Goal: Task Accomplishment & Management: Complete application form

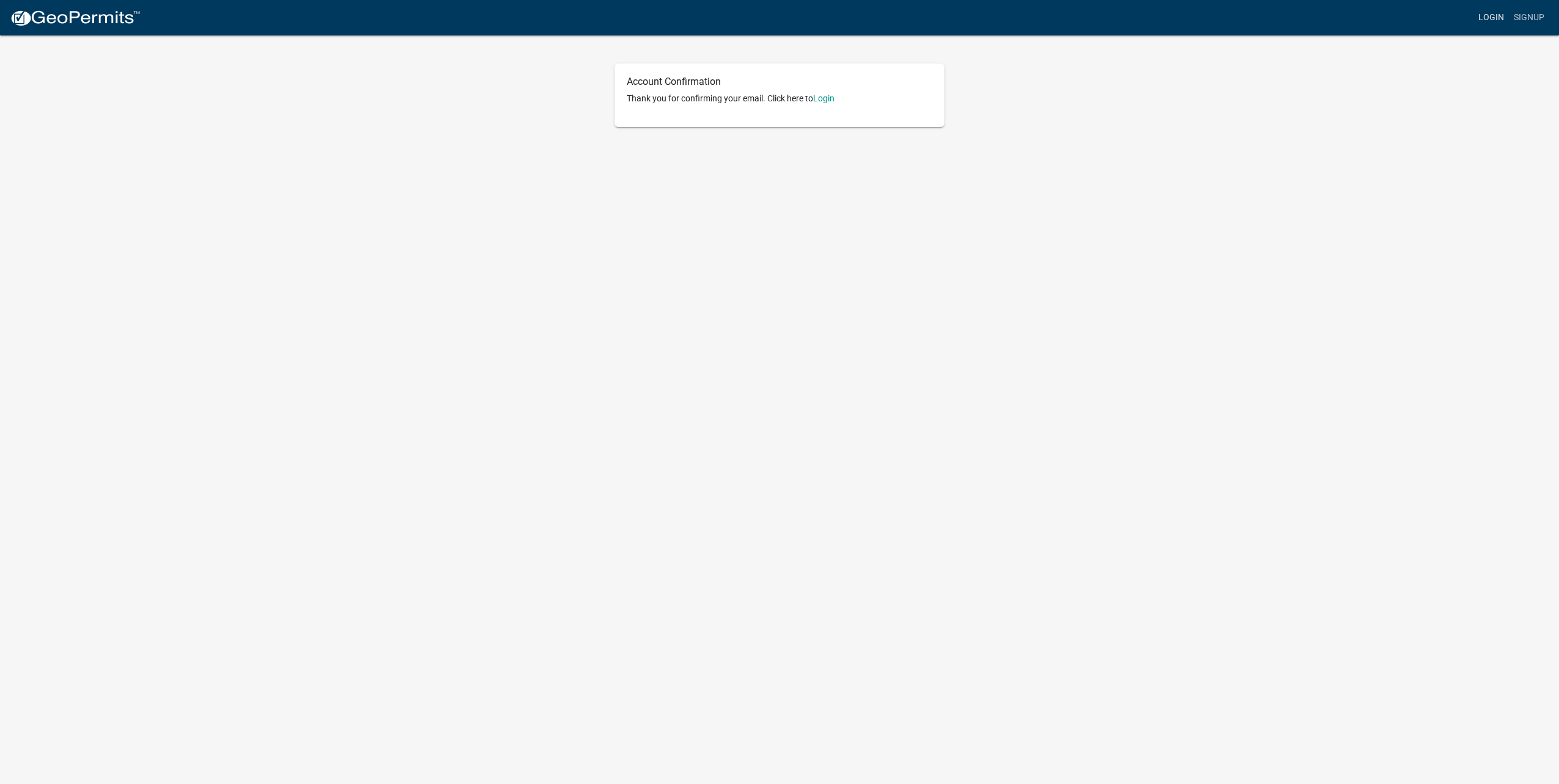
click at [1495, 7] on link "Login" at bounding box center [1491, 17] width 35 height 23
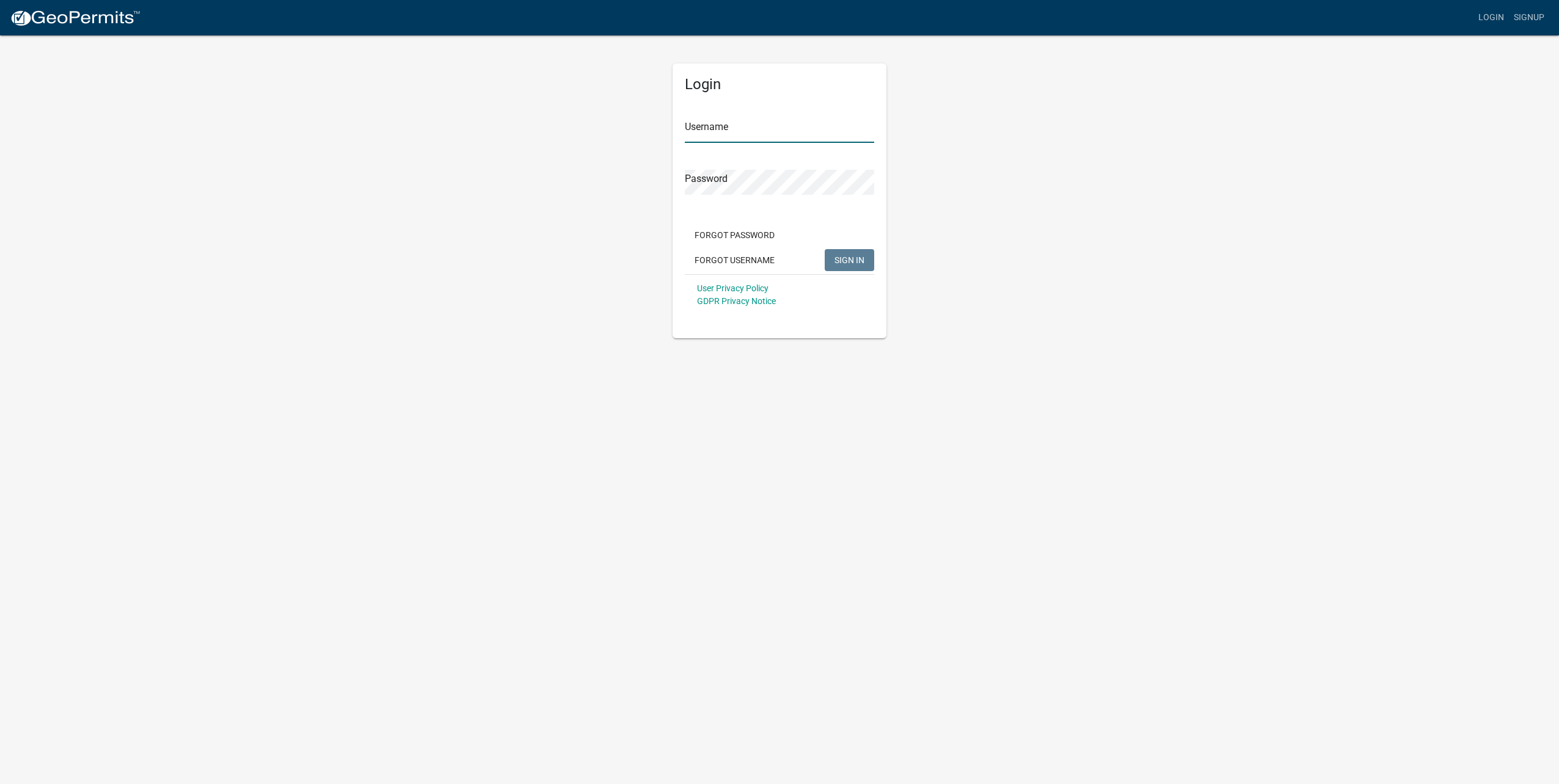
type input "[EMAIL_ADDRESS][DOMAIN_NAME]"
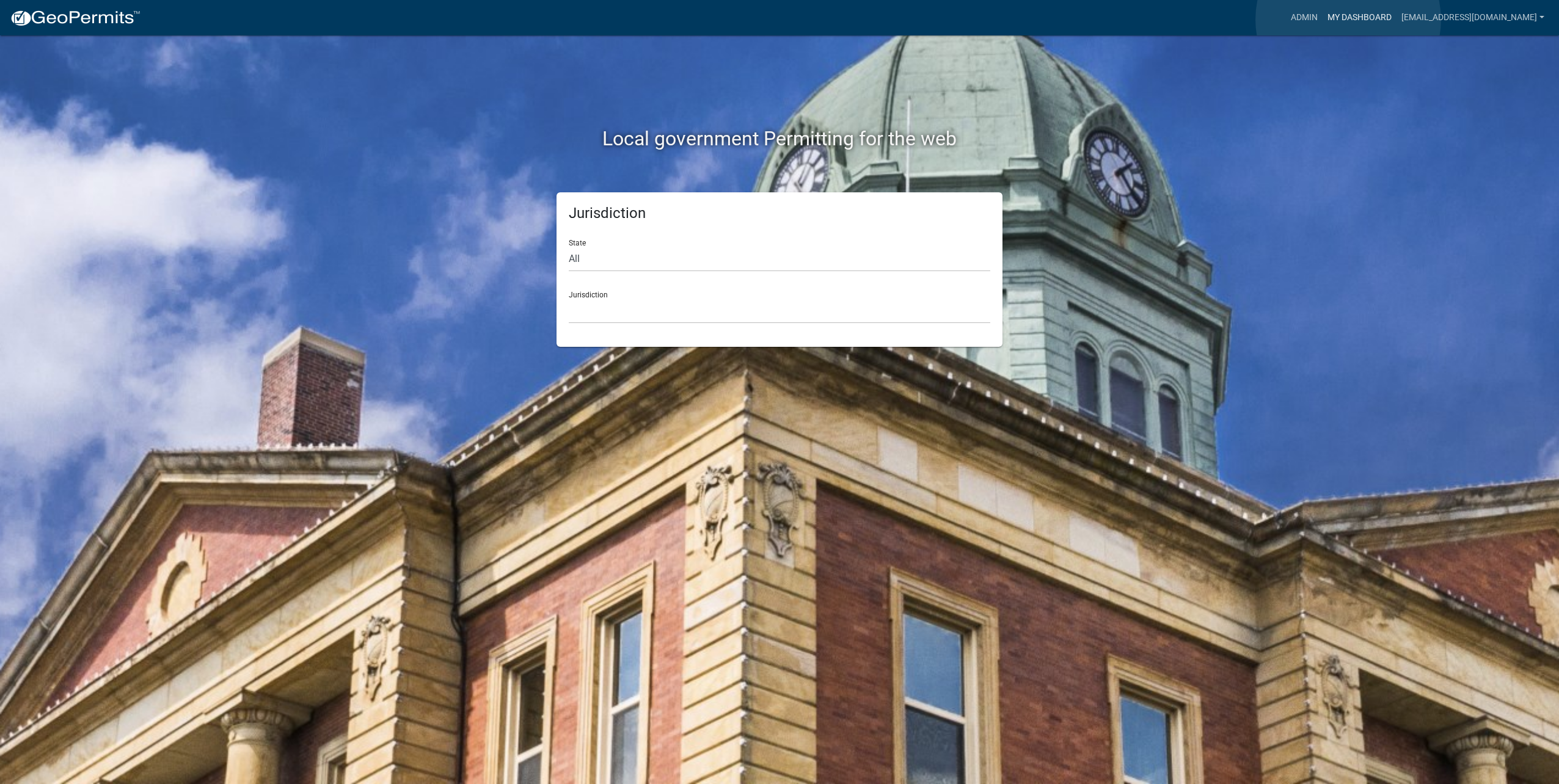
click at [1349, 19] on link "My Dashboard" at bounding box center [1359, 17] width 74 height 23
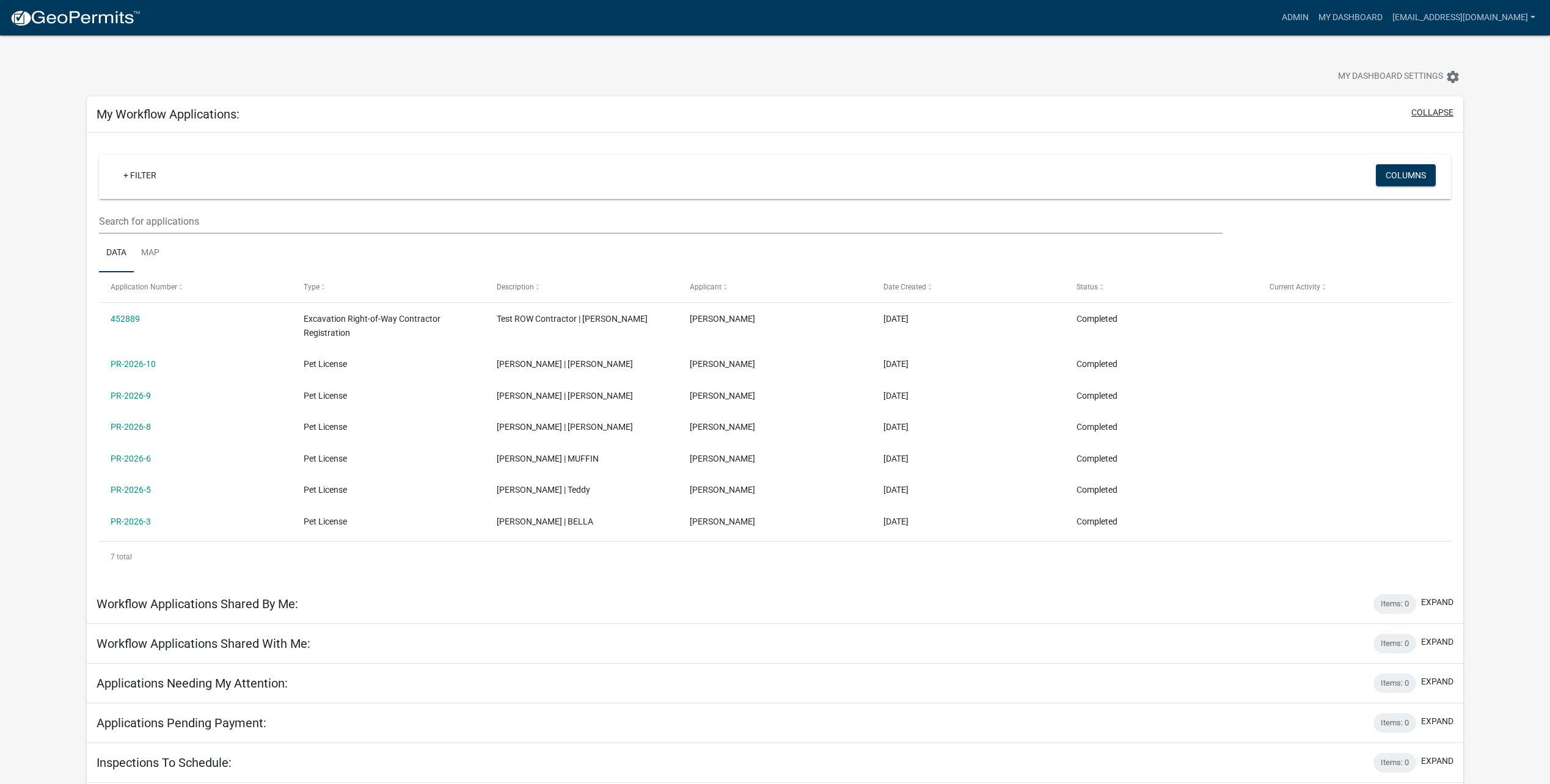
click at [1438, 111] on button "collapse" at bounding box center [1432, 112] width 42 height 13
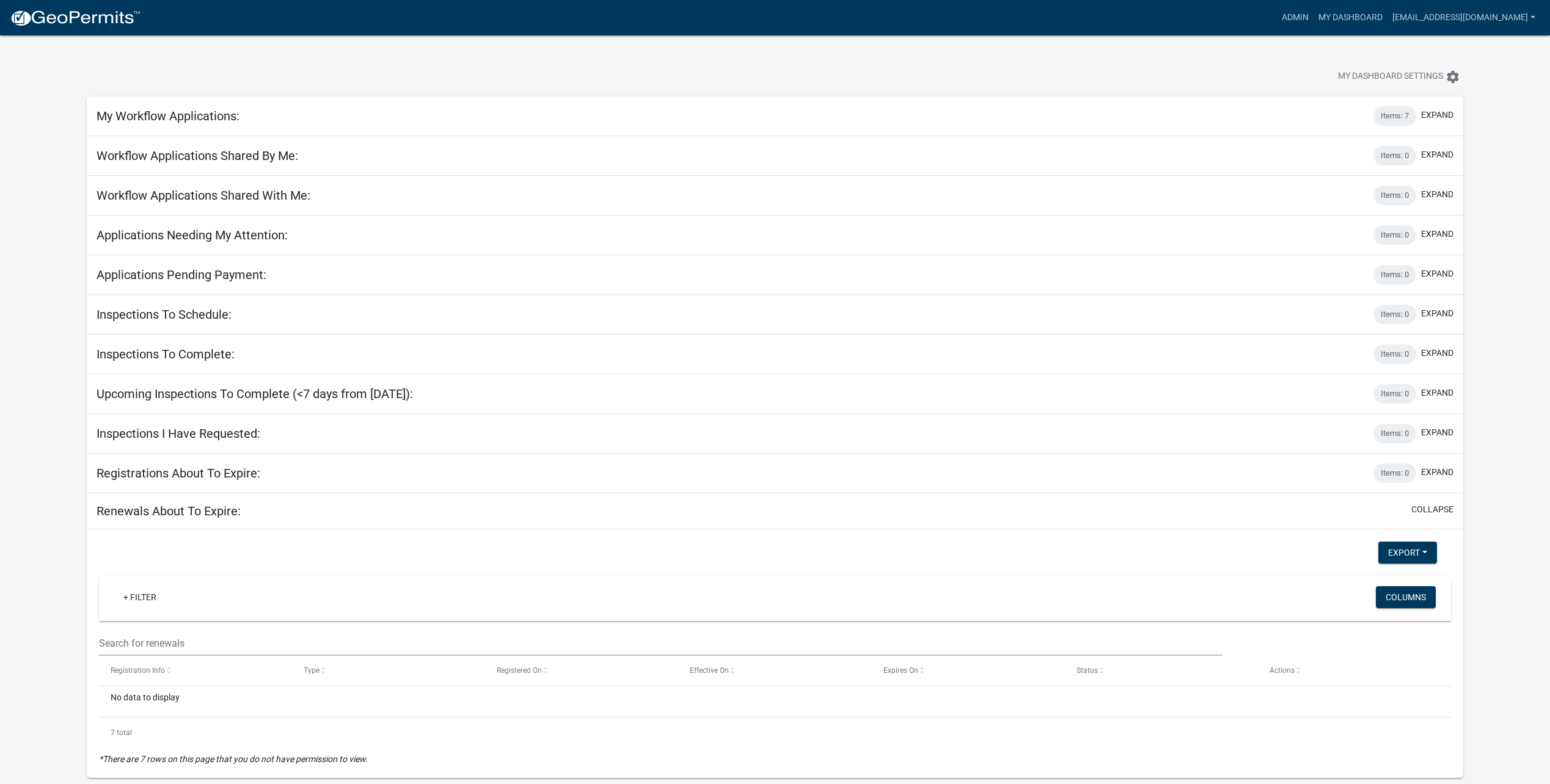
click at [1281, 18] on div "Admin My Dashboard [EMAIL_ADDRESS][DOMAIN_NAME] Admin Account Contractor Profil…" at bounding box center [845, 17] width 1390 height 23
click at [1294, 15] on link "Admin" at bounding box center [1295, 17] width 37 height 23
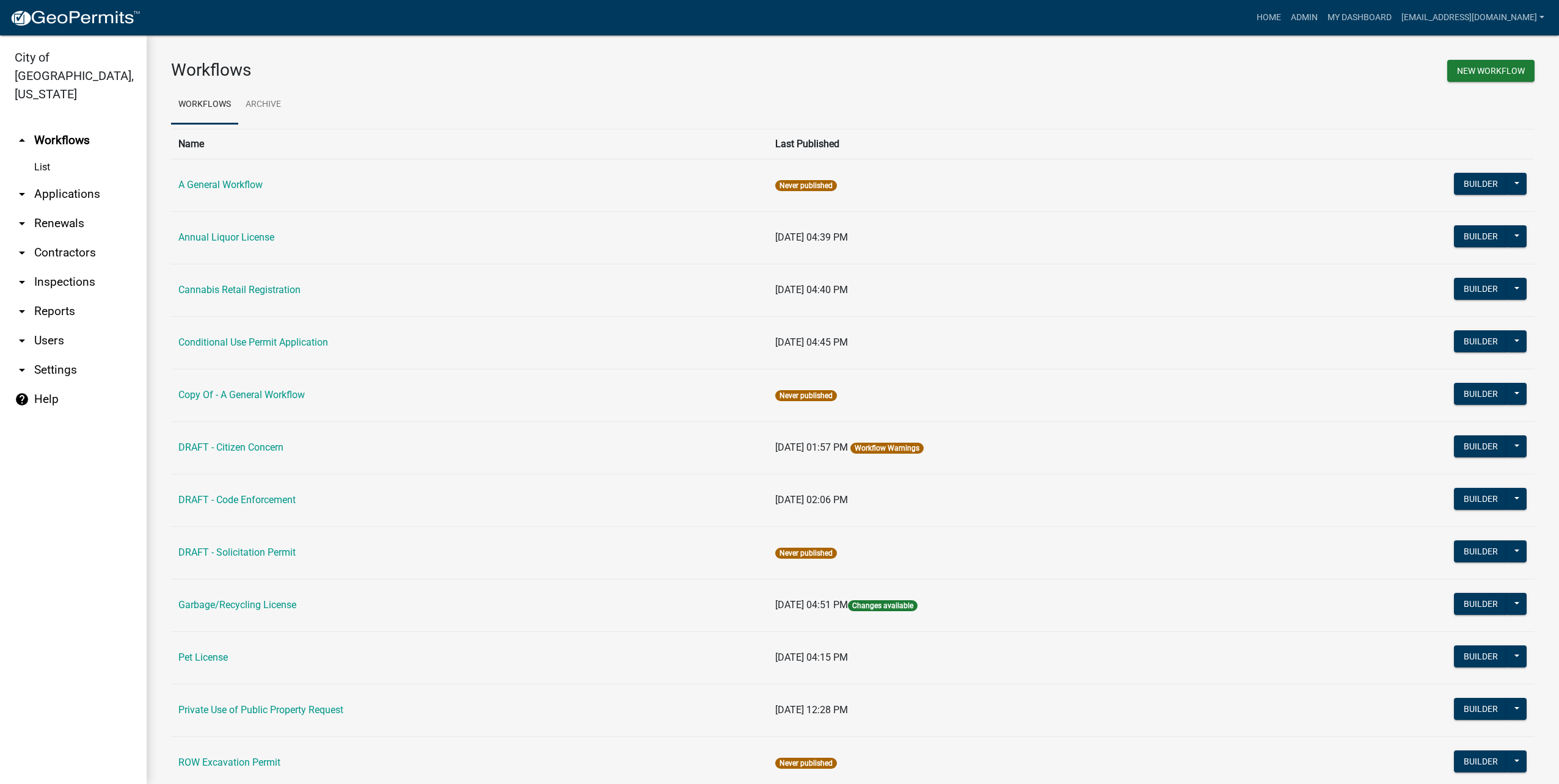
click at [36, 385] on link "help Help" at bounding box center [73, 399] width 147 height 29
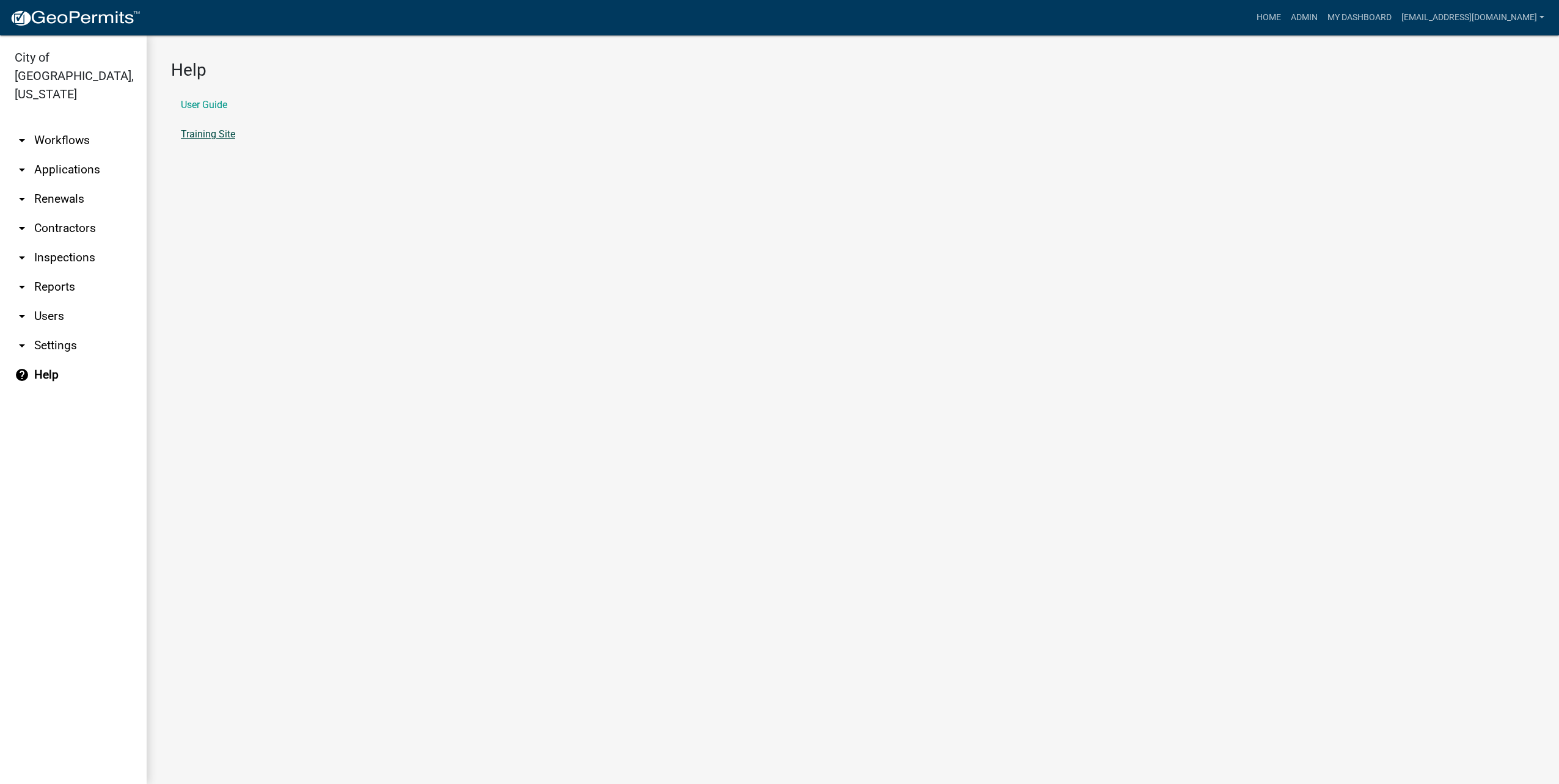
click at [223, 134] on link "Training Site" at bounding box center [208, 134] width 55 height 10
drag, startPoint x: 58, startPoint y: 118, endPoint x: 64, endPoint y: 117, distance: 6.1
click at [58, 126] on link "arrow_drop_down Workflows" at bounding box center [73, 140] width 147 height 29
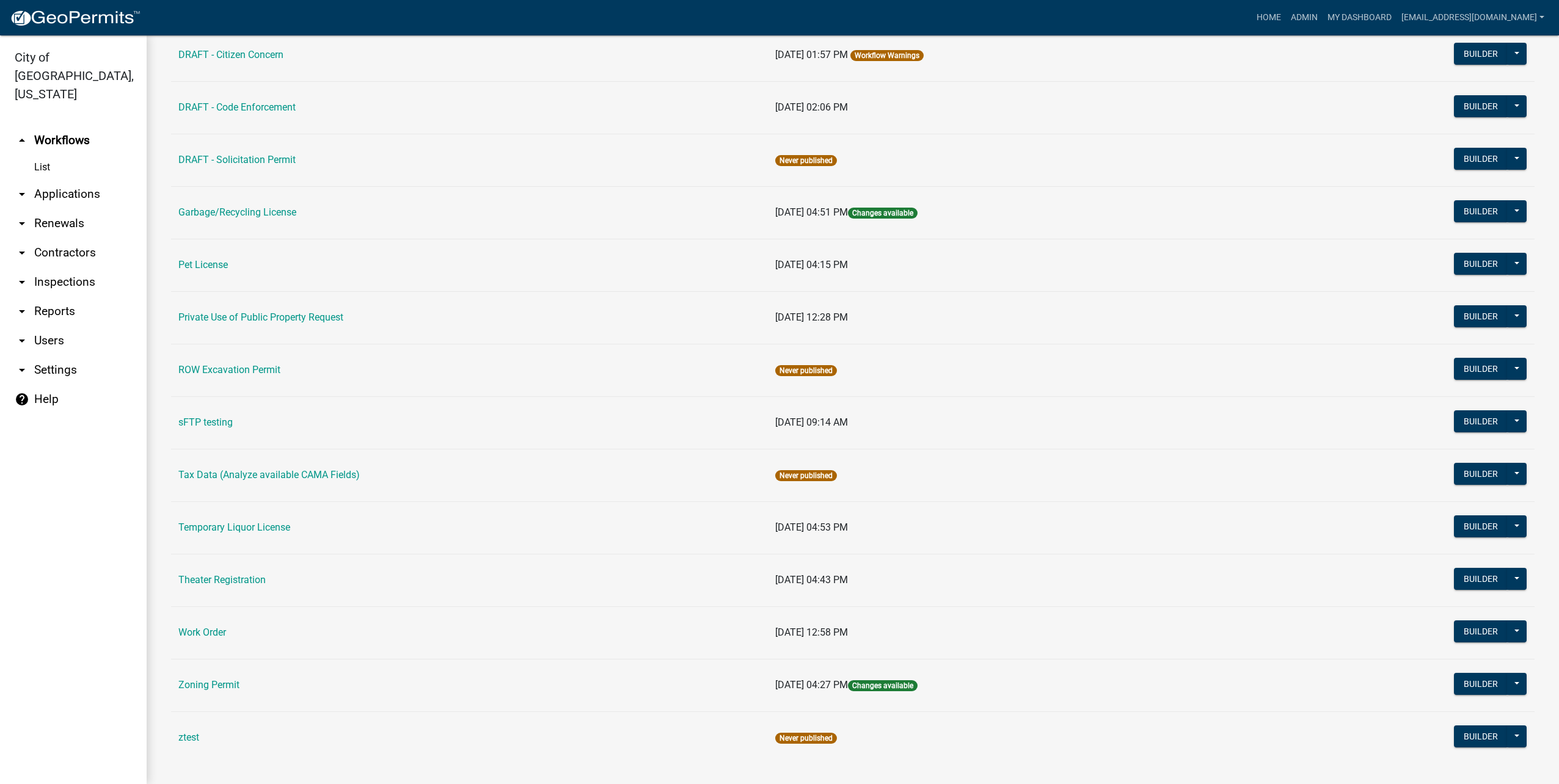
scroll to position [407, 0]
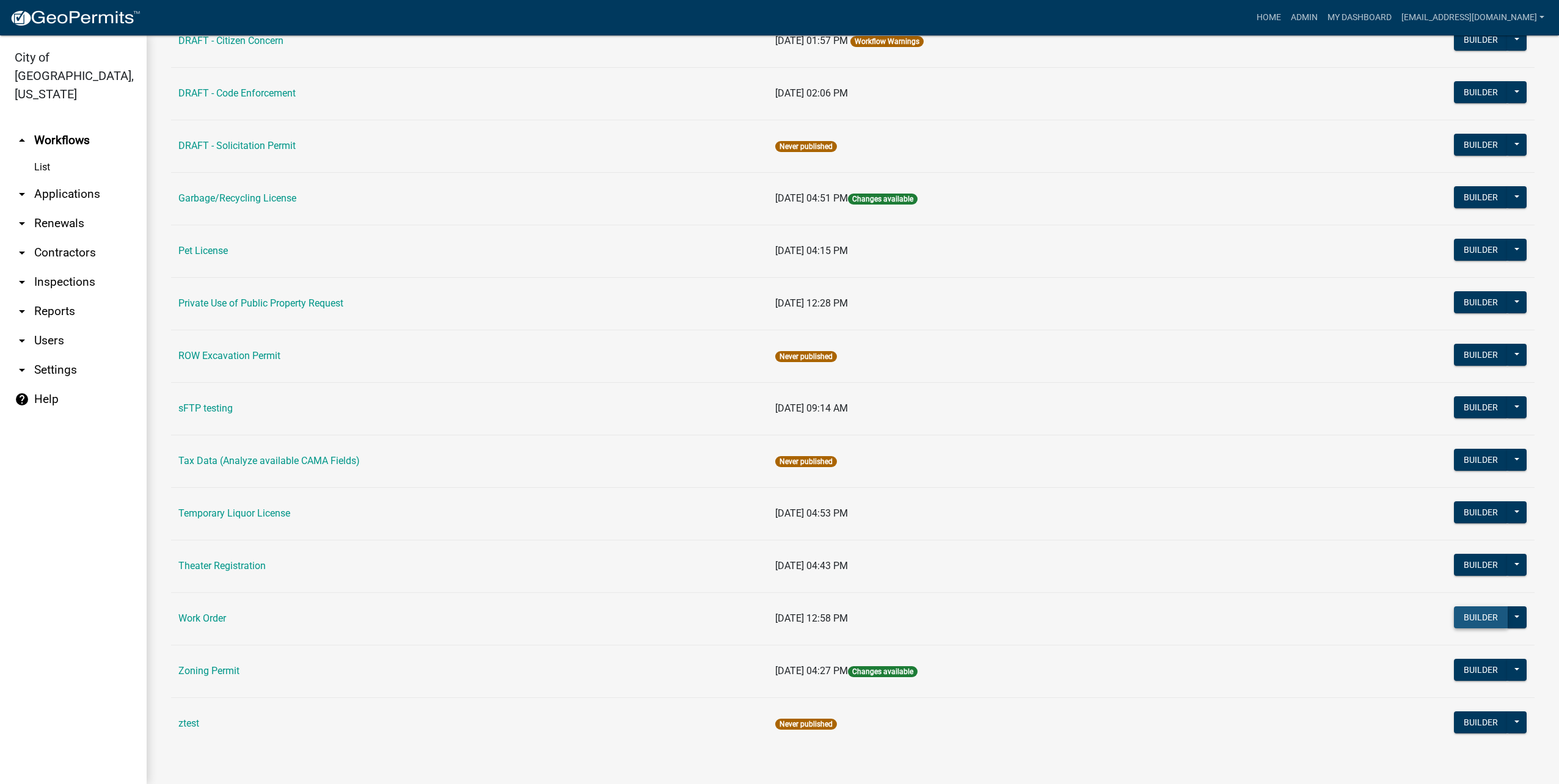
click at [1462, 616] on button "Builder" at bounding box center [1481, 617] width 54 height 22
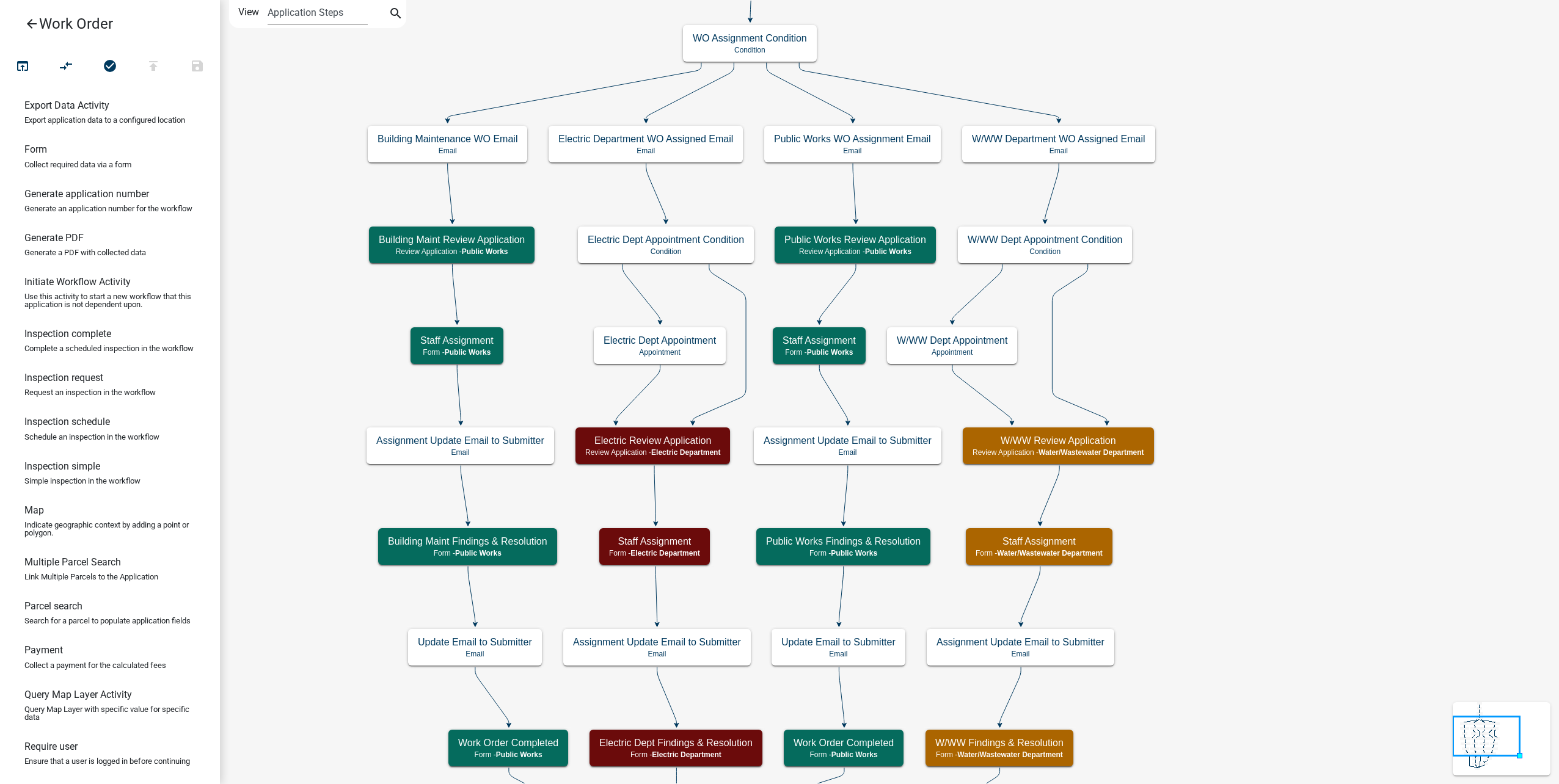
scroll to position [305, 0]
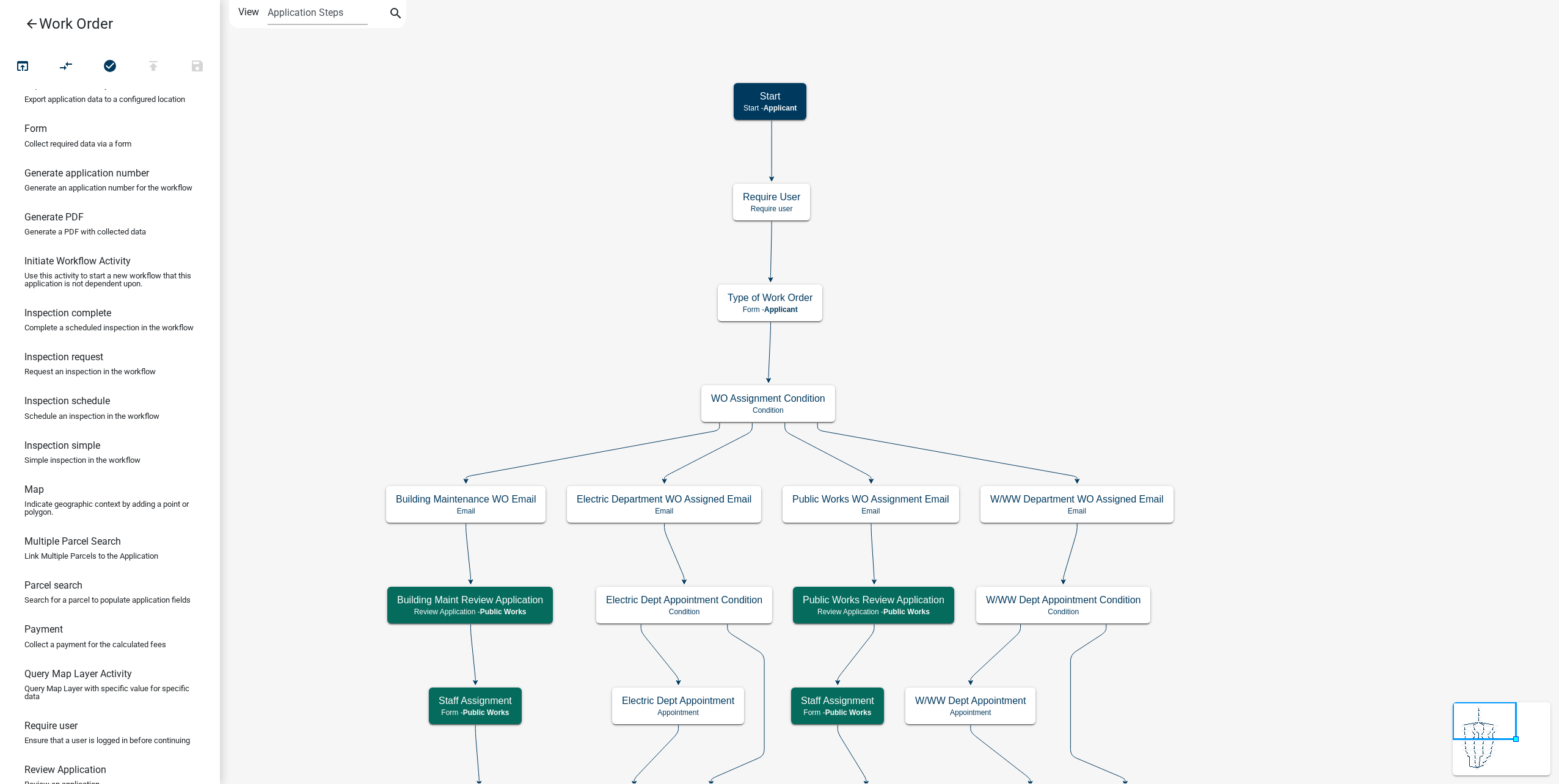
click at [34, 22] on icon "arrow_back" at bounding box center [32, 25] width 15 height 17
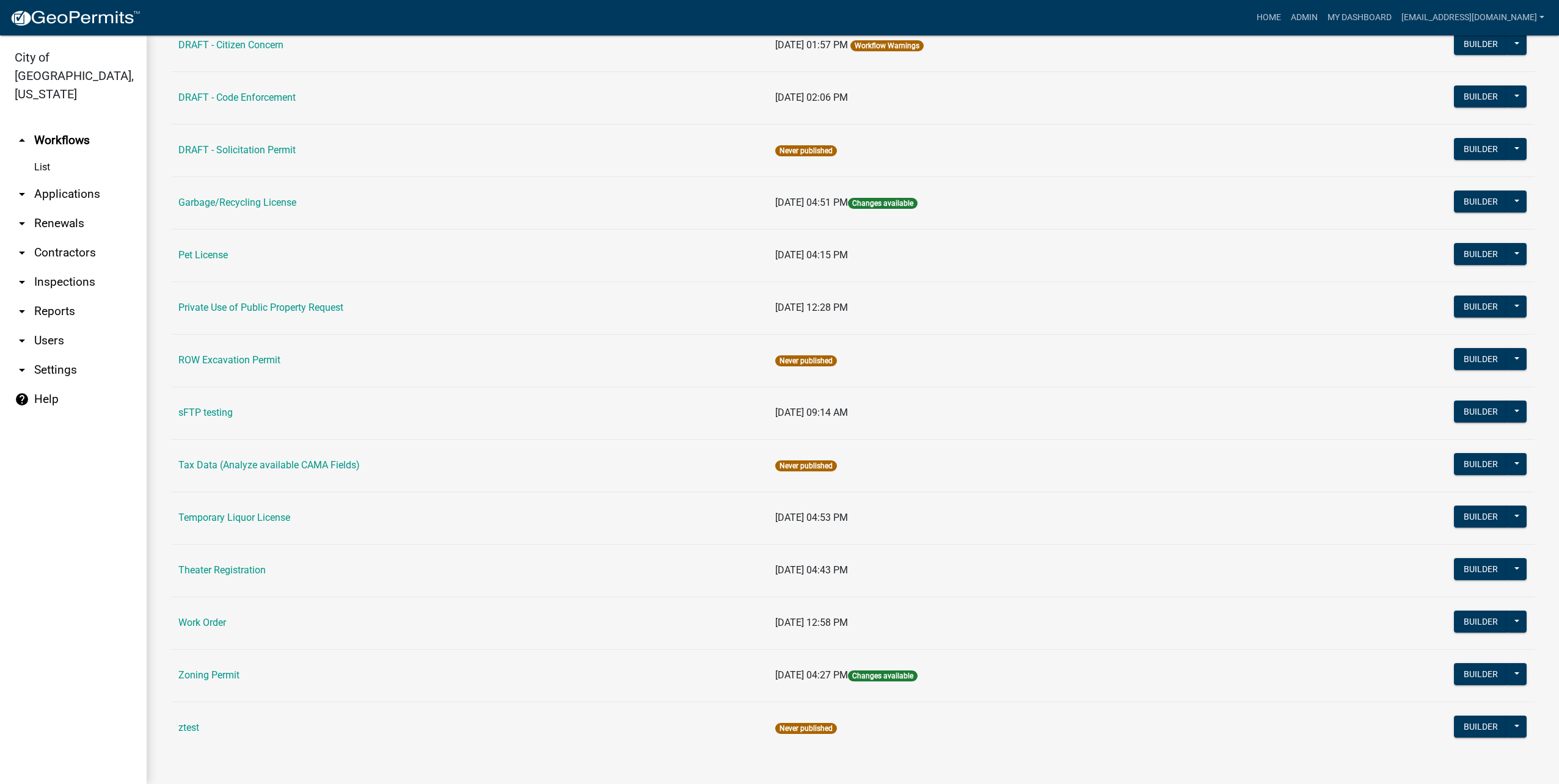
scroll to position [407, 0]
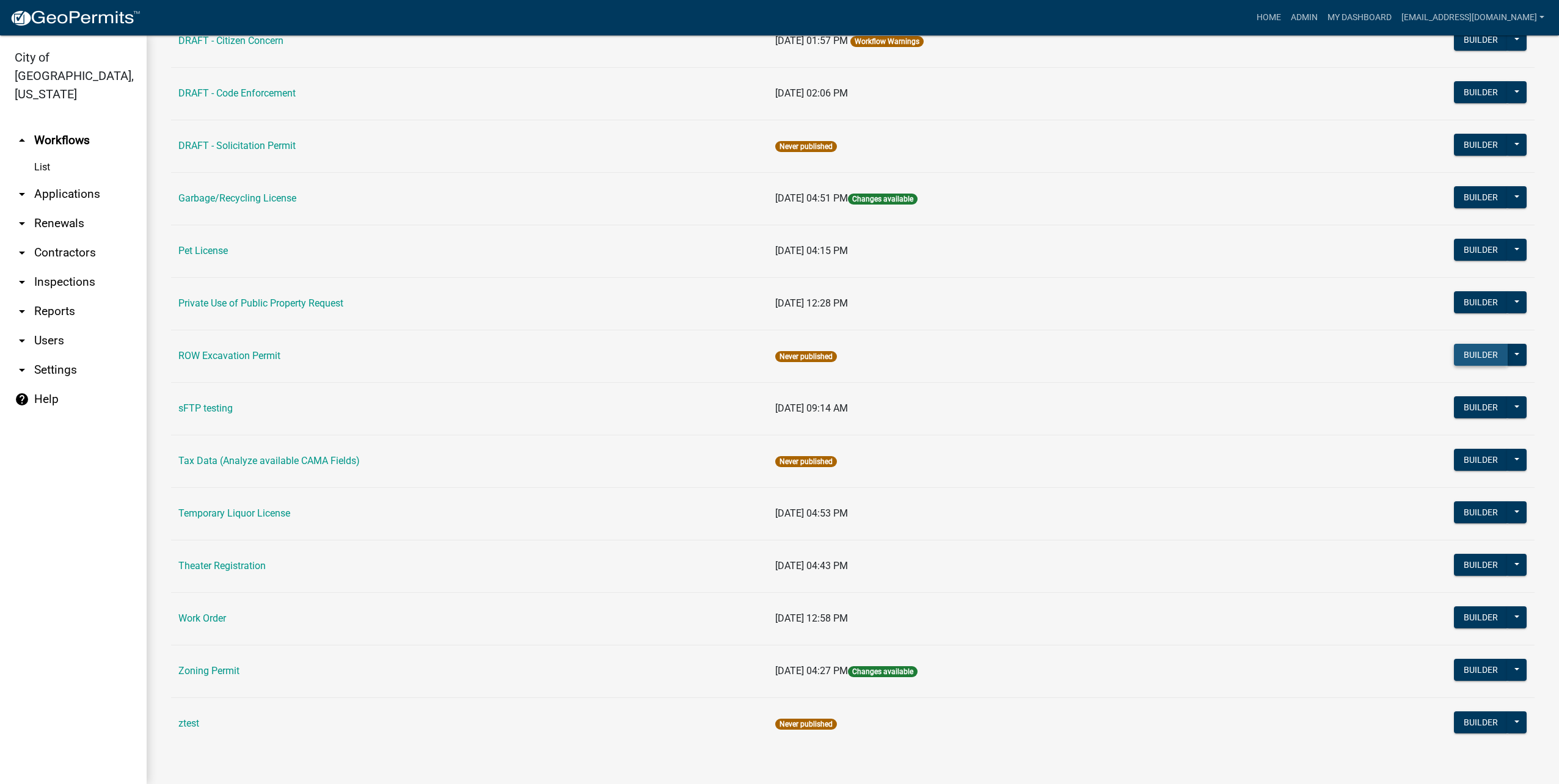
click at [1462, 354] on button "Builder" at bounding box center [1481, 355] width 54 height 22
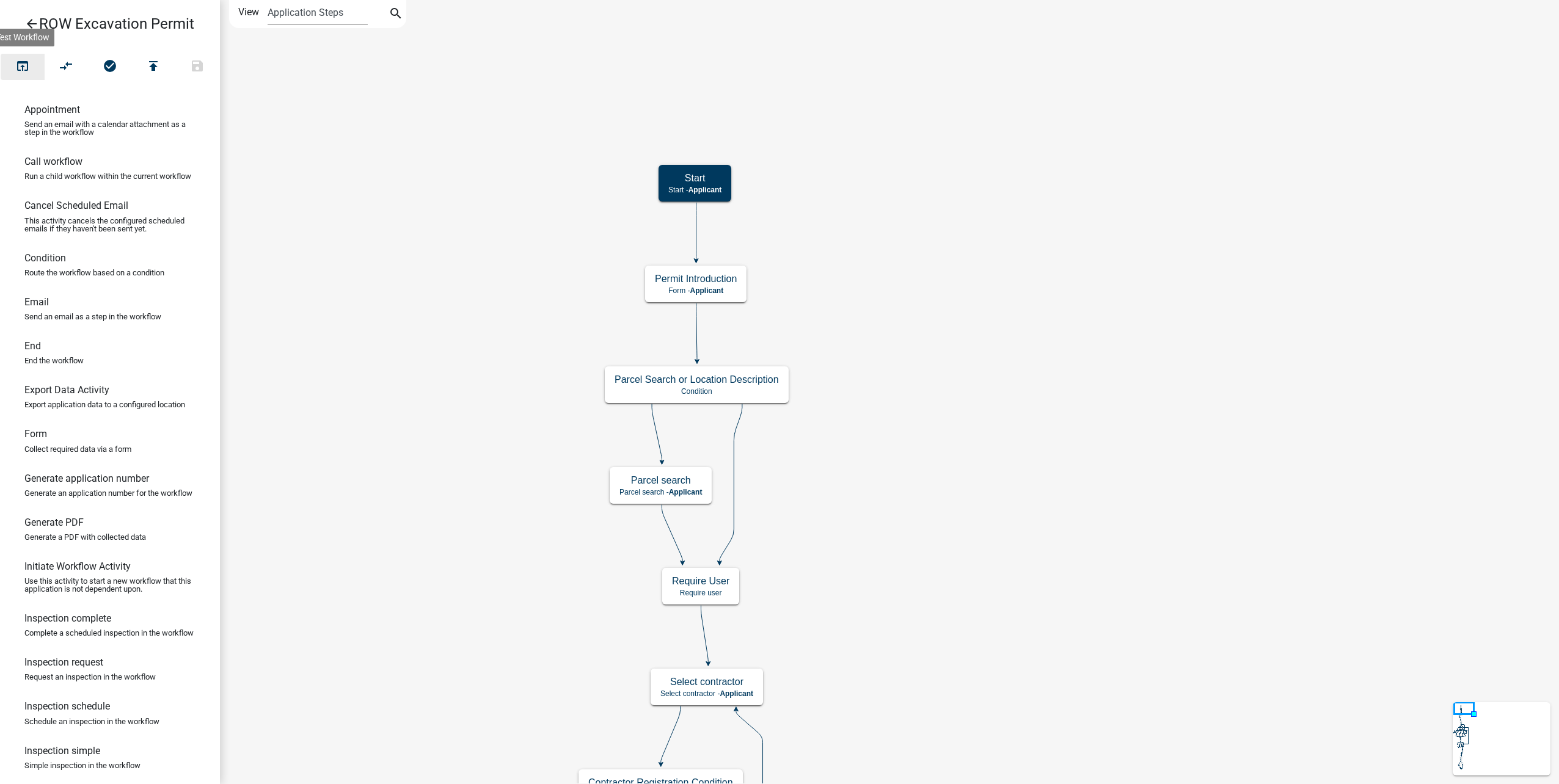
click at [25, 62] on icon "open_in_browser" at bounding box center [22, 67] width 15 height 17
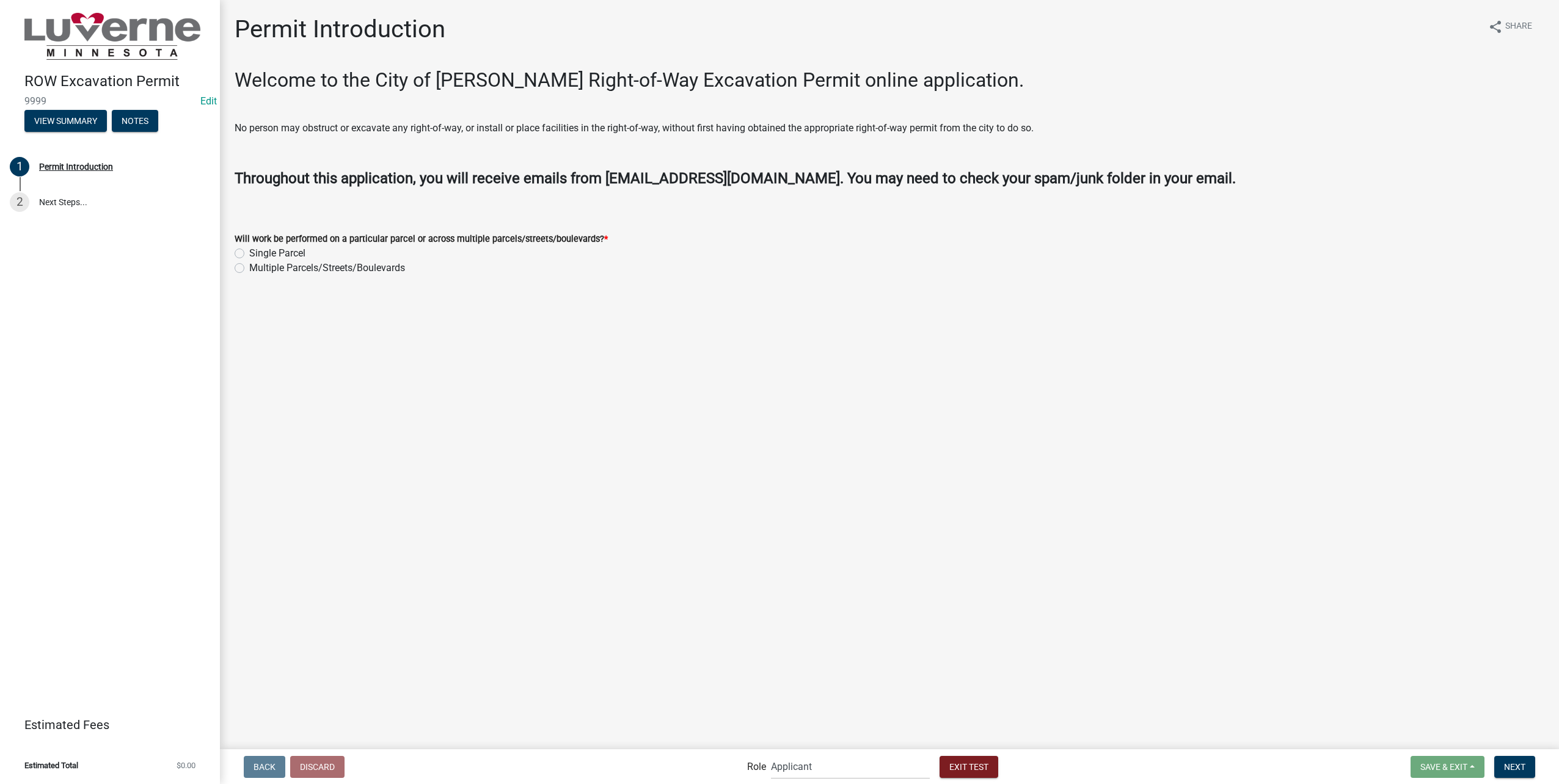
click at [249, 251] on label "Single Parcel" at bounding box center [277, 254] width 56 height 15
click at [249, 251] on input "Single Parcel" at bounding box center [253, 250] width 8 height 8
radio input "true"
click at [1512, 765] on span "Next" at bounding box center [1515, 766] width 22 height 10
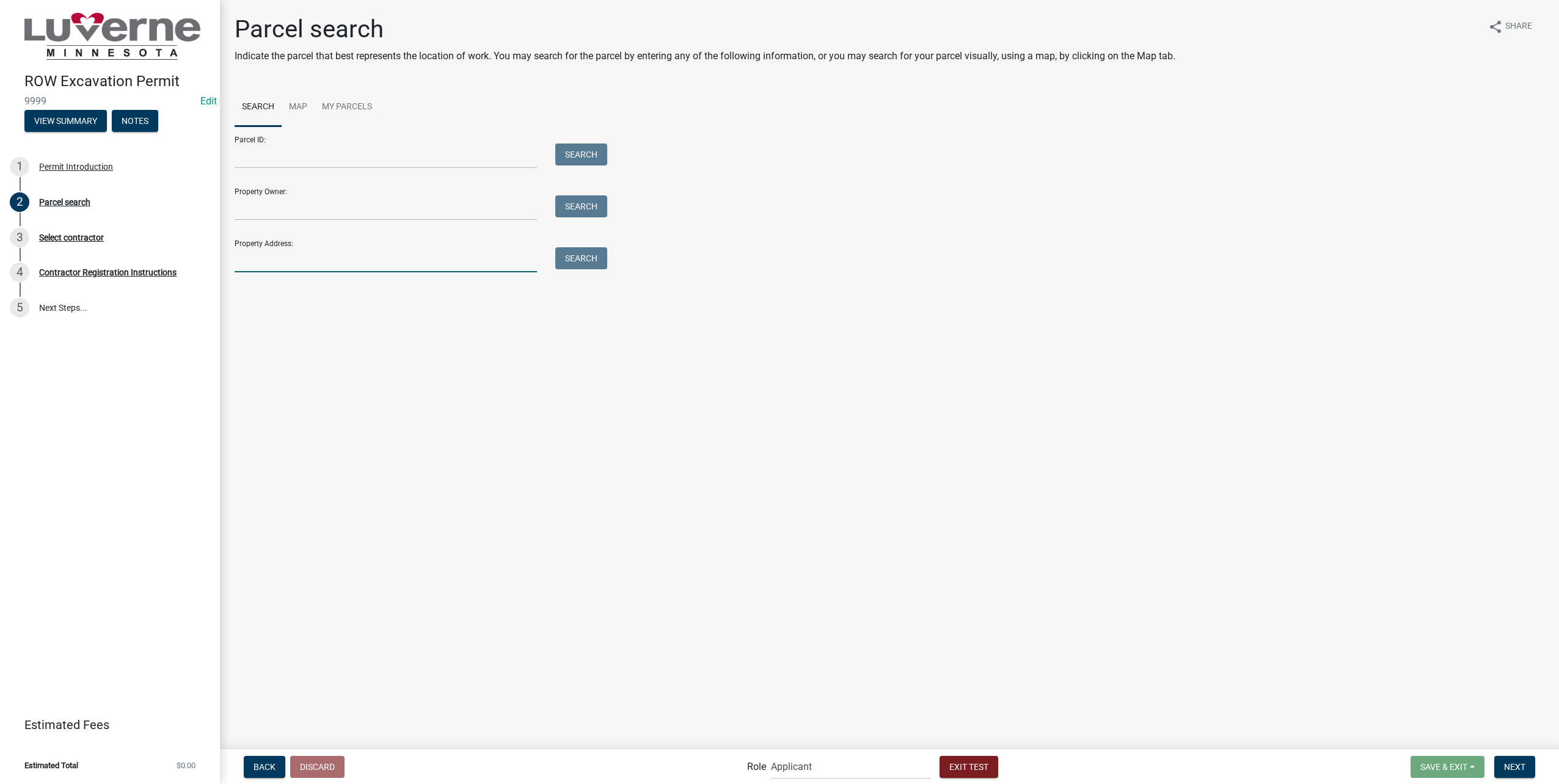
click at [302, 263] on input "Property Address:" at bounding box center [385, 260] width 302 height 25
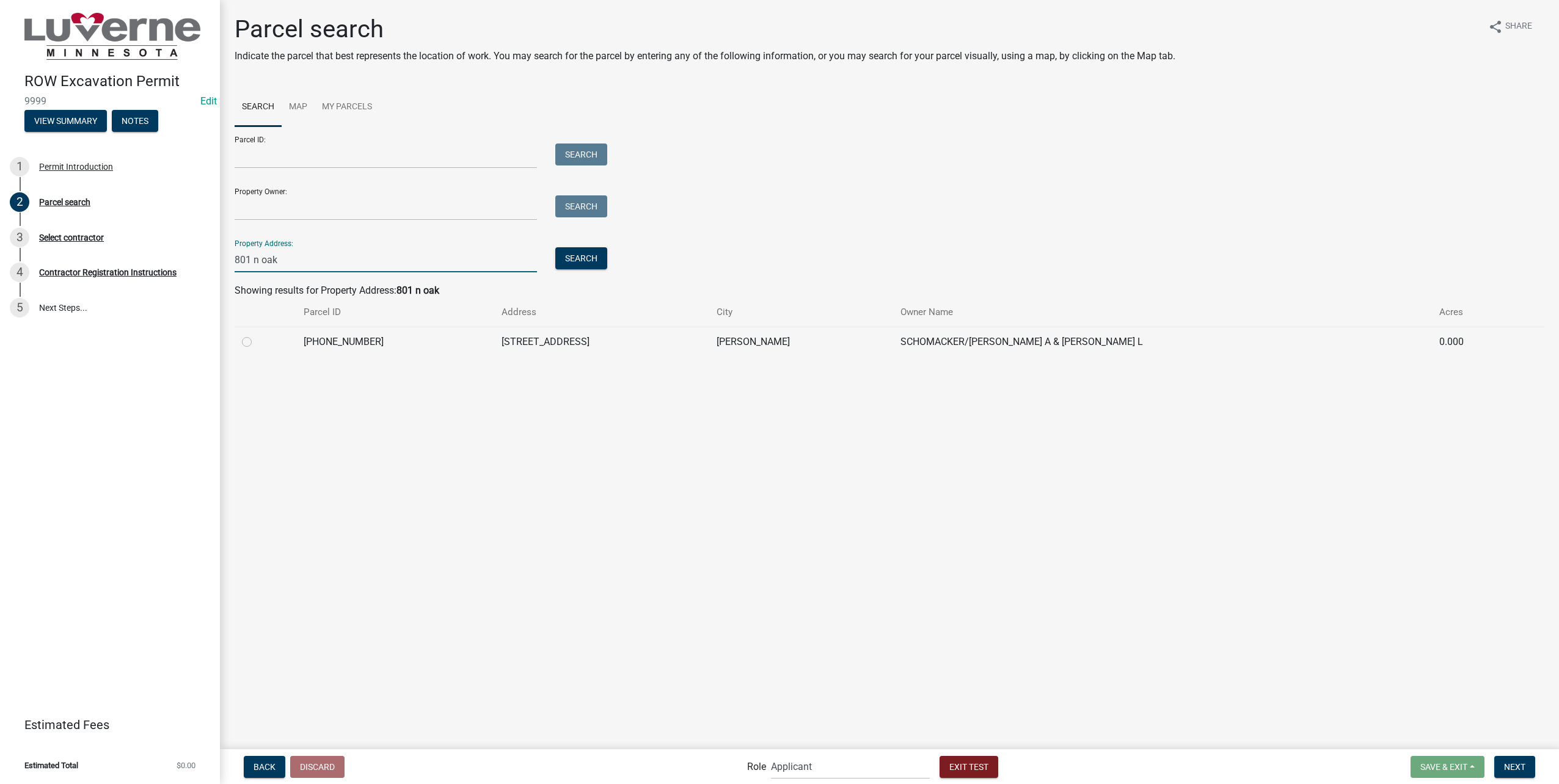
type input "801 n oak"
click at [257, 334] on label at bounding box center [257, 334] width 0 height 0
click at [257, 342] on input "radio" at bounding box center [260, 338] width 8 height 8
radio input "true"
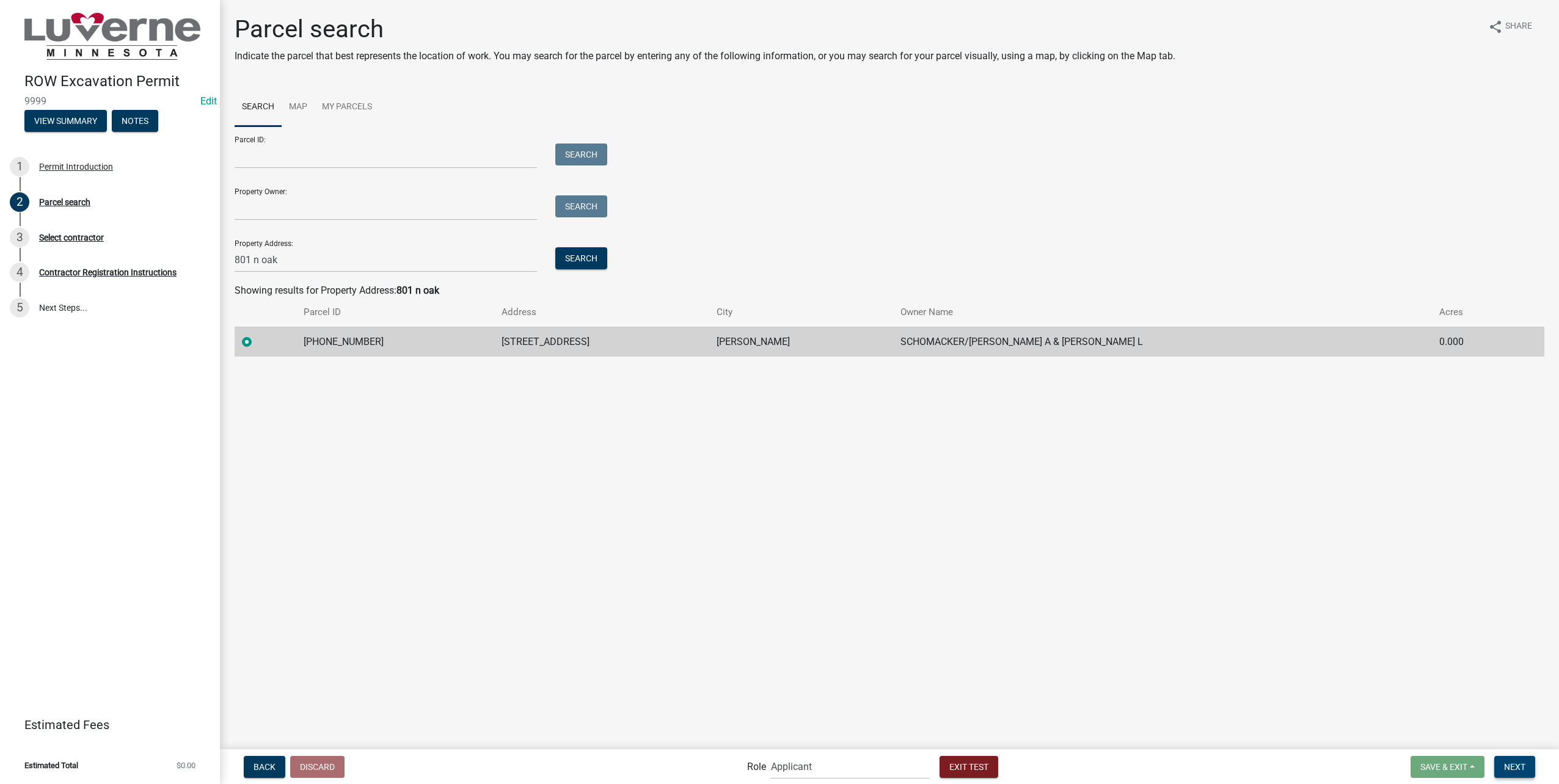
click at [1519, 768] on span "Next" at bounding box center [1515, 766] width 22 height 10
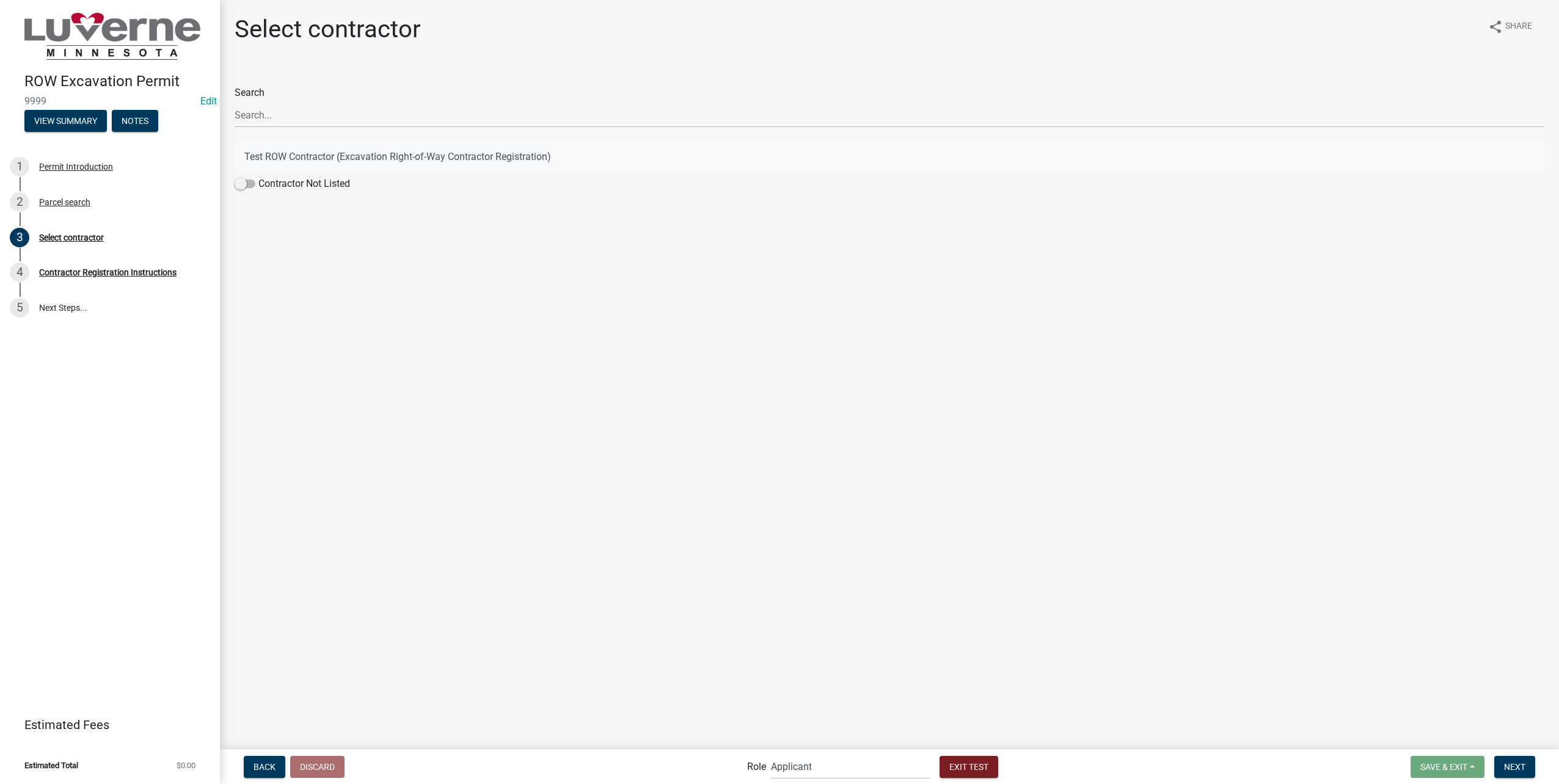
click at [479, 156] on button "Test ROW Contractor (Excavation Right-of-Way Contractor Registration)" at bounding box center [889, 156] width 1310 height 29
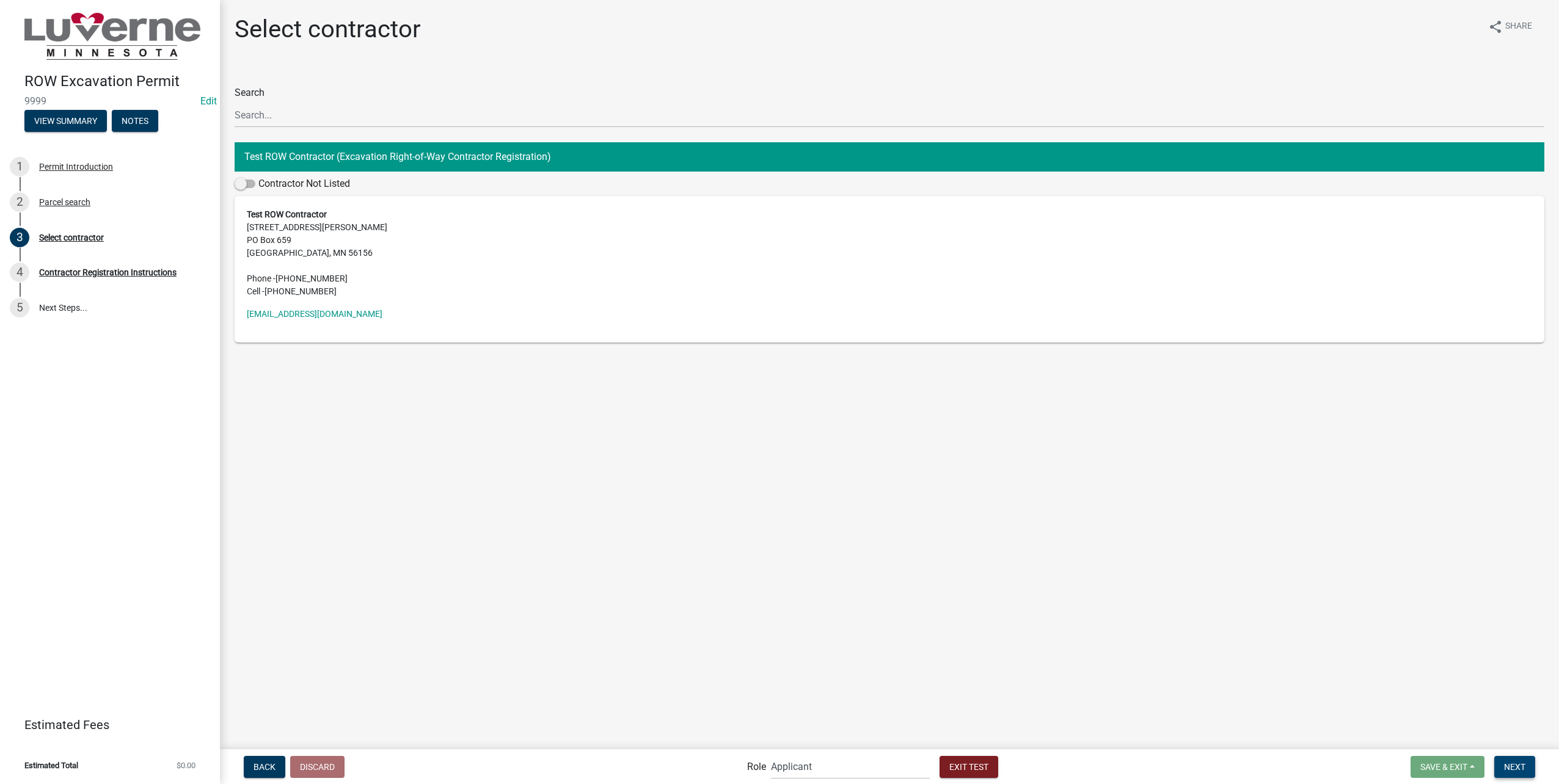
click at [1507, 762] on span "Next" at bounding box center [1515, 766] width 22 height 10
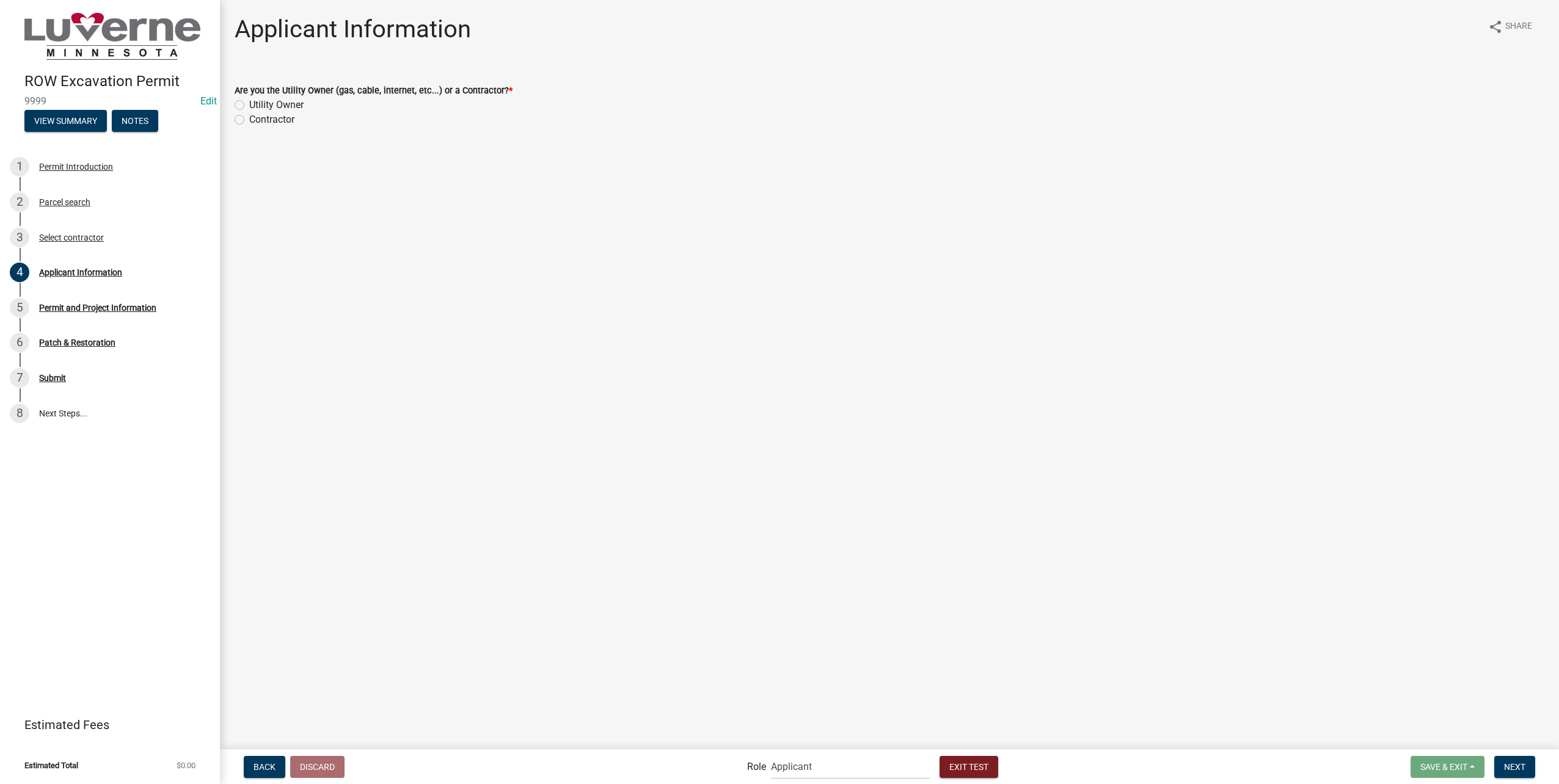
click at [249, 106] on label "Utility Owner" at bounding box center [276, 105] width 55 height 15
click at [249, 105] on input "Utility Owner" at bounding box center [253, 102] width 8 height 8
radio input "true"
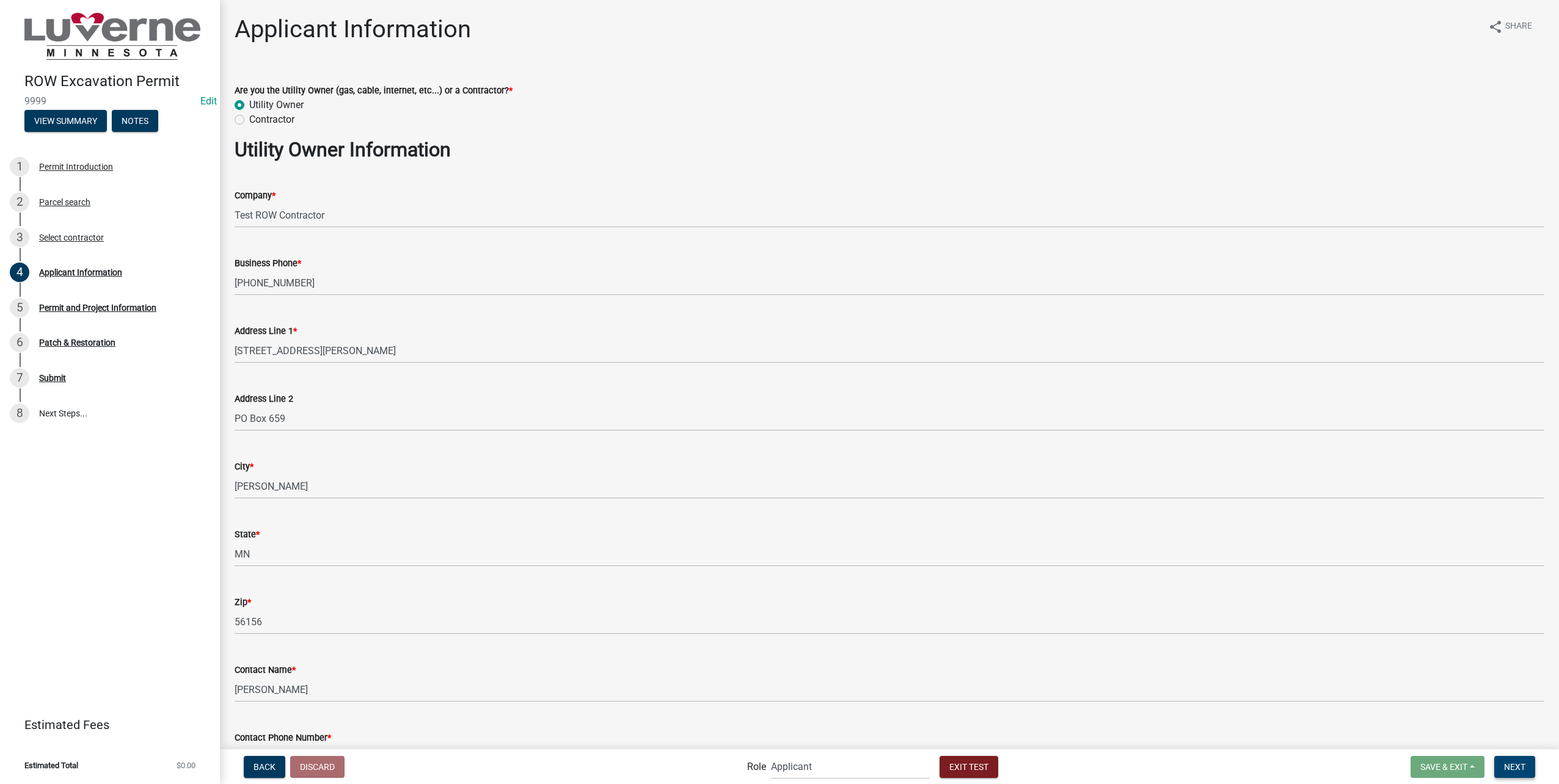
click at [1518, 766] on span "Next" at bounding box center [1515, 766] width 22 height 10
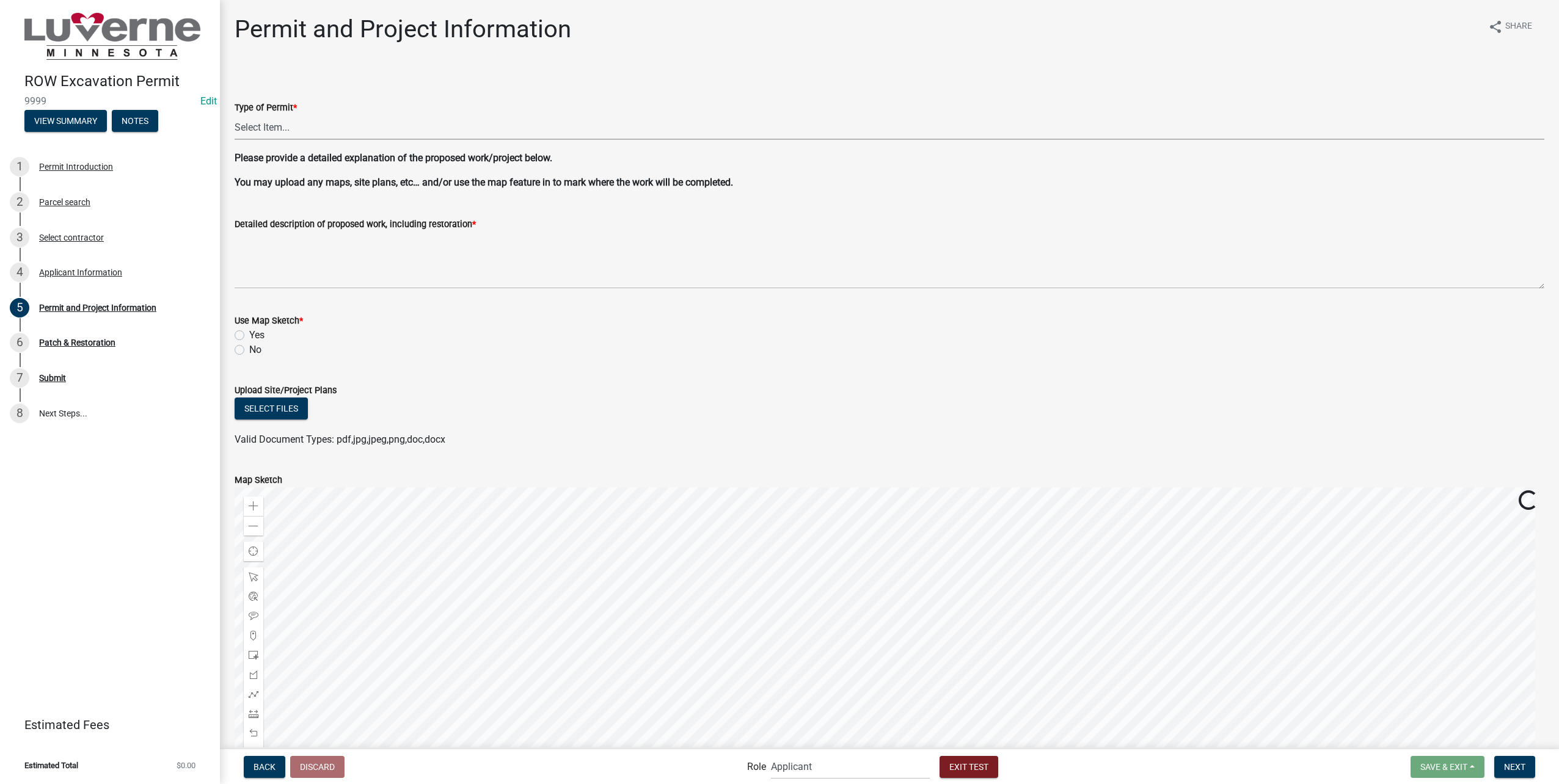
click at [351, 129] on select "Select Item... Excavation Obstruction Other" at bounding box center [889, 126] width 1310 height 25
click at [234, 114] on select "Select Item... Excavation Obstruction Other" at bounding box center [889, 126] width 1310 height 25
select select "ac60e8d6-a6cf-4aed-ac35-e464fc56c6cc"
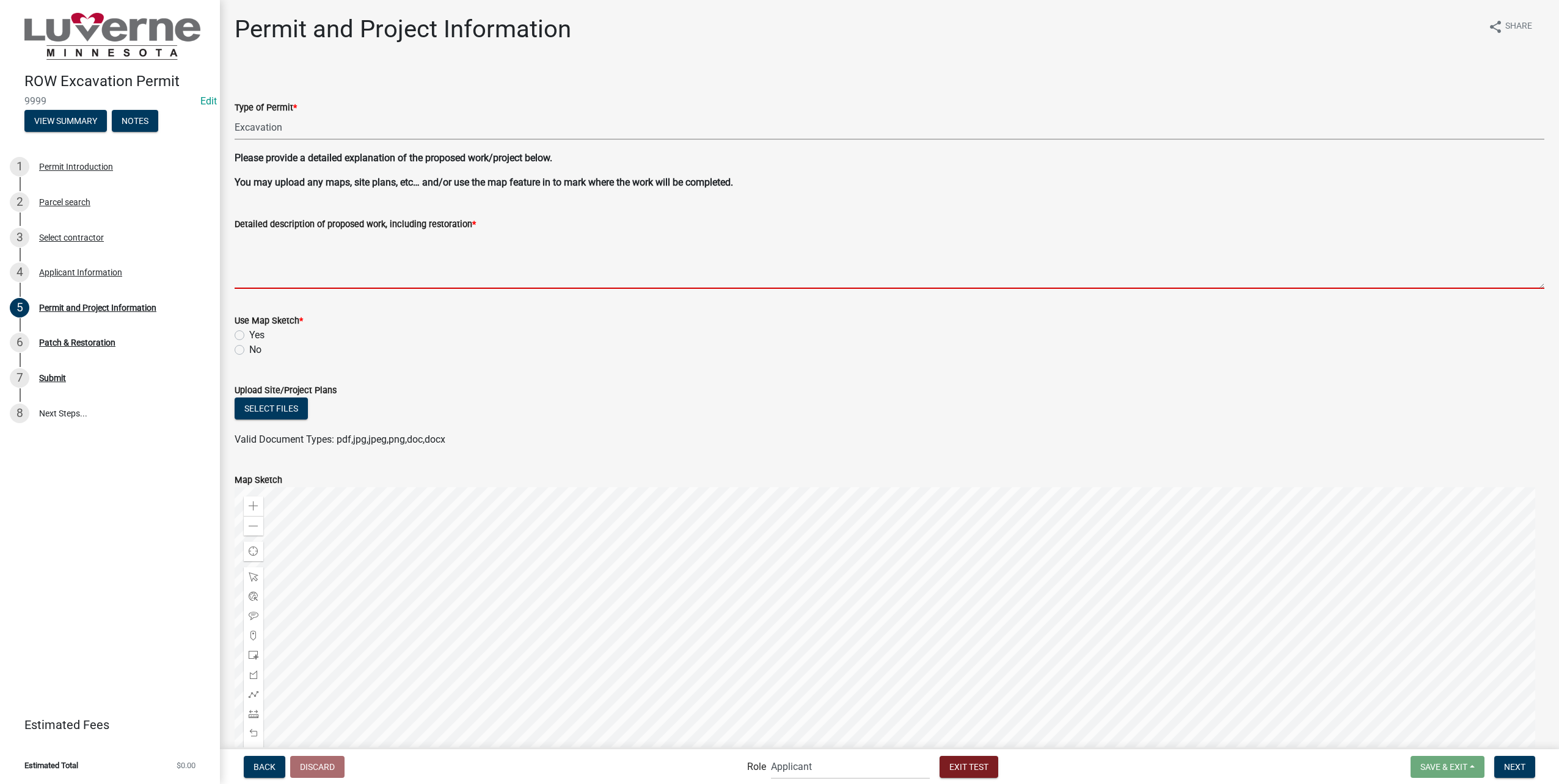
click at [492, 258] on textarea "Detailed description of proposed work, including restoration *" at bounding box center [889, 260] width 1310 height 58
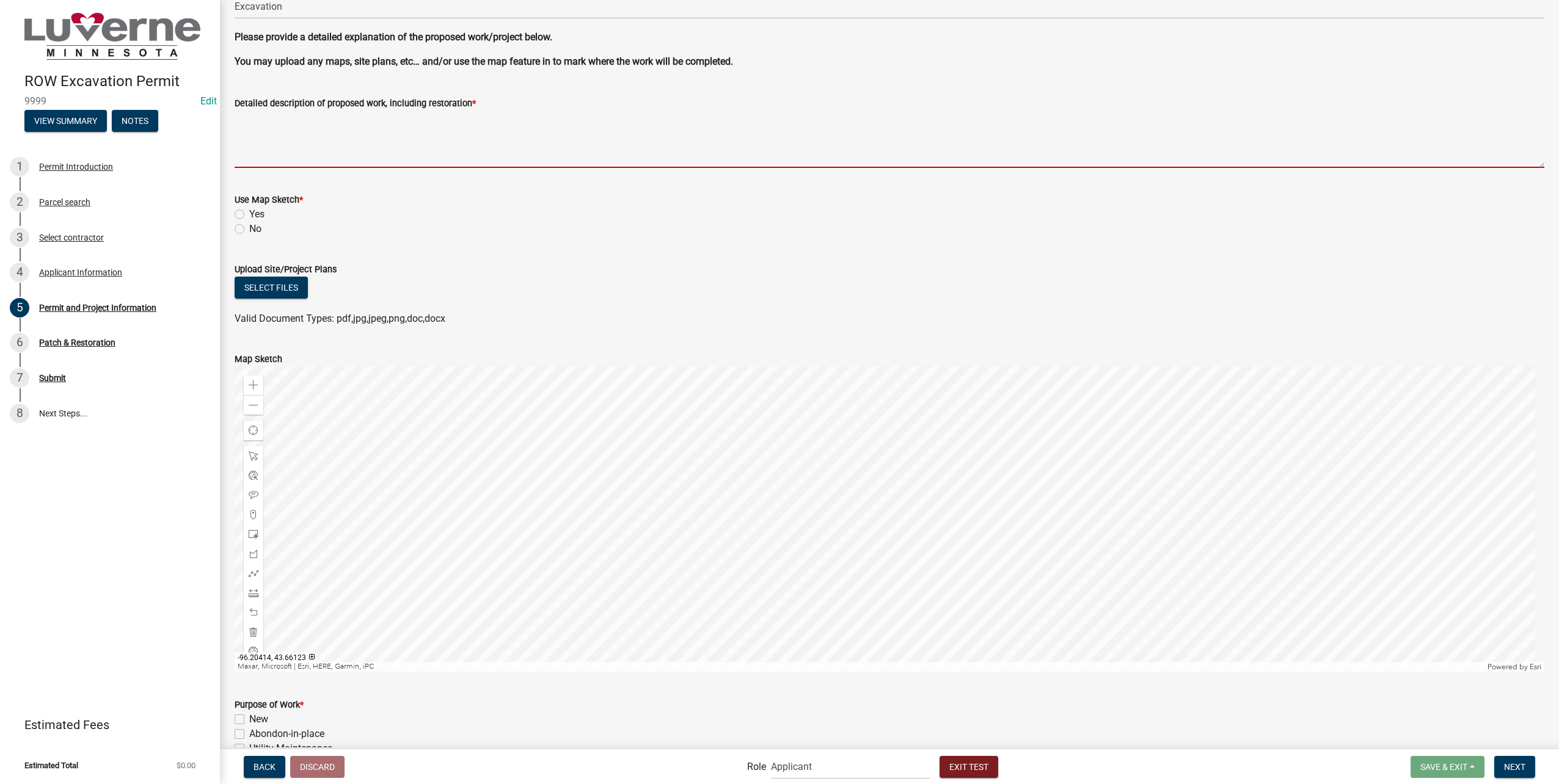
scroll to position [122, 0]
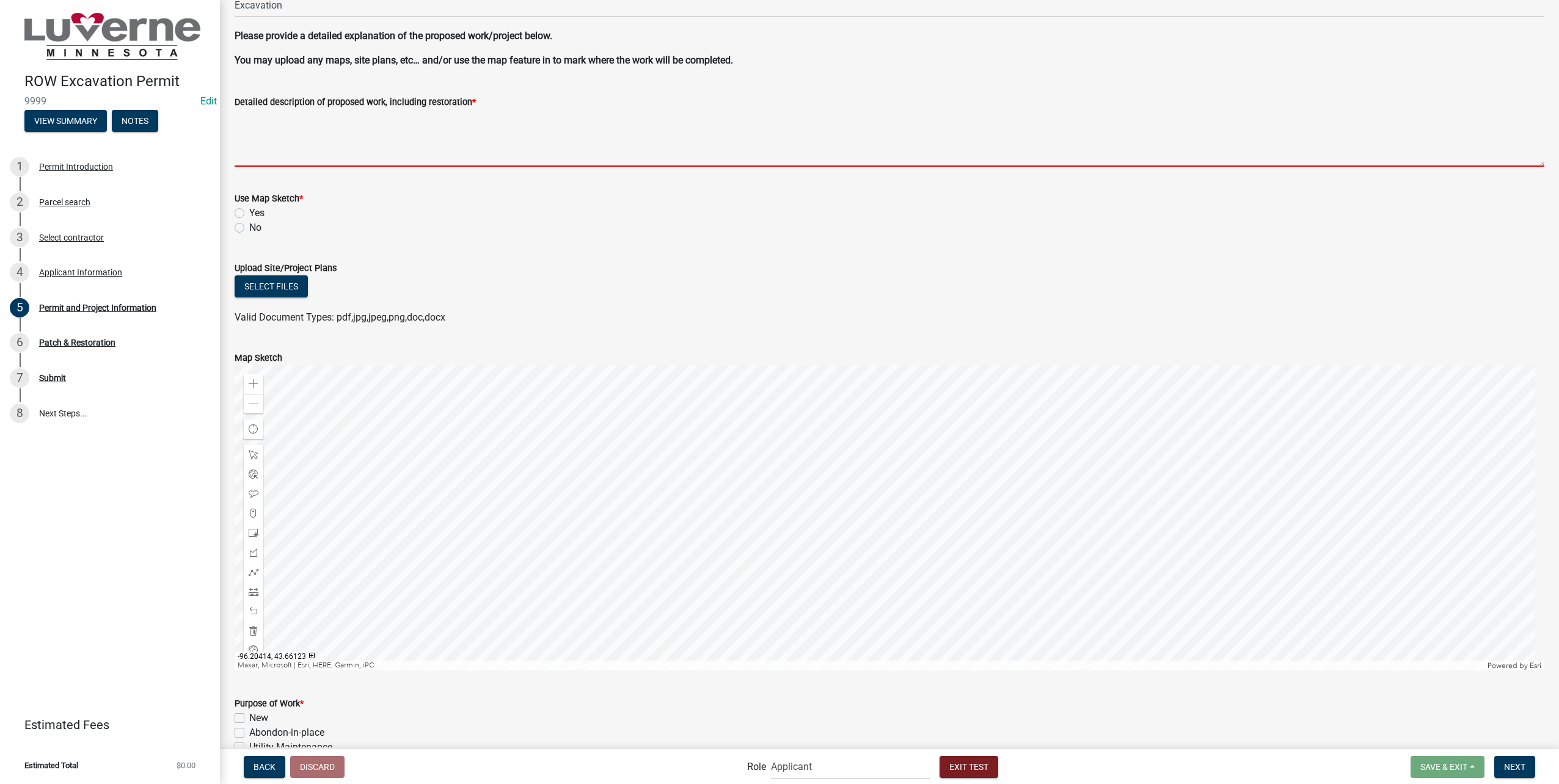
click at [242, 211] on div "Use Map Sketch * Yes No" at bounding box center [889, 213] width 1310 height 44
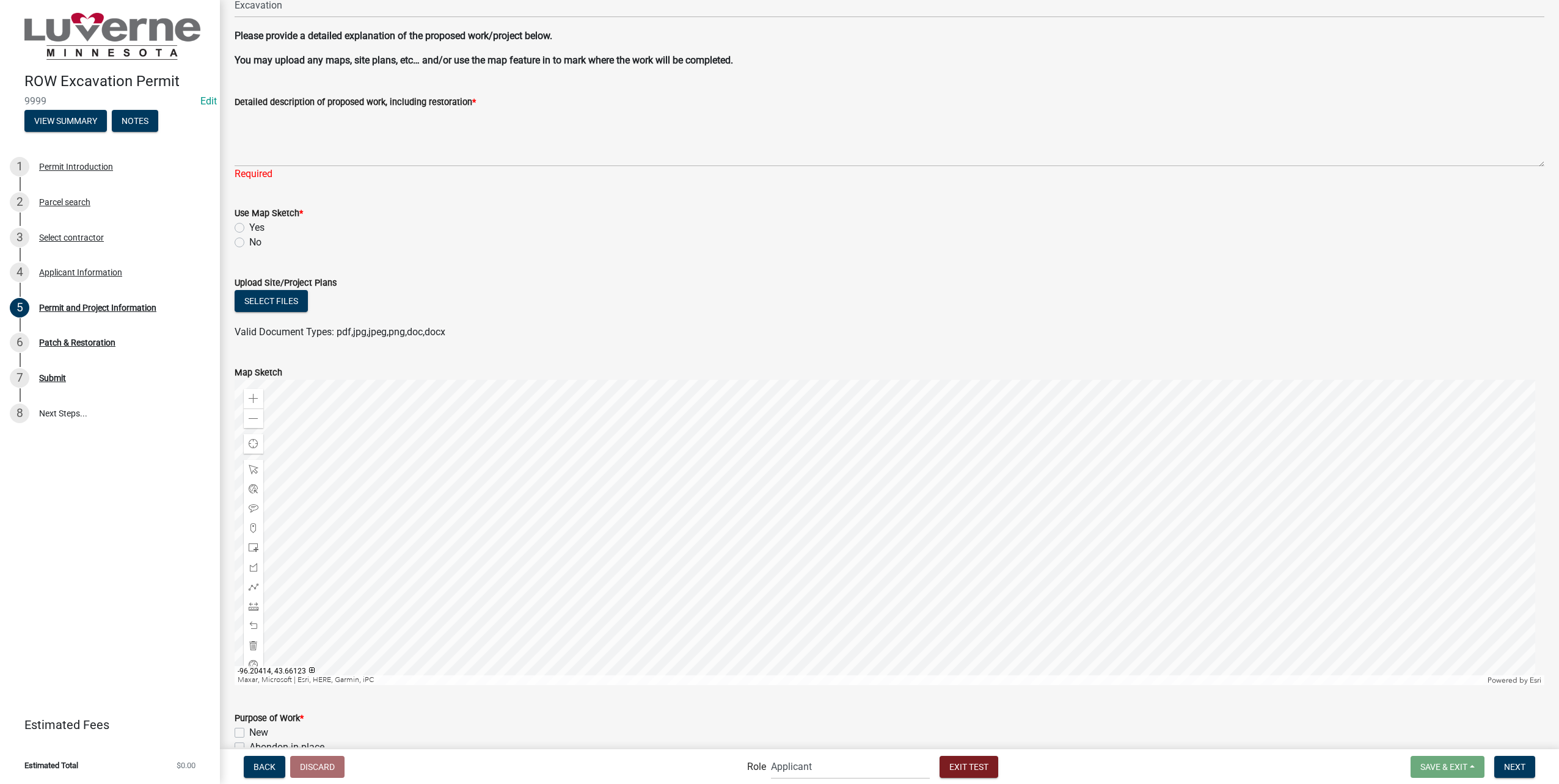
click at [240, 222] on div "Yes" at bounding box center [889, 228] width 1310 height 15
click at [249, 227] on label "Yes" at bounding box center [257, 228] width 15 height 15
click at [249, 227] on input "Yes" at bounding box center [253, 224] width 8 height 8
radio input "true"
click at [985, 777] on button "Exit Test" at bounding box center [969, 767] width 58 height 22
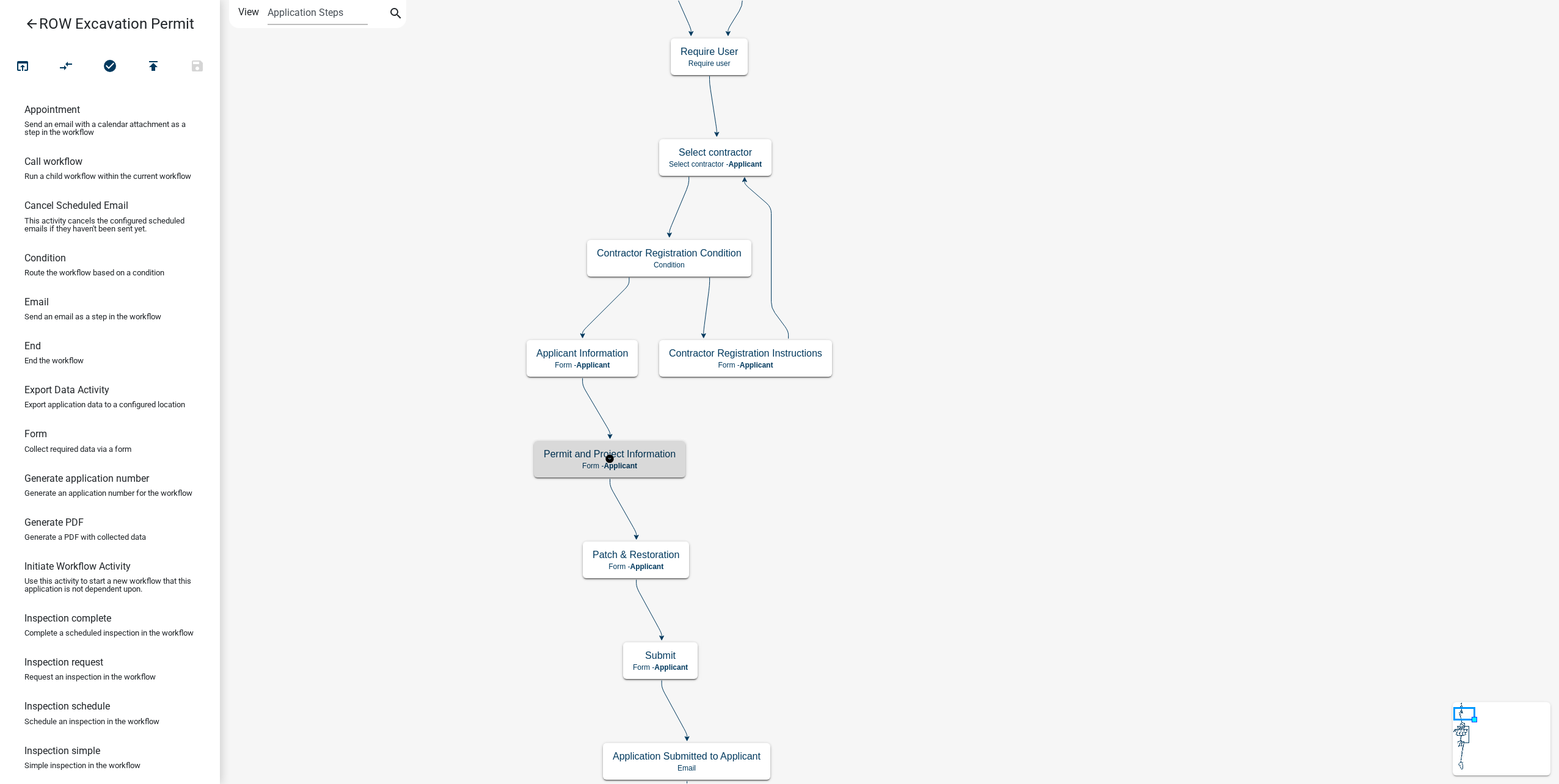
click at [650, 465] on p "Form - Applicant" at bounding box center [610, 465] width 132 height 8
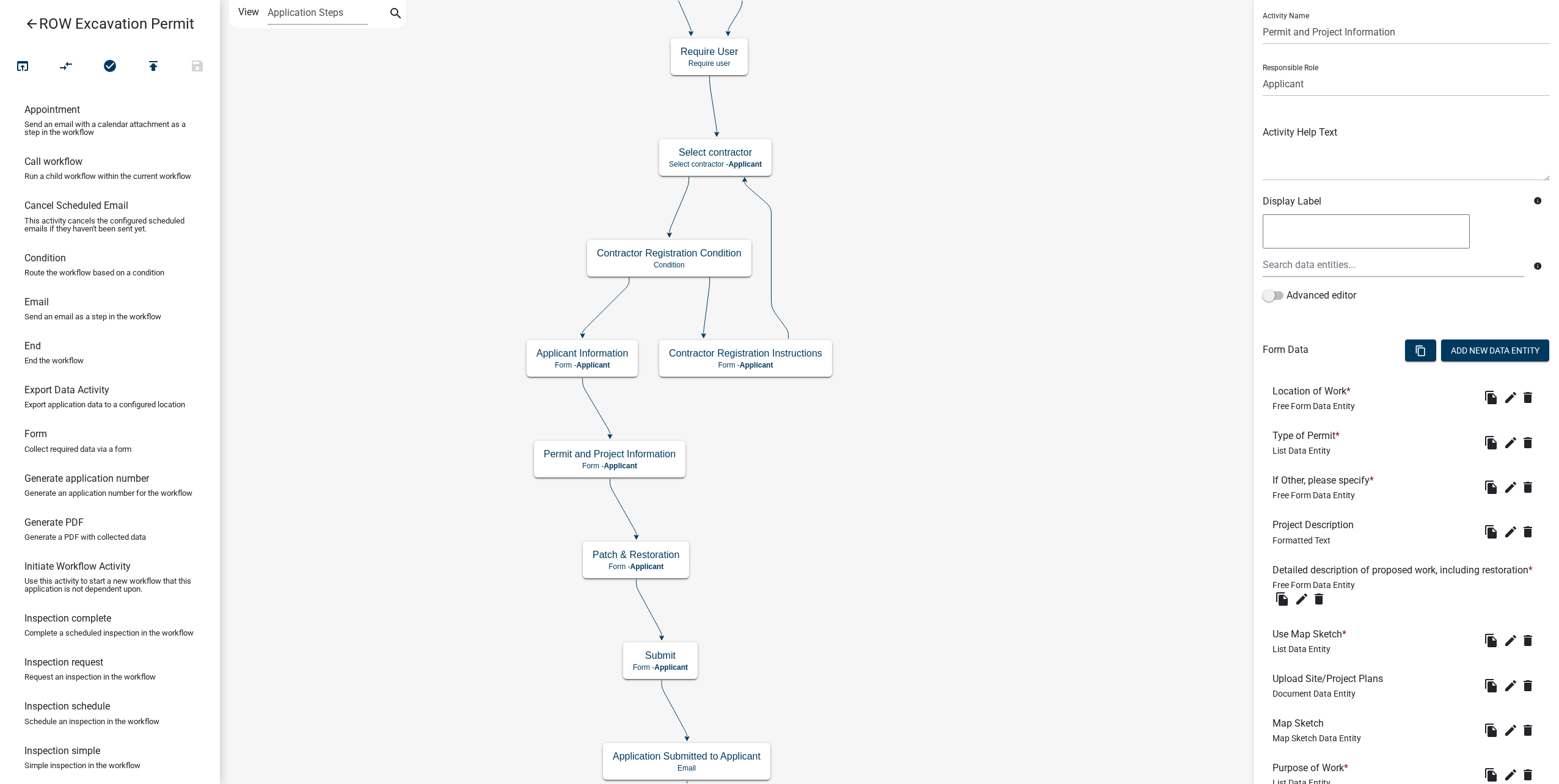
scroll to position [61, 0]
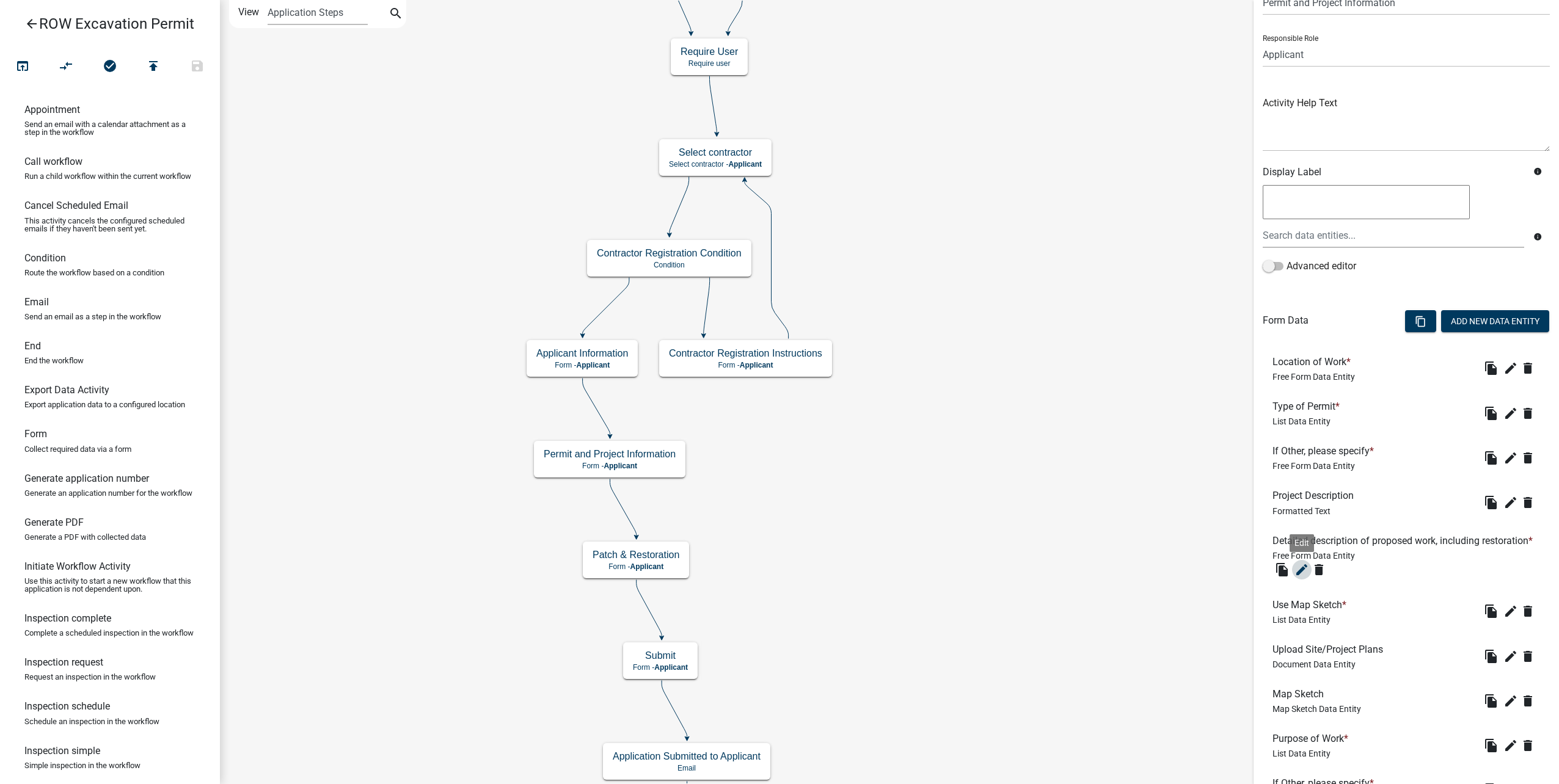
click at [1298, 577] on icon "edit" at bounding box center [1302, 570] width 15 height 15
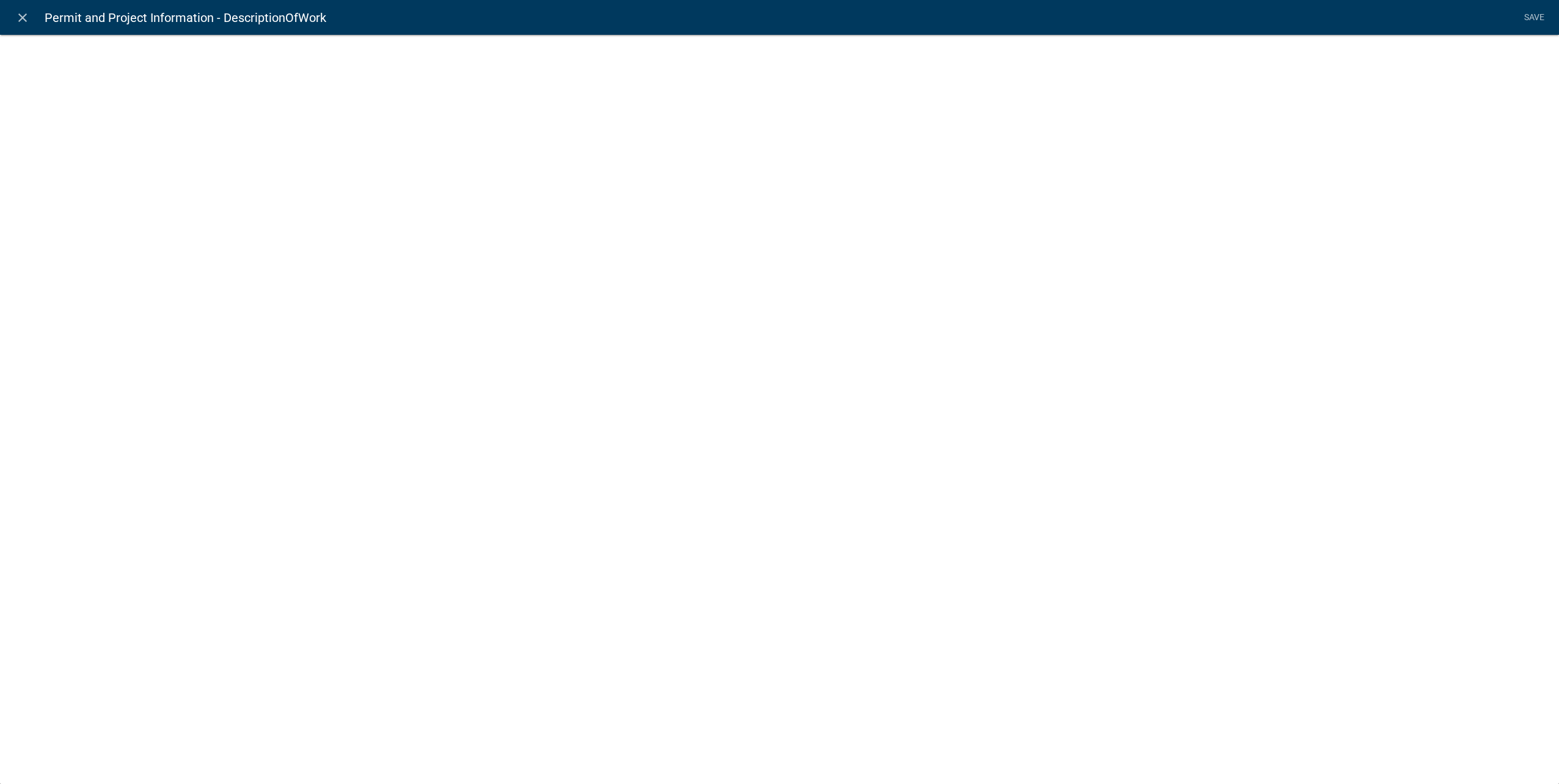
select select
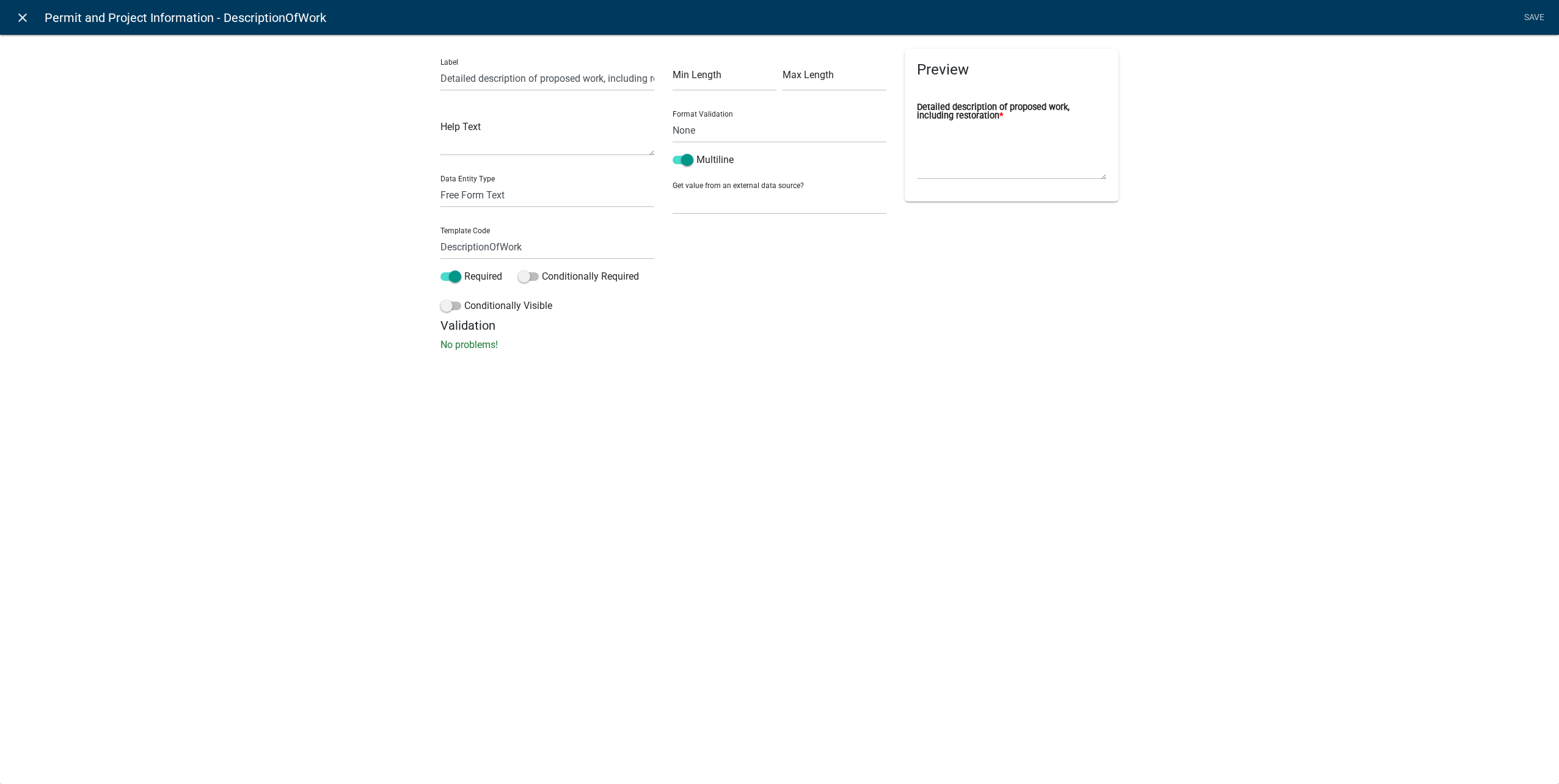
click at [25, 18] on icon "close" at bounding box center [22, 18] width 15 height 15
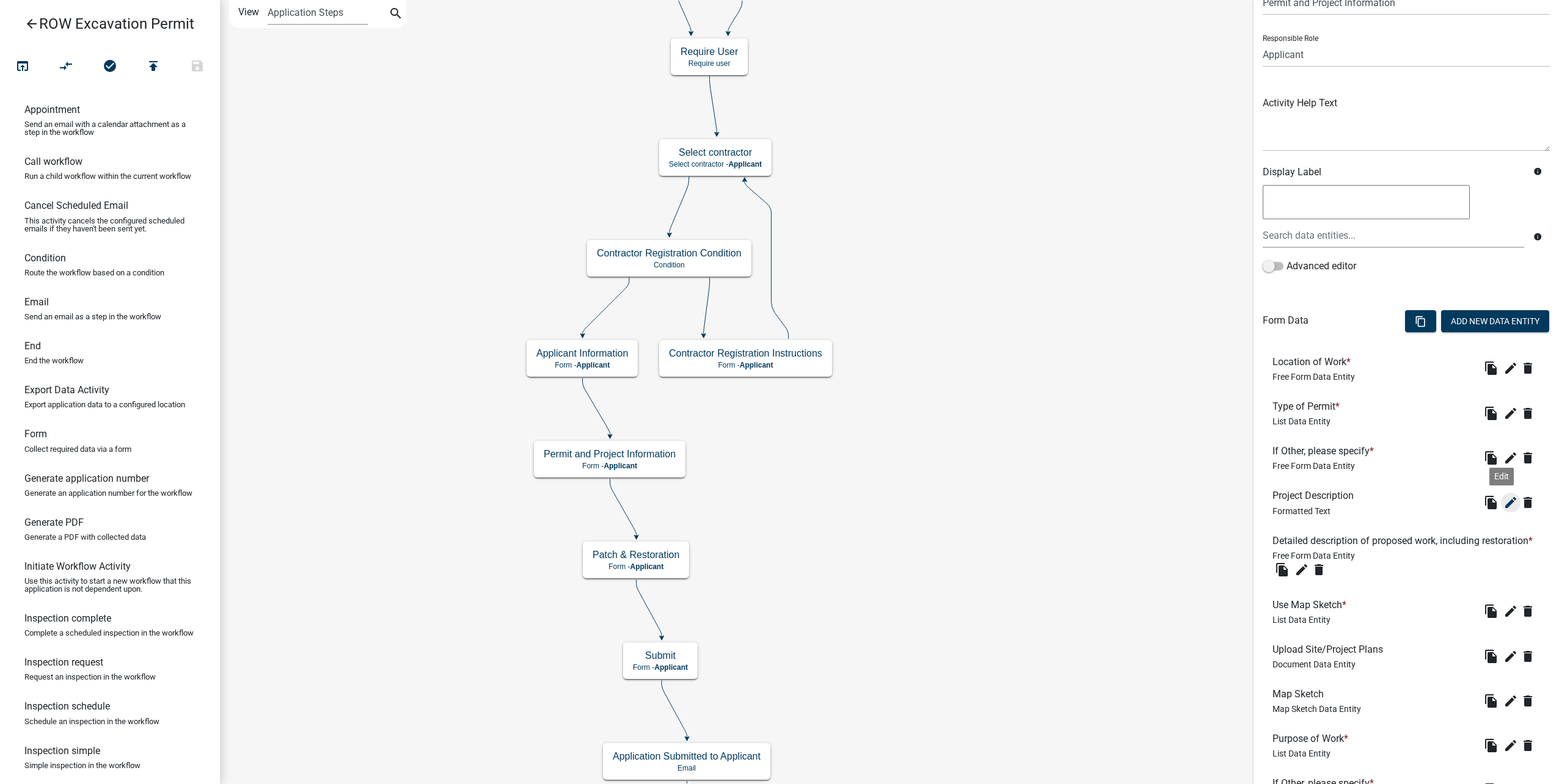
click at [1509, 505] on button "edit" at bounding box center [1511, 503] width 19 height 19
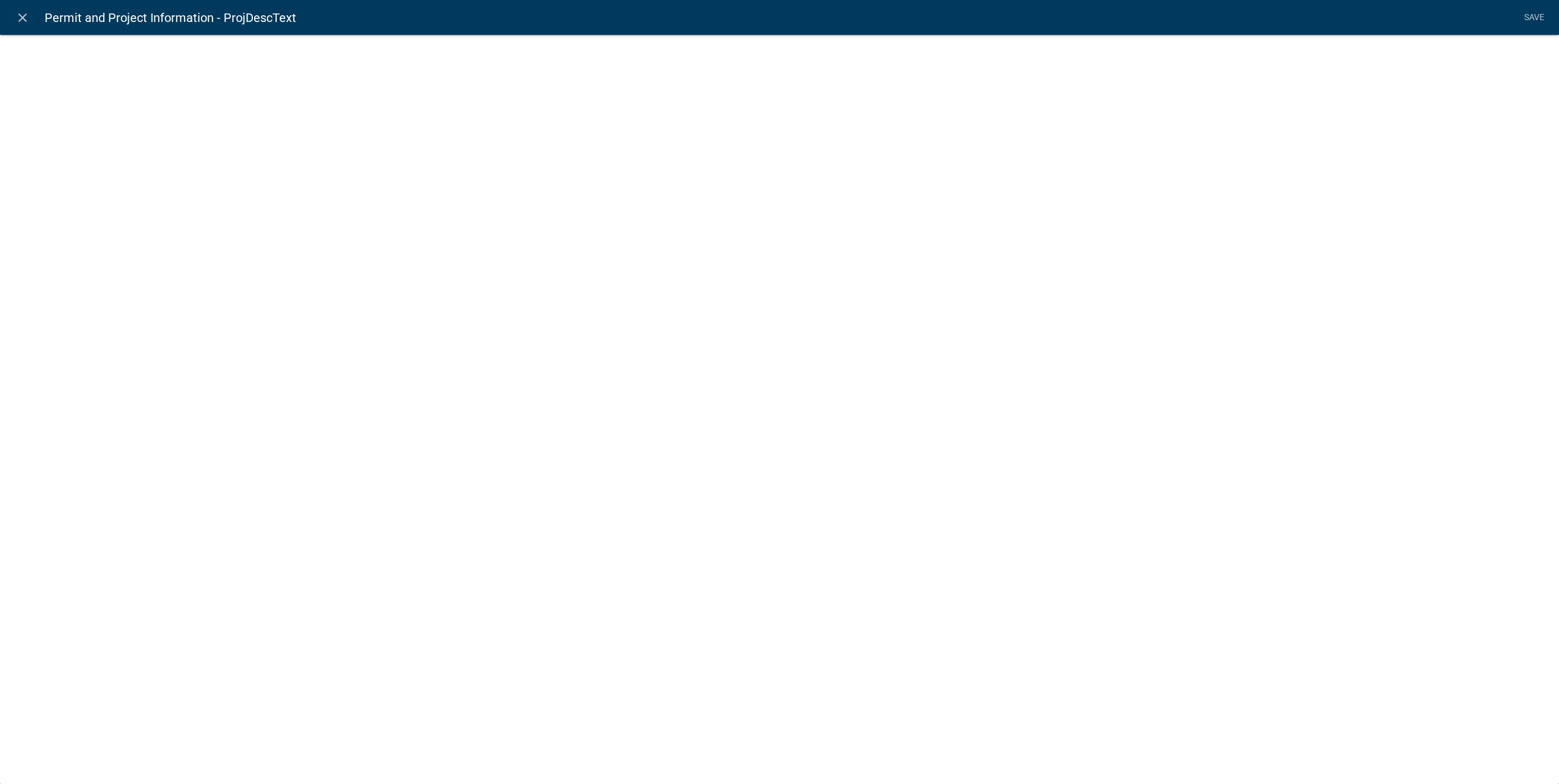
select select "rich-text"
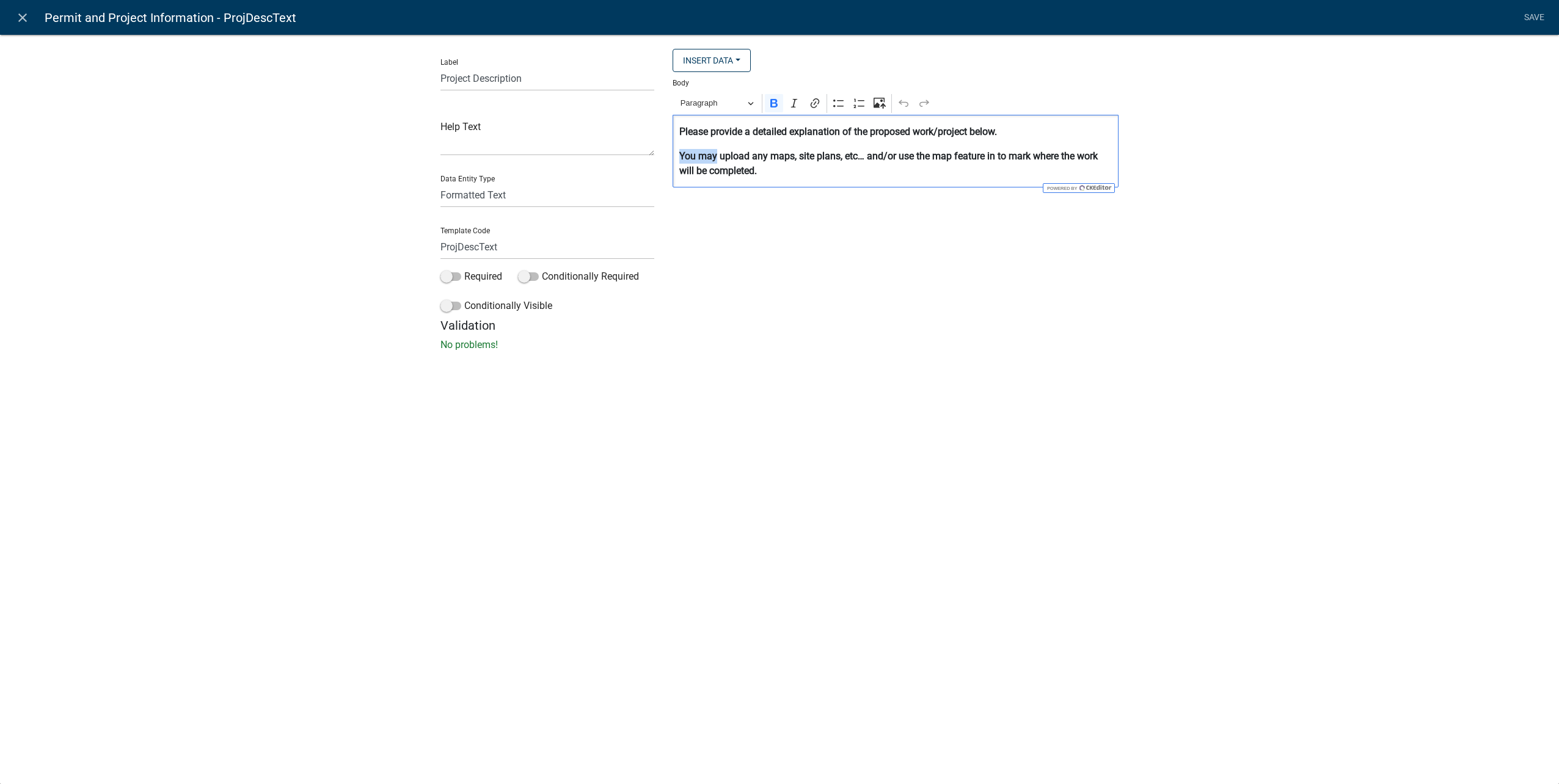
drag, startPoint x: 716, startPoint y: 155, endPoint x: 656, endPoint y: 149, distance: 60.3
click at [656, 149] on div "Label Project Description Help Text Data Entity Type Free Form Text Document Di…" at bounding box center [779, 183] width 697 height 269
drag, startPoint x: 717, startPoint y: 155, endPoint x: 641, endPoint y: 156, distance: 76.0
click at [641, 156] on div "Label Project Description Help Text Data Entity Type Free Form Text Document Di…" at bounding box center [779, 183] width 697 height 269
click at [775, 177] on p "Upload any maps, site plans, etc… and/or use the map feature in to mark where t…" at bounding box center [896, 163] width 433 height 29
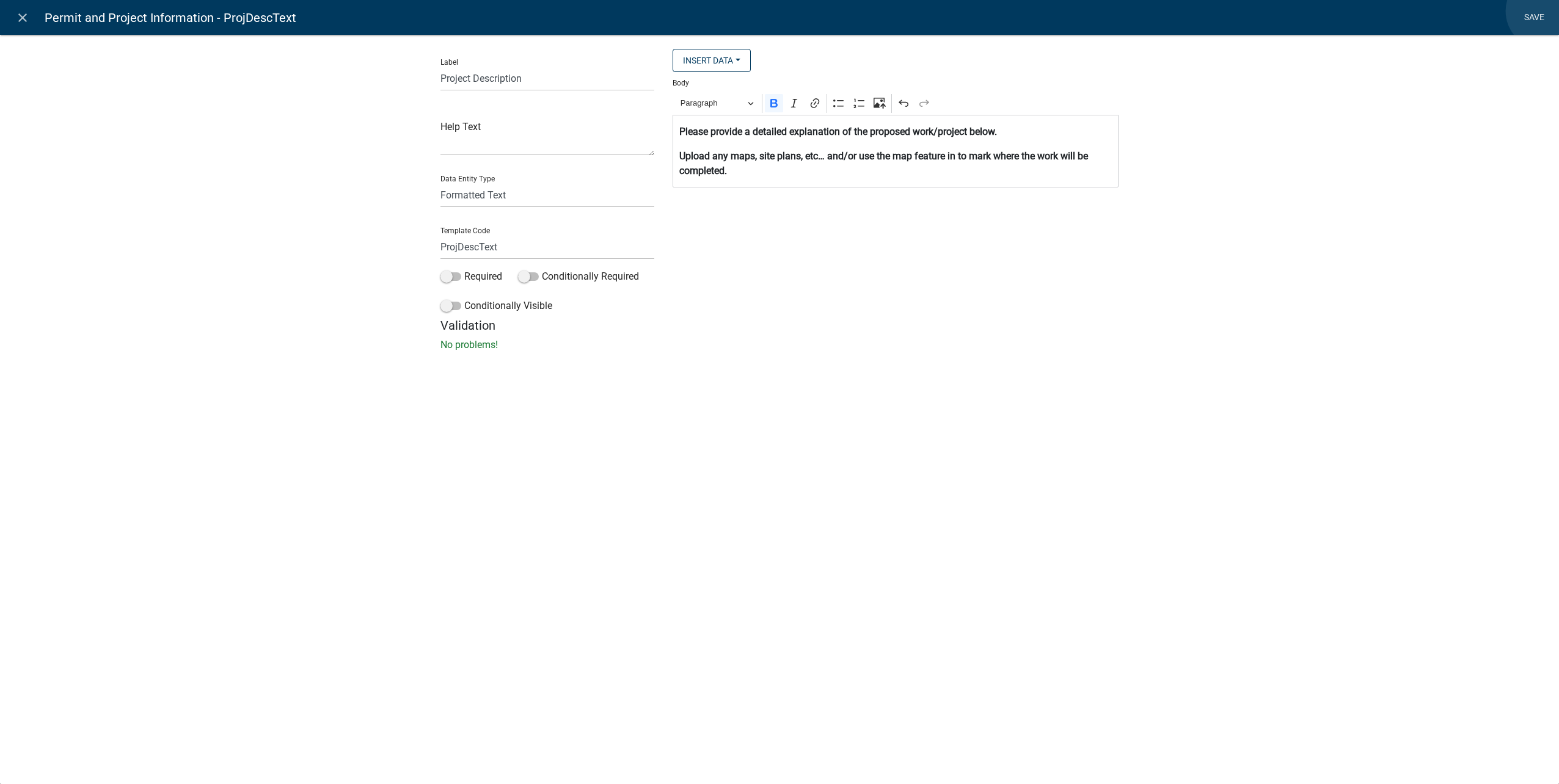
click at [1545, 11] on link "Save" at bounding box center [1534, 17] width 31 height 23
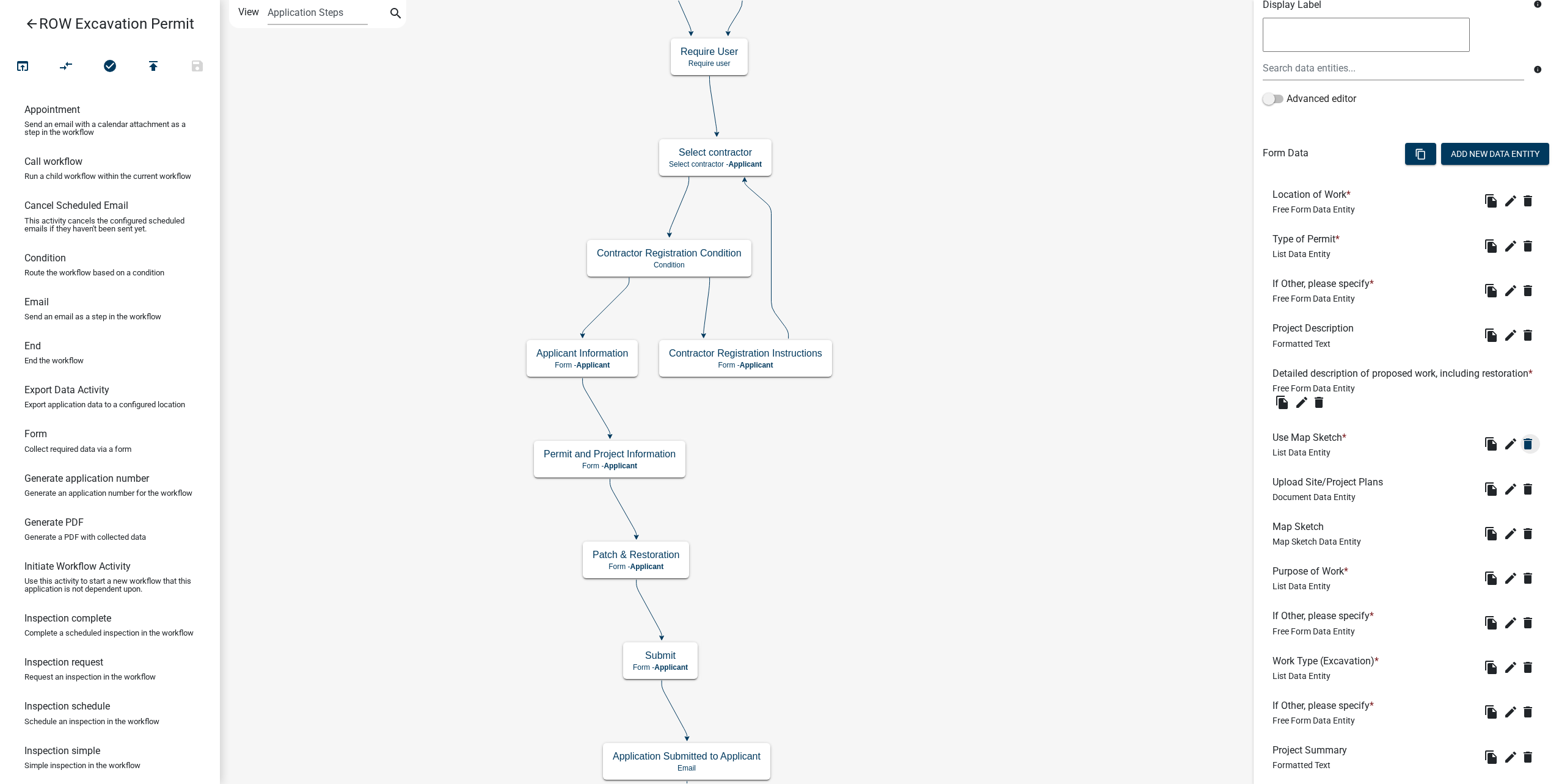
scroll to position [245, 0]
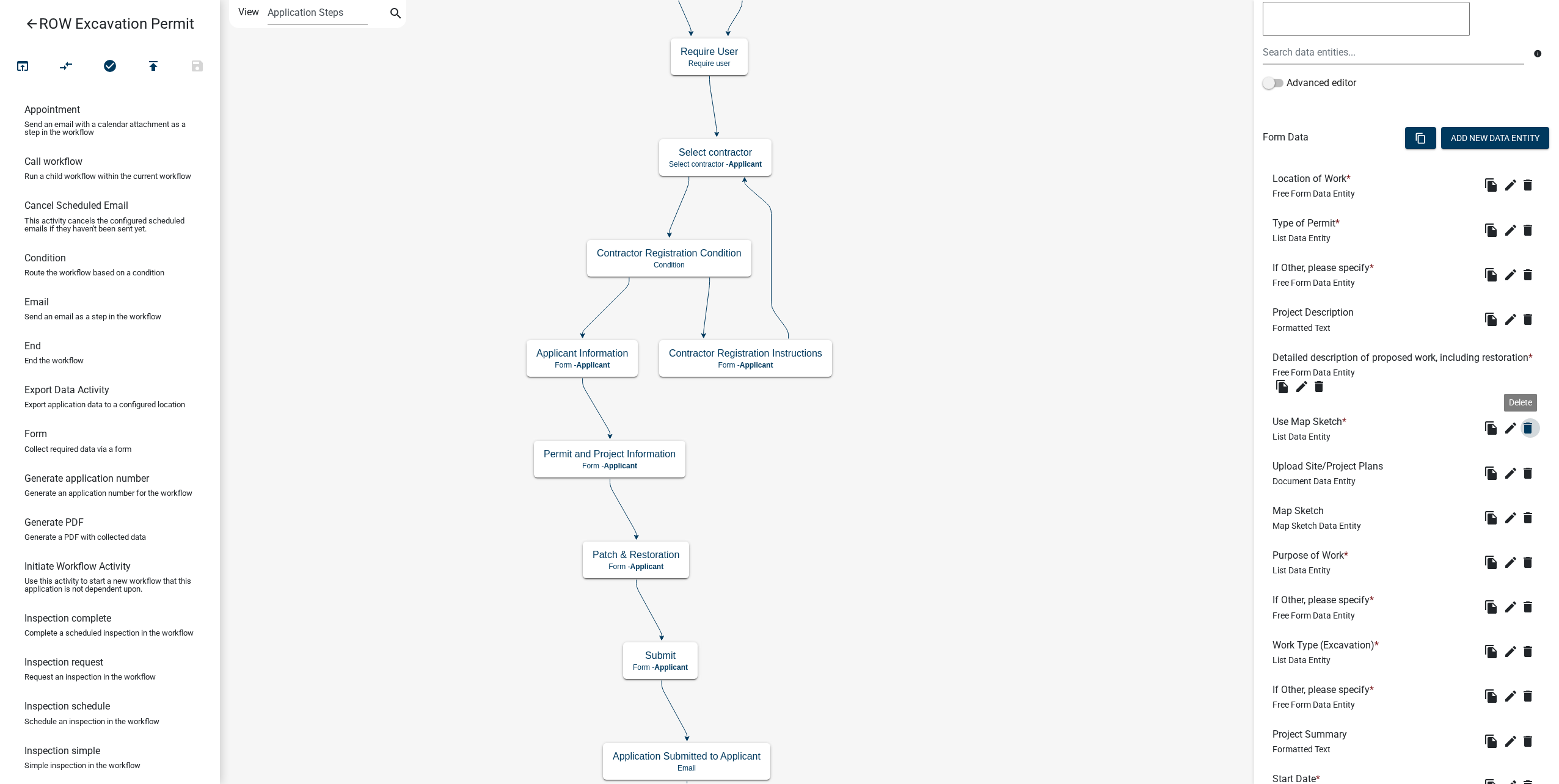
click at [1521, 435] on icon "delete" at bounding box center [1528, 428] width 15 height 15
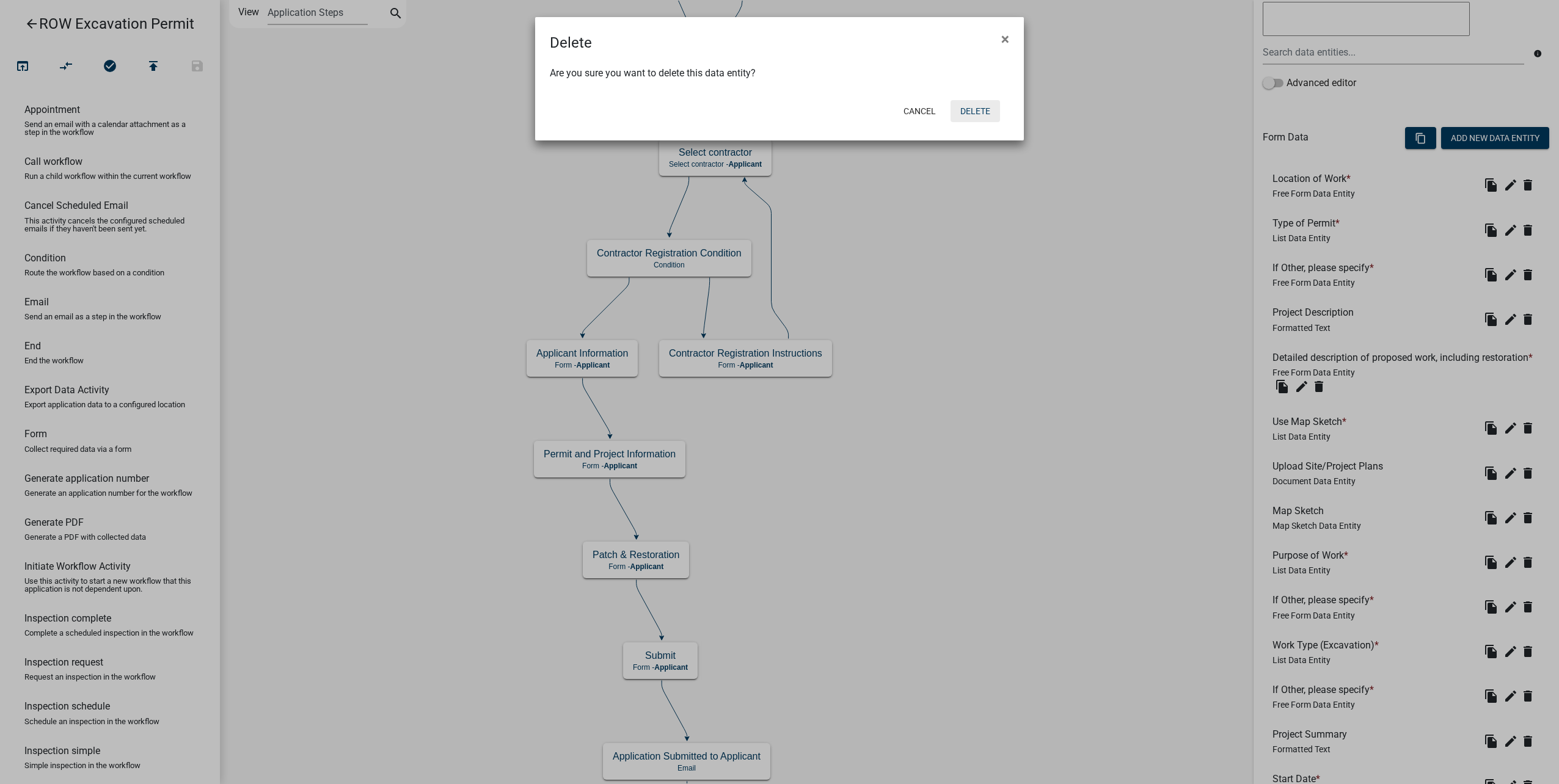
click at [973, 117] on button "Delete" at bounding box center [975, 111] width 49 height 22
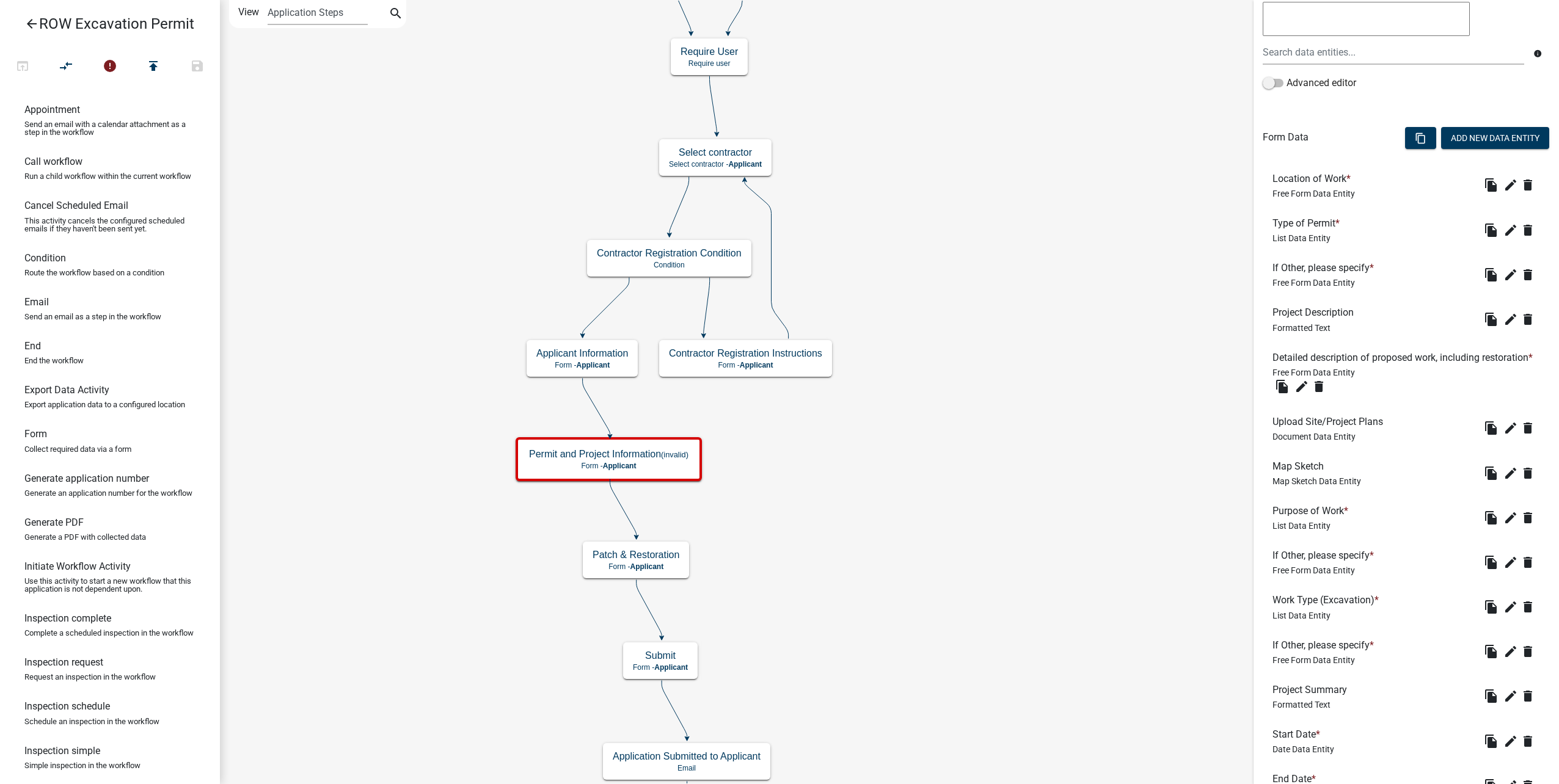
scroll to position [427, 0]
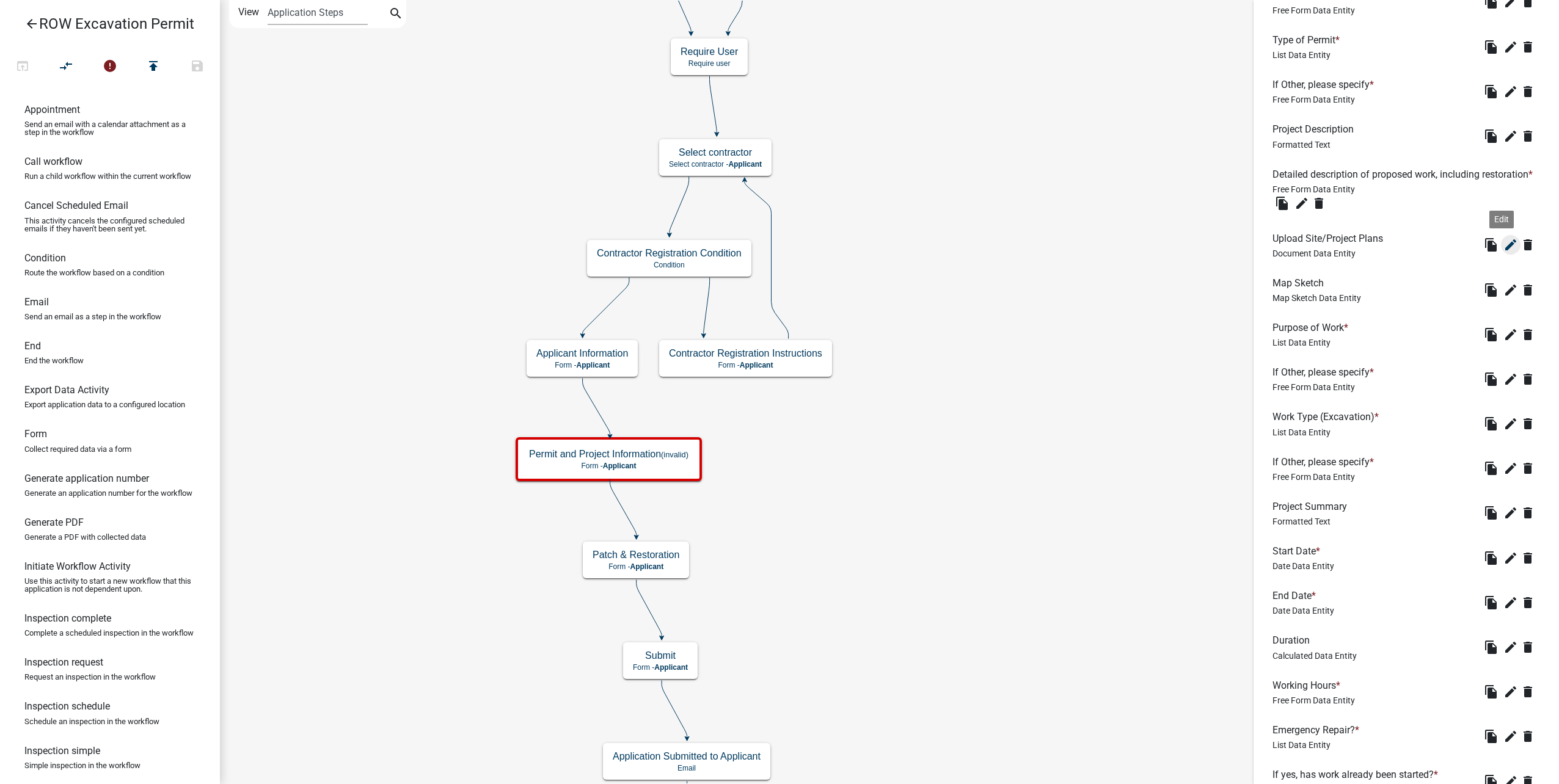
click at [1504, 252] on icon "edit" at bounding box center [1511, 245] width 15 height 15
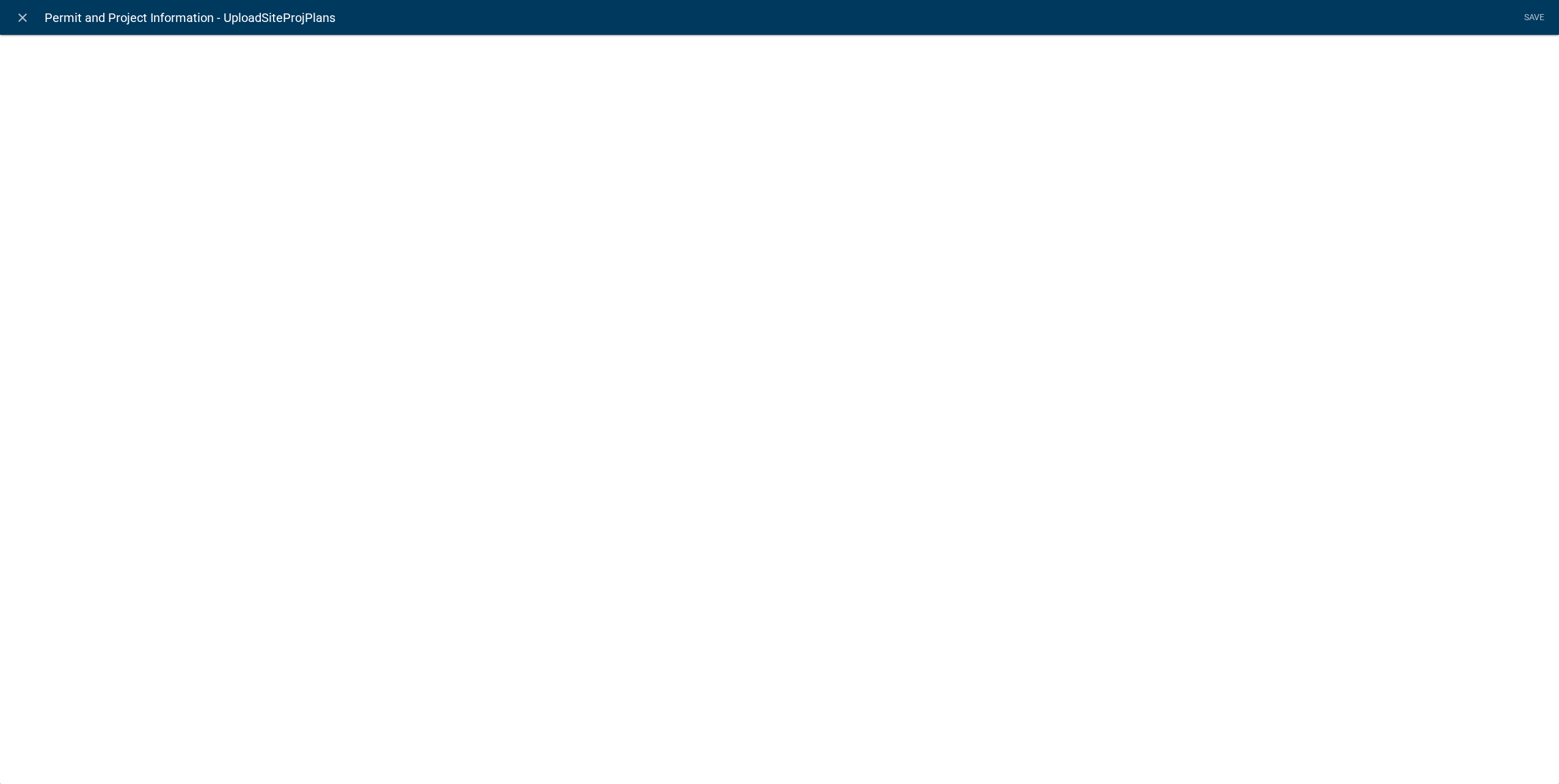
select select "document"
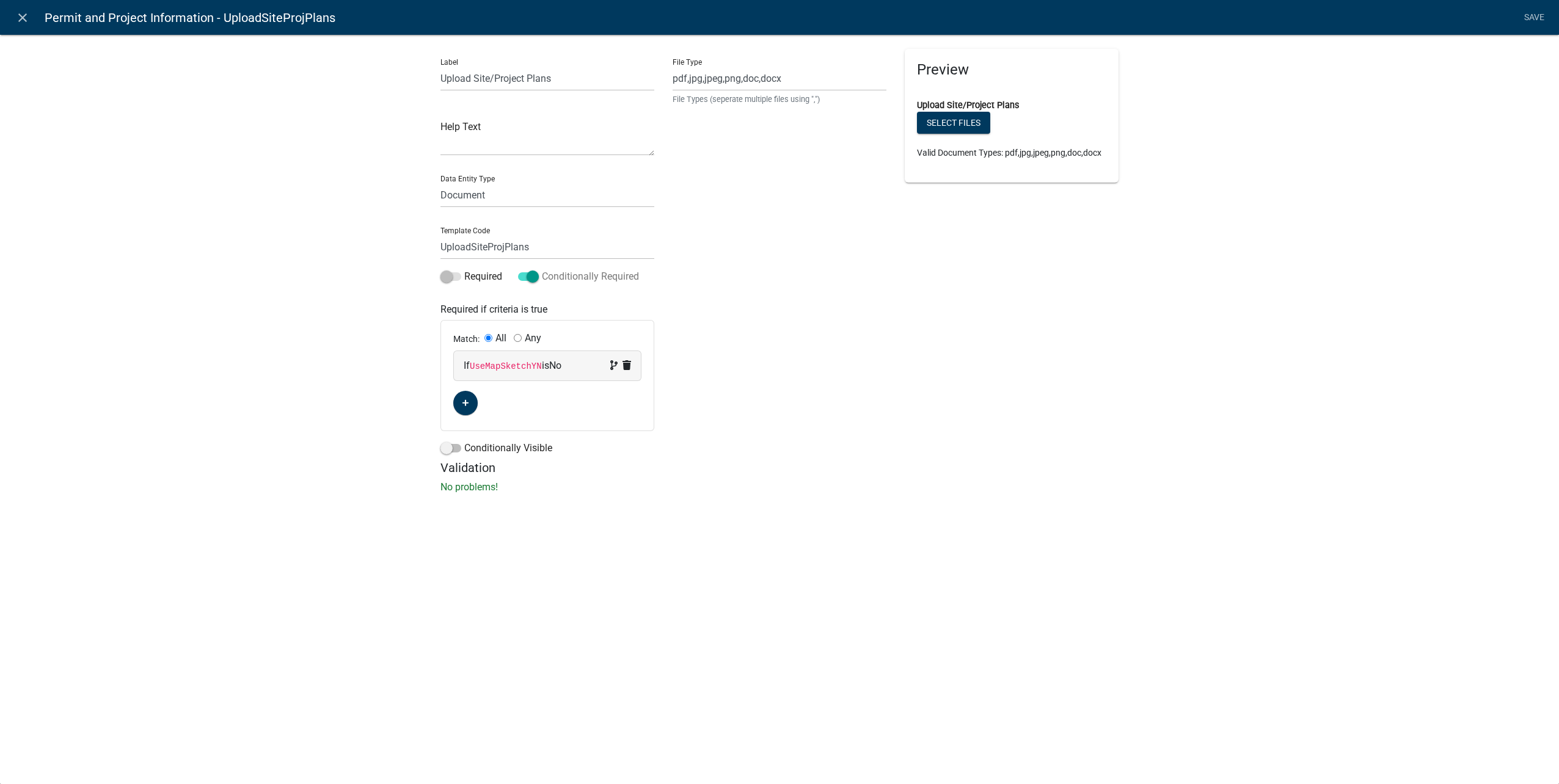
click at [528, 281] on span at bounding box center [528, 276] width 21 height 8
click at [542, 269] on input "Conditionally Required" at bounding box center [542, 269] width 0 height 0
click at [1528, 18] on link "Save" at bounding box center [1534, 17] width 31 height 23
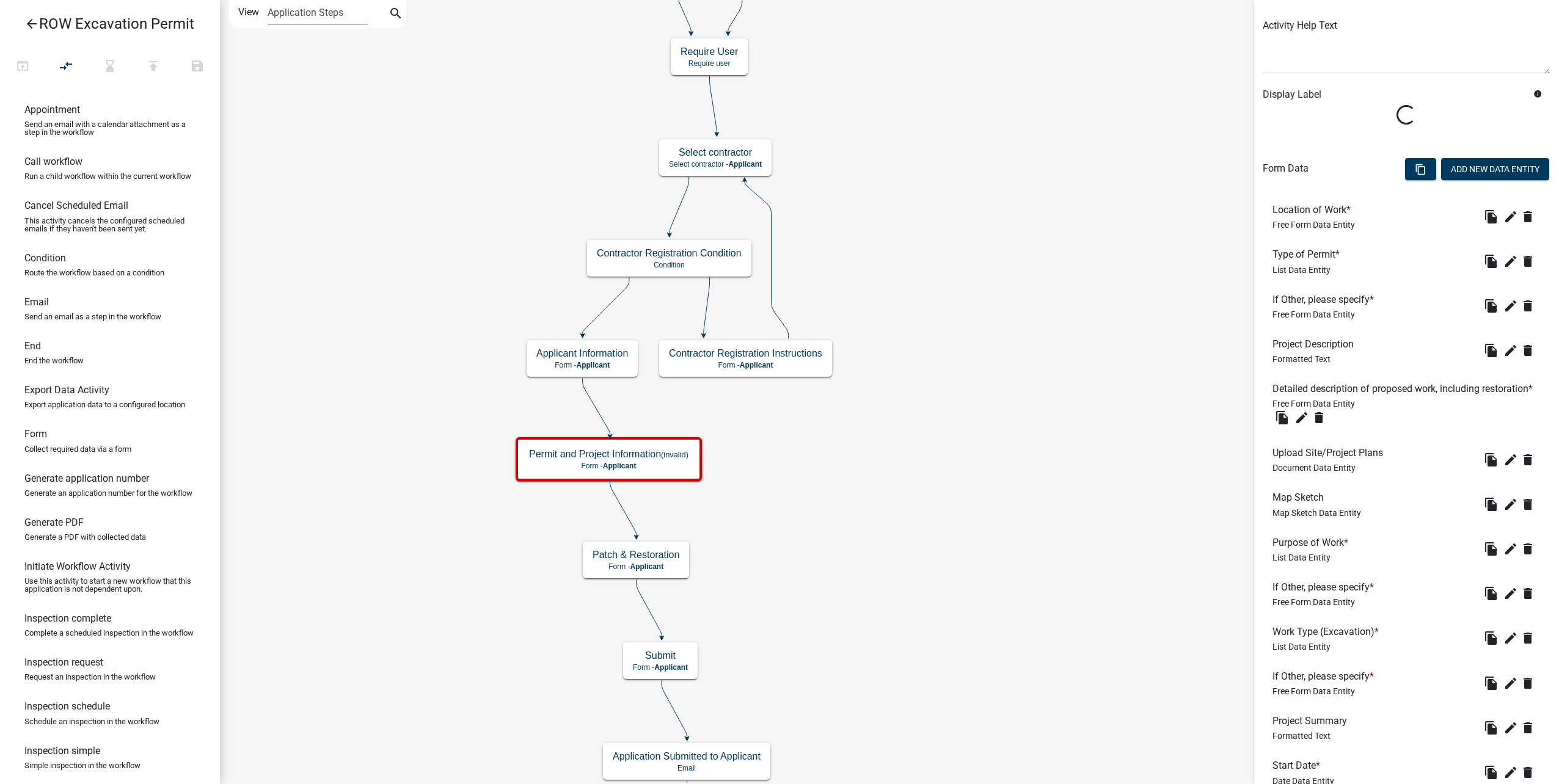
scroll to position [183, 0]
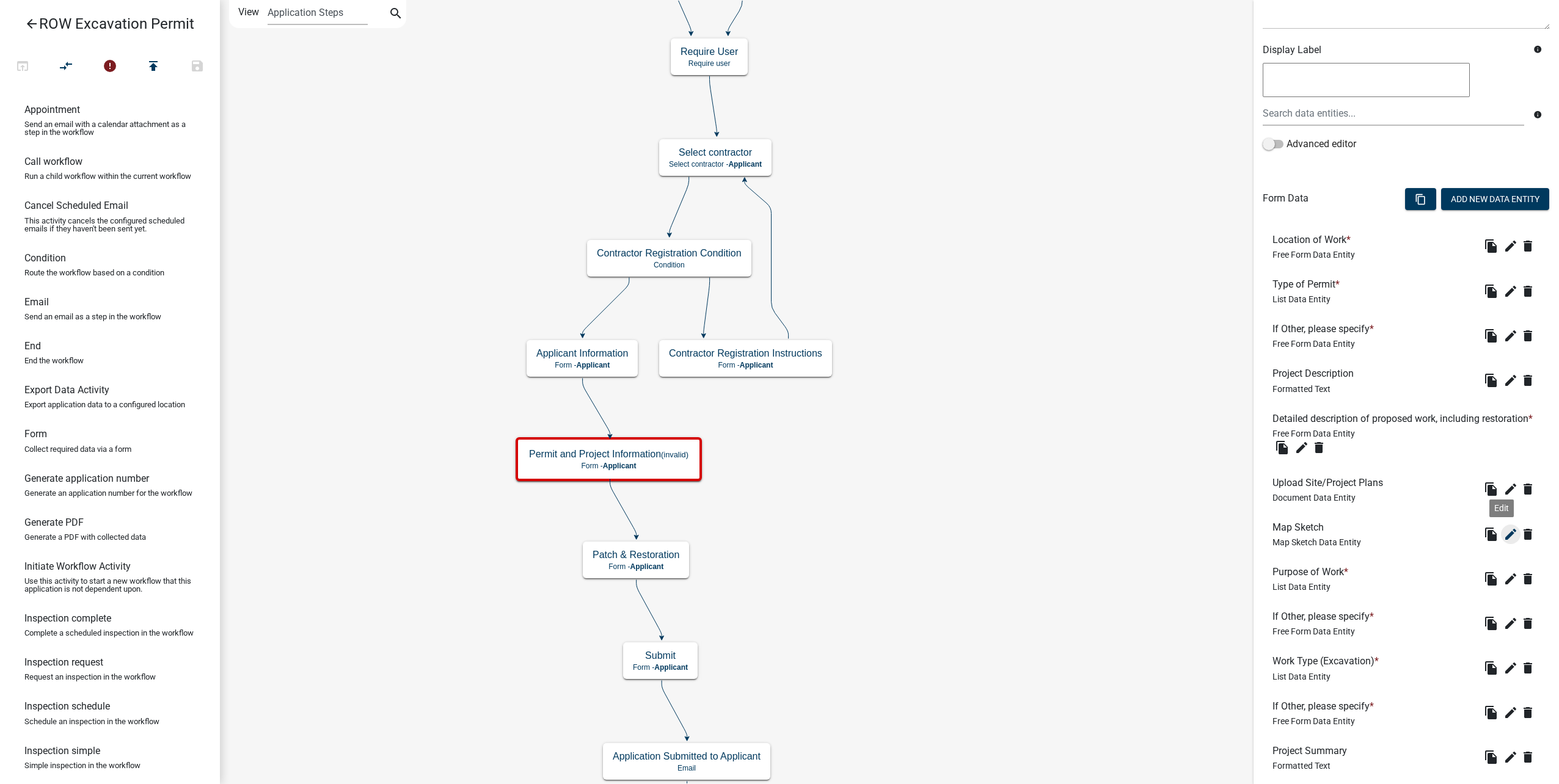
click at [1504, 542] on icon "edit" at bounding box center [1511, 534] width 15 height 15
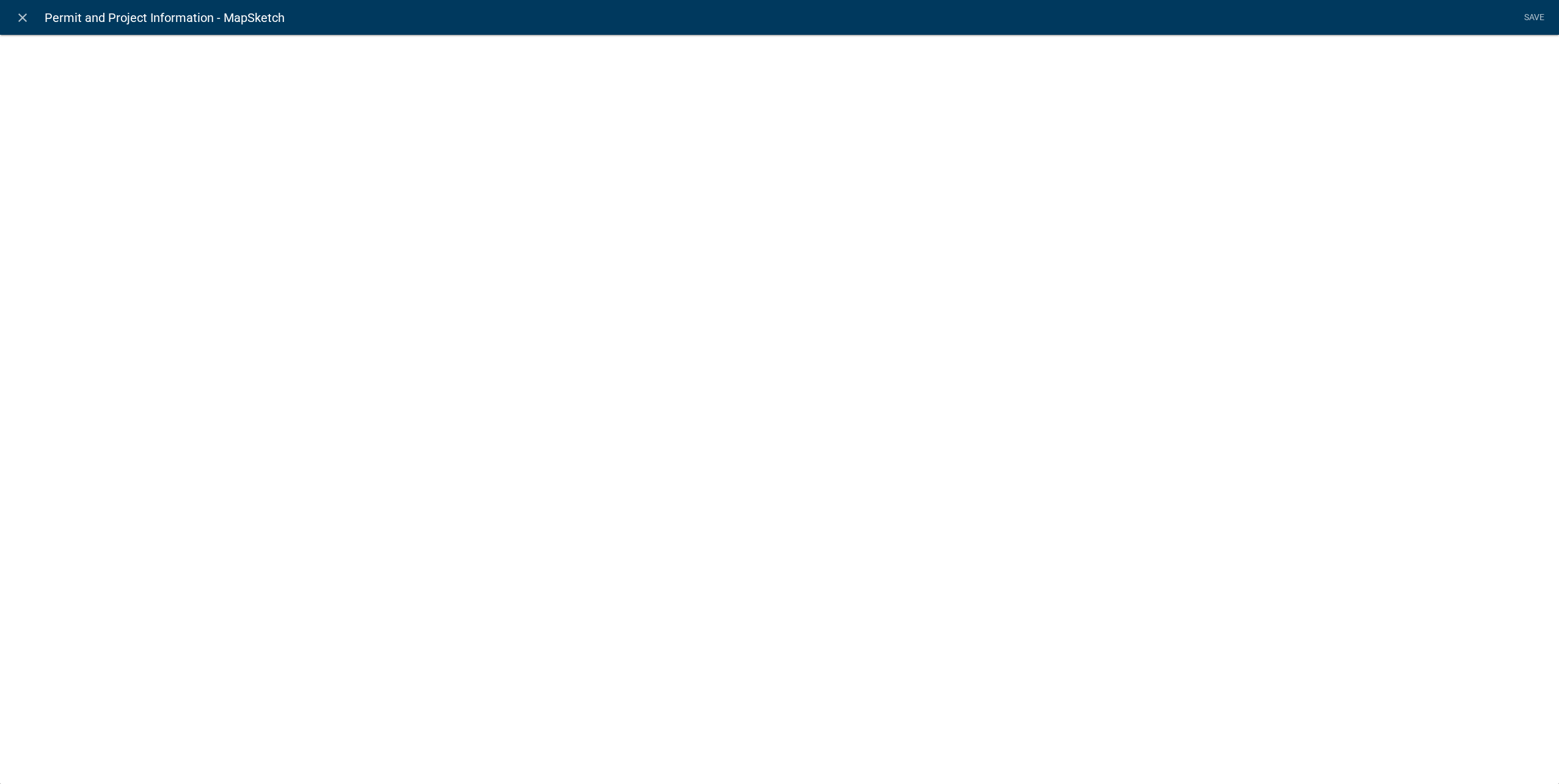
select select "mapsketch-data"
select select "hybrid"
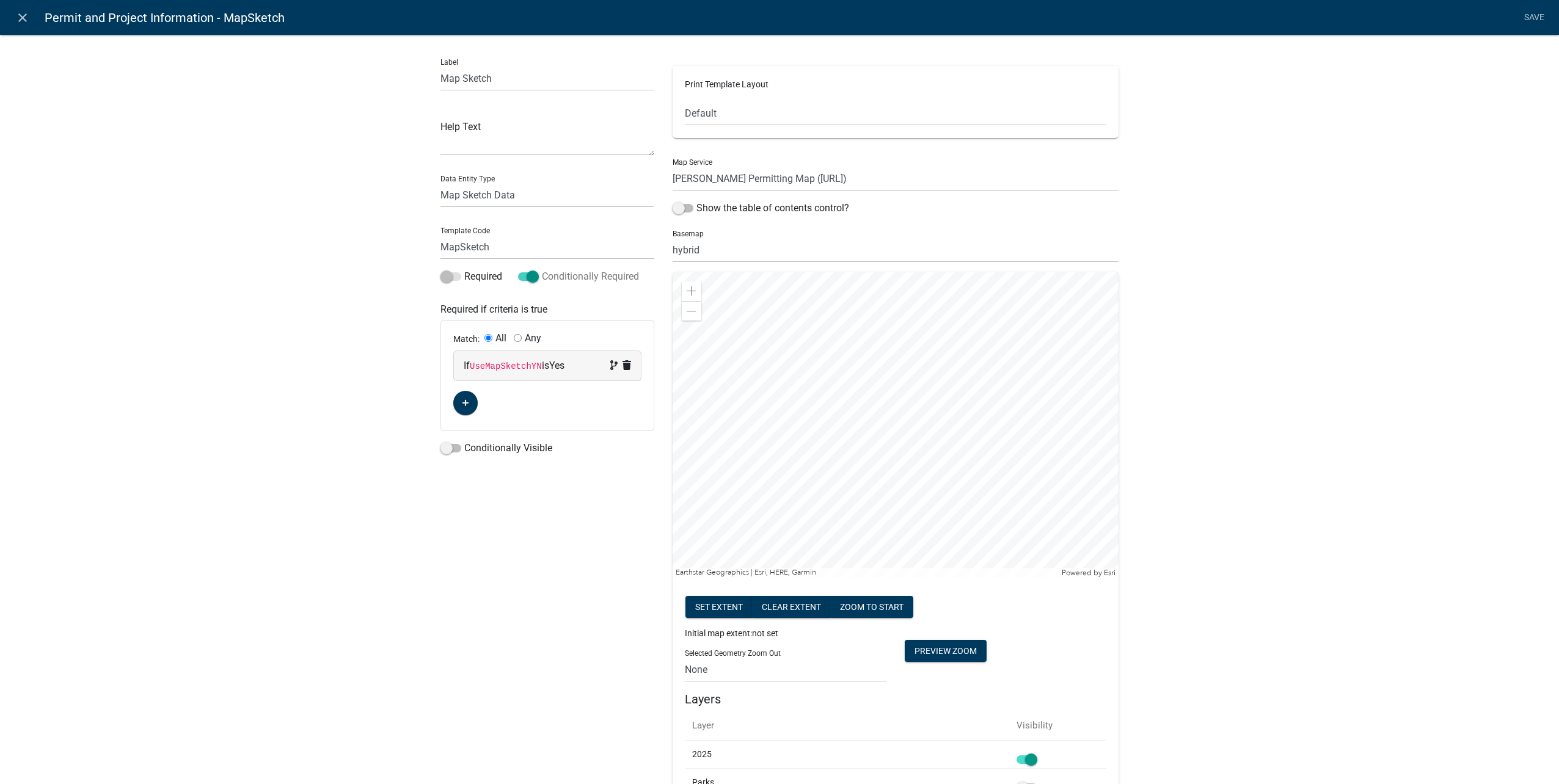
click at [530, 278] on span at bounding box center [528, 276] width 21 height 8
click at [542, 269] on input "Conditionally Required" at bounding box center [542, 269] width 0 height 0
click at [1543, 13] on link "Save" at bounding box center [1534, 17] width 31 height 23
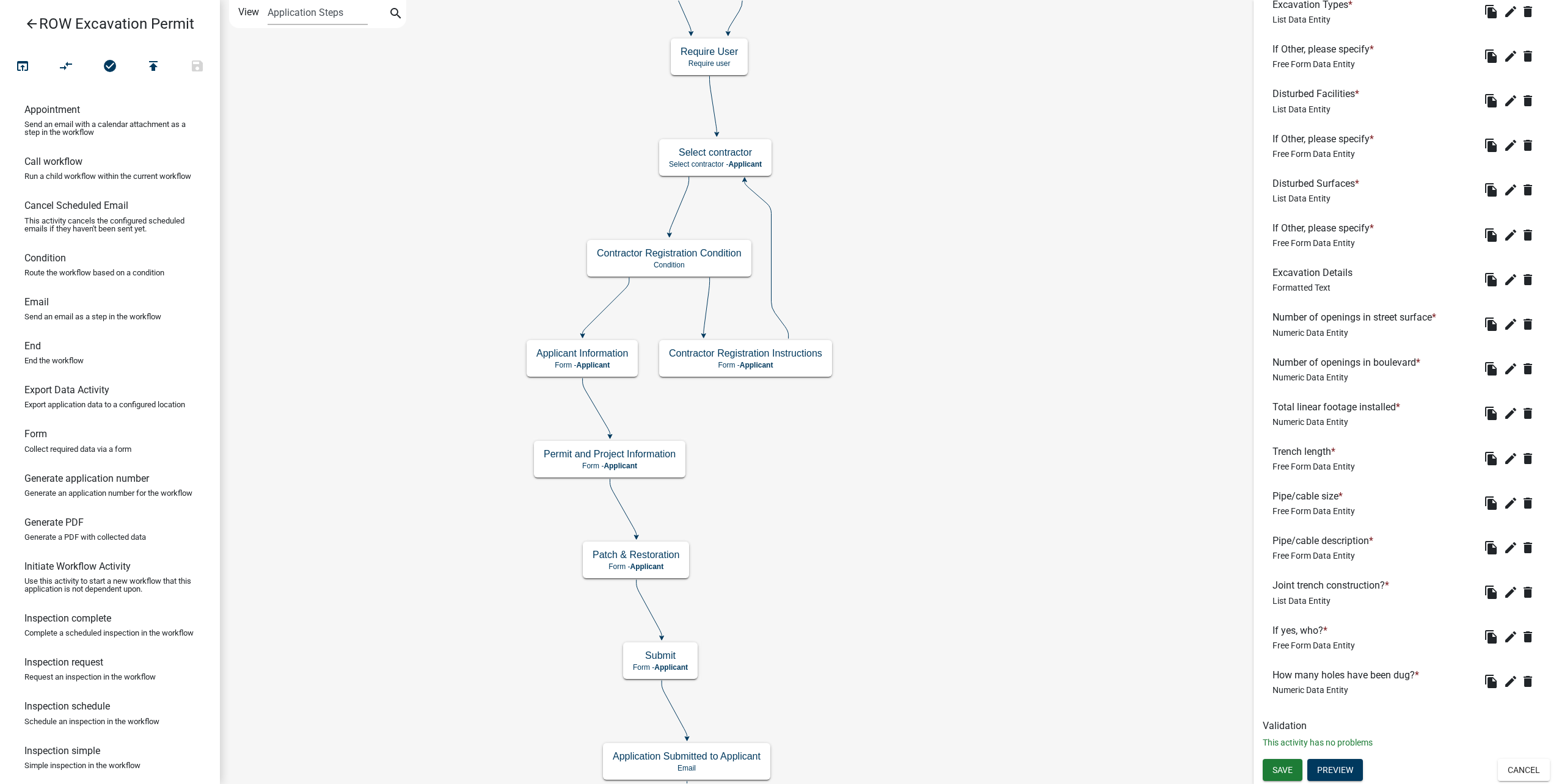
scroll to position [1700, 0]
click at [1269, 783] on div "Save Preview Cancel" at bounding box center [1406, 771] width 305 height 25
click at [1278, 767] on span "Save" at bounding box center [1282, 770] width 20 height 10
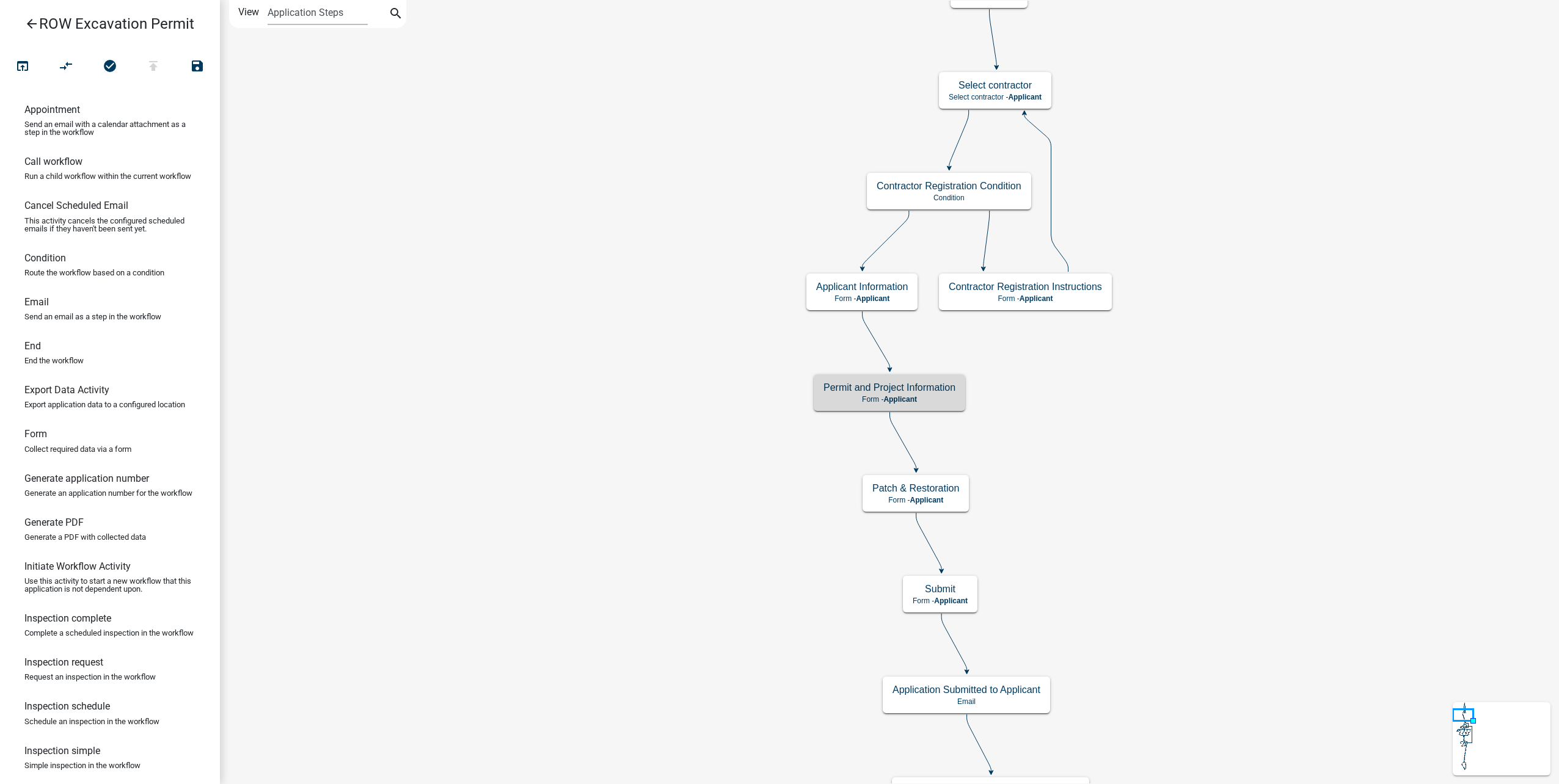
scroll to position [0, 0]
click at [26, 66] on icon "open_in_browser" at bounding box center [22, 67] width 15 height 17
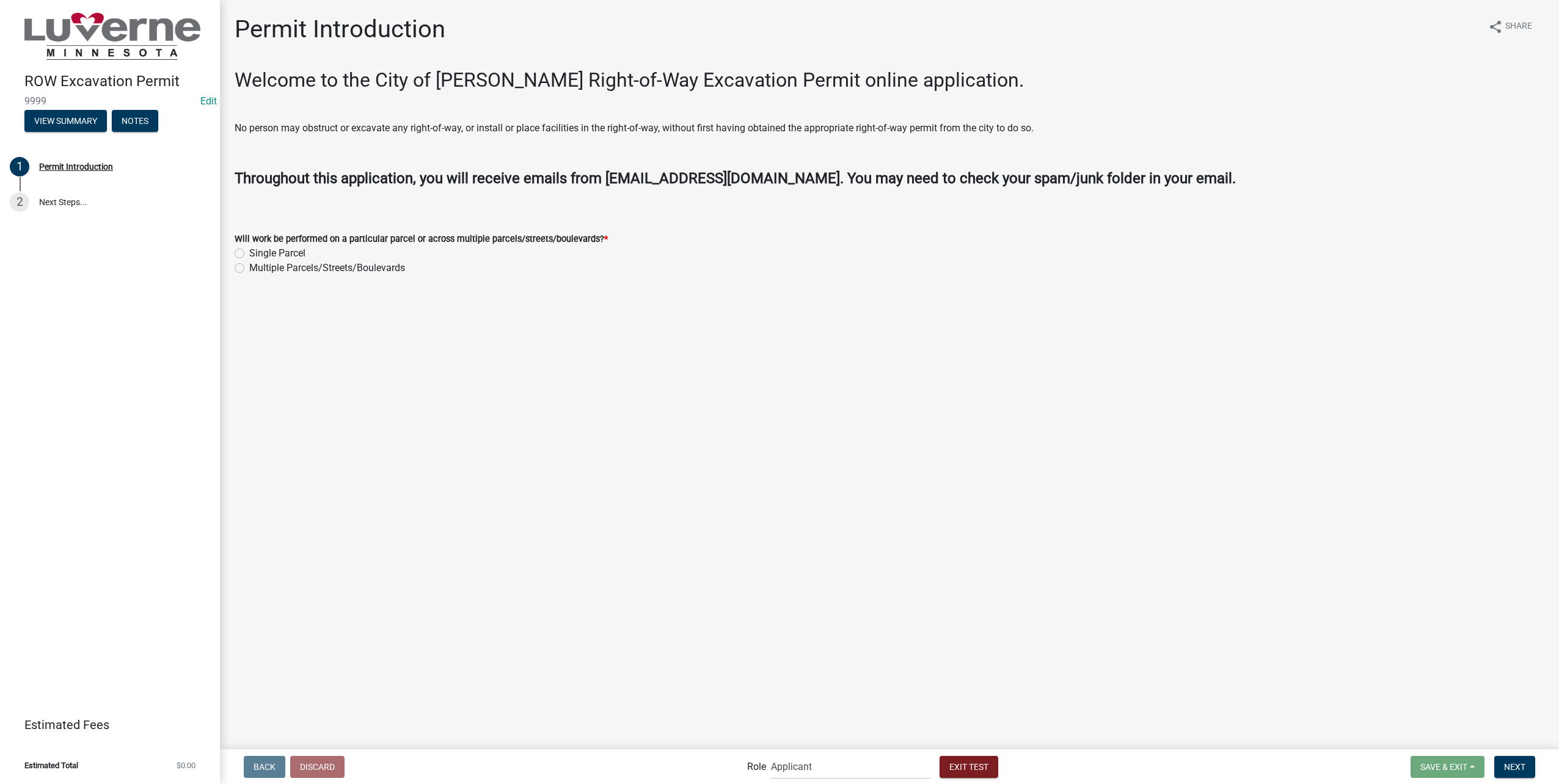
click at [245, 251] on div "Single Parcel" at bounding box center [889, 254] width 1310 height 15
click at [249, 251] on label "Single Parcel" at bounding box center [277, 254] width 56 height 15
click at [249, 251] on input "Single Parcel" at bounding box center [253, 250] width 8 height 8
radio input "true"
drag, startPoint x: 1528, startPoint y: 771, endPoint x: 1266, endPoint y: 699, distance: 271.7
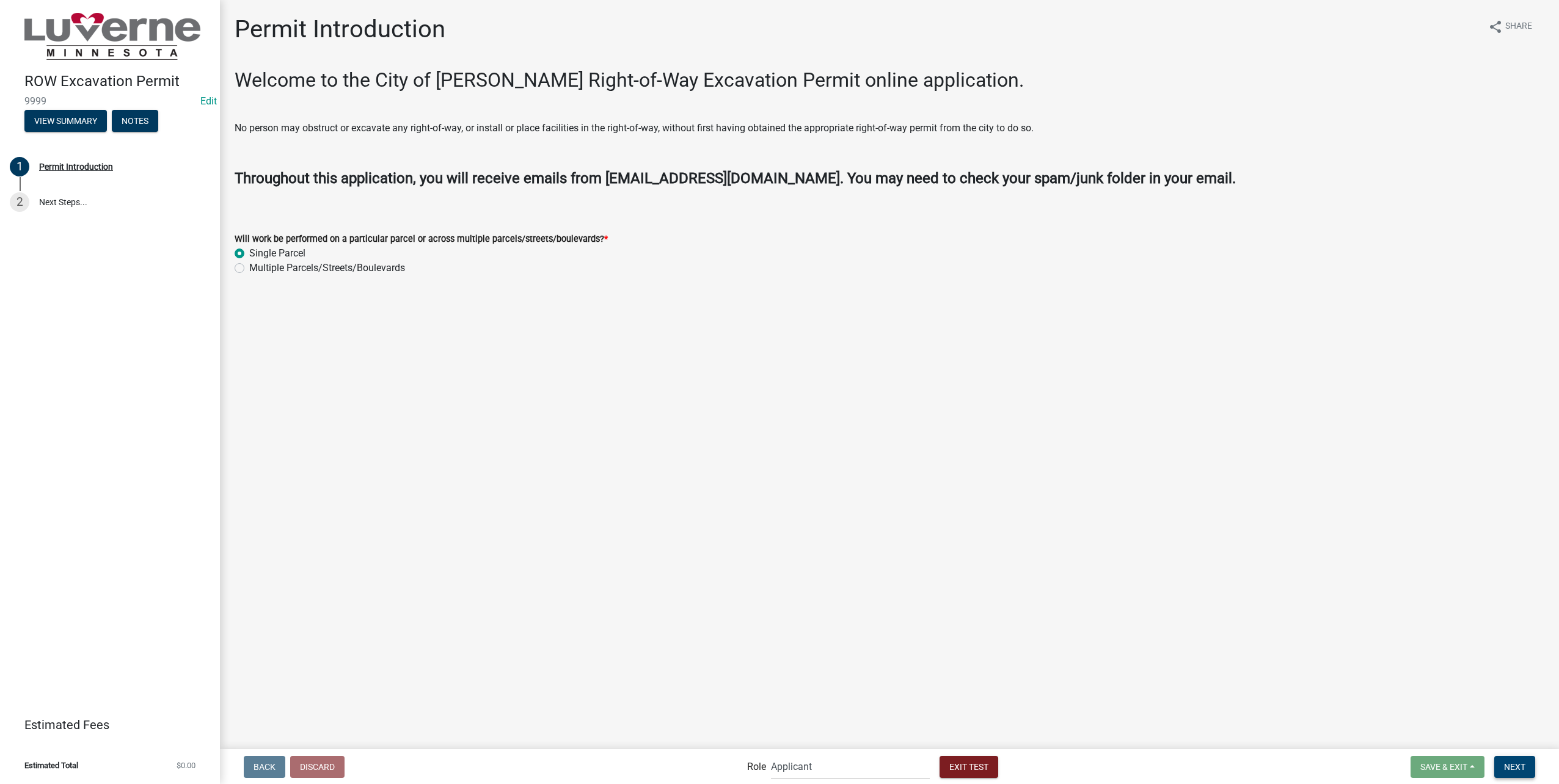
click at [1528, 771] on button "Next" at bounding box center [1515, 767] width 41 height 22
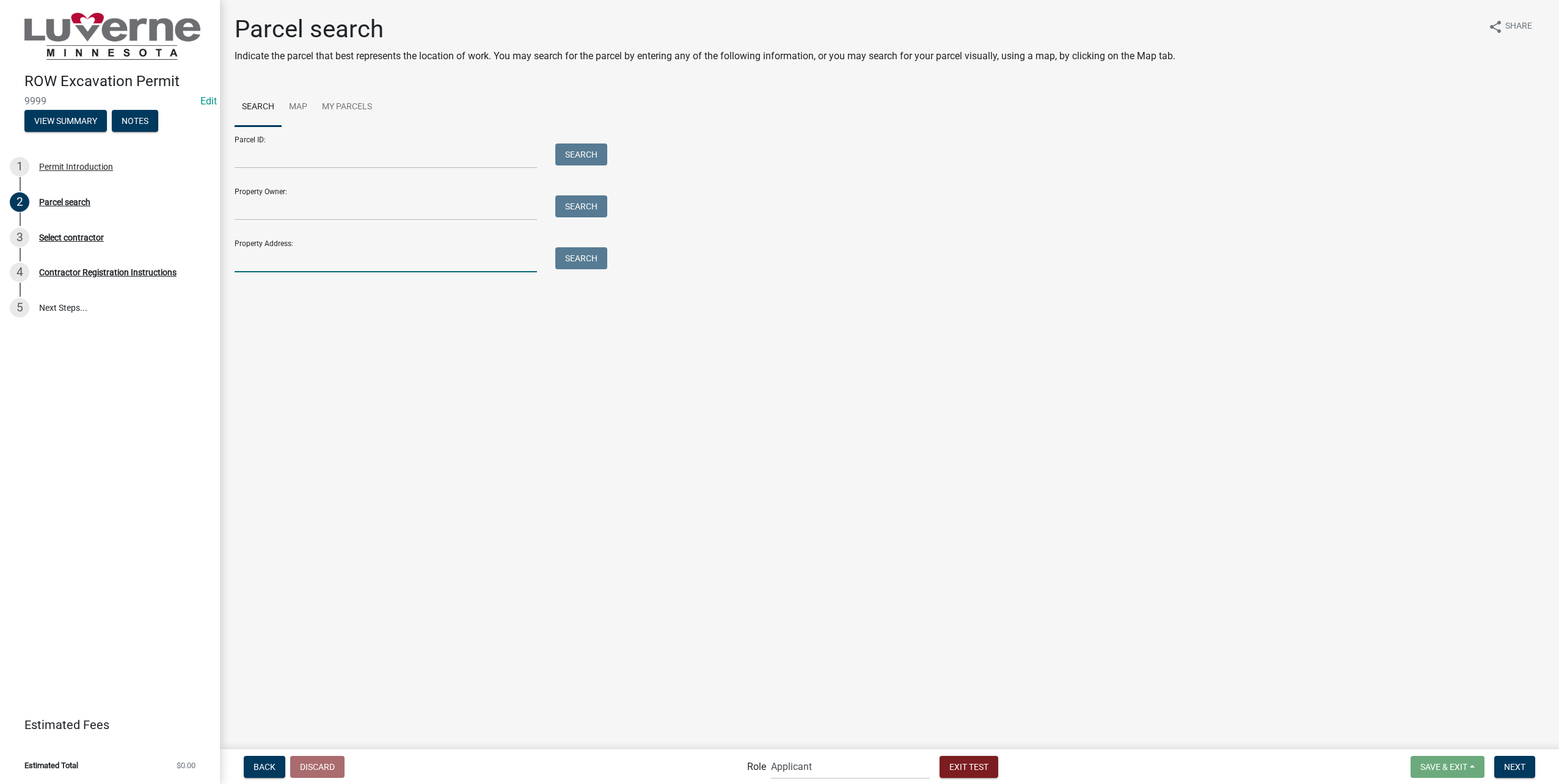
click at [366, 268] on input "Property Address:" at bounding box center [385, 260] width 302 height 25
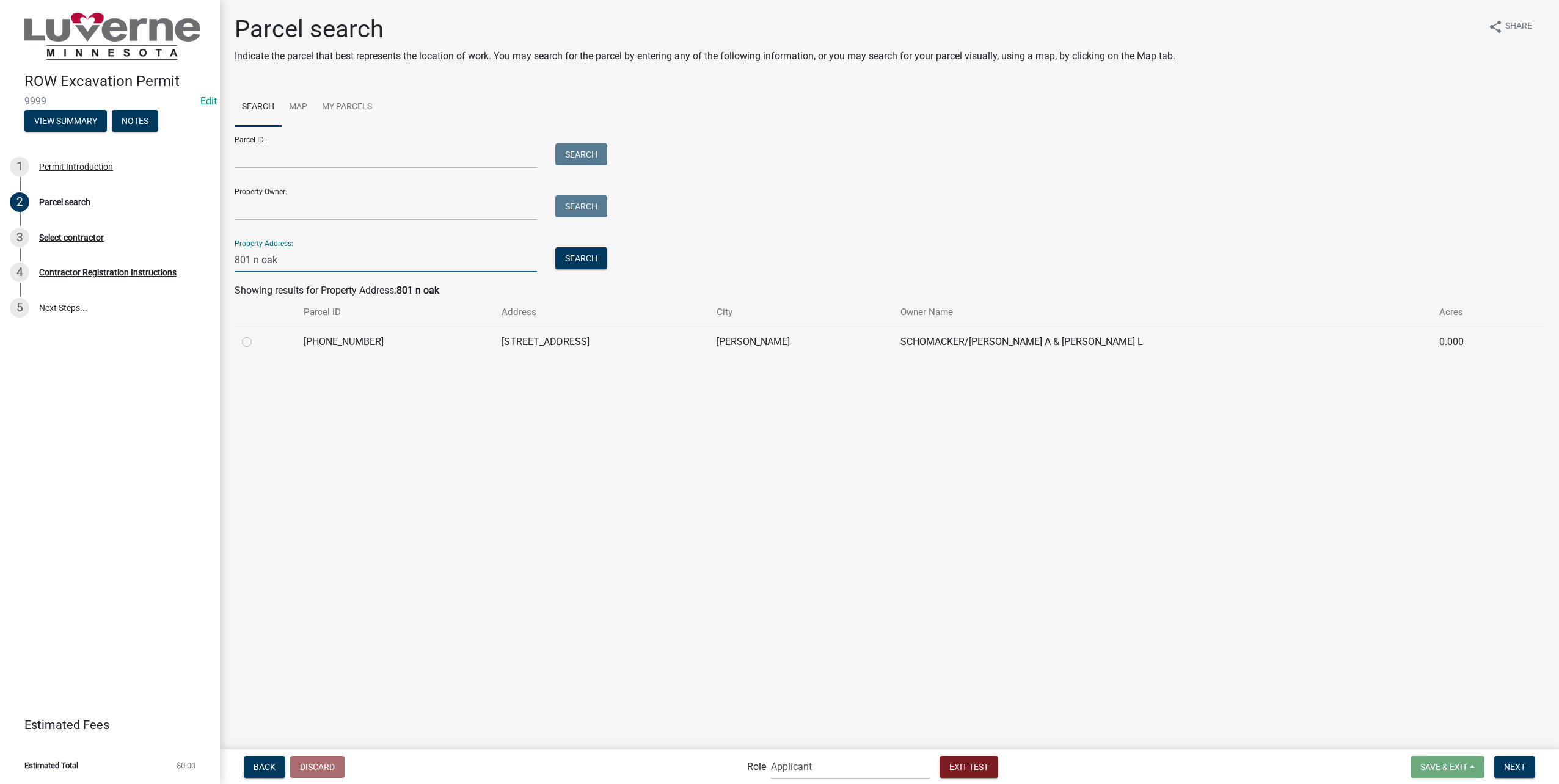
type input "801 n oak"
drag, startPoint x: 243, startPoint y: 340, endPoint x: 430, endPoint y: 441, distance: 212.5
click at [257, 334] on label at bounding box center [257, 334] width 0 height 0
click at [257, 340] on input "radio" at bounding box center [260, 338] width 8 height 8
radio input "true"
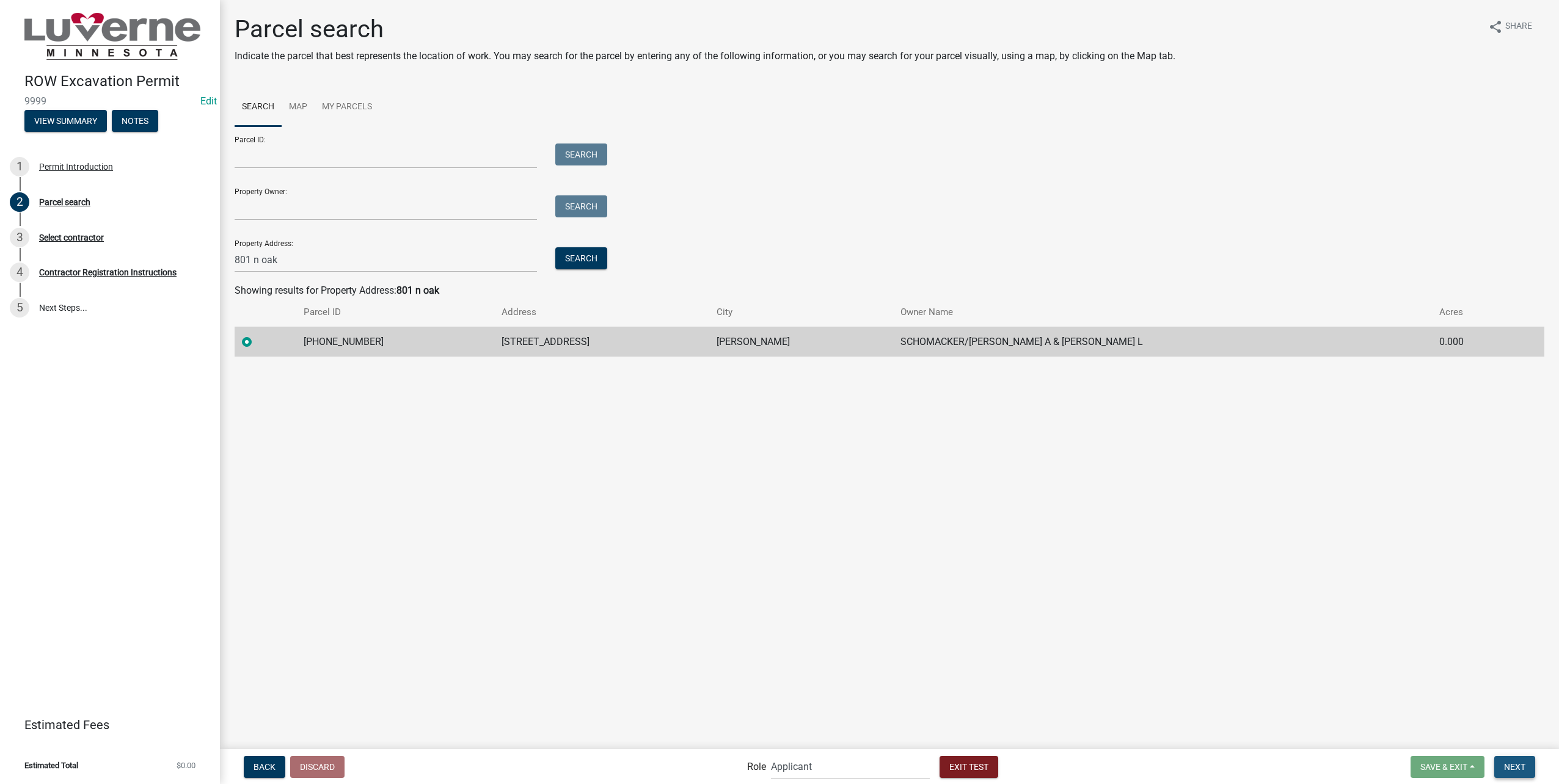
click at [1528, 765] on button "Next" at bounding box center [1515, 767] width 41 height 22
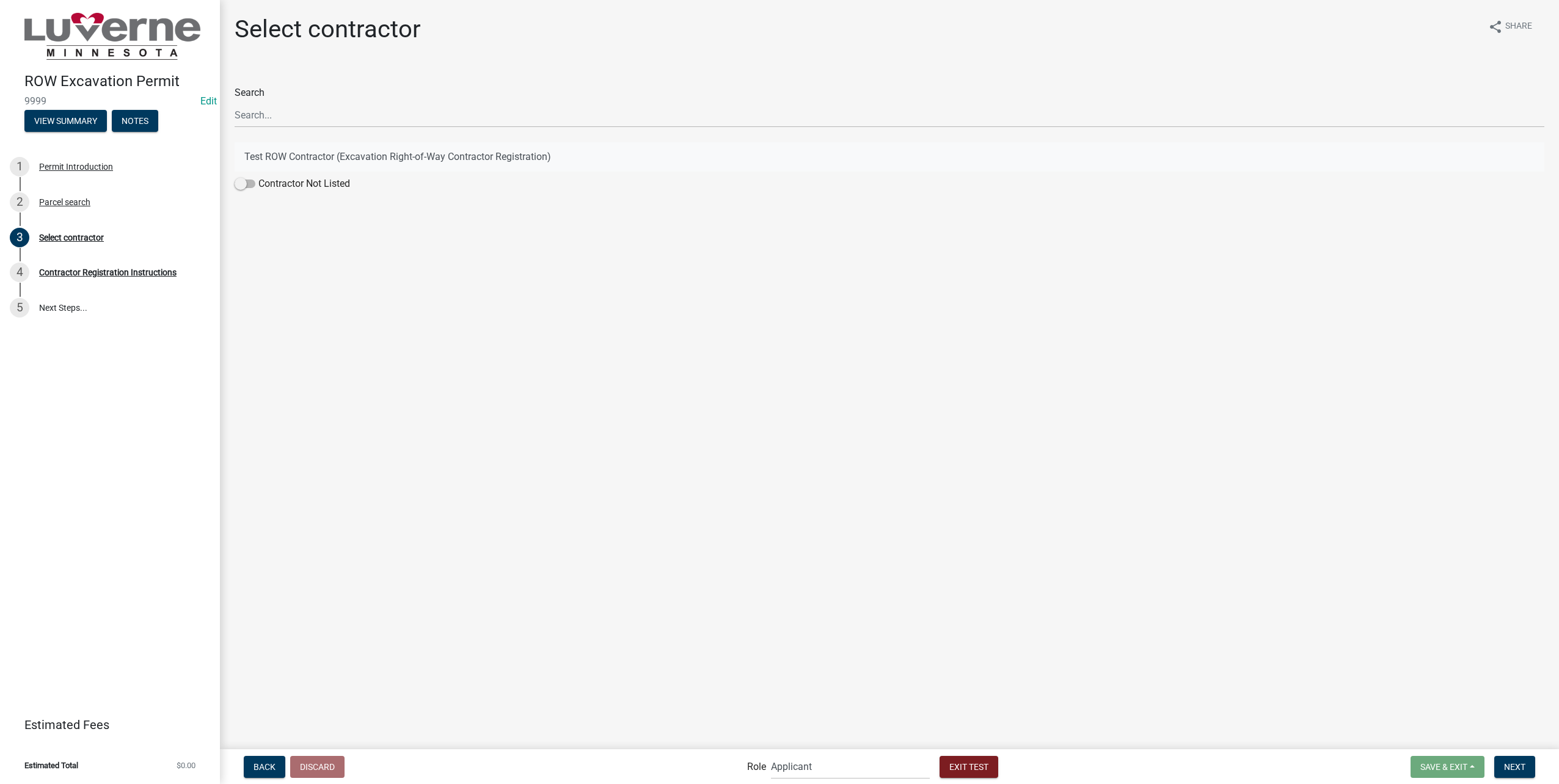
click at [421, 158] on button "Test ROW Contractor (Excavation Right-of-Way Contractor Registration)" at bounding box center [889, 156] width 1310 height 29
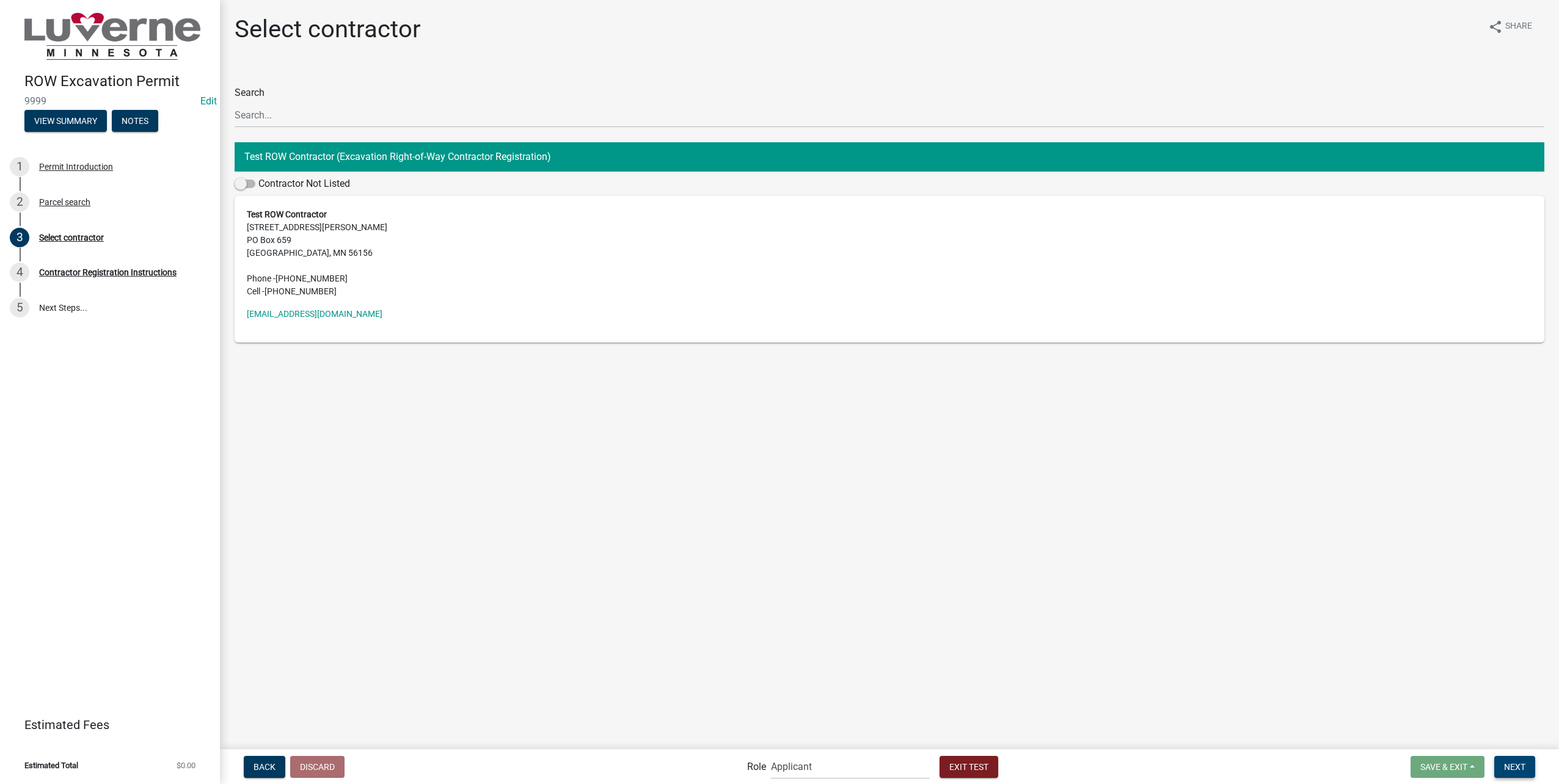
click at [1500, 760] on button "Next" at bounding box center [1515, 767] width 41 height 22
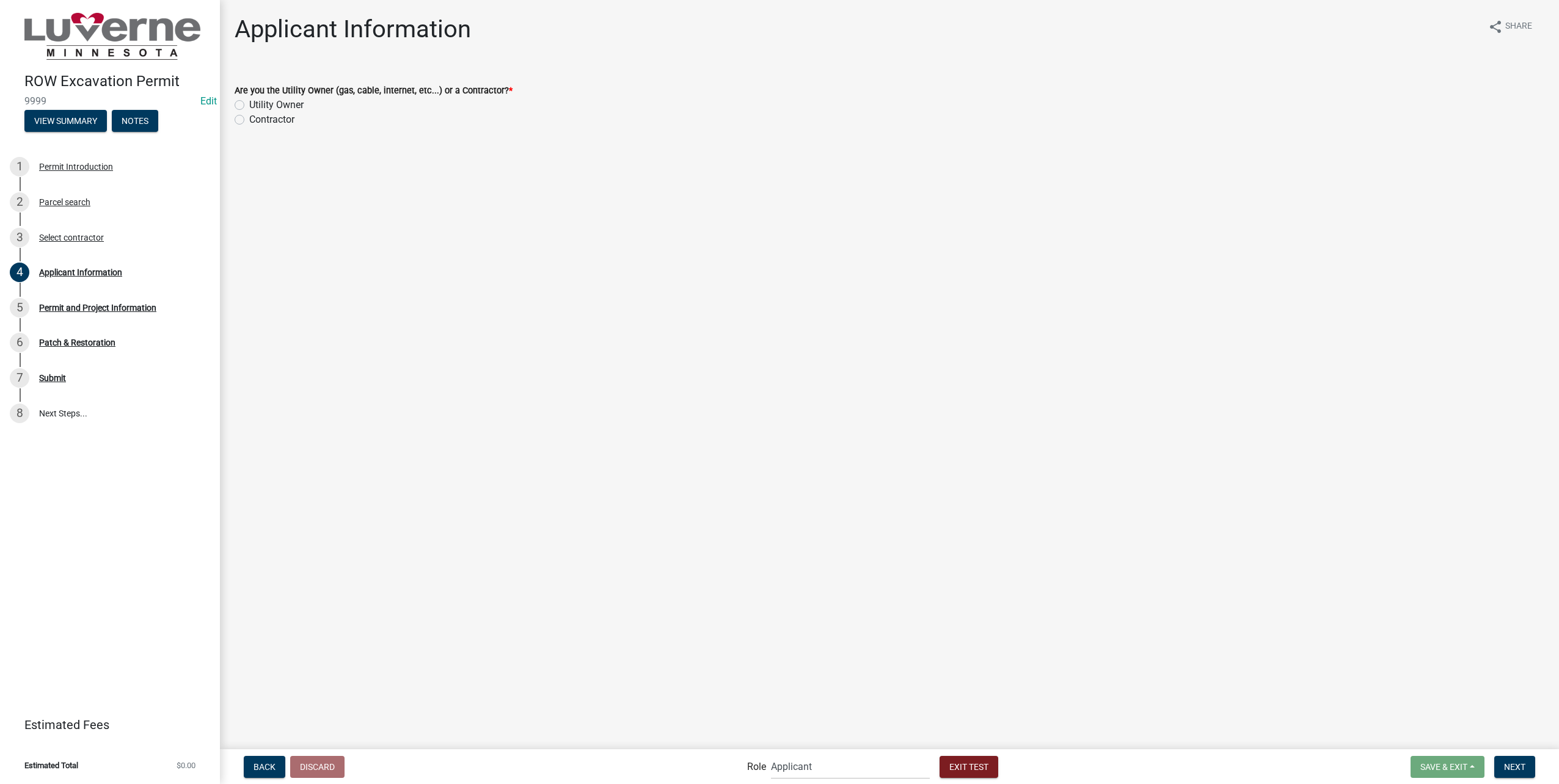
click at [249, 105] on label "Utility Owner" at bounding box center [276, 105] width 55 height 15
click at [249, 105] on input "Utility Owner" at bounding box center [253, 102] width 8 height 8
radio input "true"
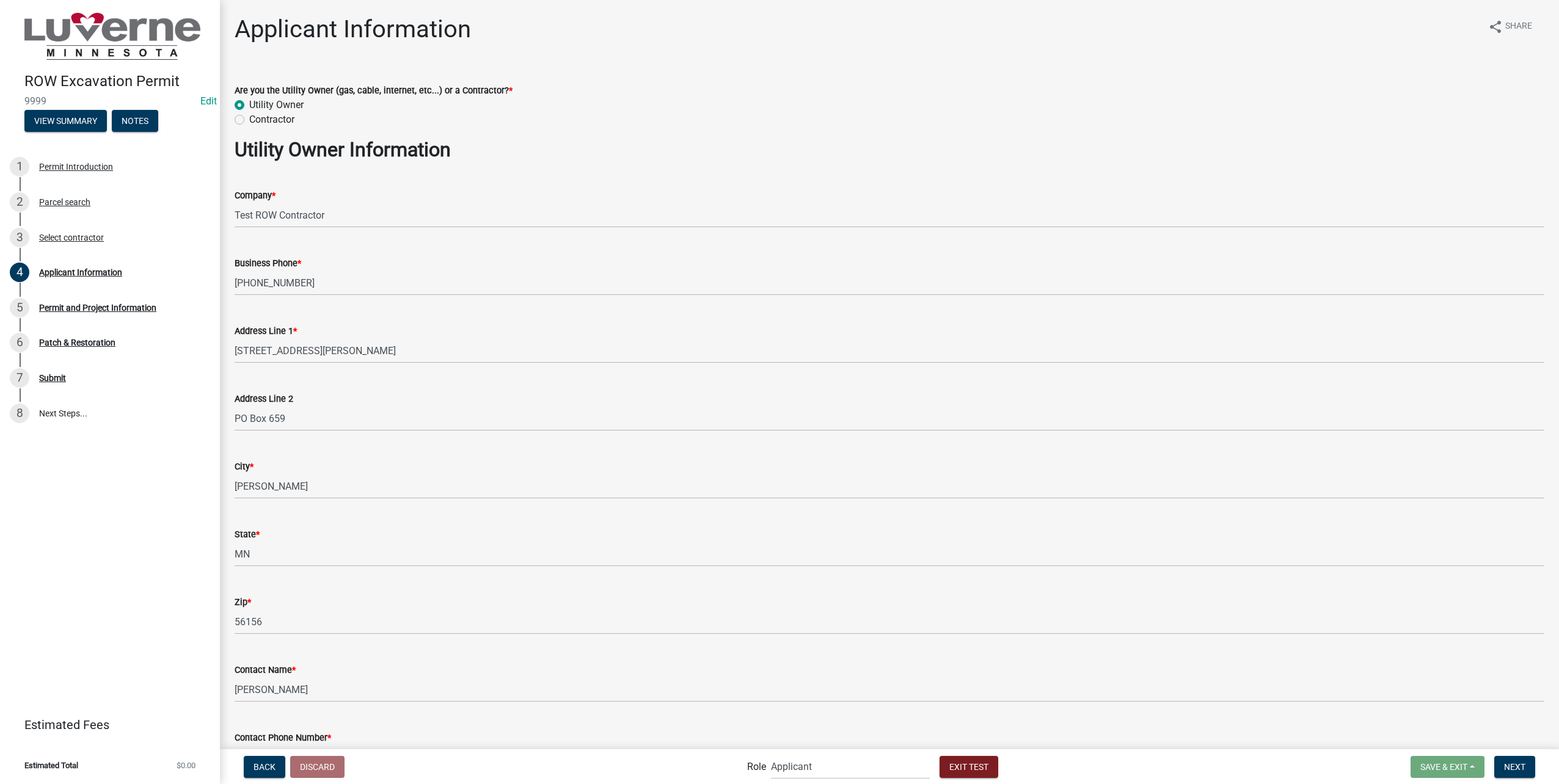
scroll to position [149, 0]
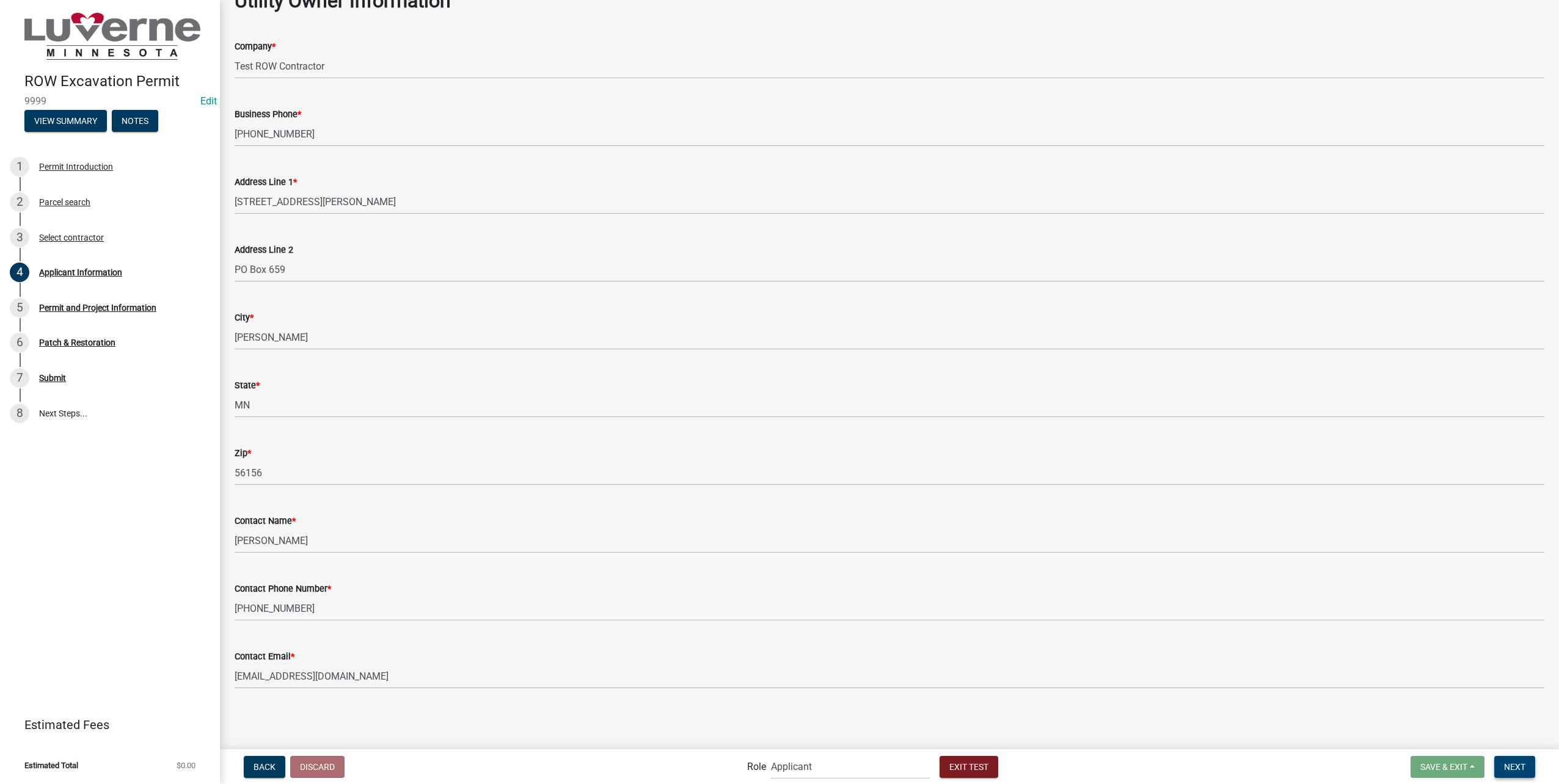
click at [1501, 760] on button "Next" at bounding box center [1515, 767] width 41 height 22
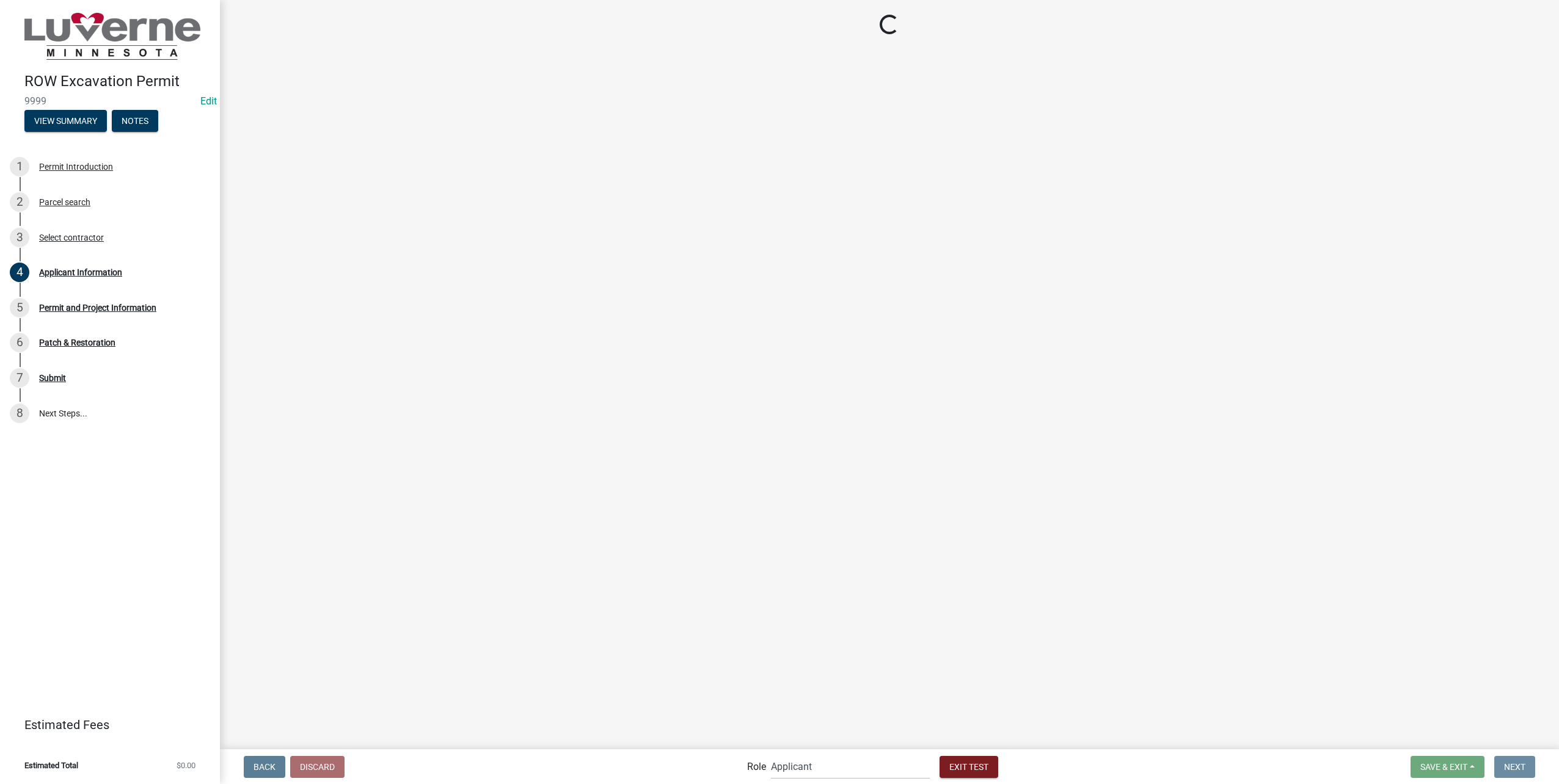
scroll to position [0, 0]
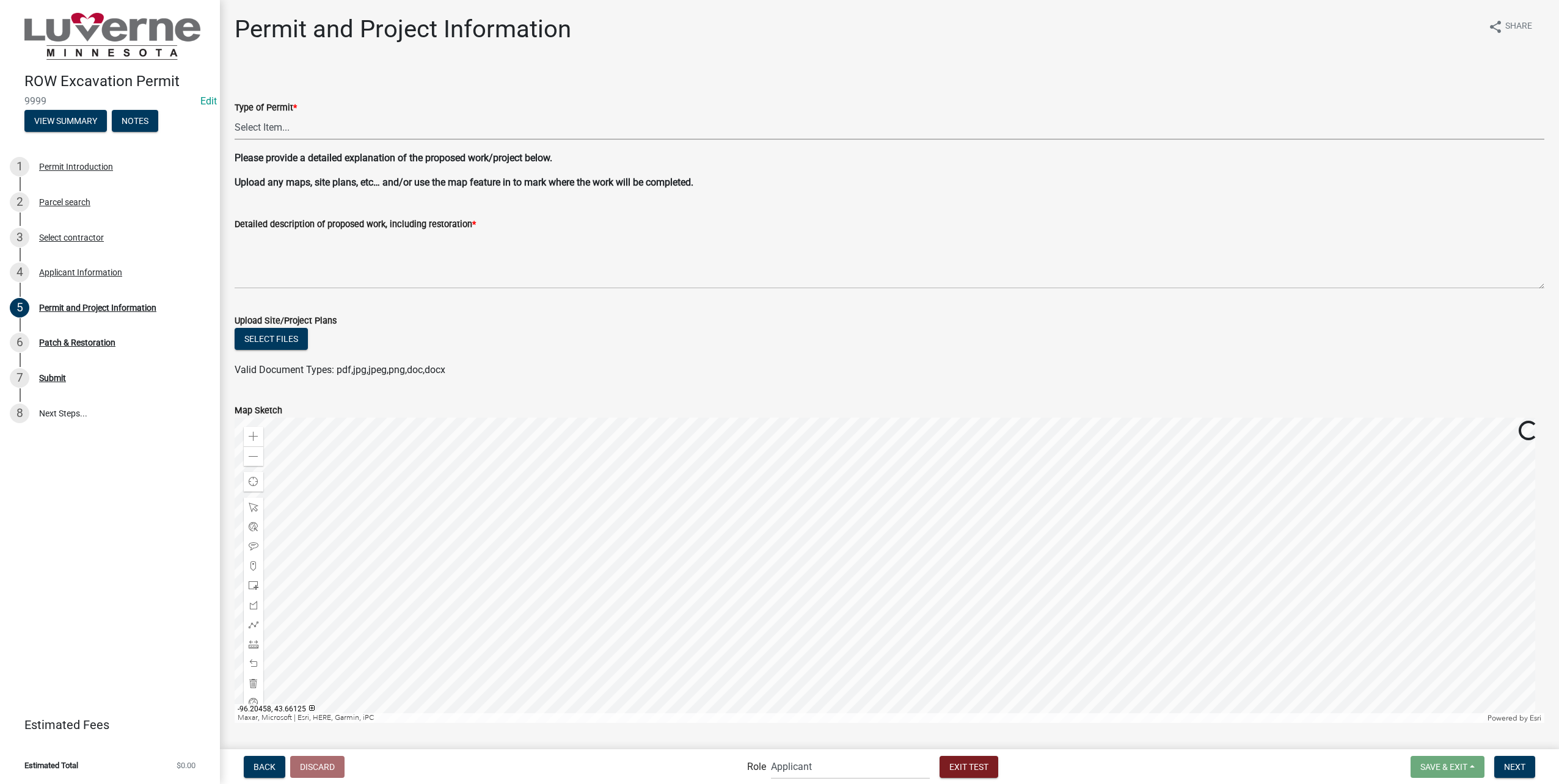
click at [307, 131] on select "Select Item... Excavation Obstruction Other" at bounding box center [889, 126] width 1310 height 25
click at [234, 114] on select "Select Item... Excavation Obstruction Other" at bounding box center [889, 126] width 1310 height 25
select select "ac60e8d6-a6cf-4aed-ac35-e464fc56c6cc"
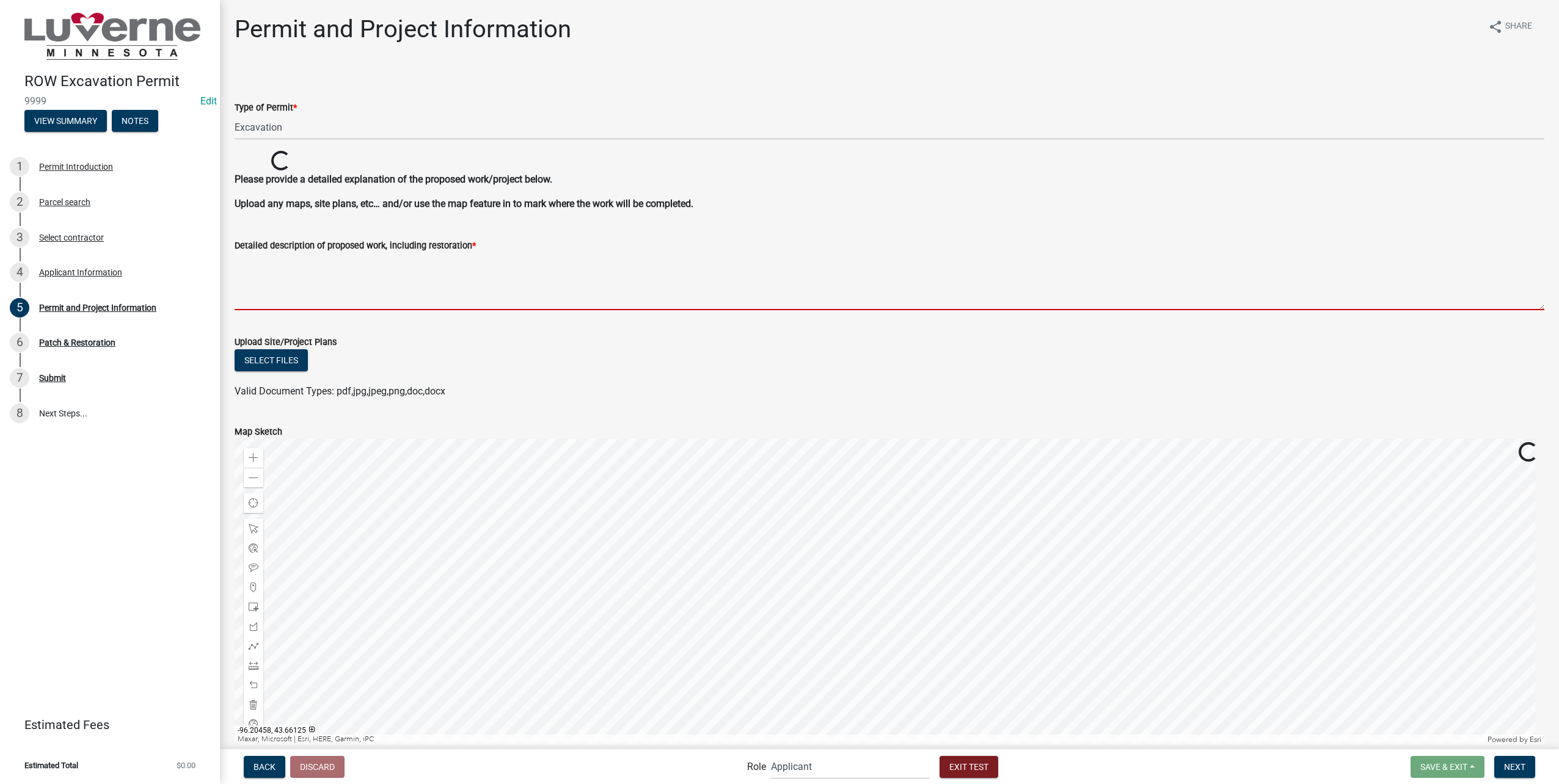
click at [333, 278] on textarea "Detailed description of proposed work, including restoration *" at bounding box center [889, 281] width 1310 height 58
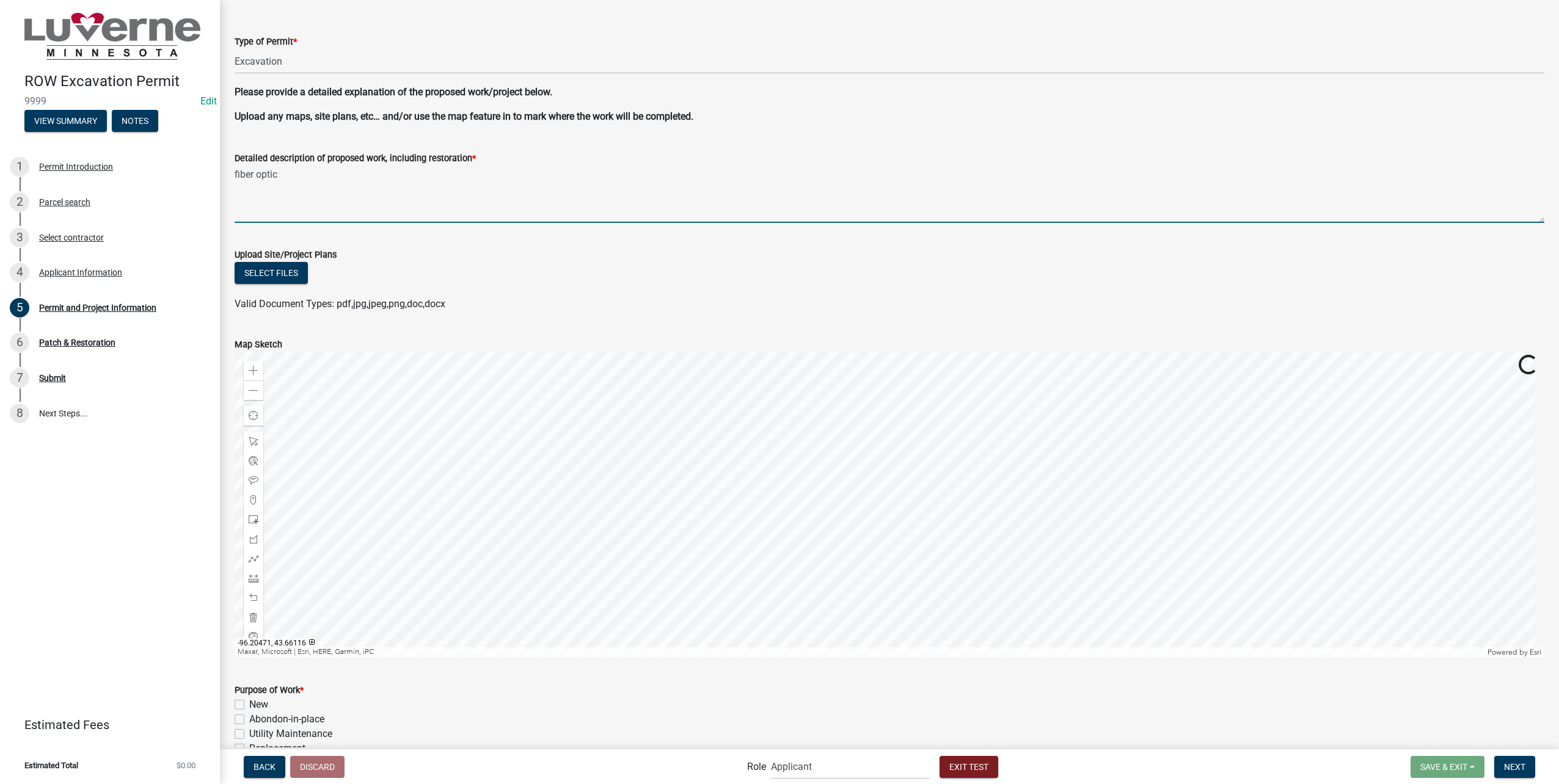
scroll to position [245, 0]
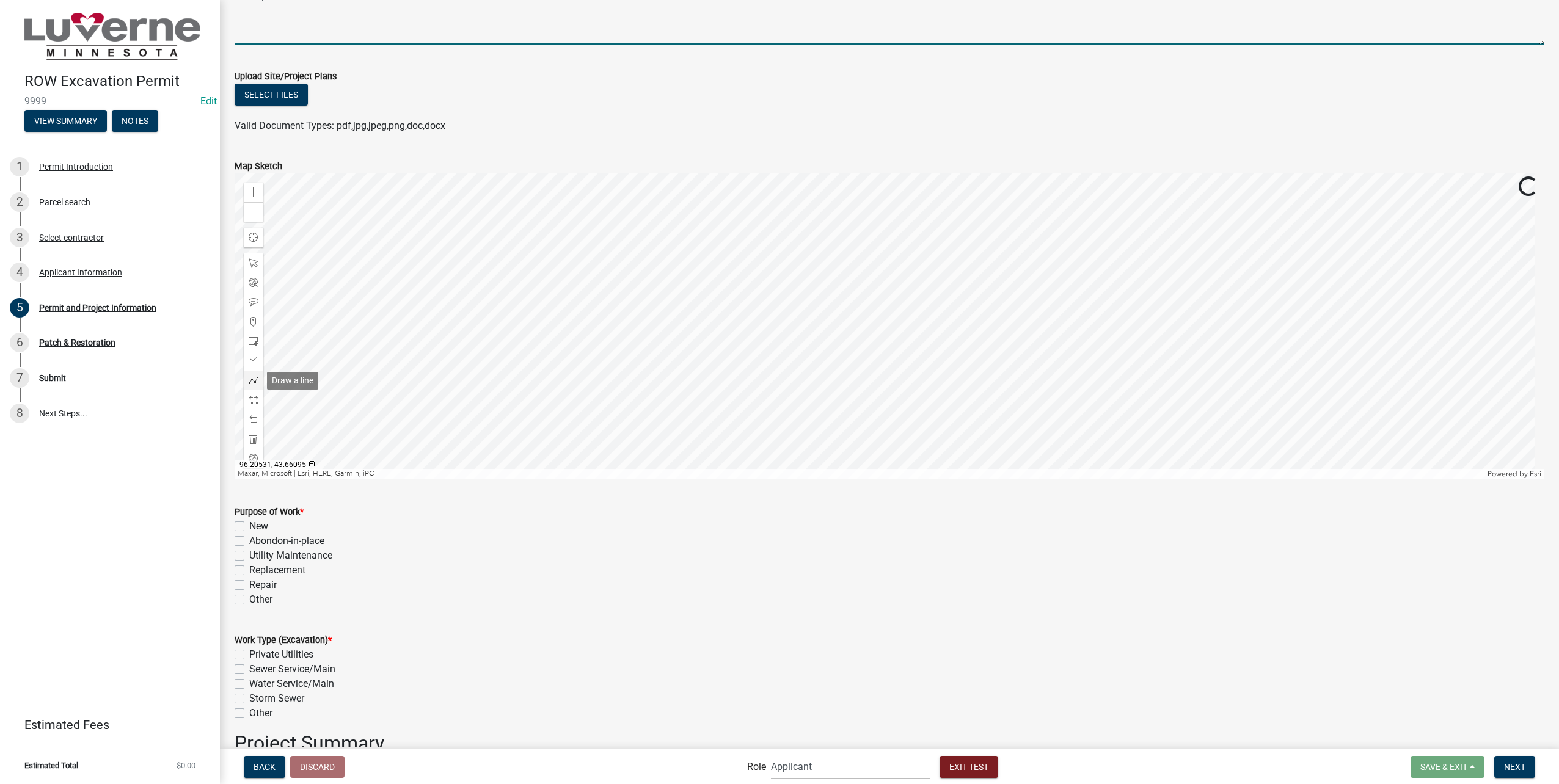
type textarea "fiber optic"
click at [257, 377] on span at bounding box center [253, 380] width 10 height 10
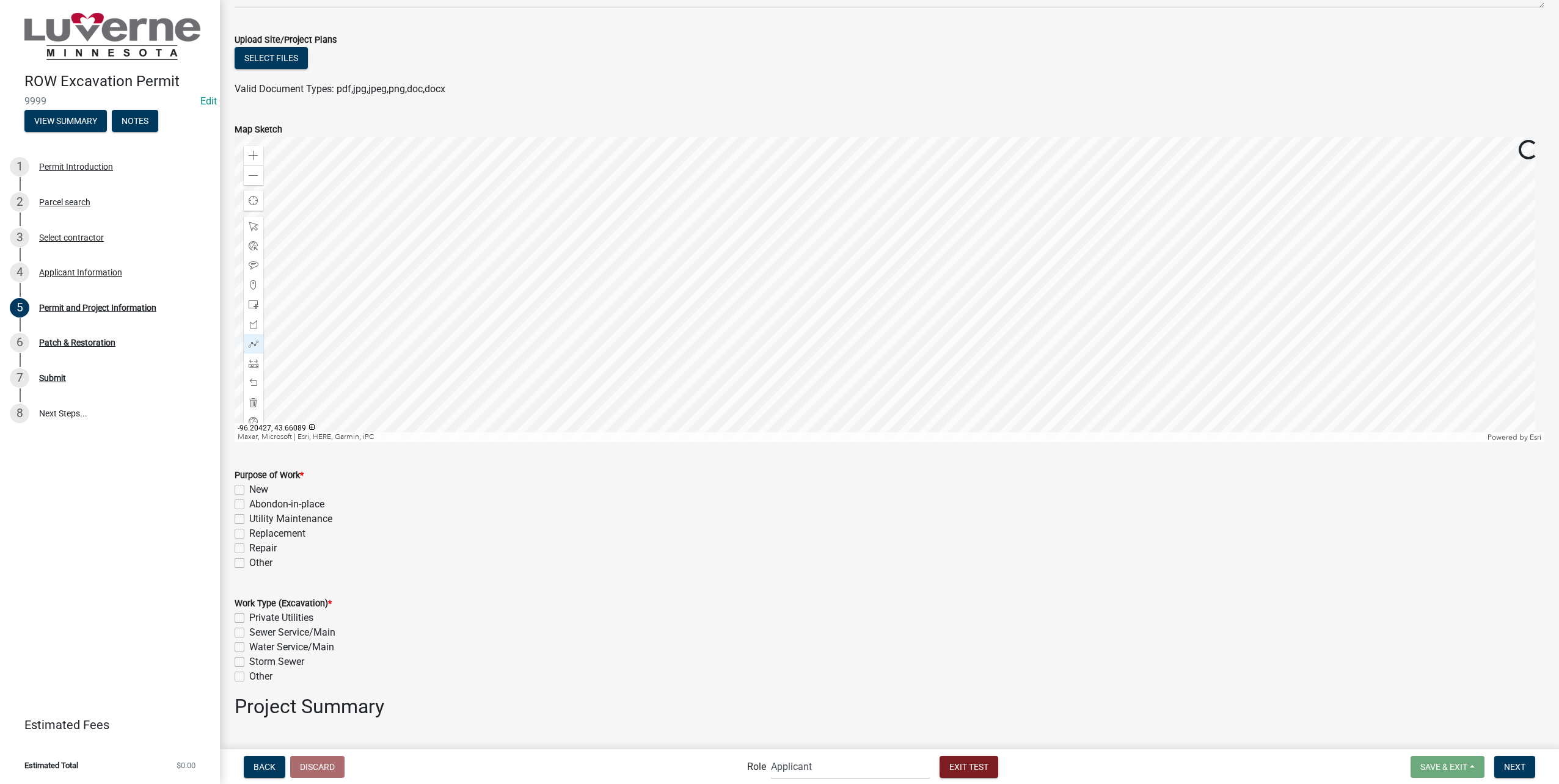
scroll to position [305, 0]
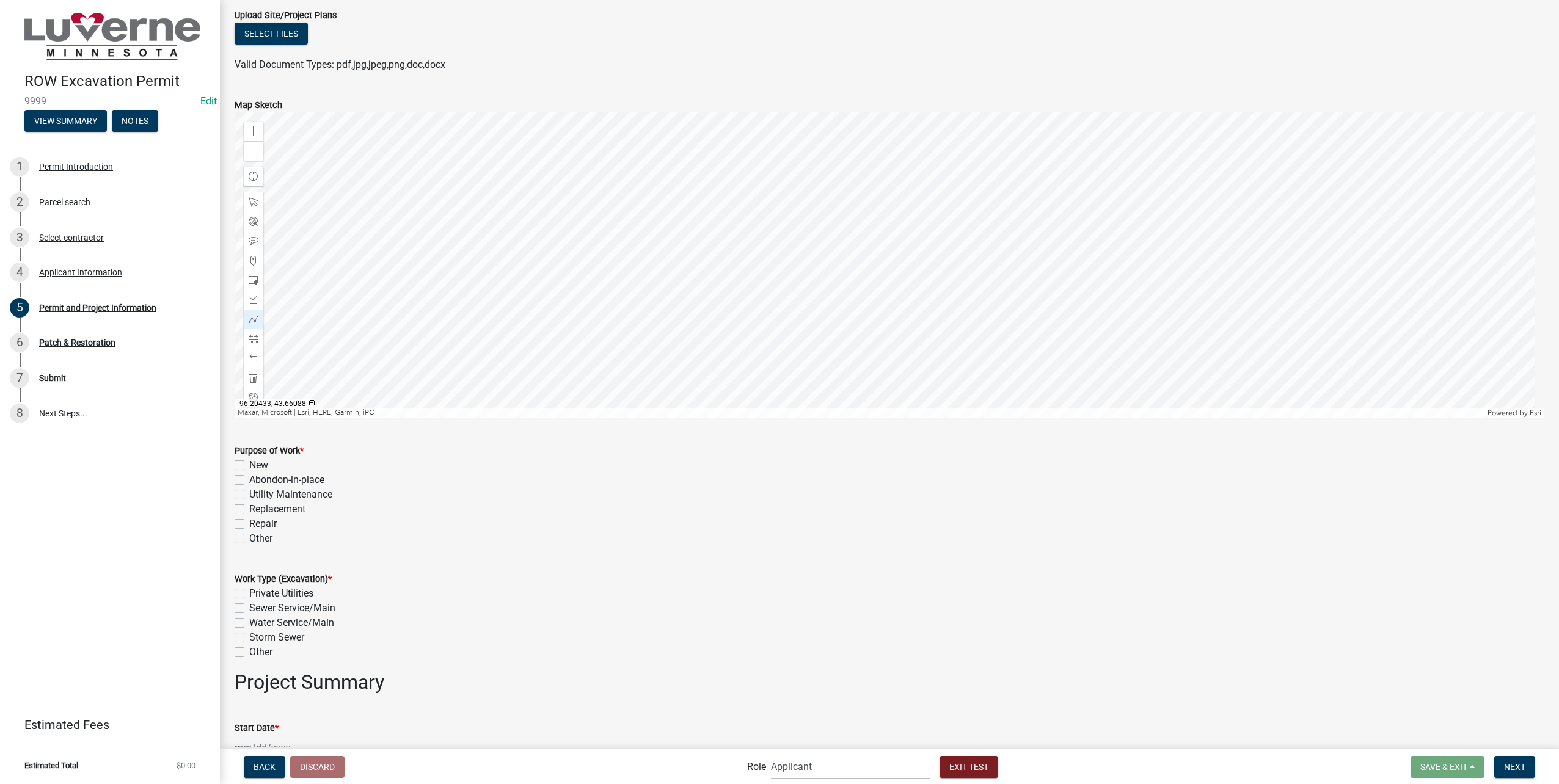
click at [759, 382] on div at bounding box center [889, 265] width 1310 height 305
click at [1013, 391] on div at bounding box center [889, 265] width 1310 height 305
click at [1014, 193] on div at bounding box center [889, 265] width 1310 height 305
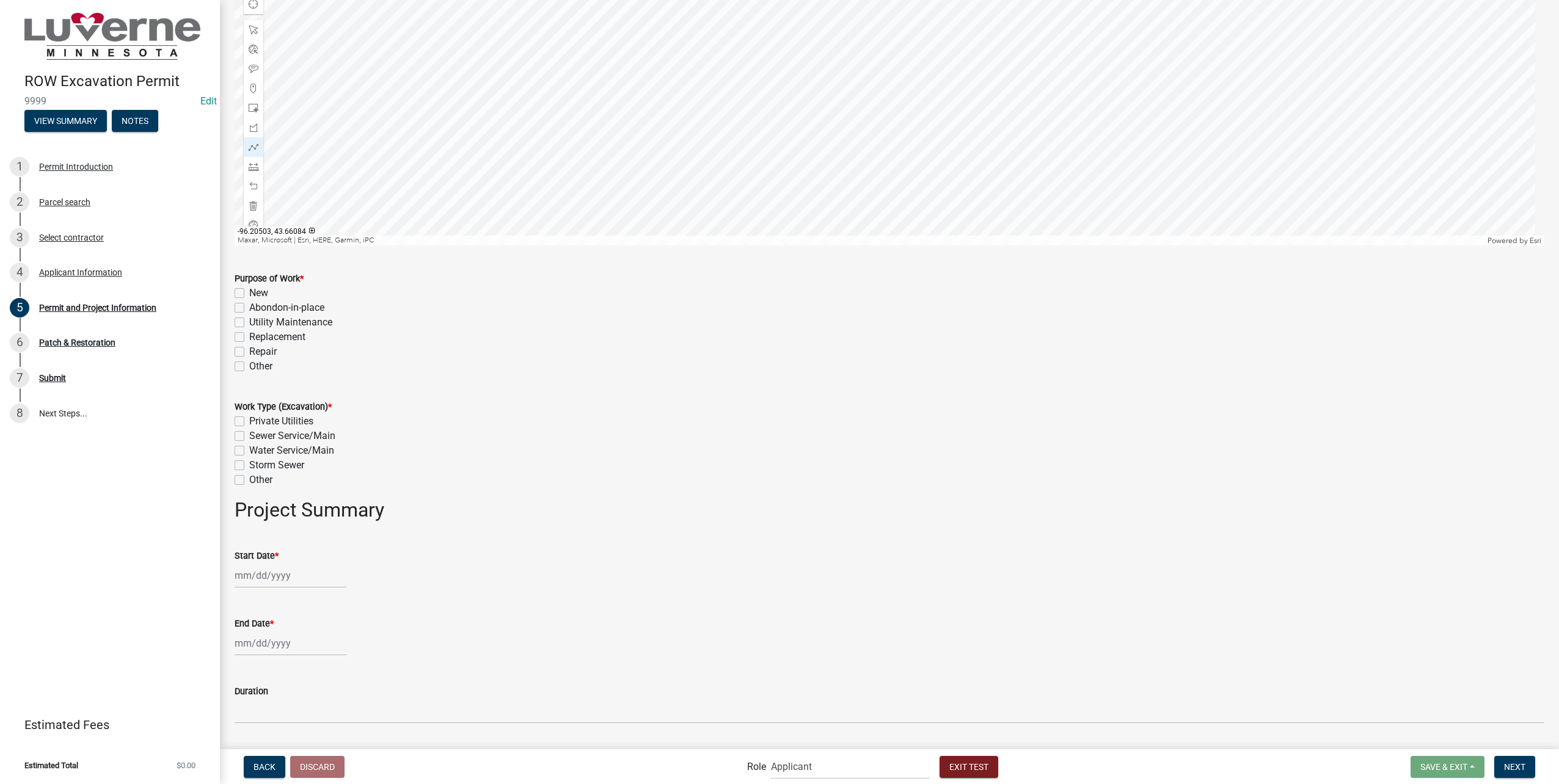
scroll to position [489, 0]
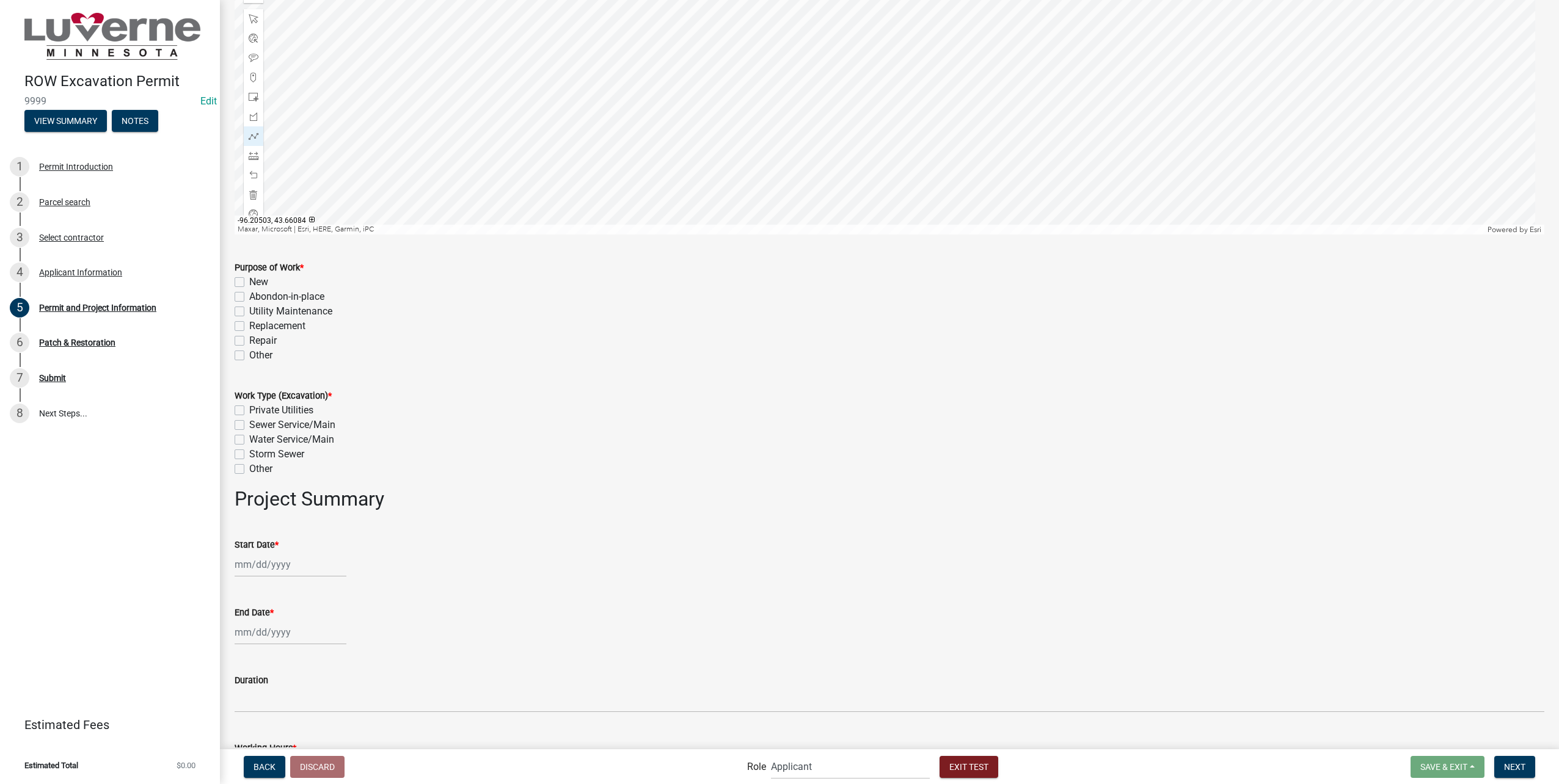
click at [249, 278] on label "New" at bounding box center [258, 282] width 19 height 15
click at [249, 278] on input "New" at bounding box center [253, 278] width 8 height 8
checkbox input "true"
checkbox input "false"
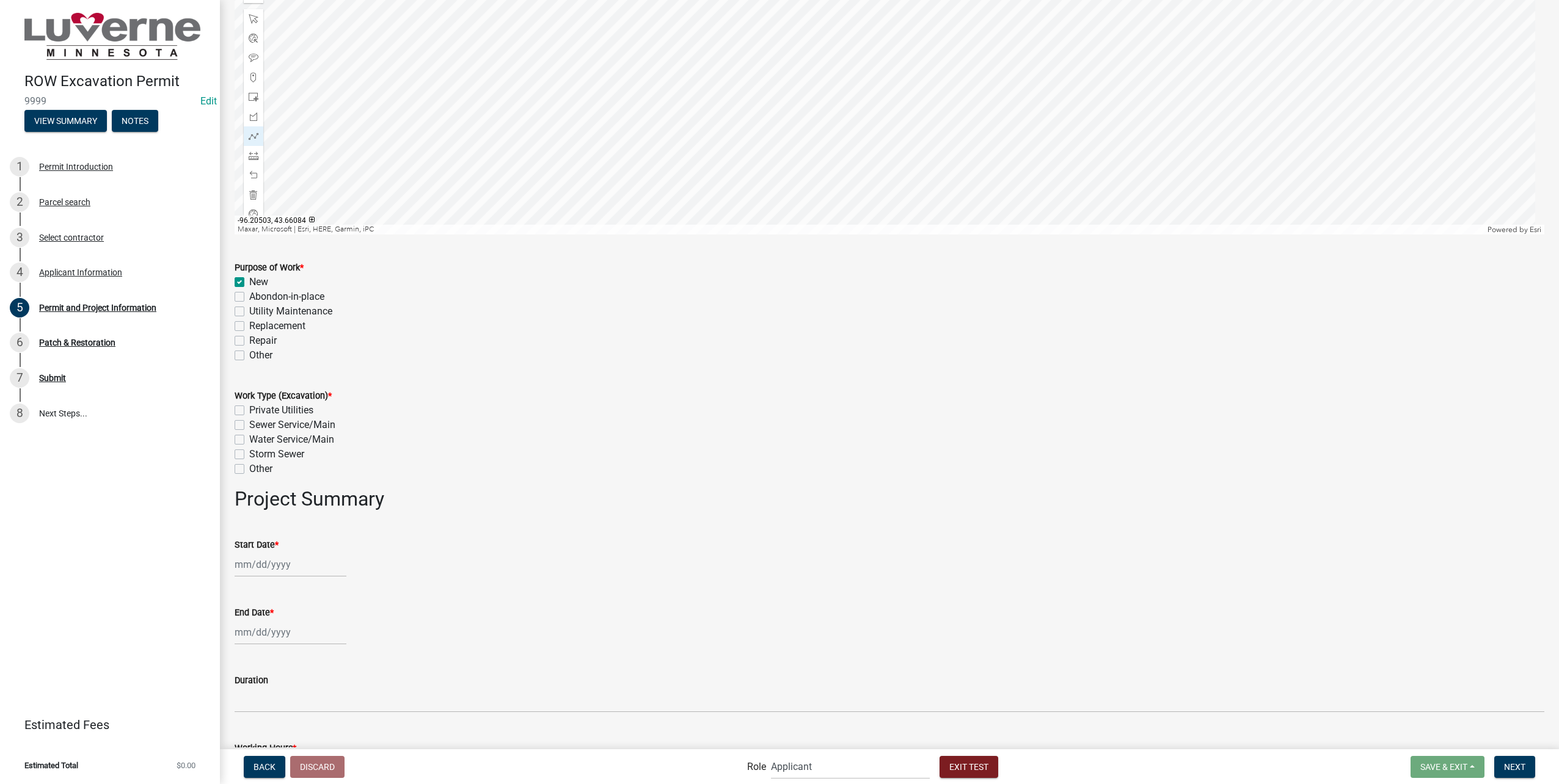
checkbox input "false"
click at [249, 408] on label "Private Utilities" at bounding box center [281, 411] width 64 height 15
click at [249, 408] on input "Private Utilities" at bounding box center [253, 407] width 8 height 8
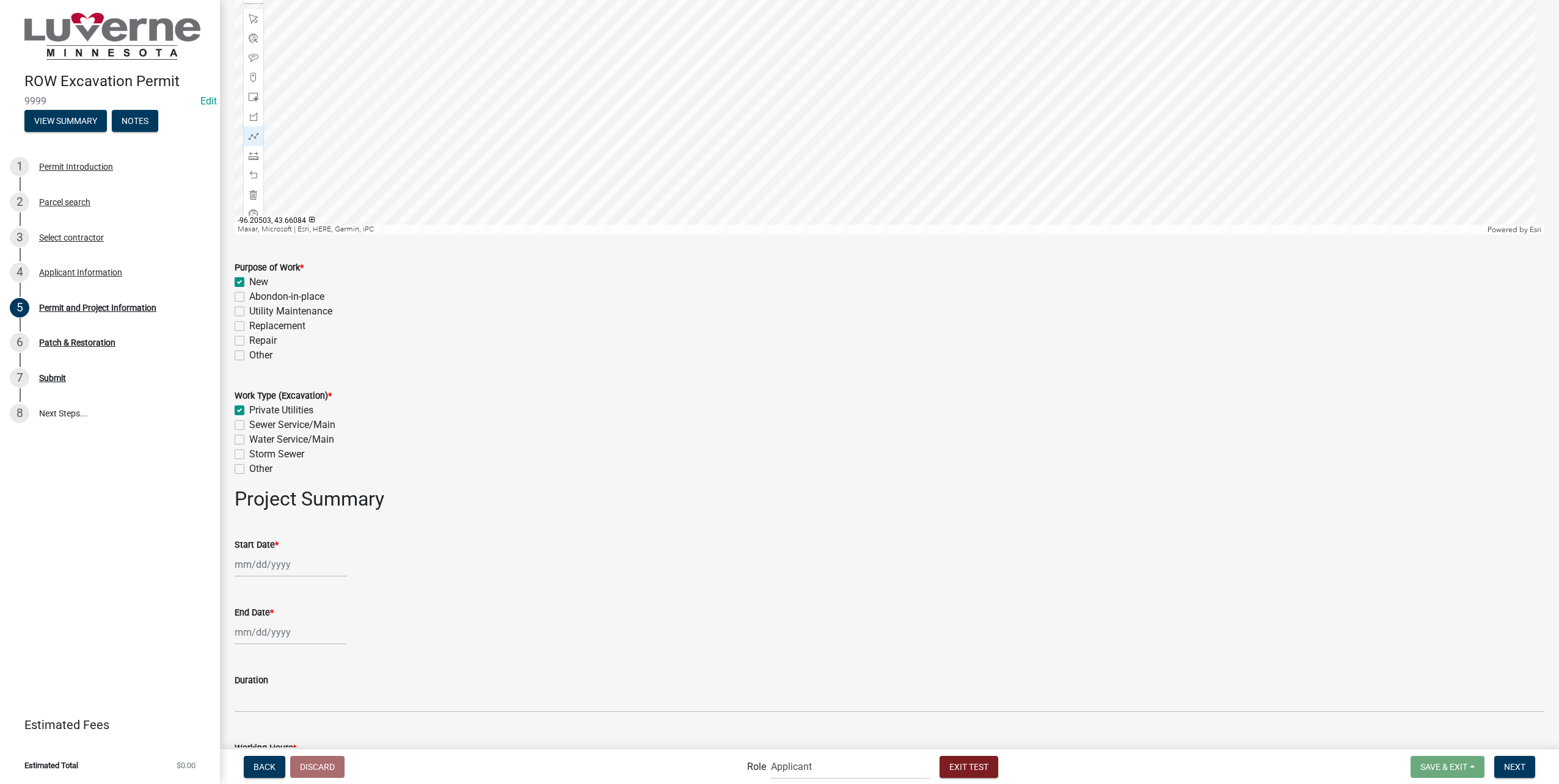
checkbox input "true"
checkbox input "false"
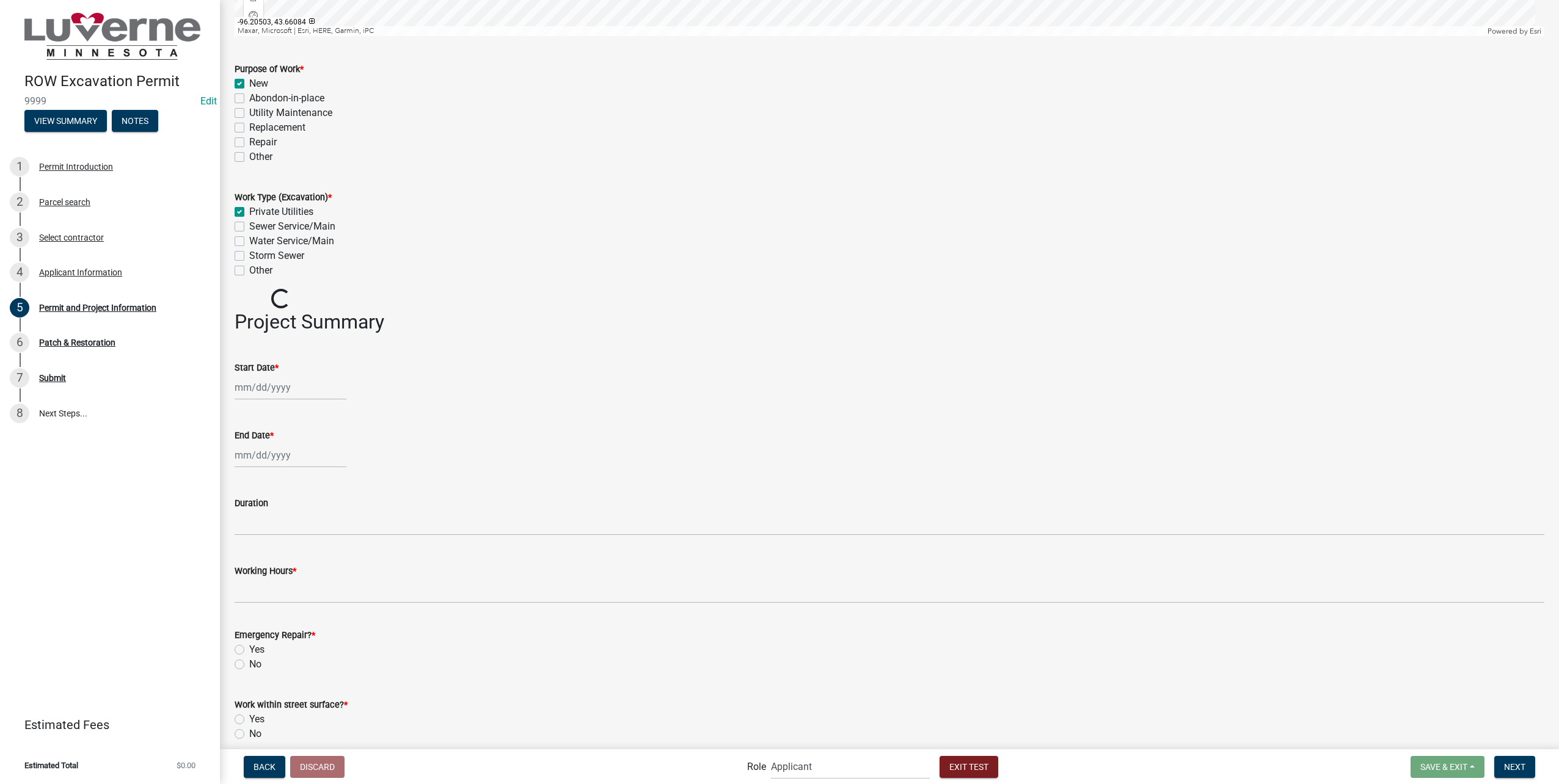
scroll to position [733, 0]
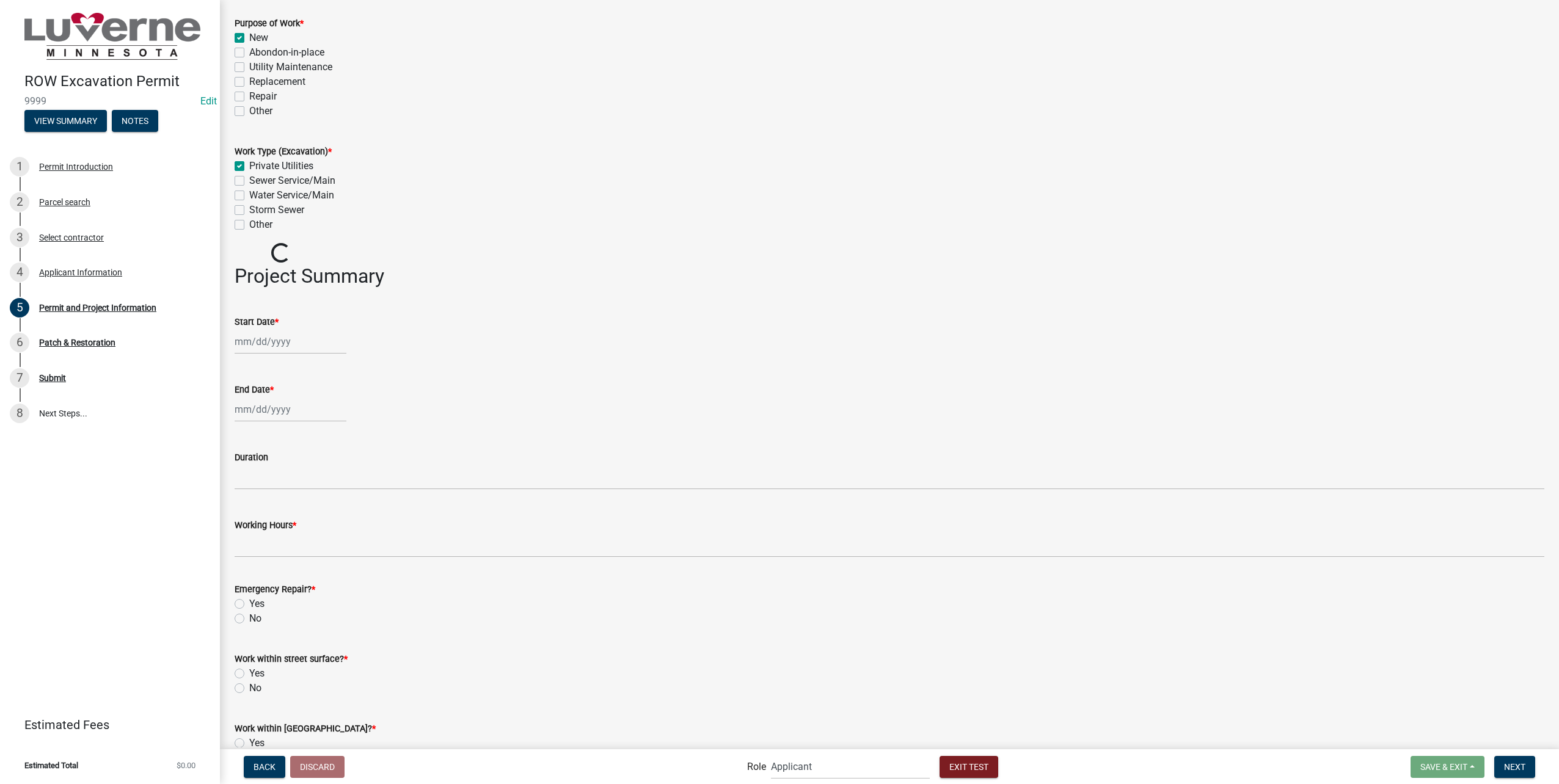
select select "8"
select select "2025"
click at [305, 338] on div "[PERSON_NAME] Feb Mar Apr [PERSON_NAME][DATE] Oct Nov [DATE] 1526 1527 1528 152…" at bounding box center [290, 341] width 112 height 25
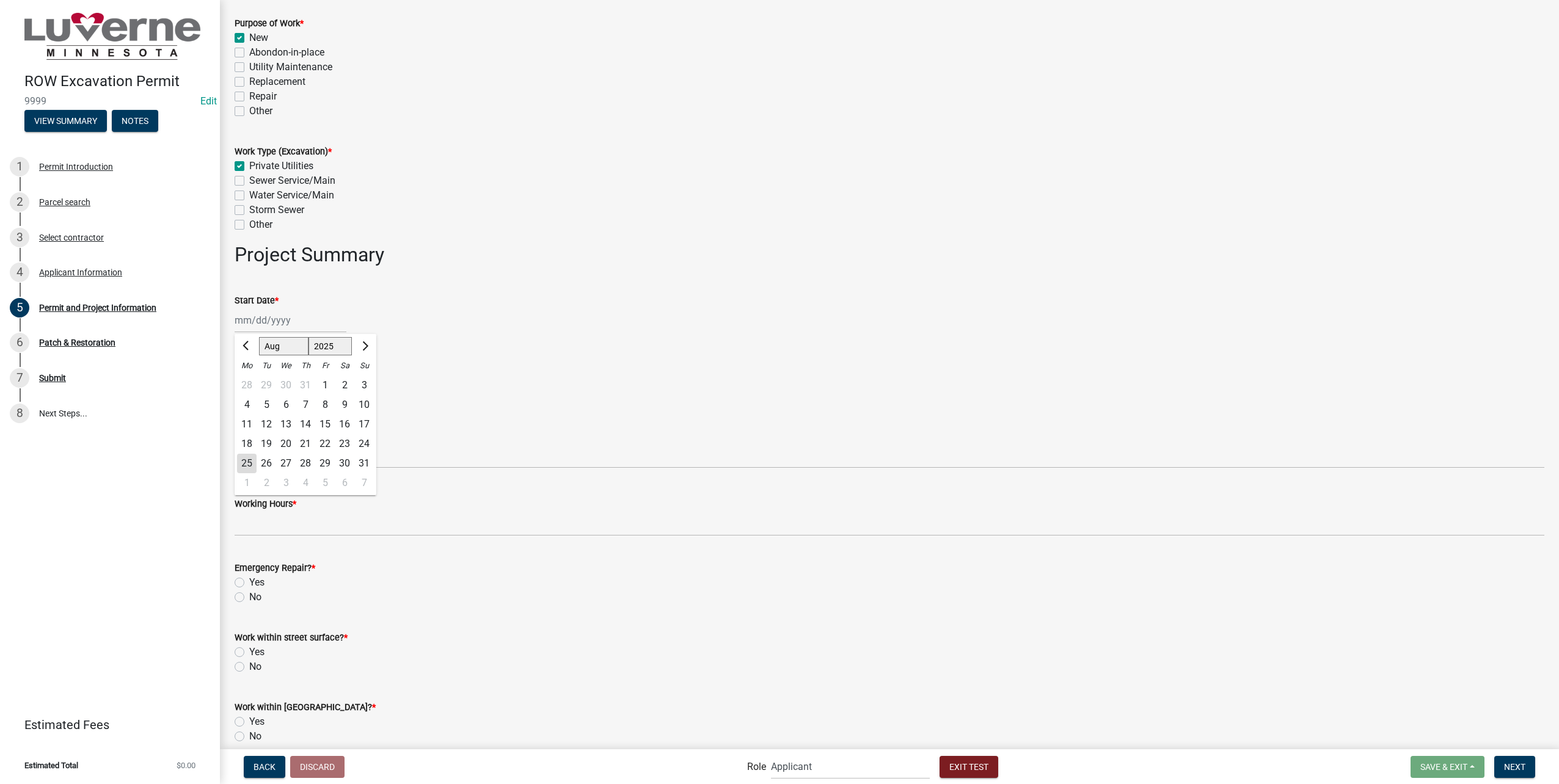
click at [269, 463] on div "26" at bounding box center [266, 464] width 19 height 19
type input "[DATE]"
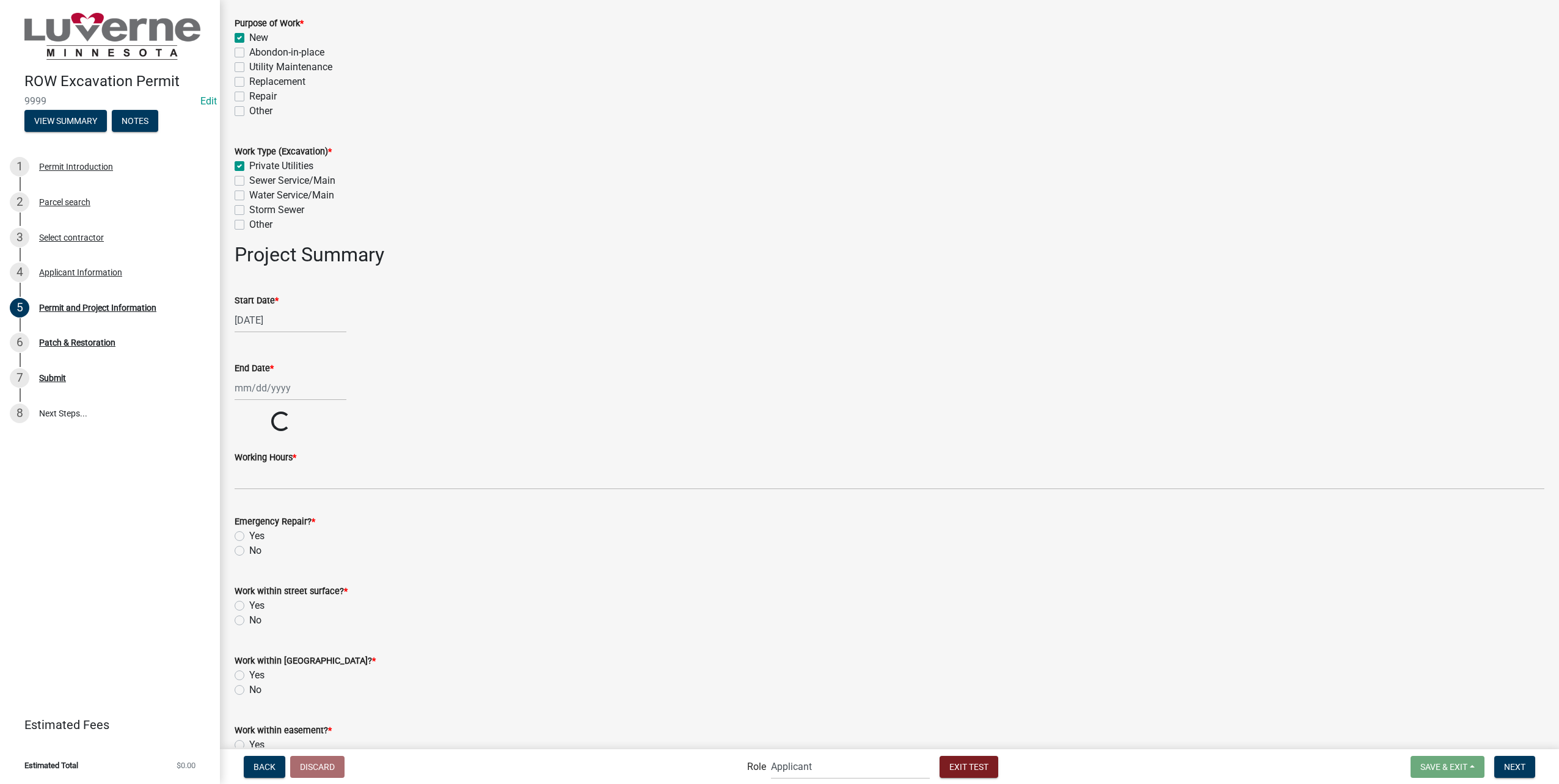
click at [275, 385] on div at bounding box center [290, 388] width 112 height 25
select select "8"
select select "2025"
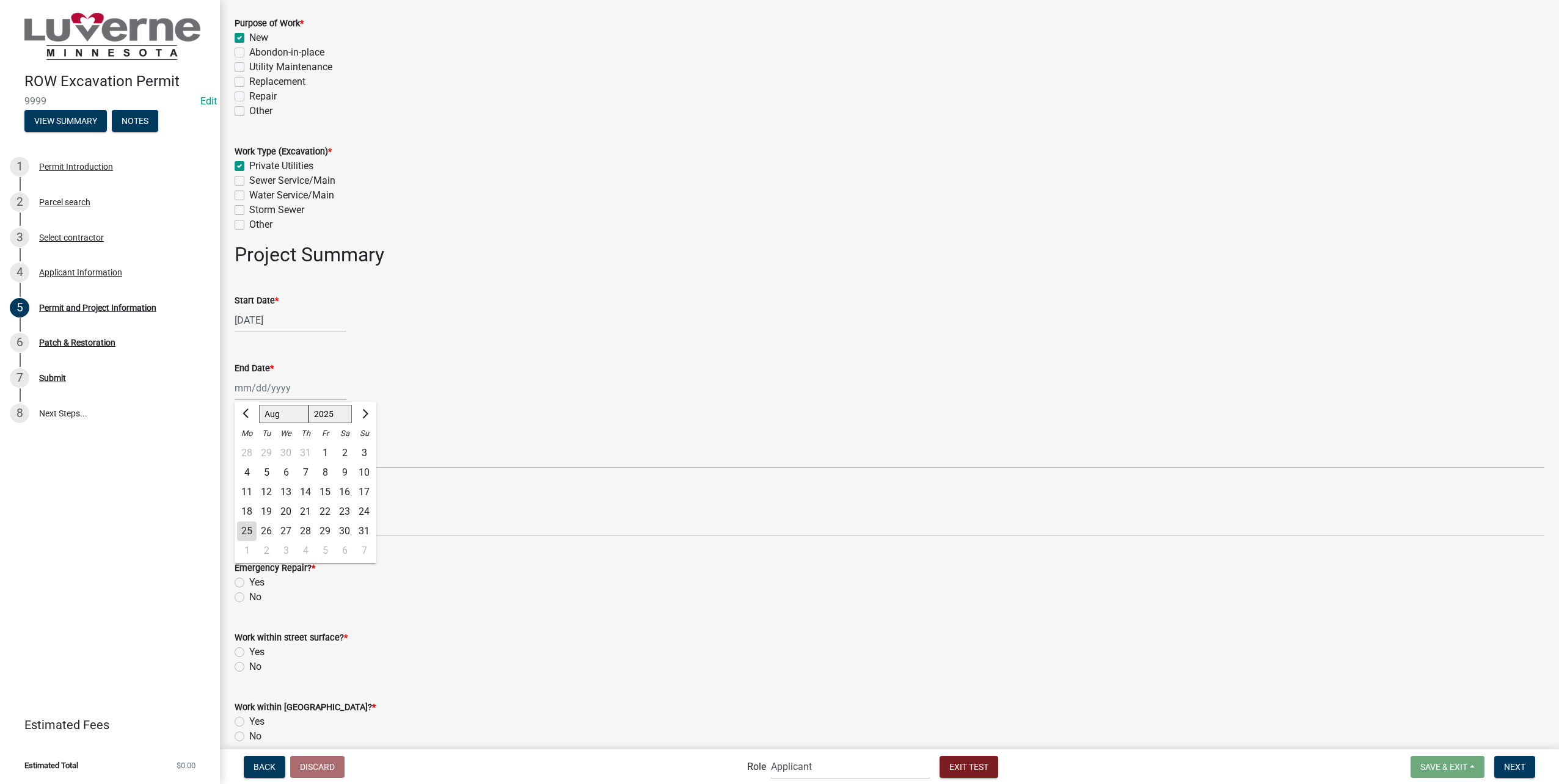
click at [314, 530] on div "28" at bounding box center [305, 531] width 19 height 19
type input "[DATE]"
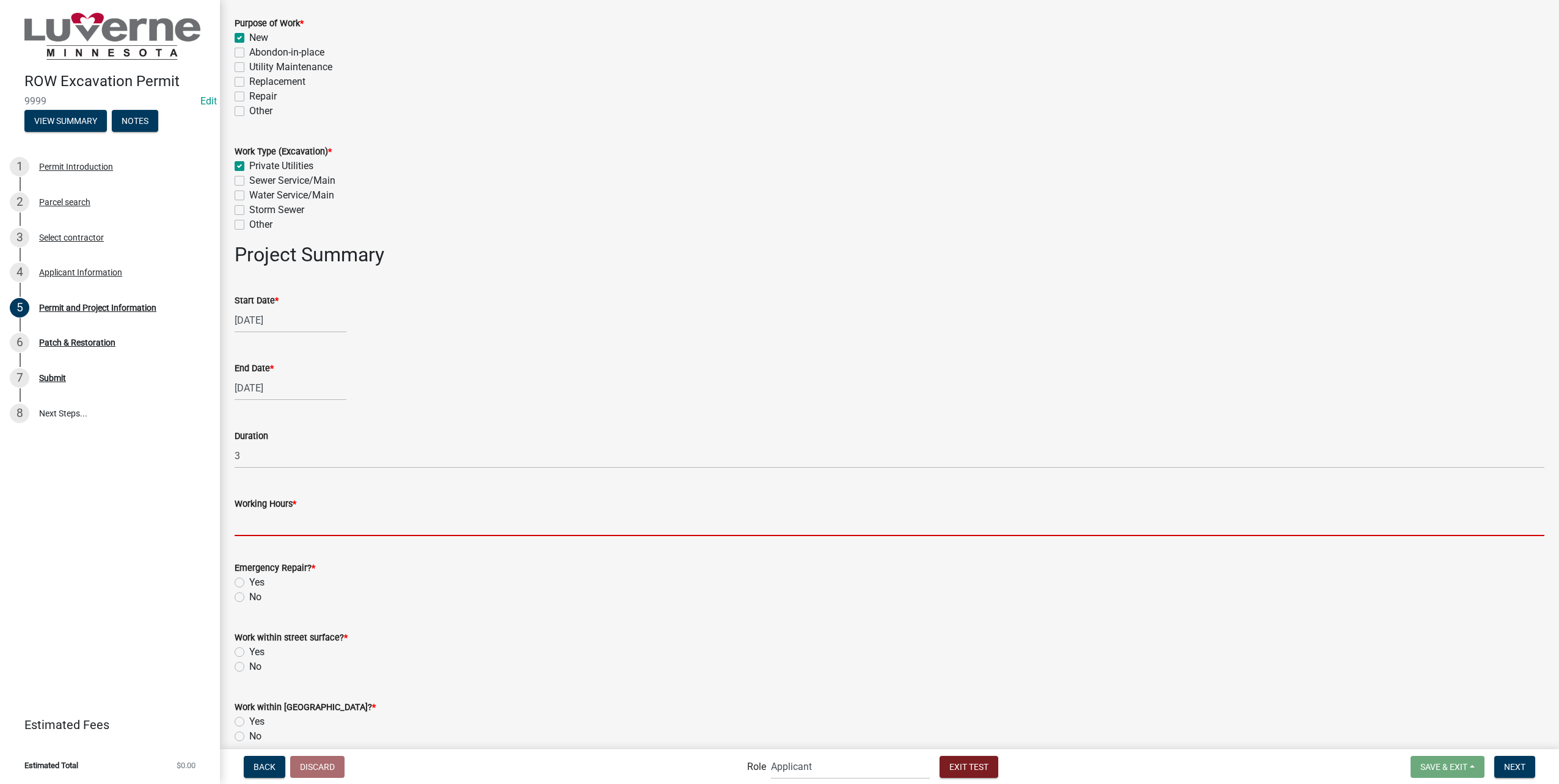
click at [313, 529] on input "Working Hours *" at bounding box center [889, 523] width 1310 height 25
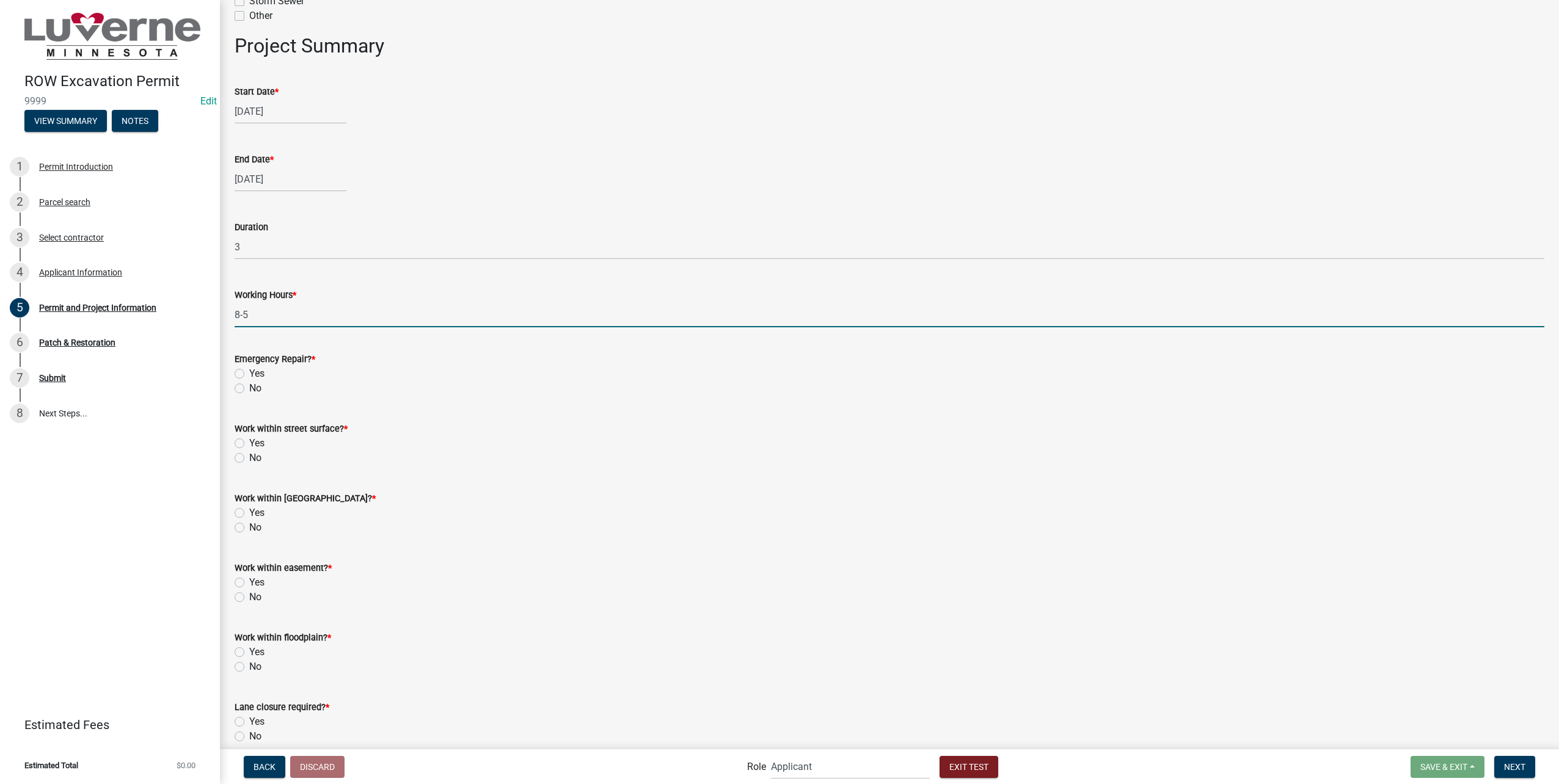
scroll to position [977, 0]
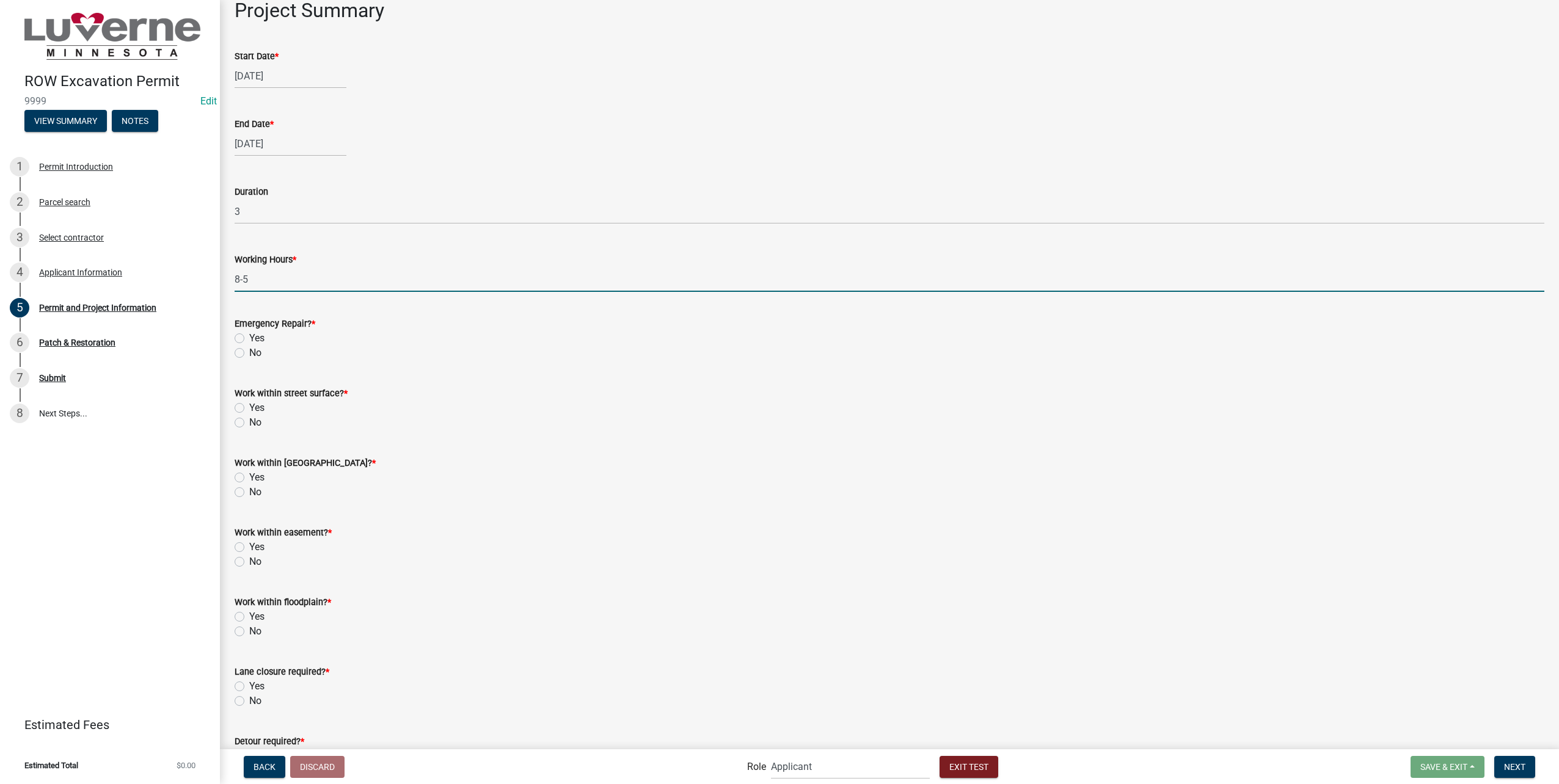
type input "8-5"
click at [249, 351] on label "No" at bounding box center [255, 353] width 12 height 15
click at [249, 351] on input "No" at bounding box center [253, 349] width 8 height 8
radio input "true"
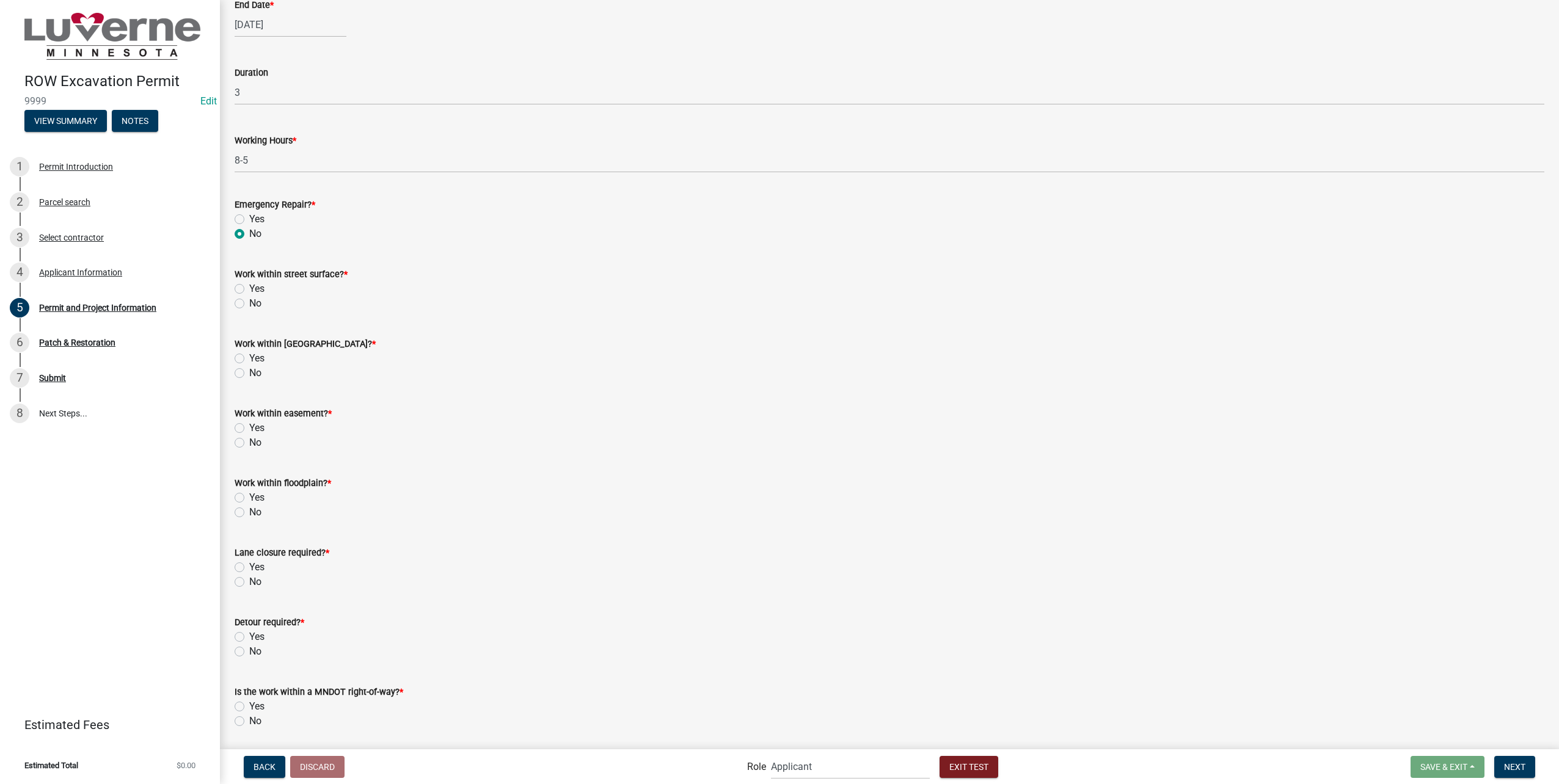
scroll to position [1160, 0]
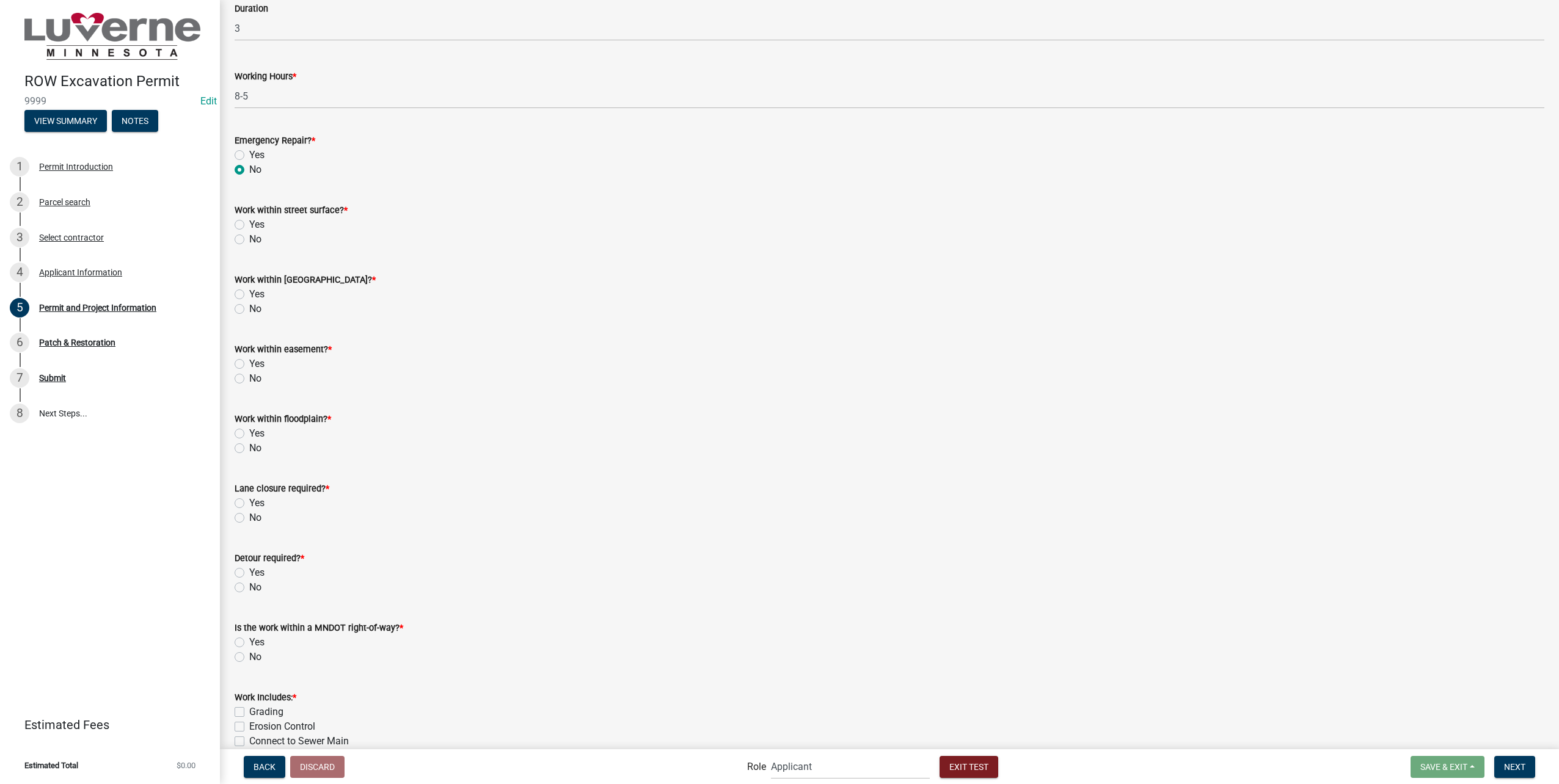
click at [249, 237] on label "No" at bounding box center [255, 239] width 12 height 15
click at [249, 237] on input "No" at bounding box center [253, 236] width 8 height 8
radio input "true"
click at [240, 288] on div "Yes" at bounding box center [889, 295] width 1310 height 15
click at [249, 378] on label "No" at bounding box center [255, 379] width 12 height 15
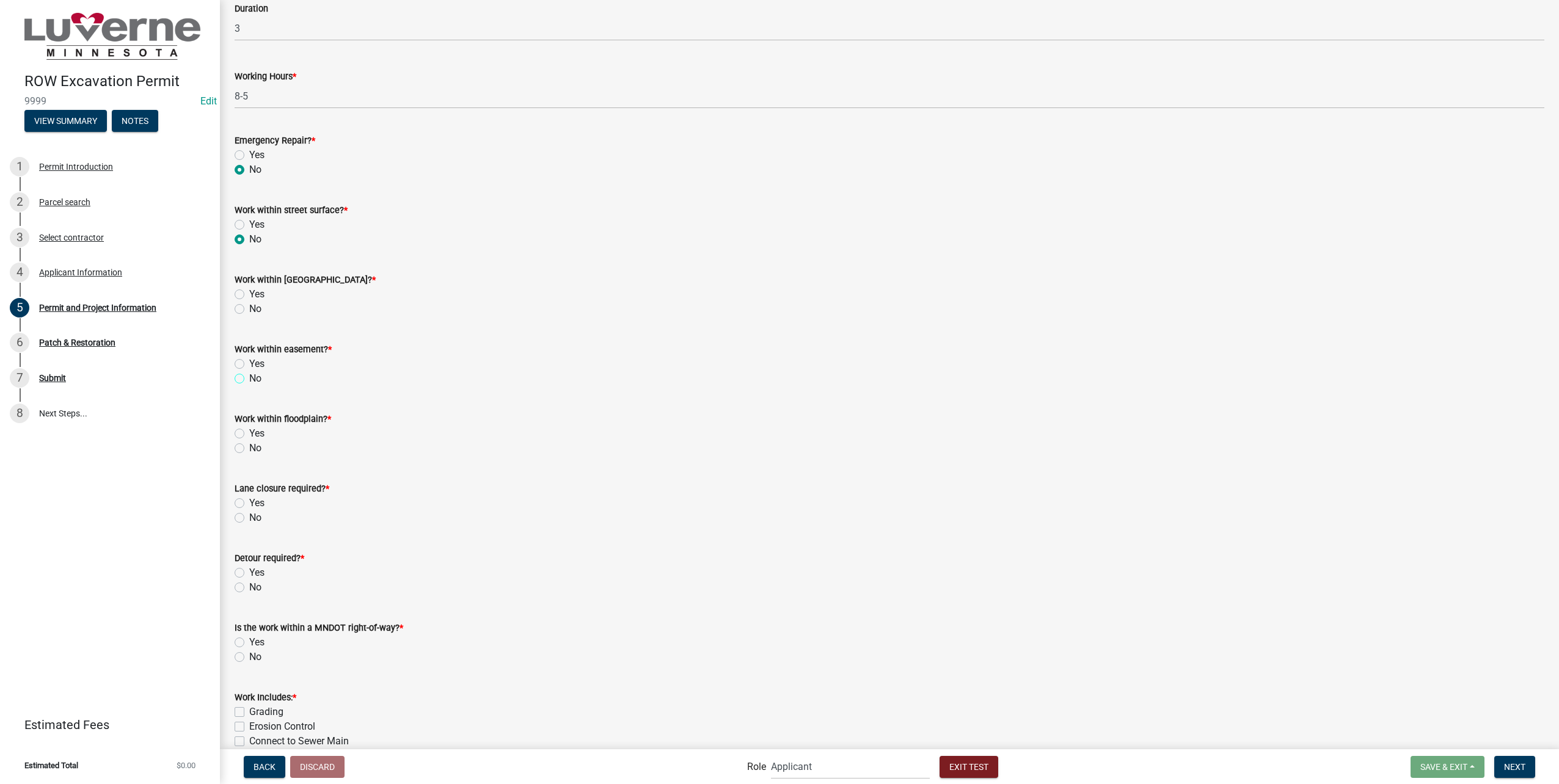
click at [249, 378] on input "No" at bounding box center [253, 375] width 8 height 8
radio input "true"
click at [249, 450] on label "No" at bounding box center [255, 448] width 12 height 15
click at [249, 449] on input "No" at bounding box center [253, 444] width 8 height 8
radio input "true"
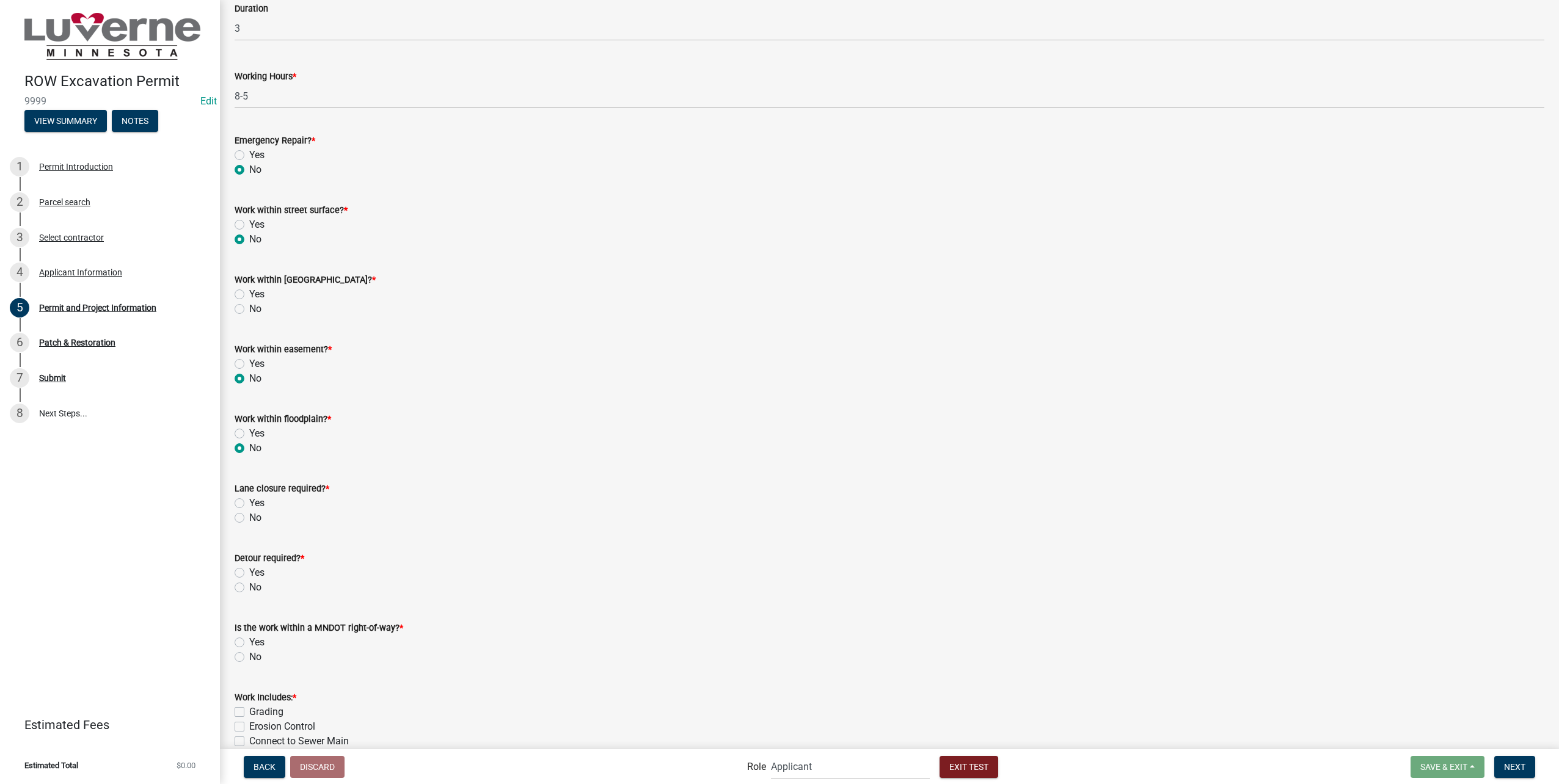
click at [249, 517] on label "No" at bounding box center [255, 518] width 12 height 15
click at [249, 517] on input "No" at bounding box center [253, 514] width 8 height 8
radio input "true"
click at [249, 584] on label "No" at bounding box center [255, 588] width 12 height 15
click at [249, 584] on input "No" at bounding box center [253, 584] width 8 height 8
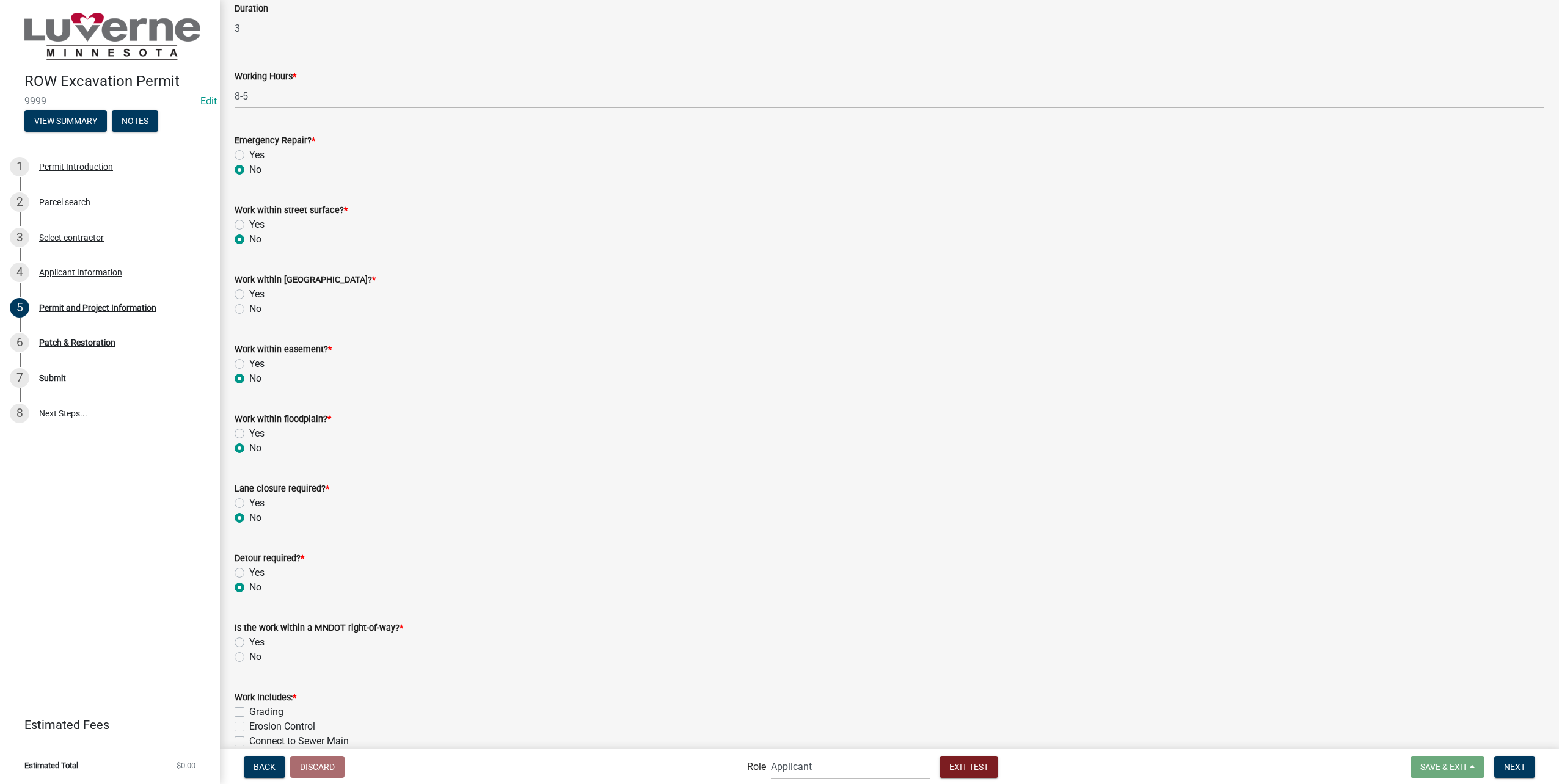
radio input "true"
click at [249, 658] on label "No" at bounding box center [255, 658] width 12 height 15
click at [249, 658] on input "No" at bounding box center [253, 654] width 8 height 8
radio input "true"
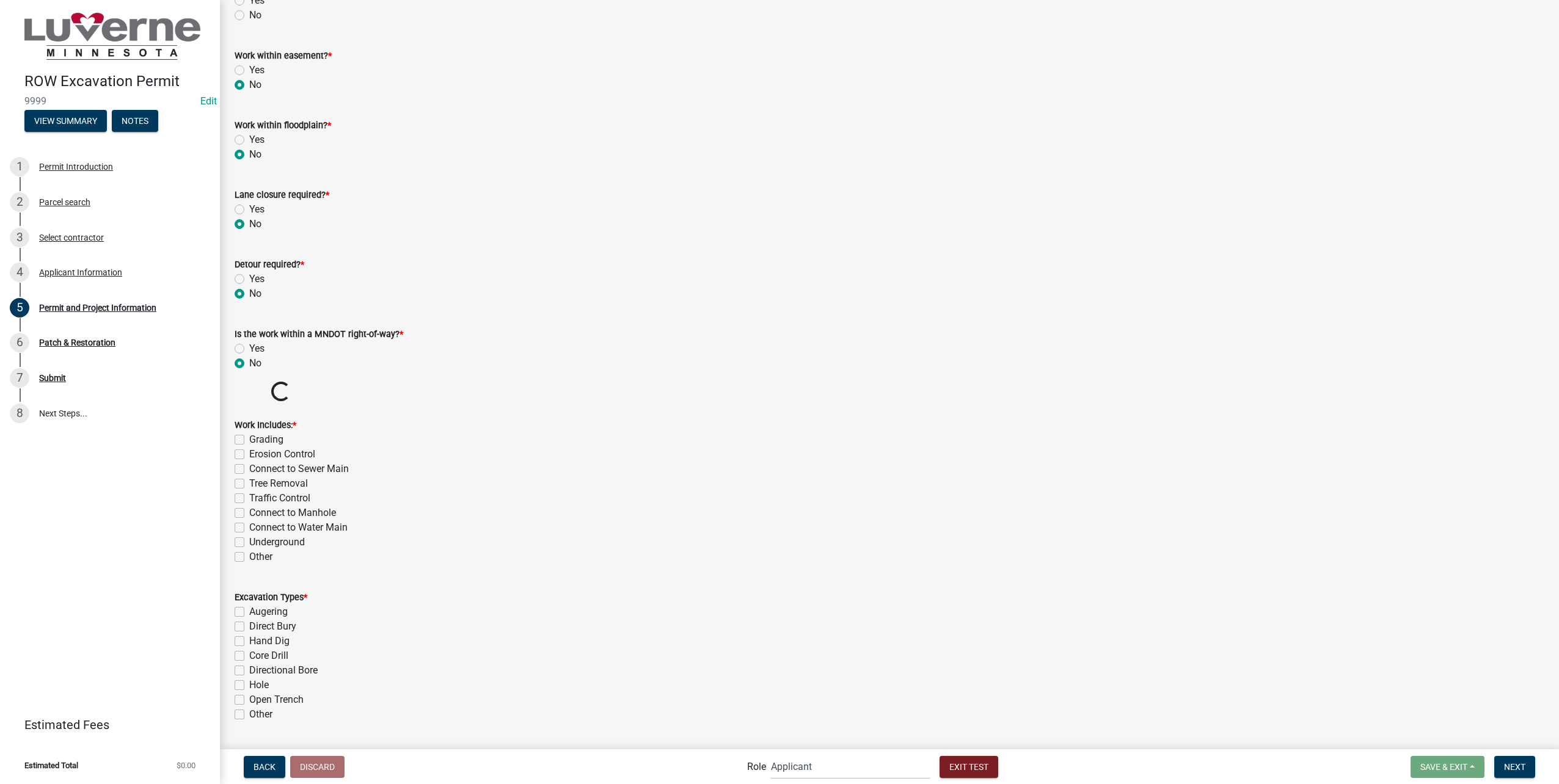
scroll to position [1587, 0]
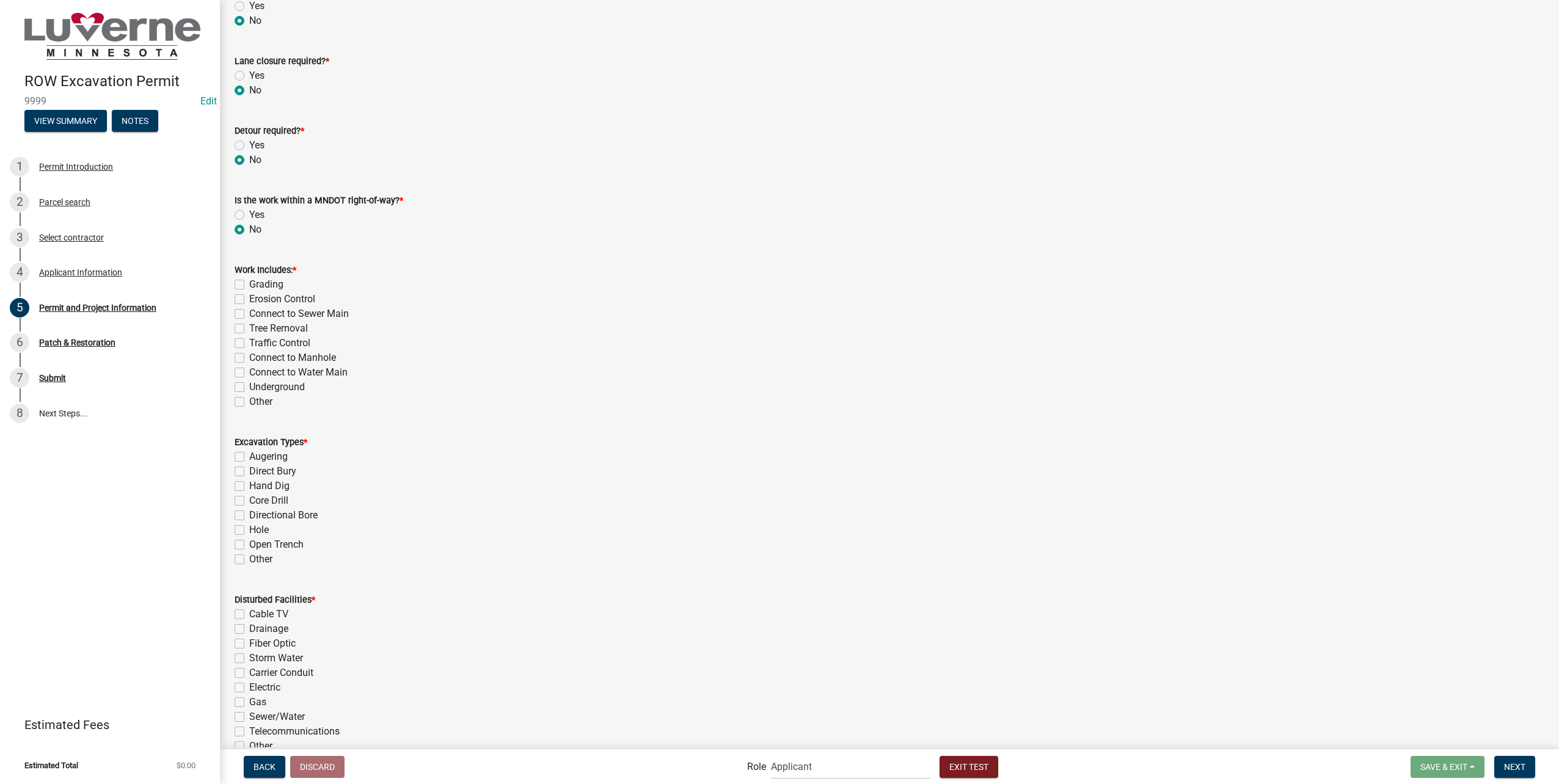
click at [249, 386] on label "Underground" at bounding box center [277, 388] width 55 height 15
click at [249, 386] on input "Underground" at bounding box center [253, 384] width 8 height 8
checkbox input "true"
checkbox input "false"
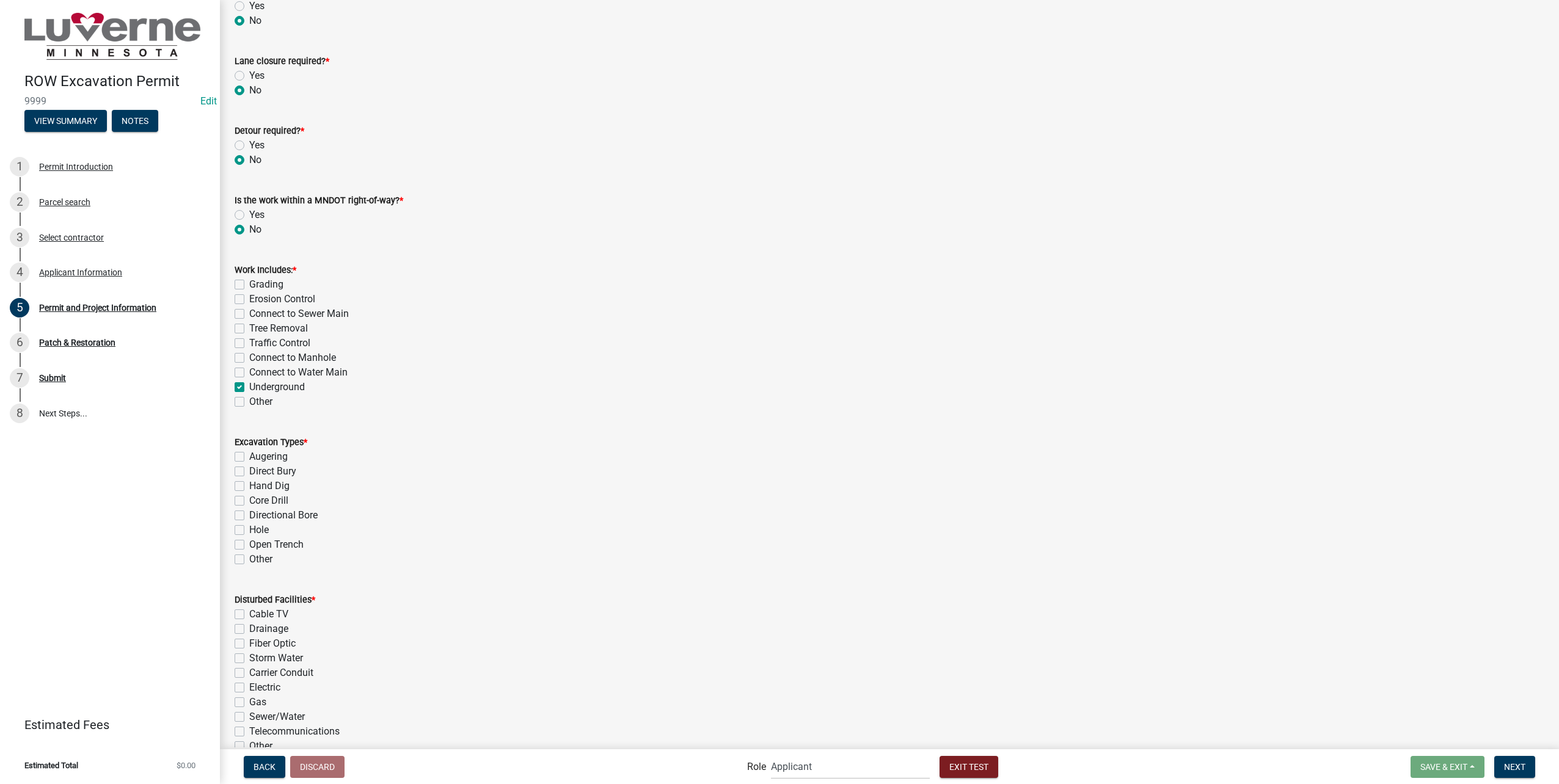
checkbox input "false"
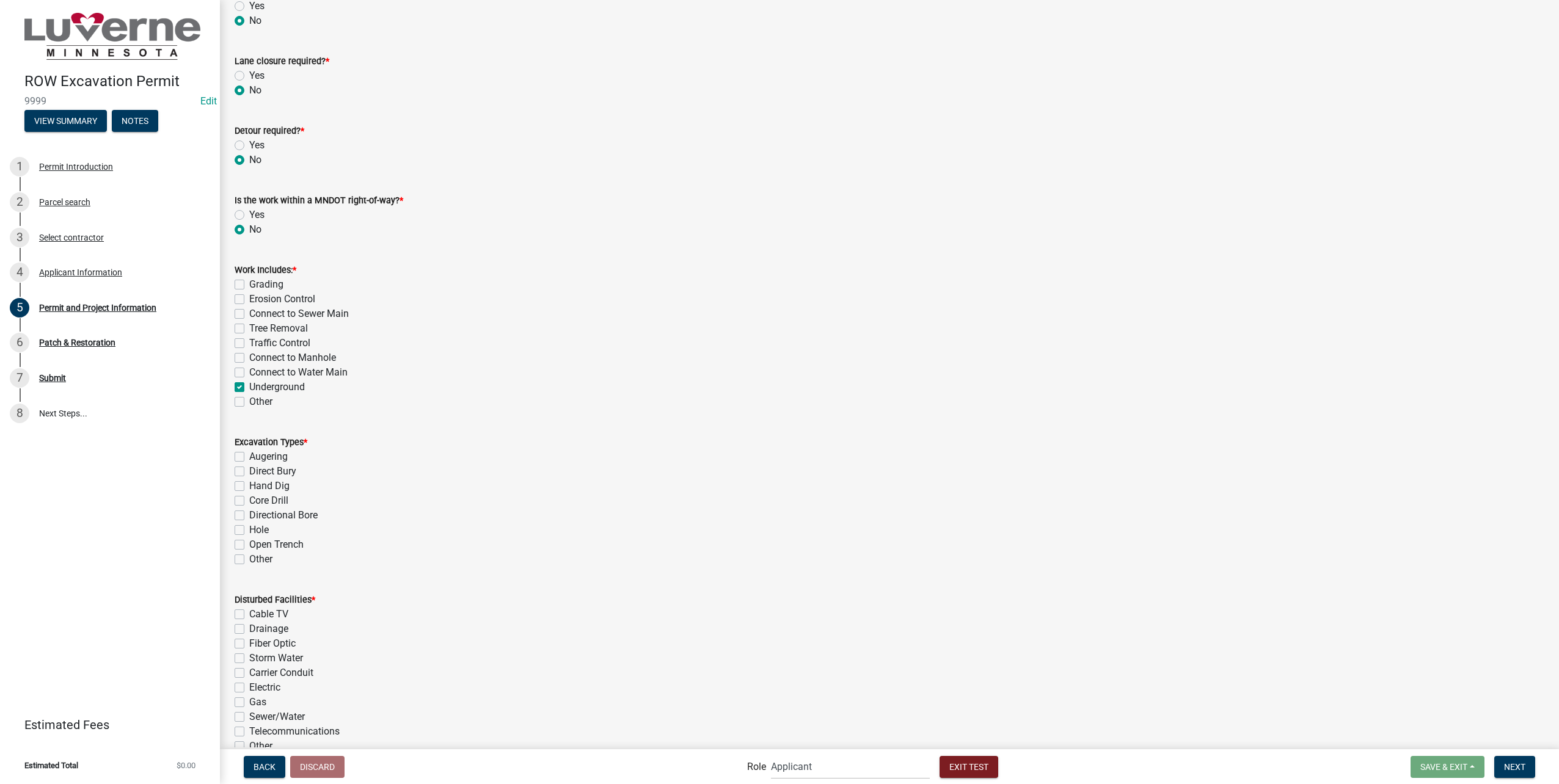
checkbox input "true"
checkbox input "false"
click at [249, 536] on label "Directional Bore" at bounding box center [283, 537] width 68 height 15
click at [249, 536] on input "Directional Bore" at bounding box center [253, 533] width 8 height 8
checkbox input "true"
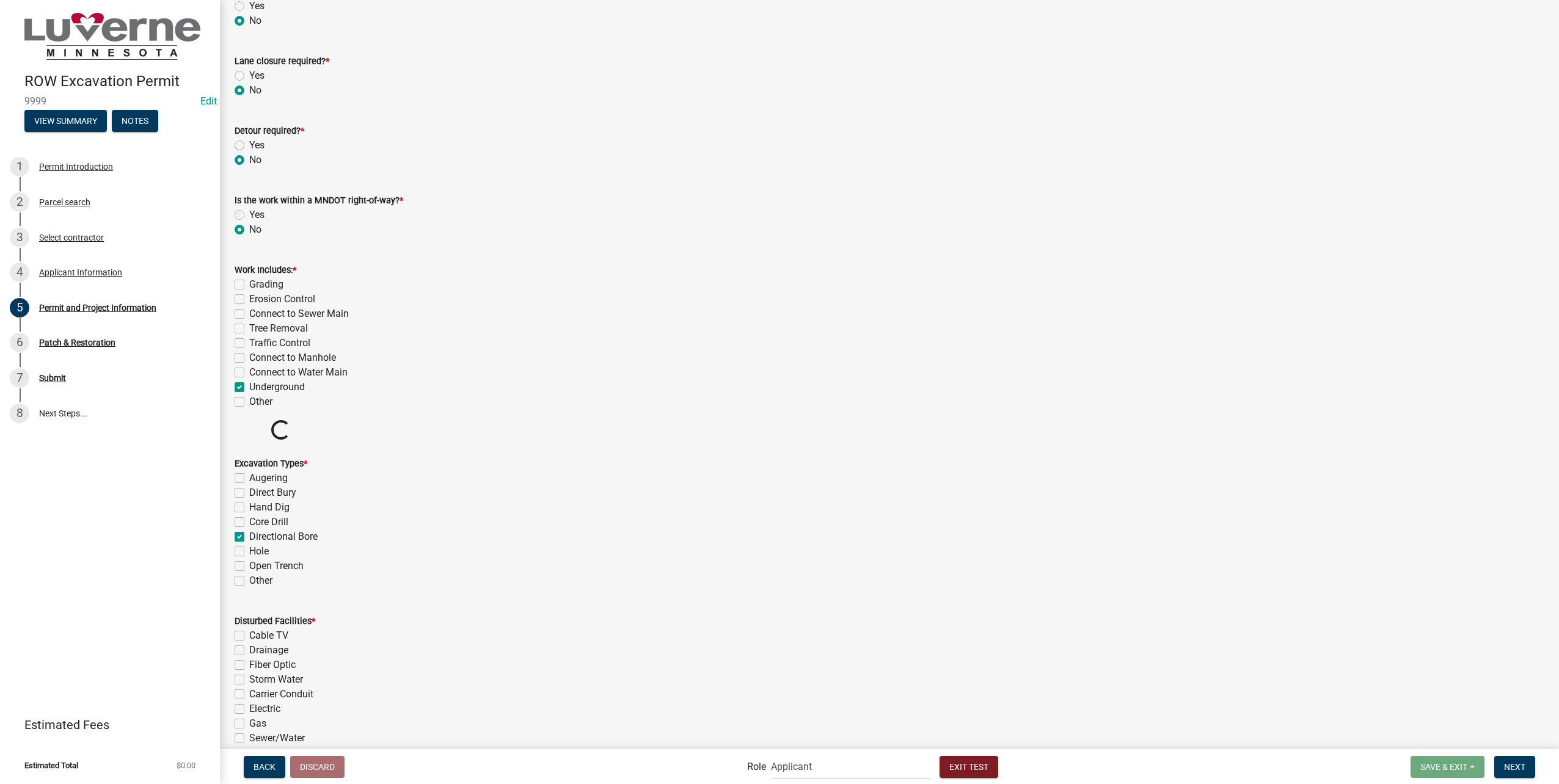
checkbox input "false"
checkbox input "true"
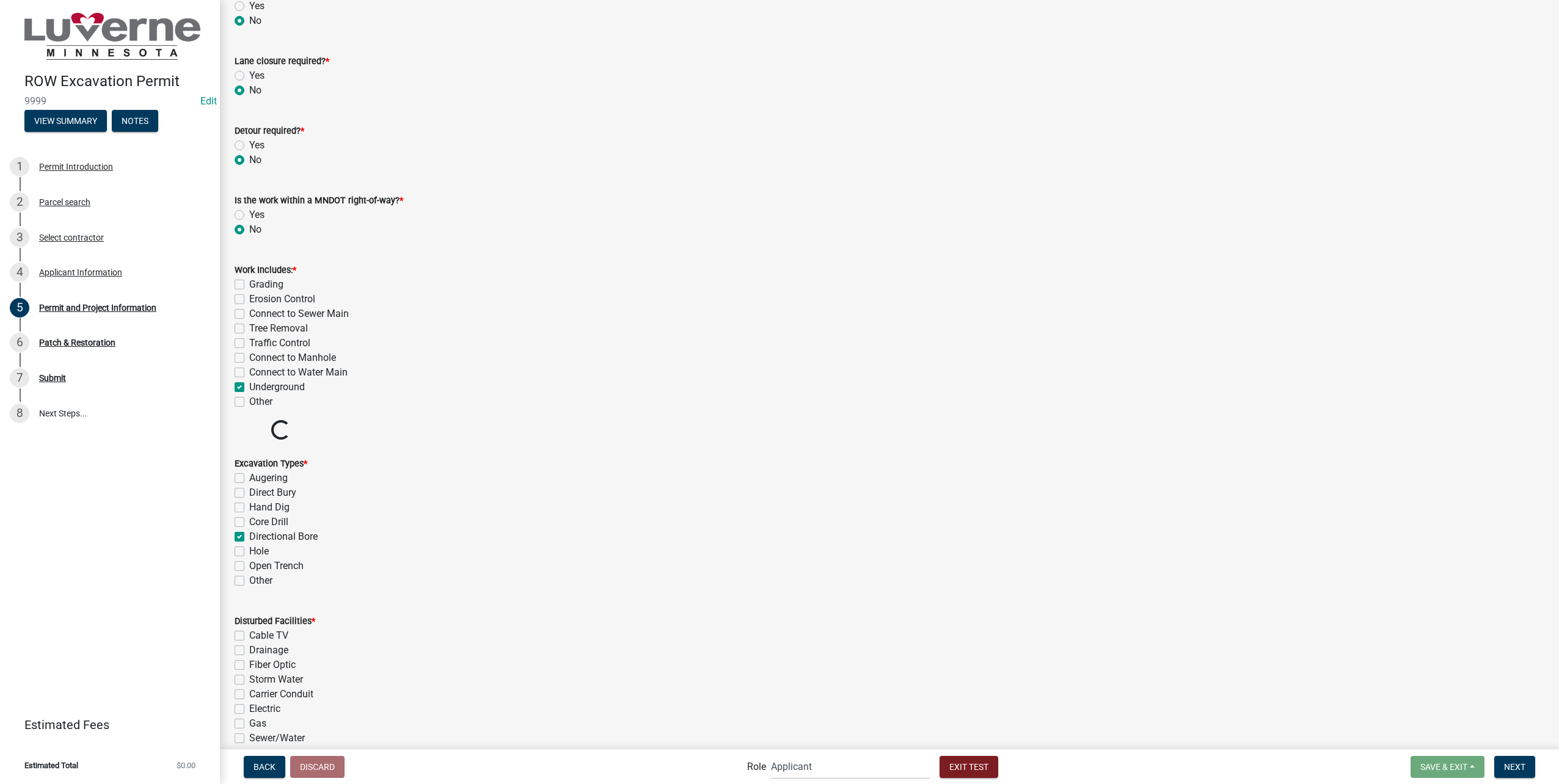
checkbox input "false"
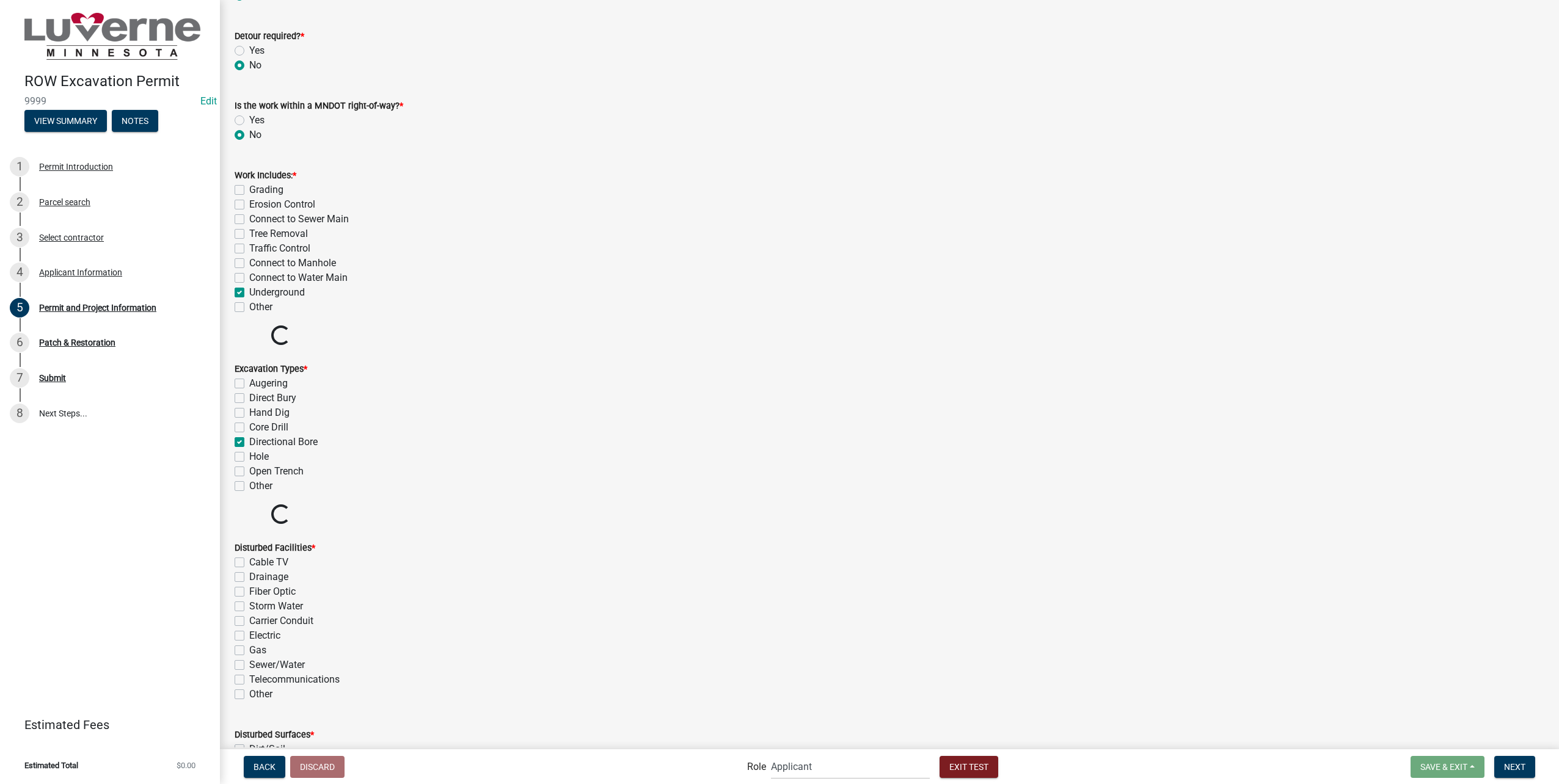
scroll to position [1832, 0]
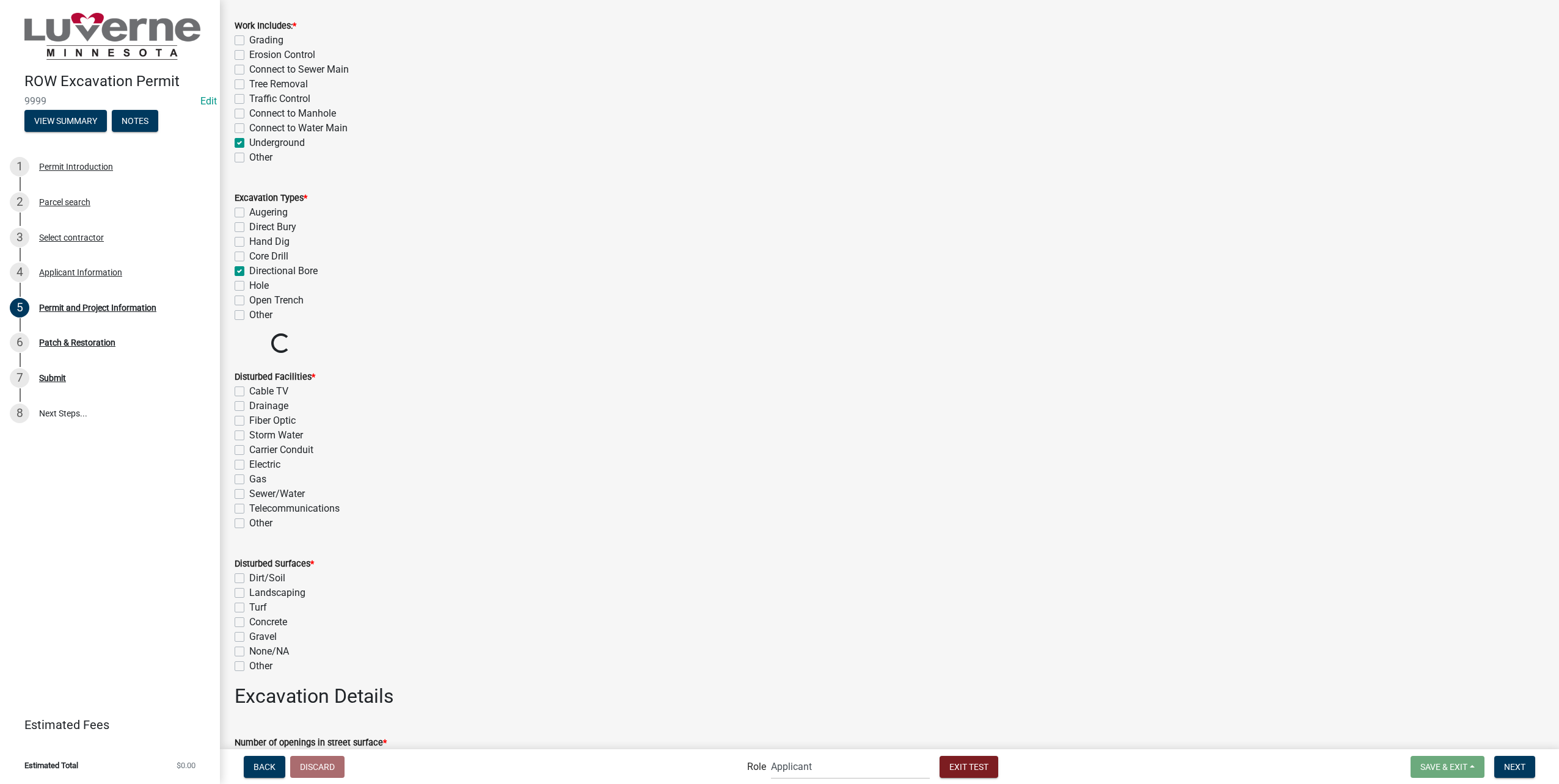
click at [241, 441] on div "Storm Water" at bounding box center [889, 435] width 1310 height 15
click at [249, 421] on label "Fiber Optic" at bounding box center [272, 421] width 46 height 15
click at [249, 421] on input "Fiber Optic" at bounding box center [253, 417] width 8 height 8
checkbox input "true"
checkbox input "false"
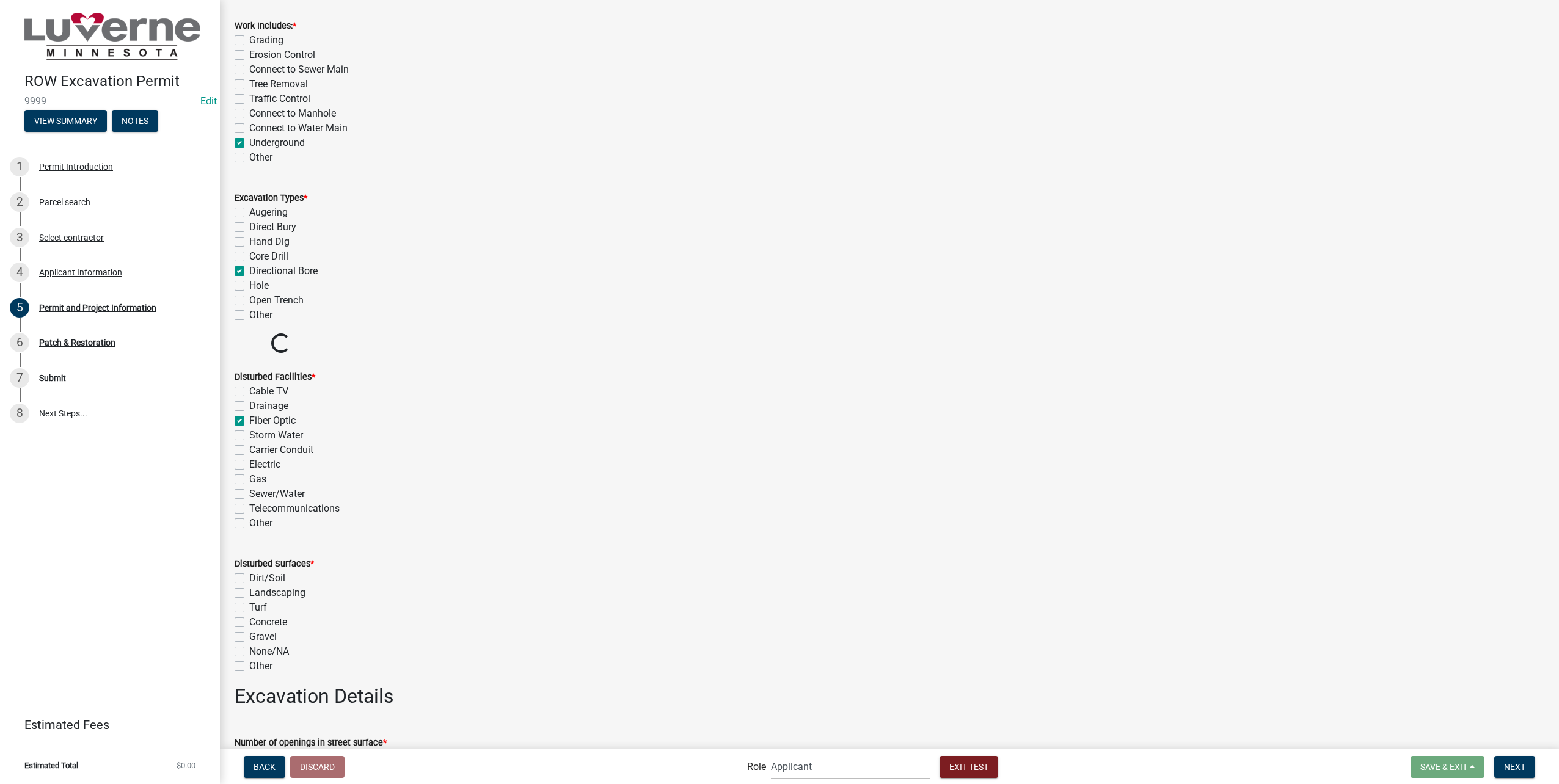
checkbox input "false"
checkbox input "true"
checkbox input "false"
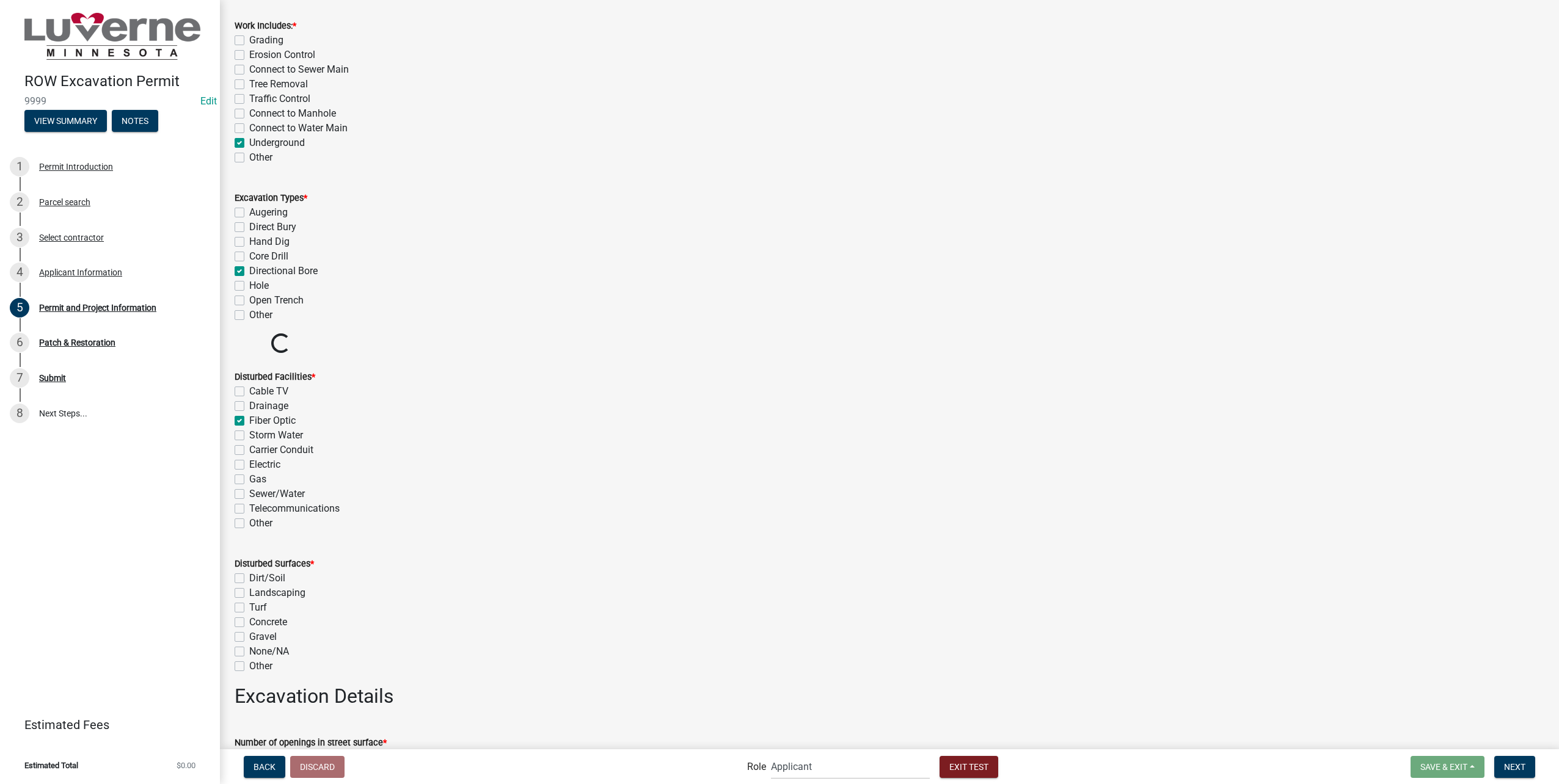
checkbox input "false"
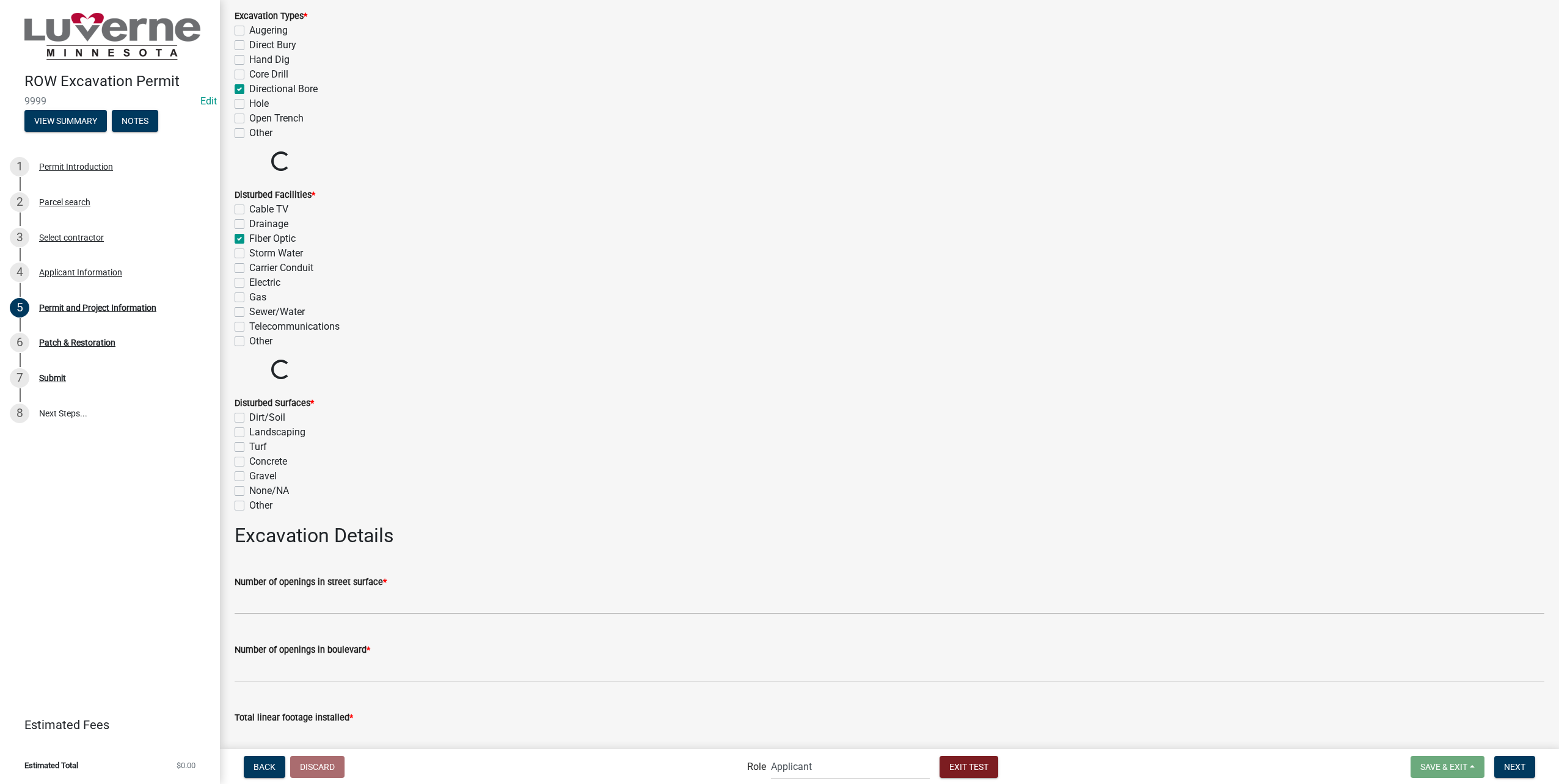
scroll to position [2077, 0]
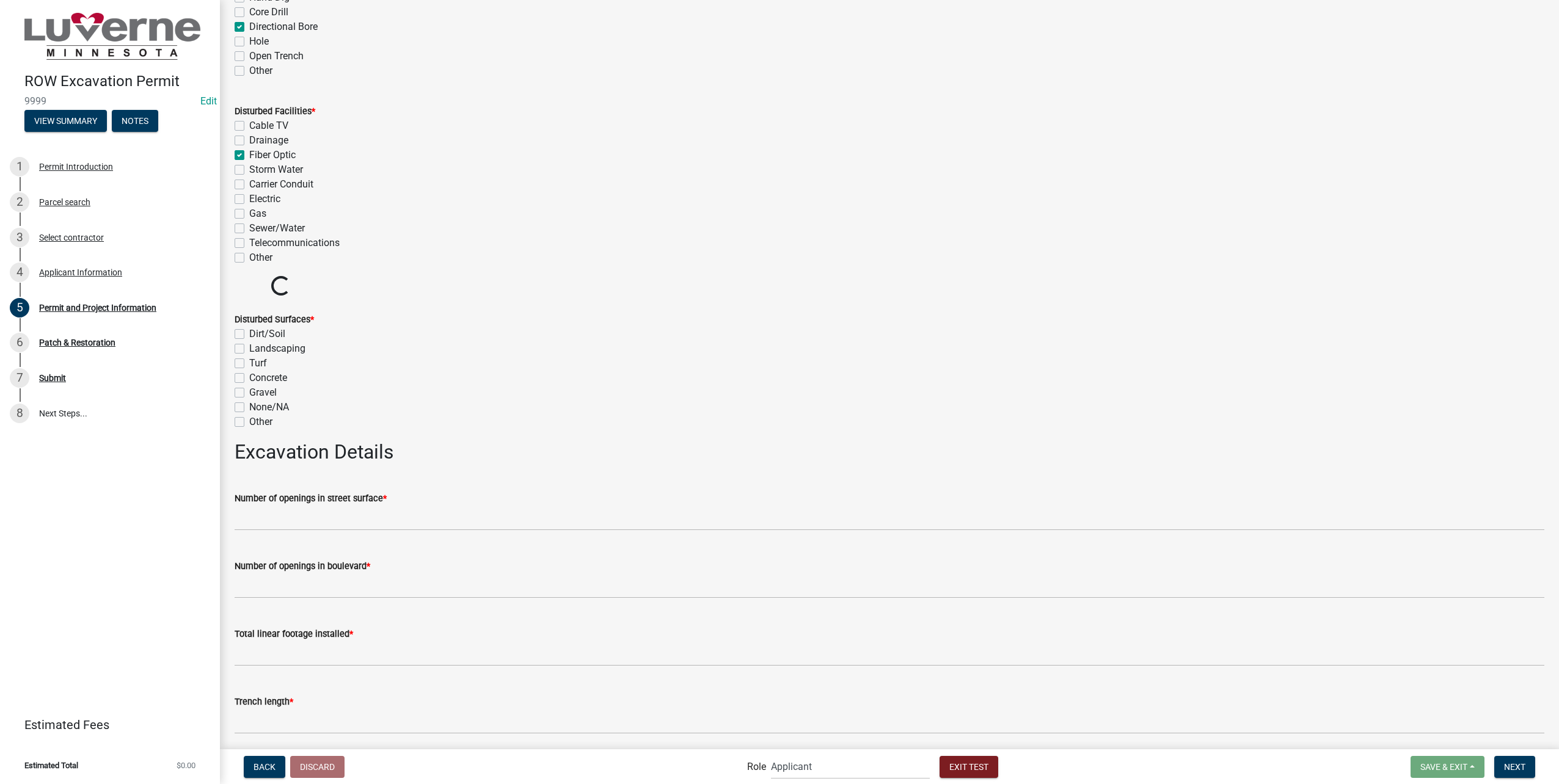
click at [249, 336] on label "Dirt/Soil" at bounding box center [267, 334] width 36 height 15
click at [249, 334] on input "Dirt/Soil" at bounding box center [253, 331] width 8 height 8
checkbox input "true"
checkbox input "false"
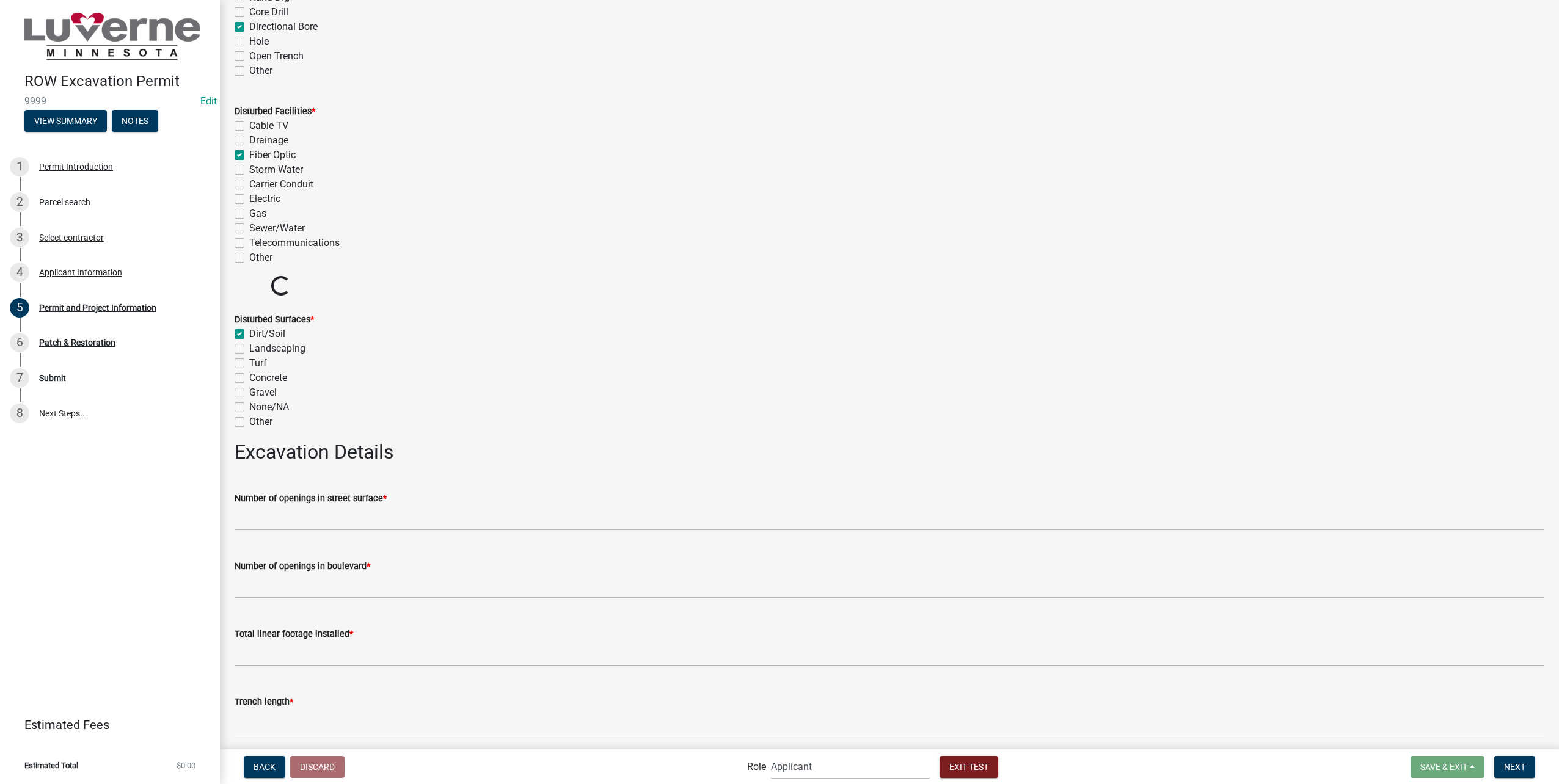
checkbox input "false"
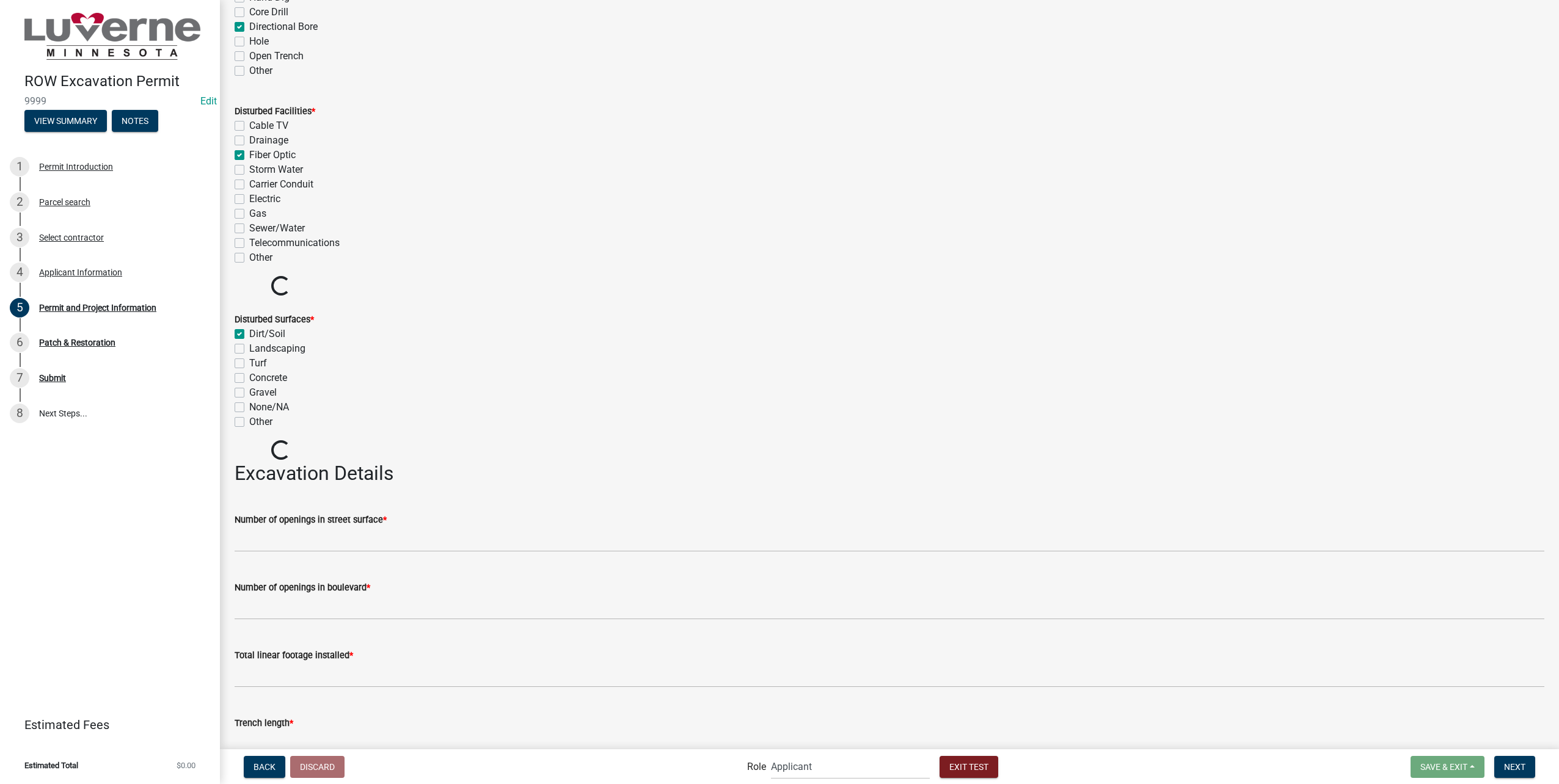
click at [249, 346] on label "Landscaping" at bounding box center [277, 349] width 56 height 15
click at [249, 346] on input "Landscaping" at bounding box center [253, 345] width 8 height 8
checkbox input "true"
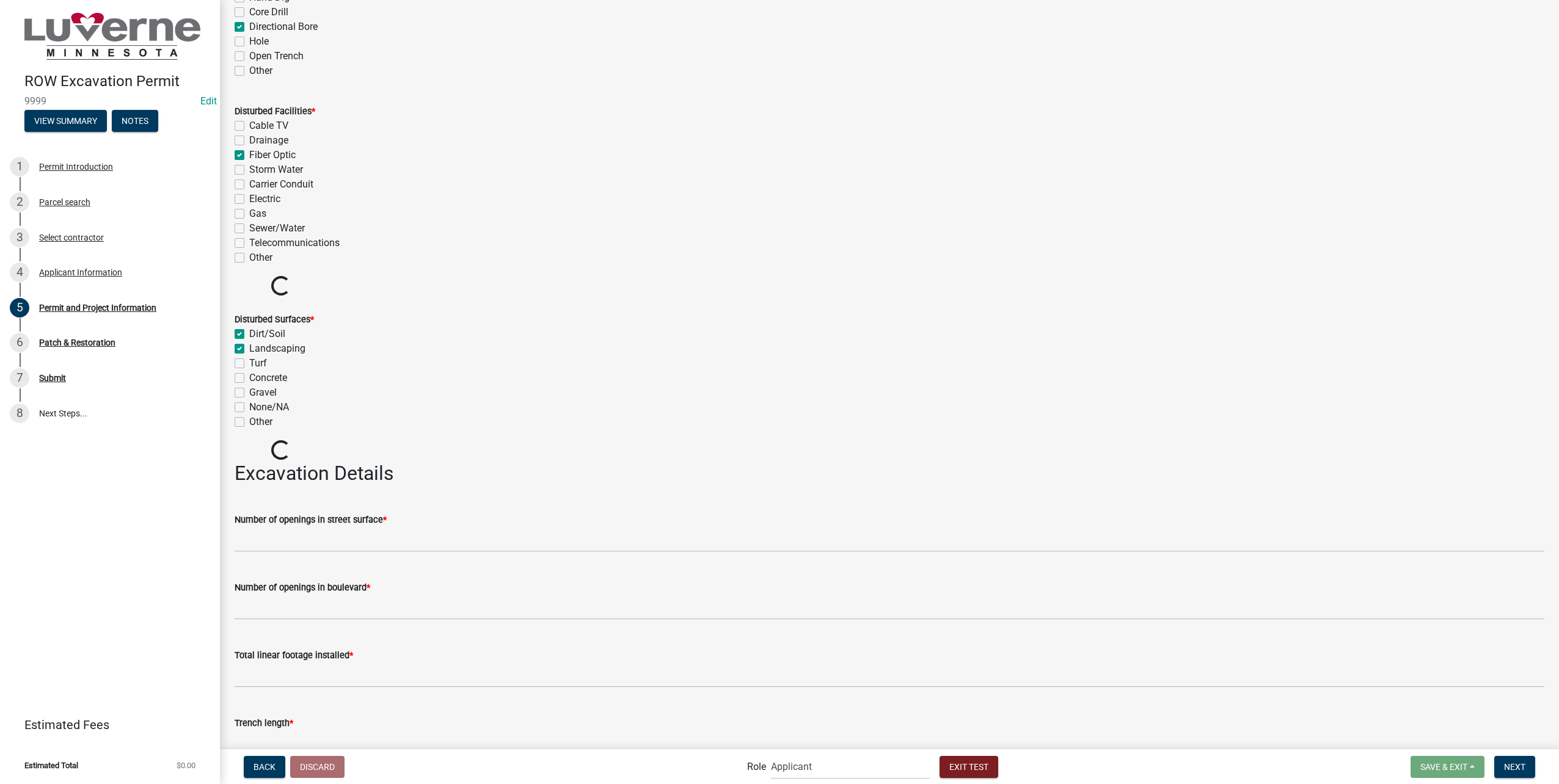
checkbox input "false"
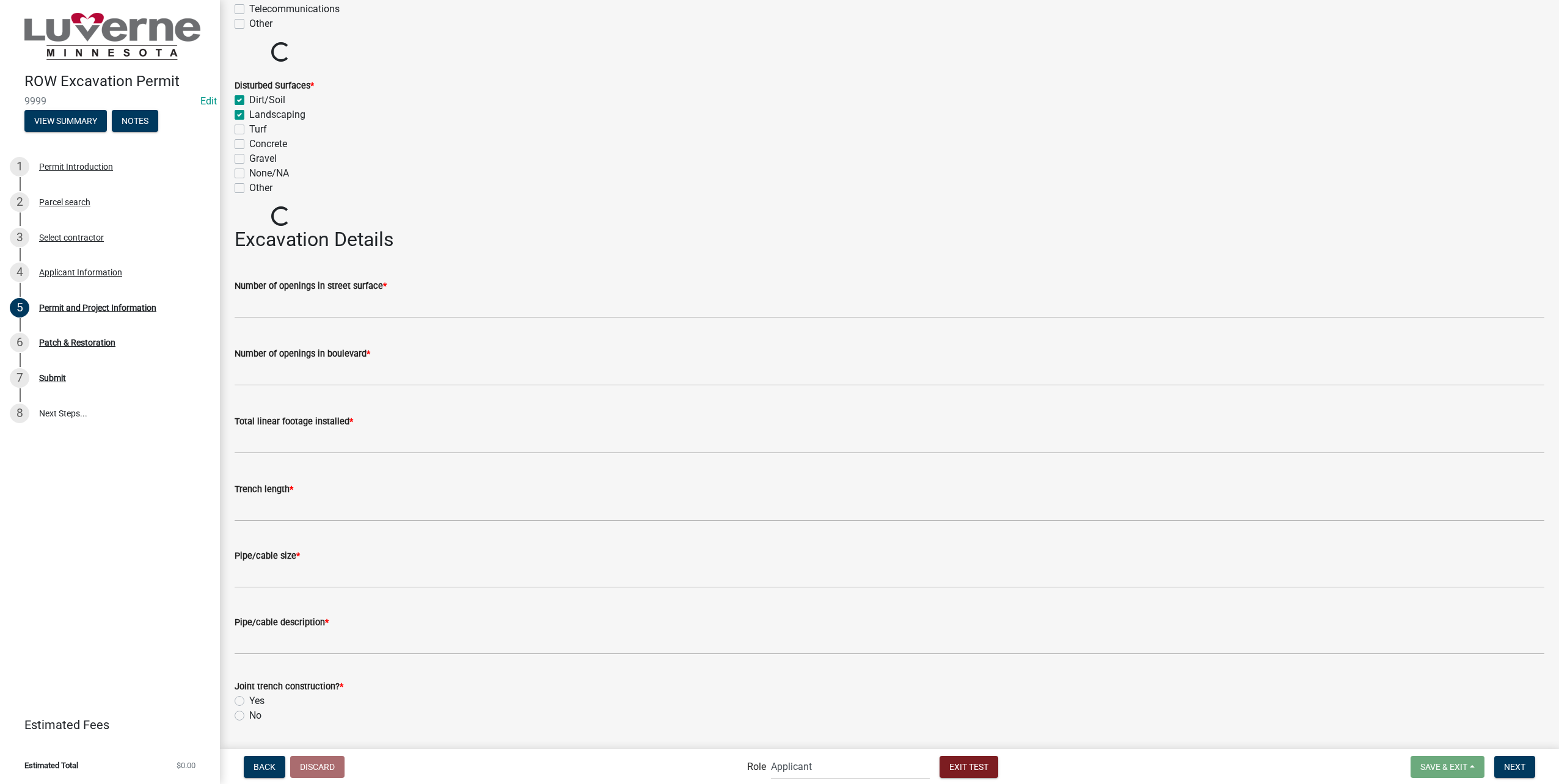
scroll to position [2321, 0]
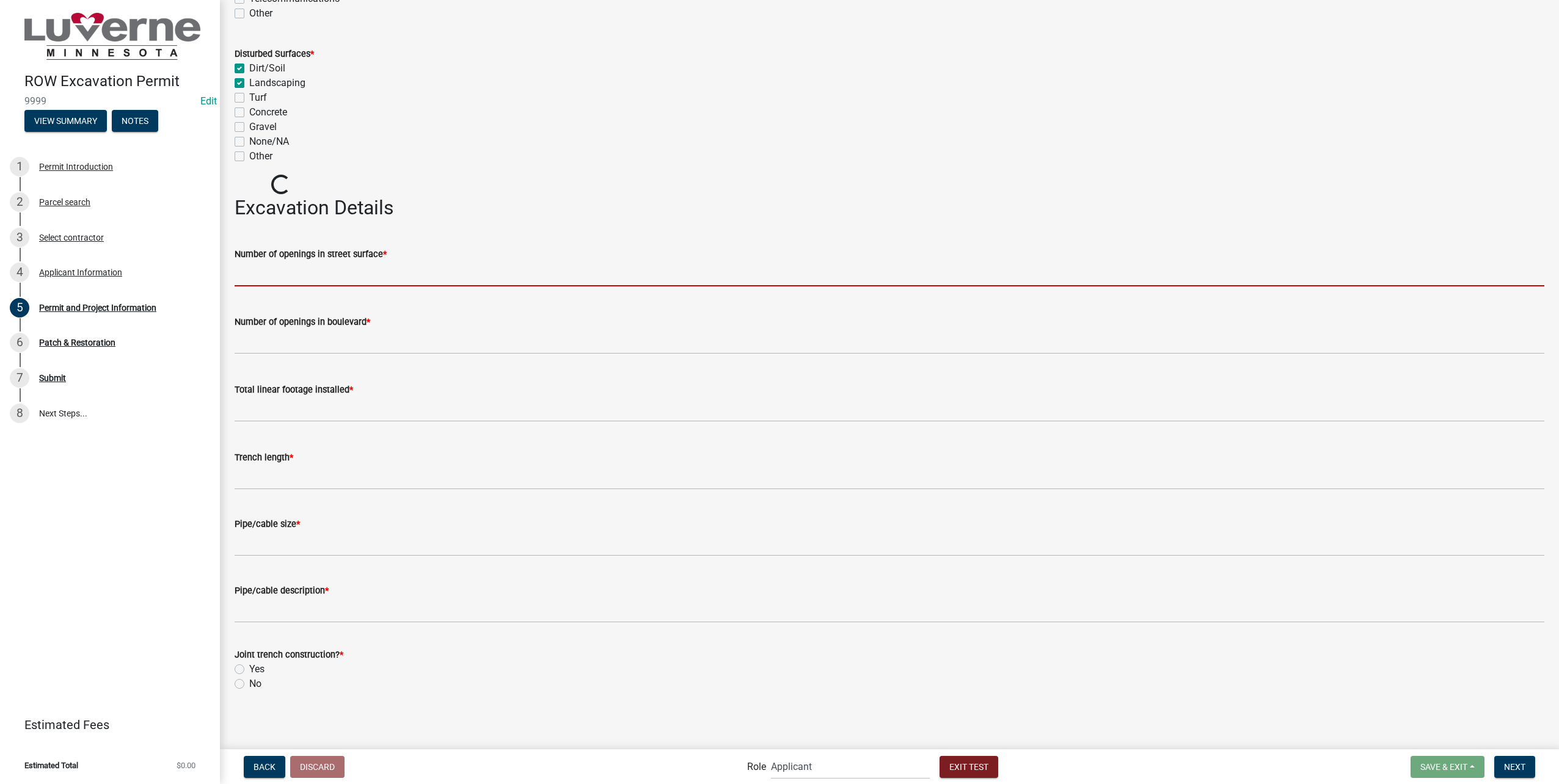
click at [397, 272] on input "text" at bounding box center [889, 273] width 1310 height 25
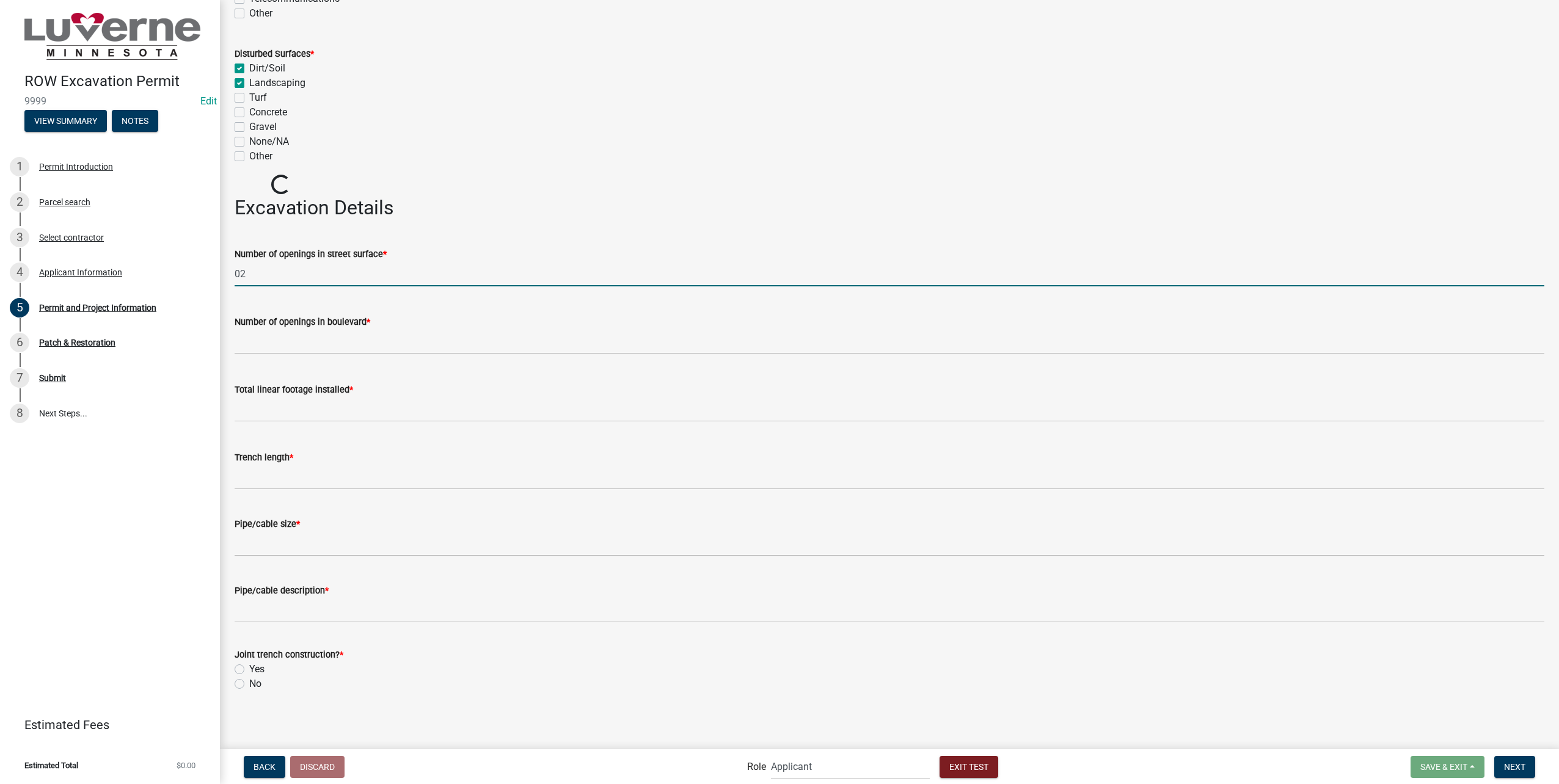
type input "0"
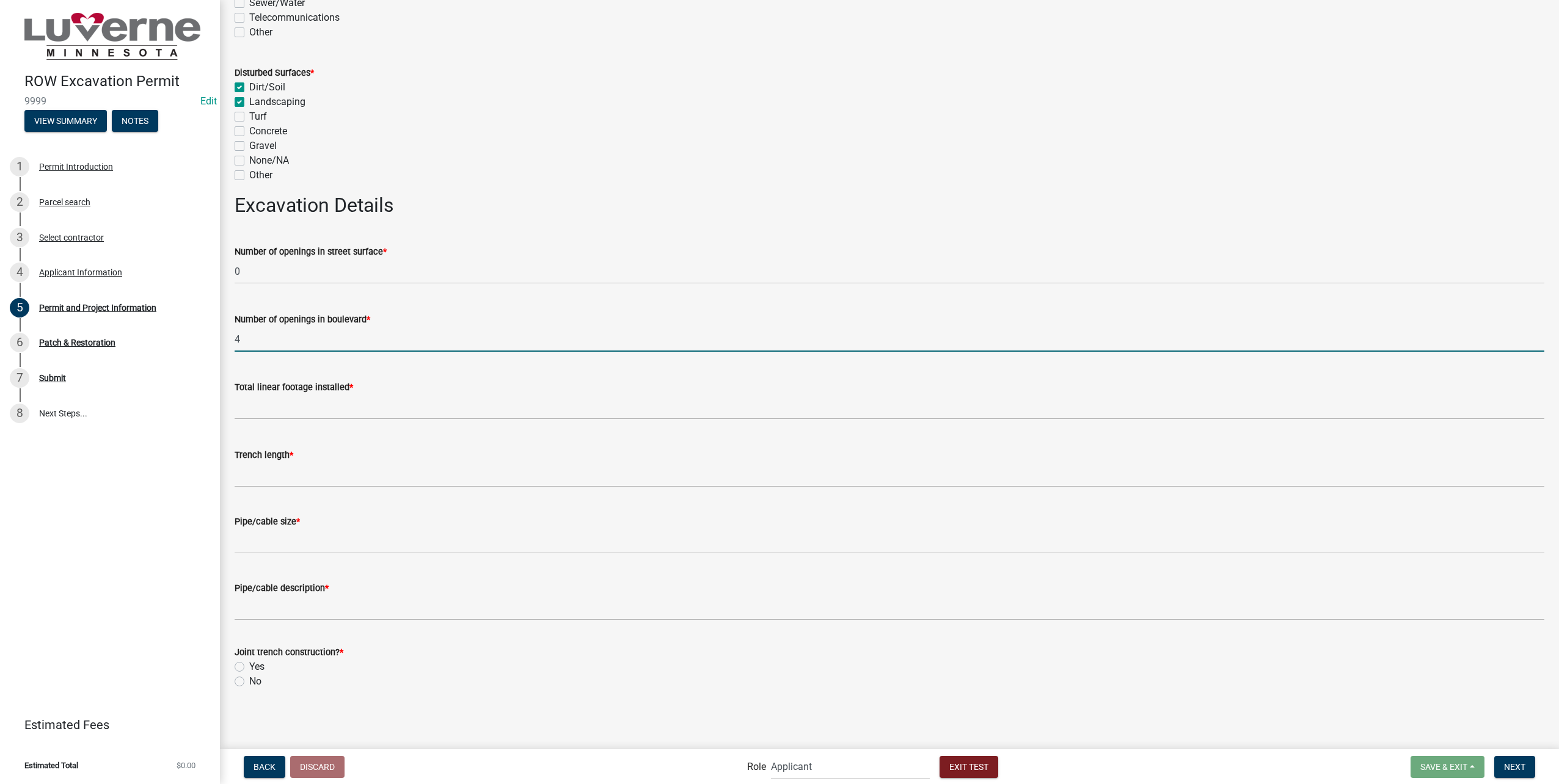
scroll to position [2302, 0]
type input "4"
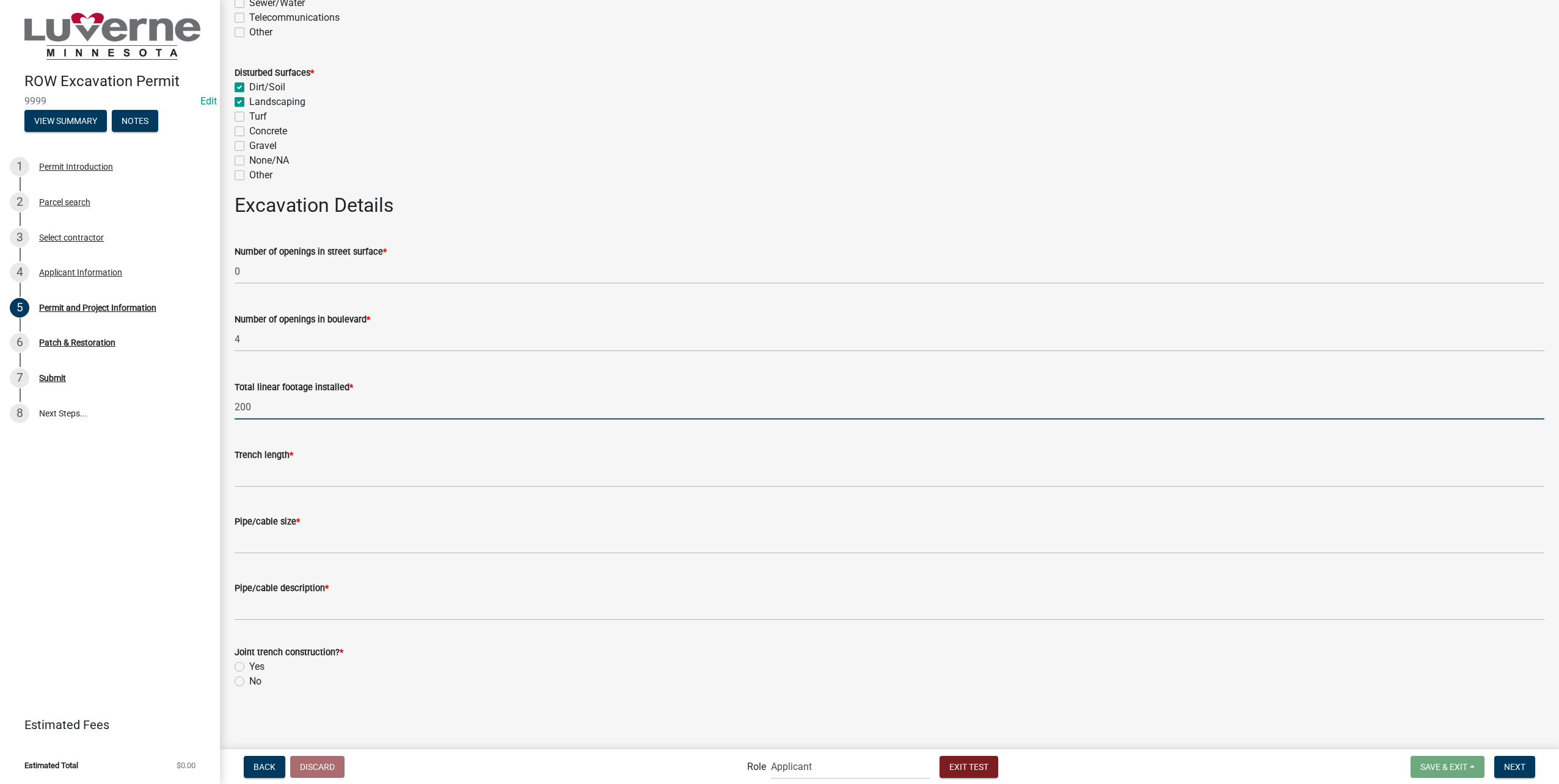
type input "200"
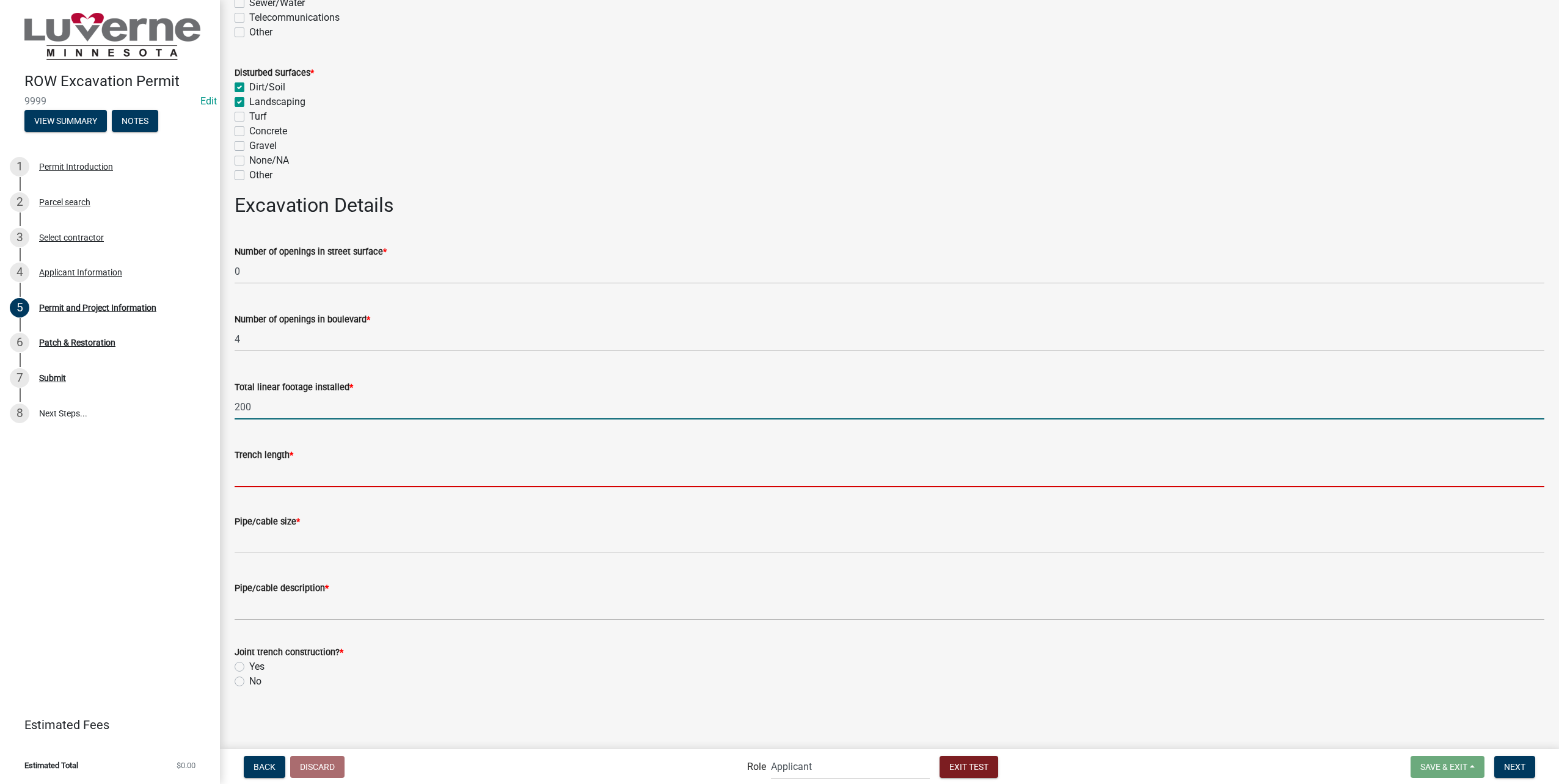
click at [275, 474] on input "Trench length *" at bounding box center [889, 474] width 1310 height 25
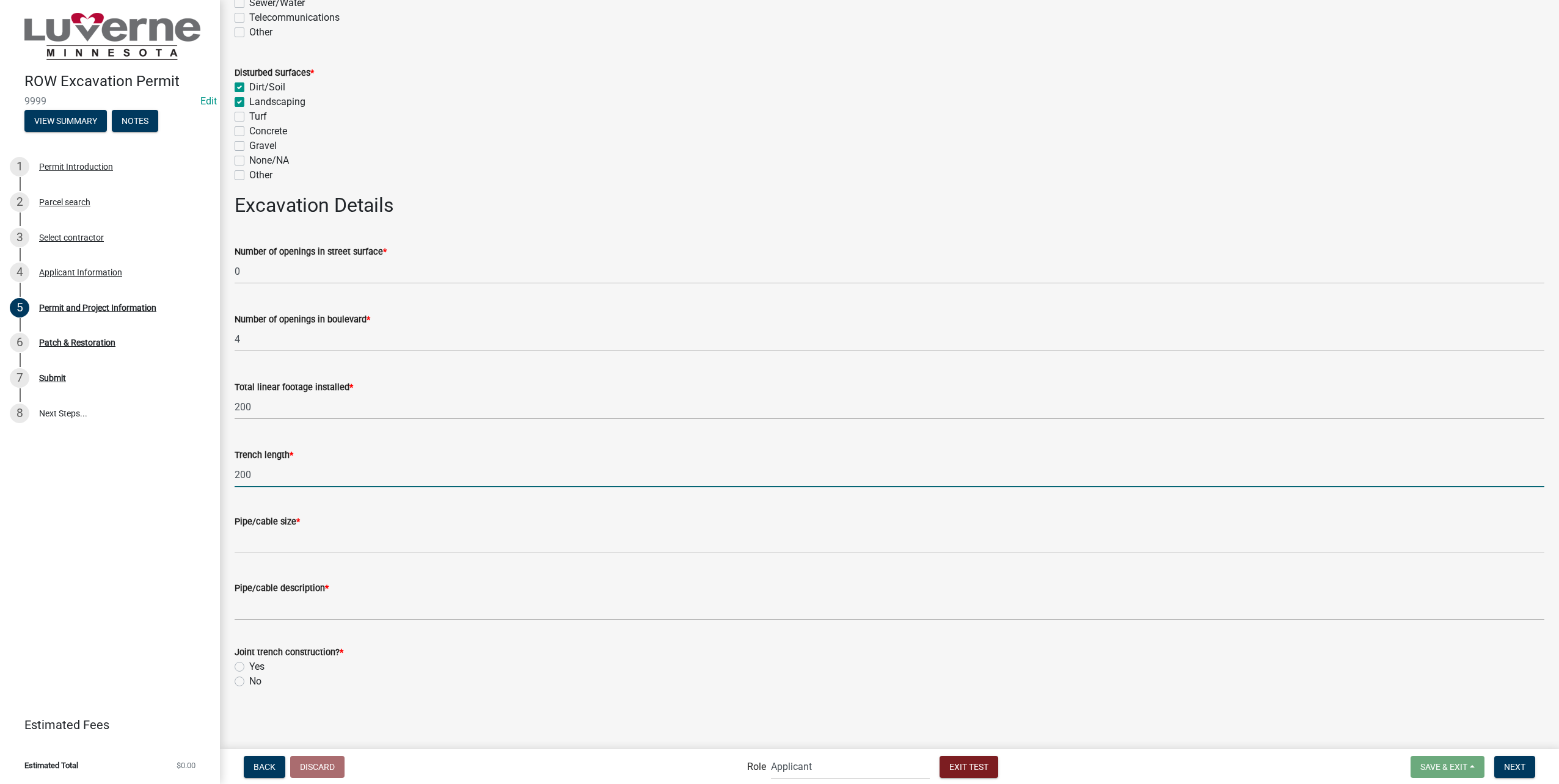
type input "200"
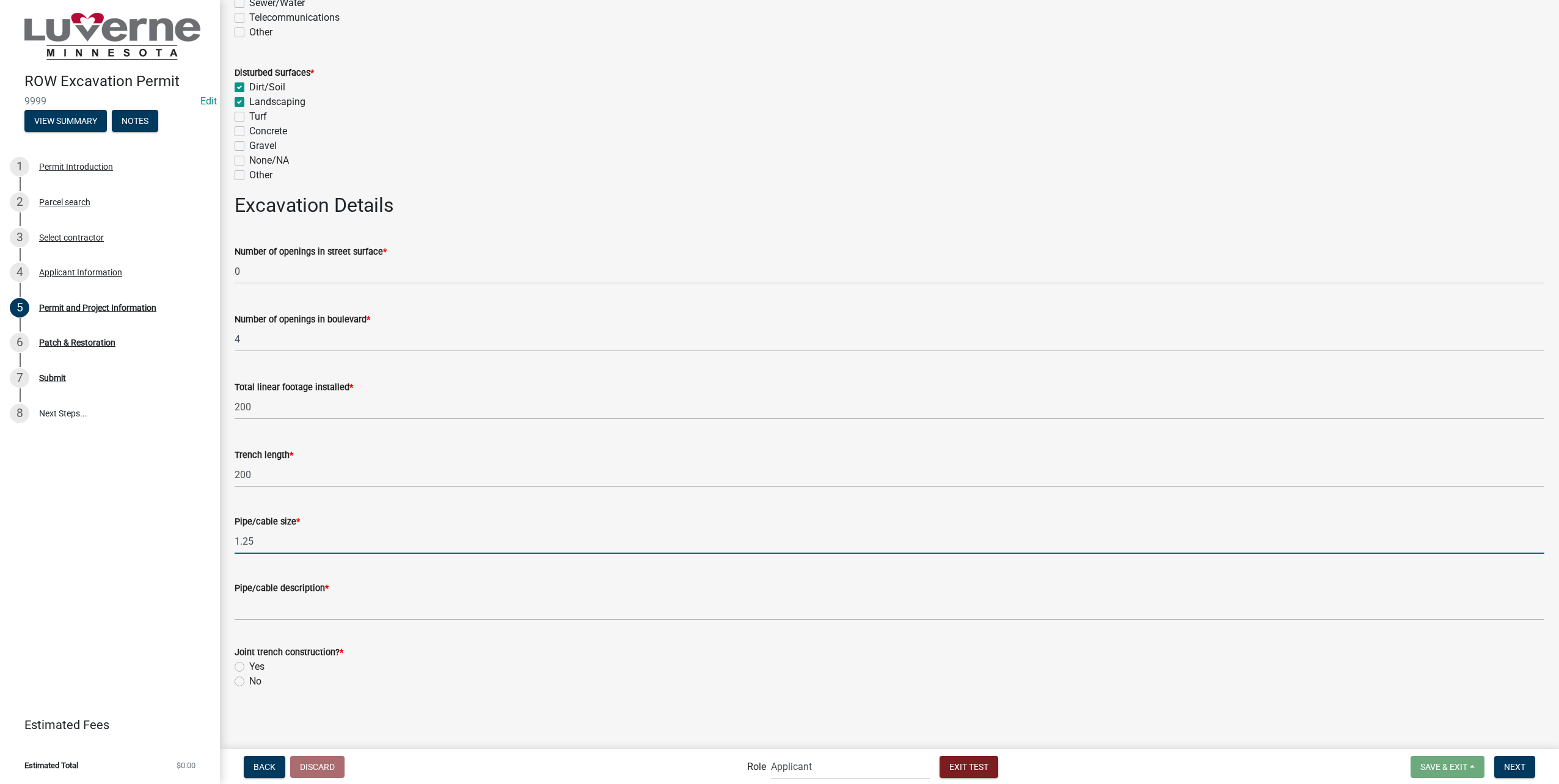
type input "1.25"
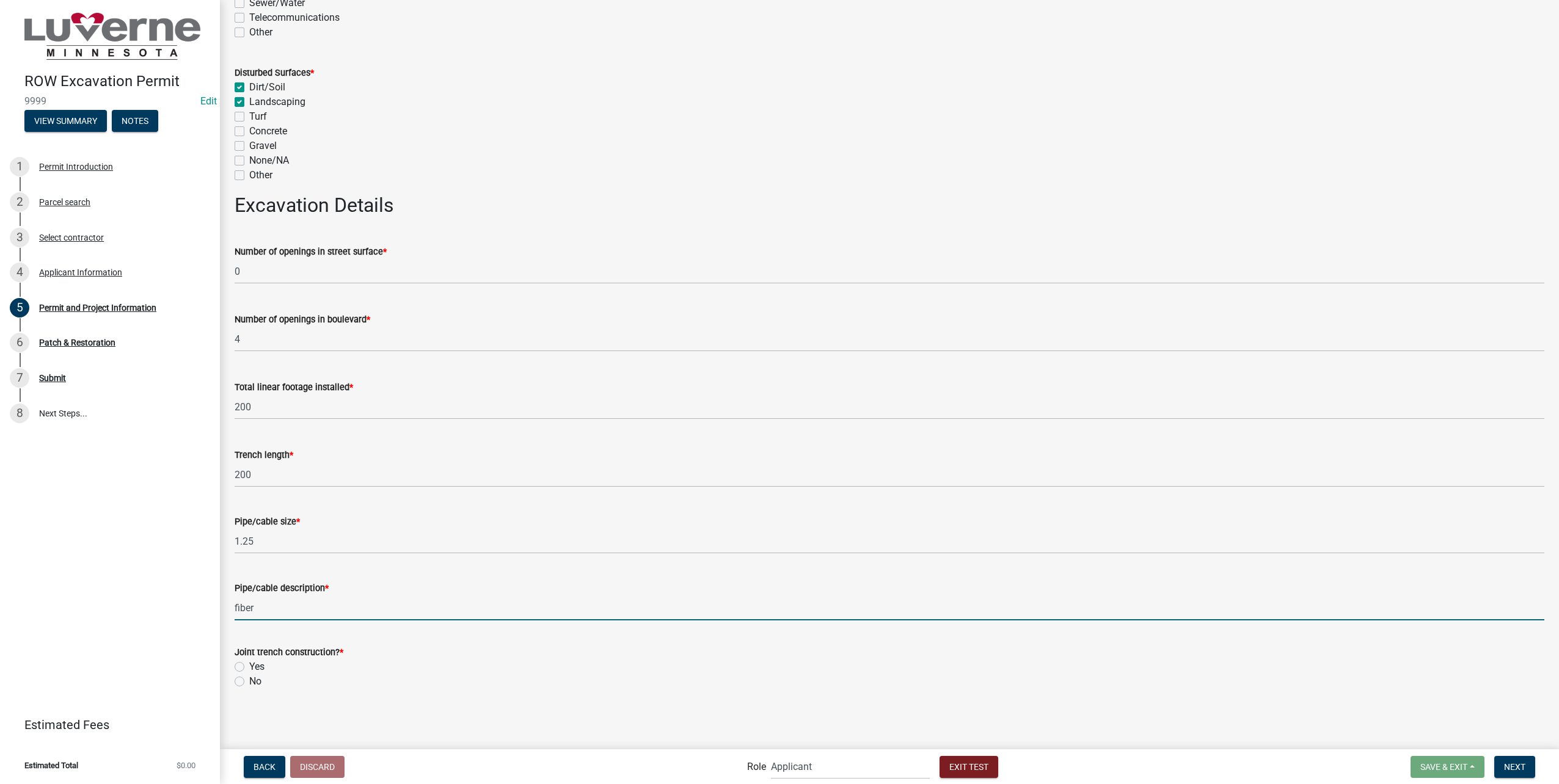
type input "fiber"
click at [249, 681] on label "No" at bounding box center [255, 682] width 12 height 15
click at [249, 681] on input "No" at bounding box center [253, 678] width 8 height 8
radio input "true"
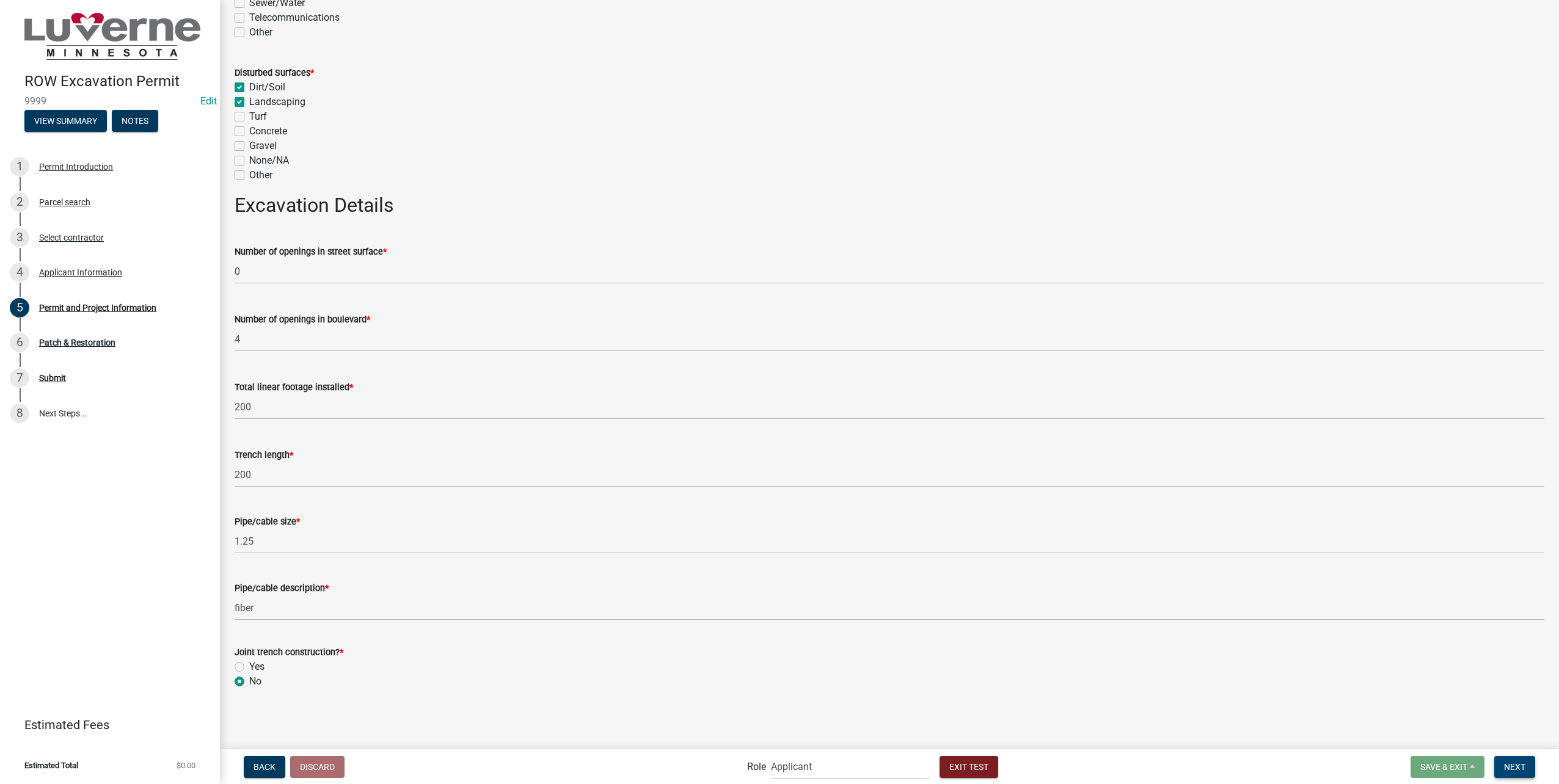
click at [1527, 768] on button "Next" at bounding box center [1515, 767] width 41 height 22
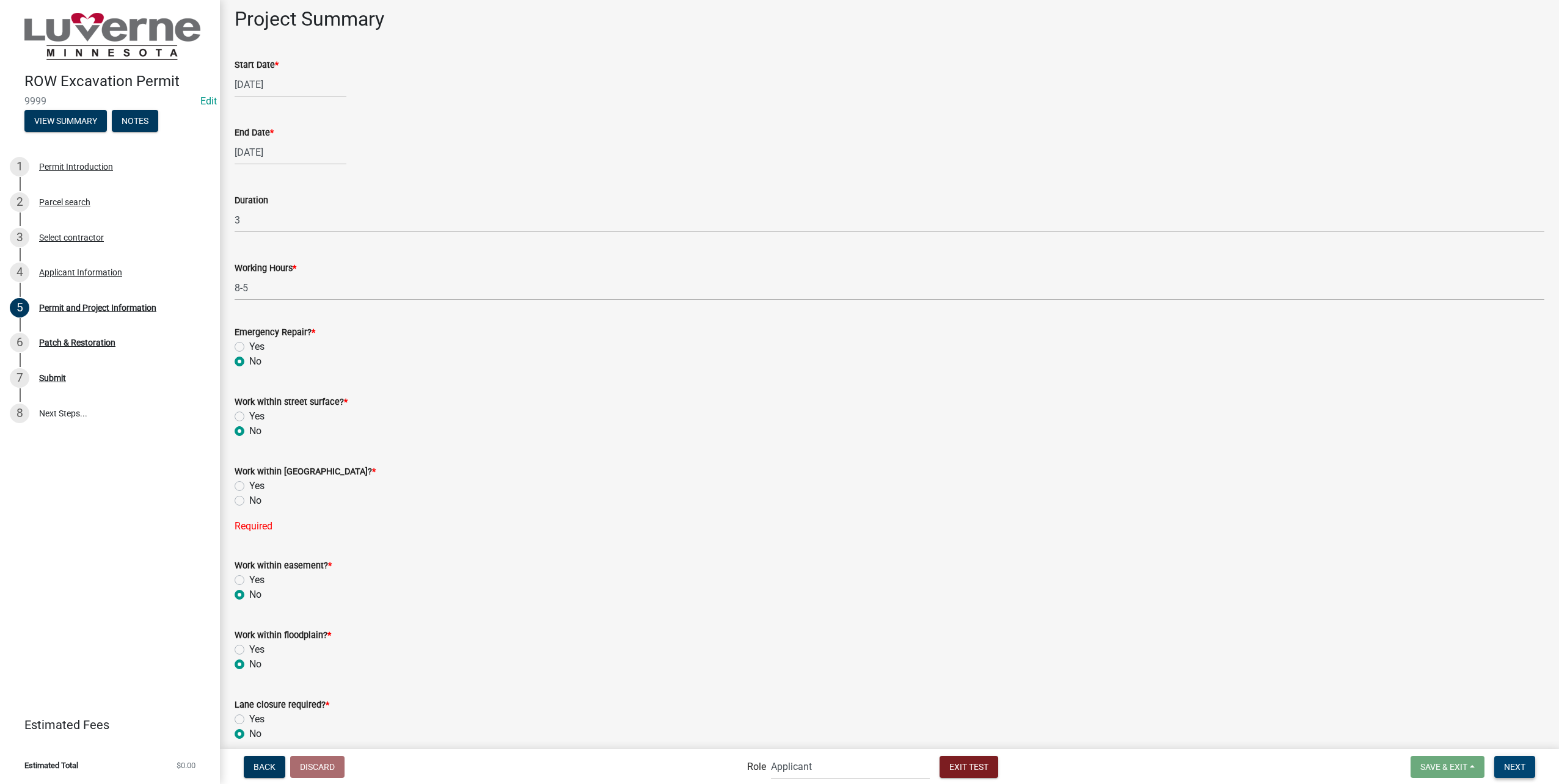
scroll to position [860, 0]
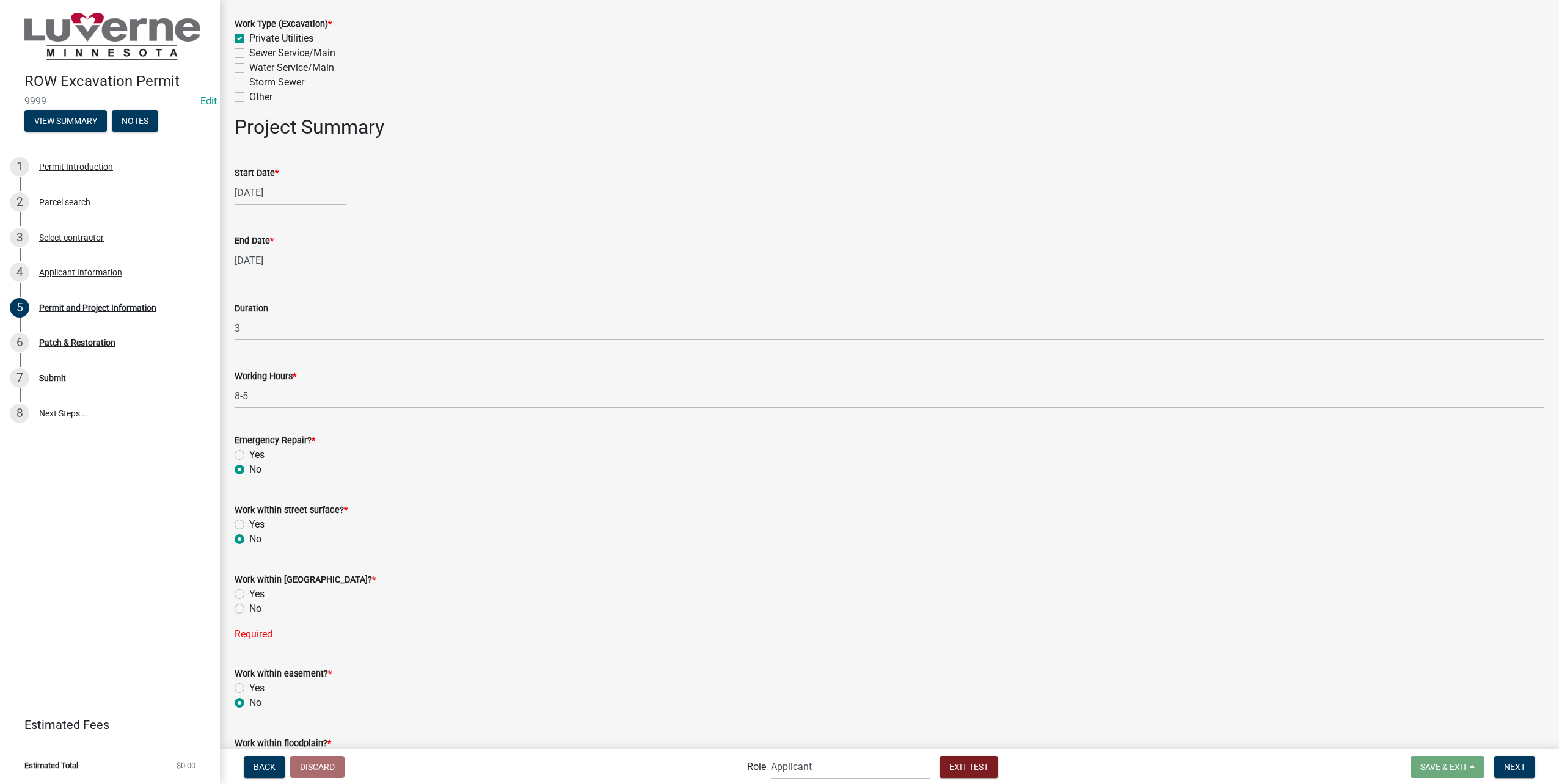
click at [249, 590] on label "Yes" at bounding box center [257, 594] width 15 height 15
click at [249, 590] on input "Yes" at bounding box center [253, 590] width 8 height 8
radio input "true"
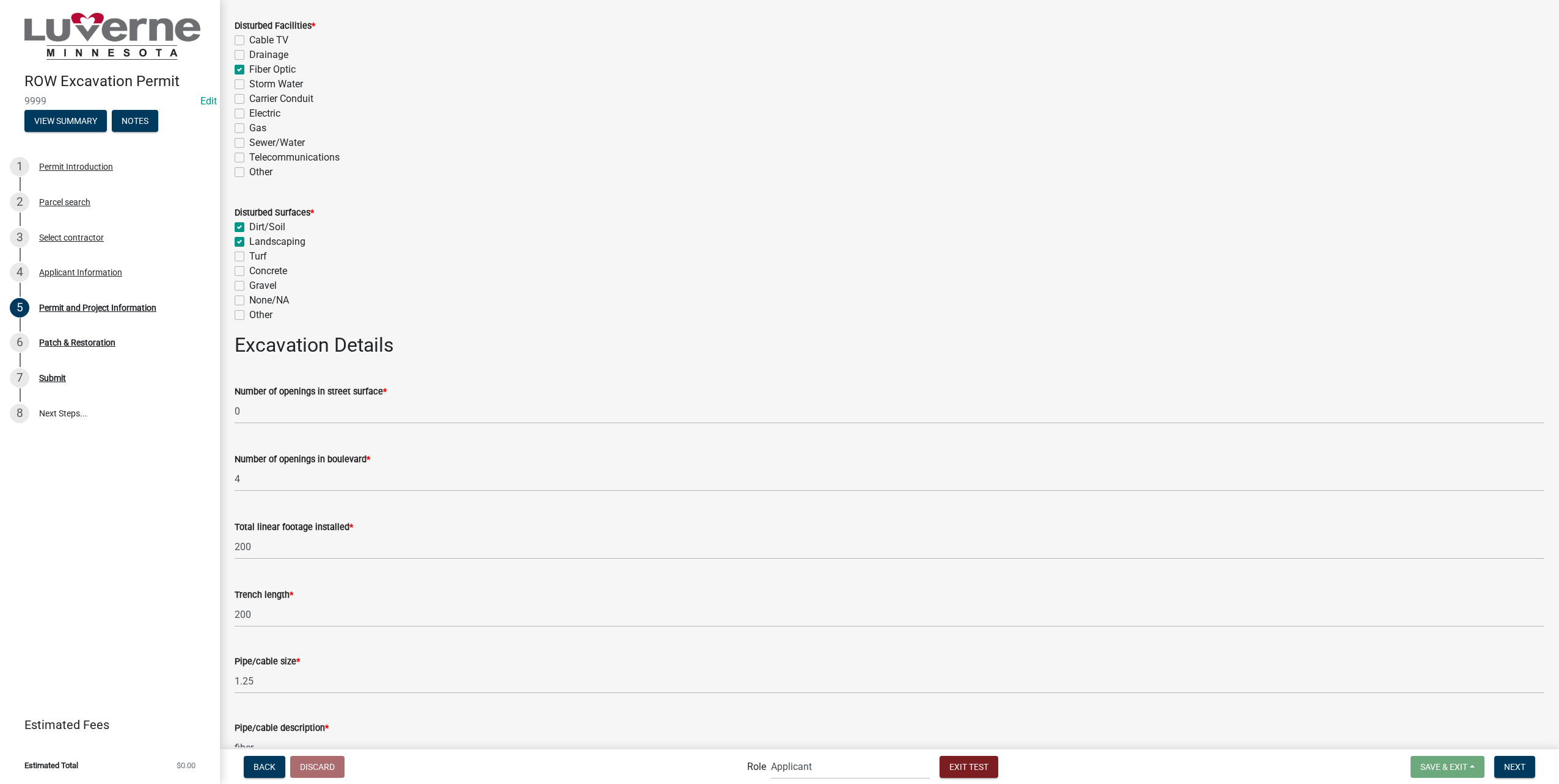
scroll to position [2302, 0]
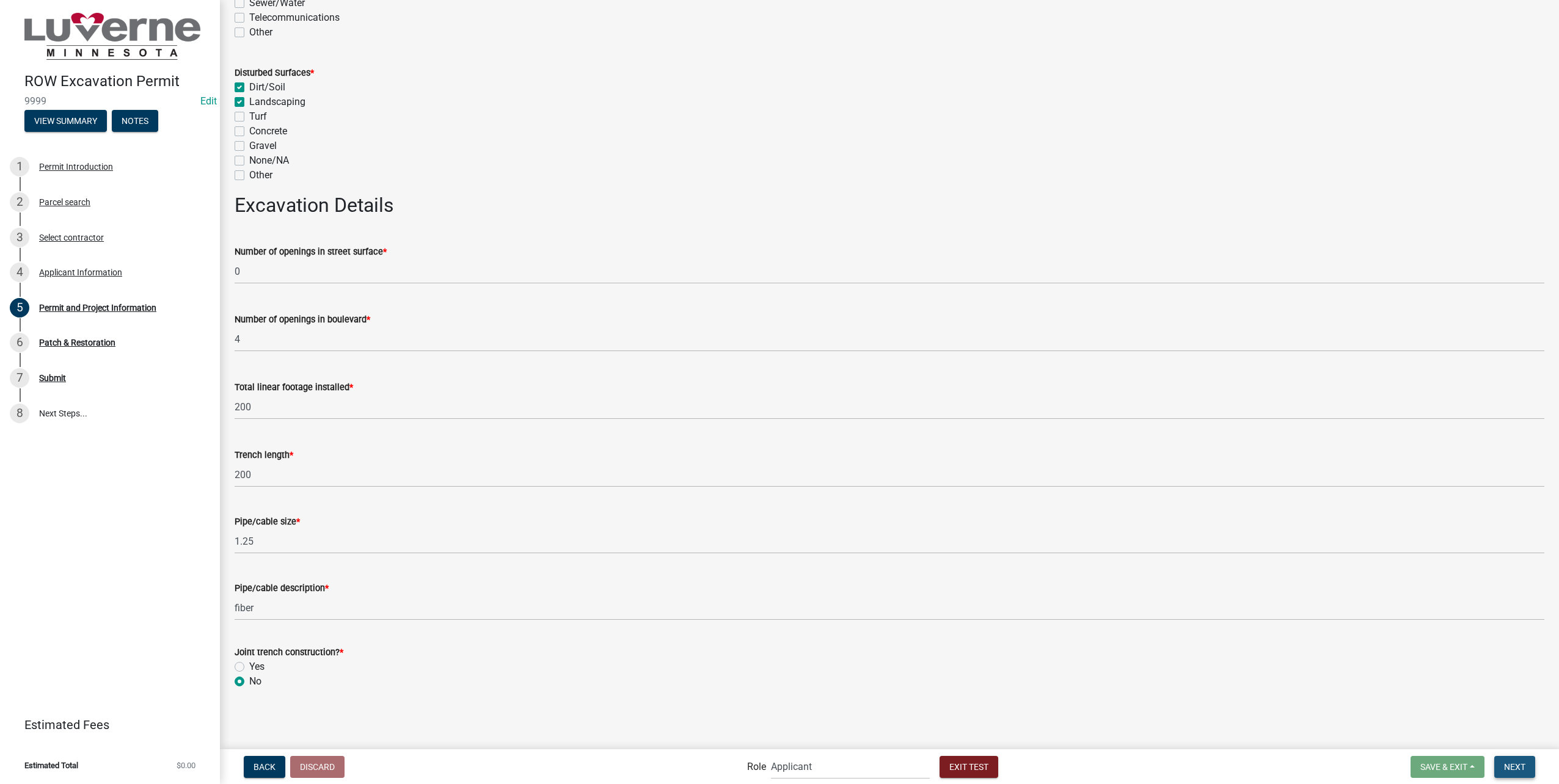
click at [1532, 759] on button "Next" at bounding box center [1515, 767] width 41 height 22
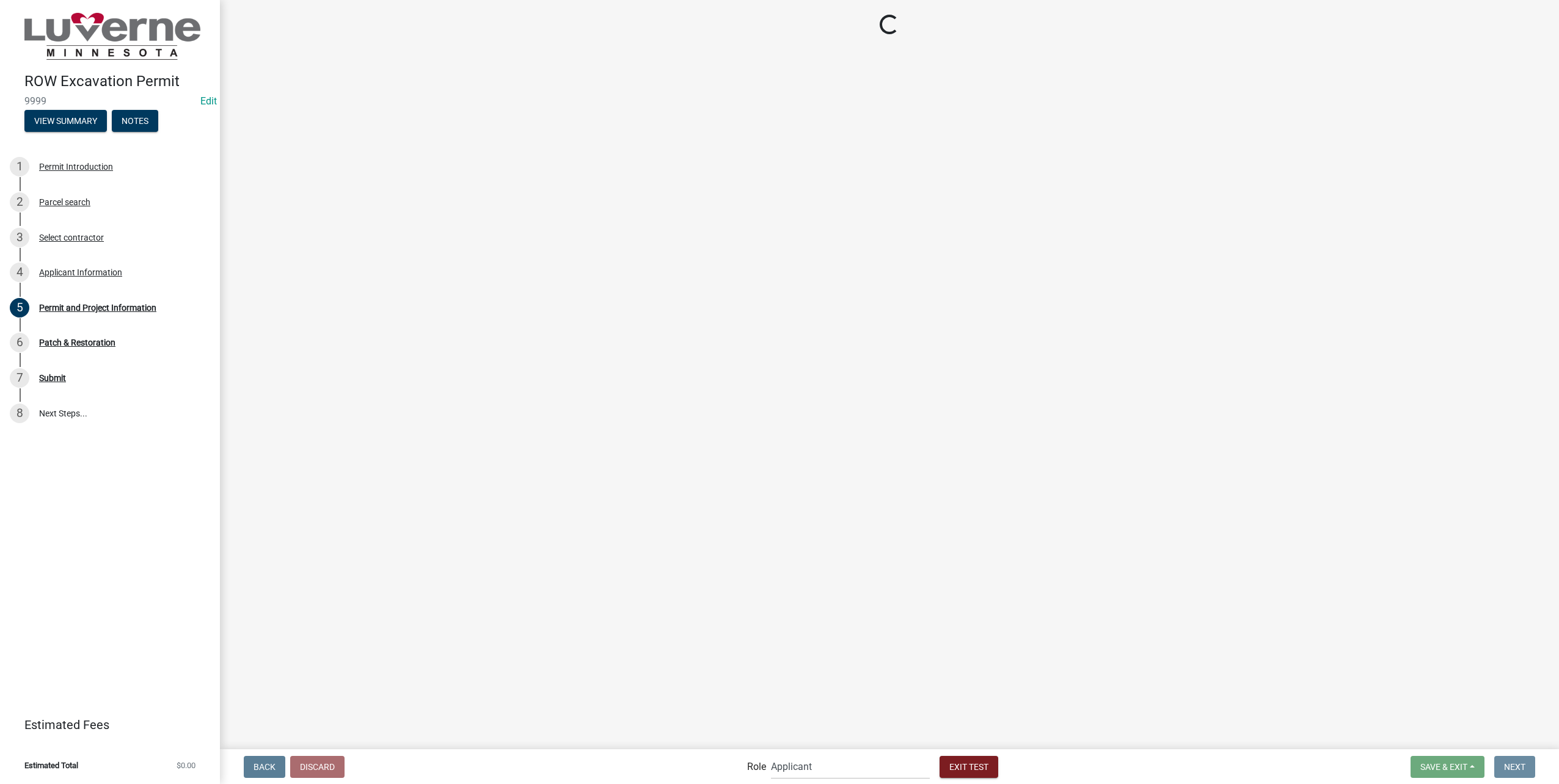
scroll to position [0, 0]
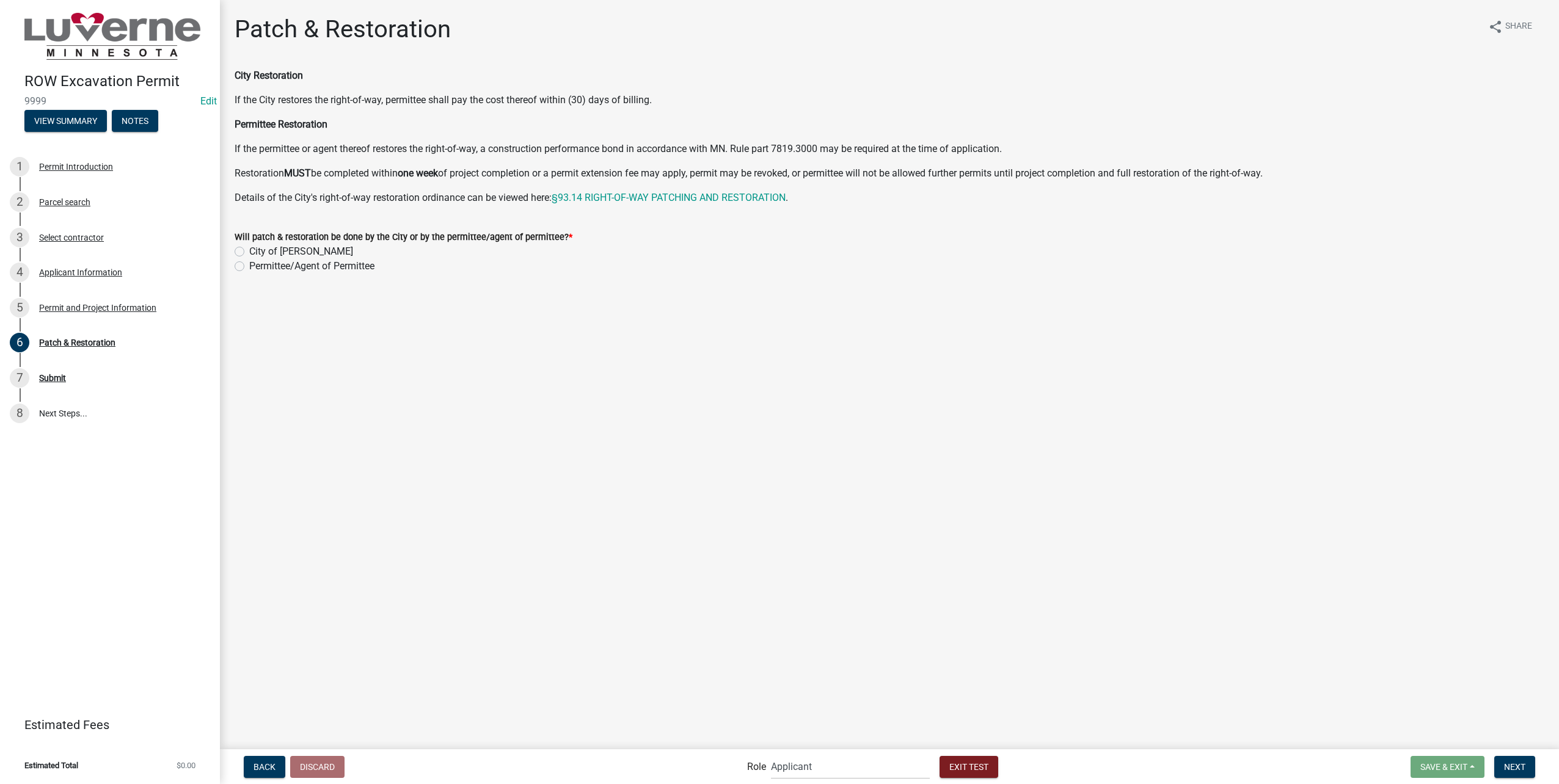
click at [249, 266] on label "Permittee/Agent of Permittee" at bounding box center [311, 266] width 125 height 15
click at [249, 266] on input "Permittee/Agent of Permittee" at bounding box center [253, 263] width 8 height 8
radio input "true"
click at [249, 336] on label "No" at bounding box center [255, 336] width 12 height 15
click at [249, 336] on input "No" at bounding box center [253, 332] width 8 height 8
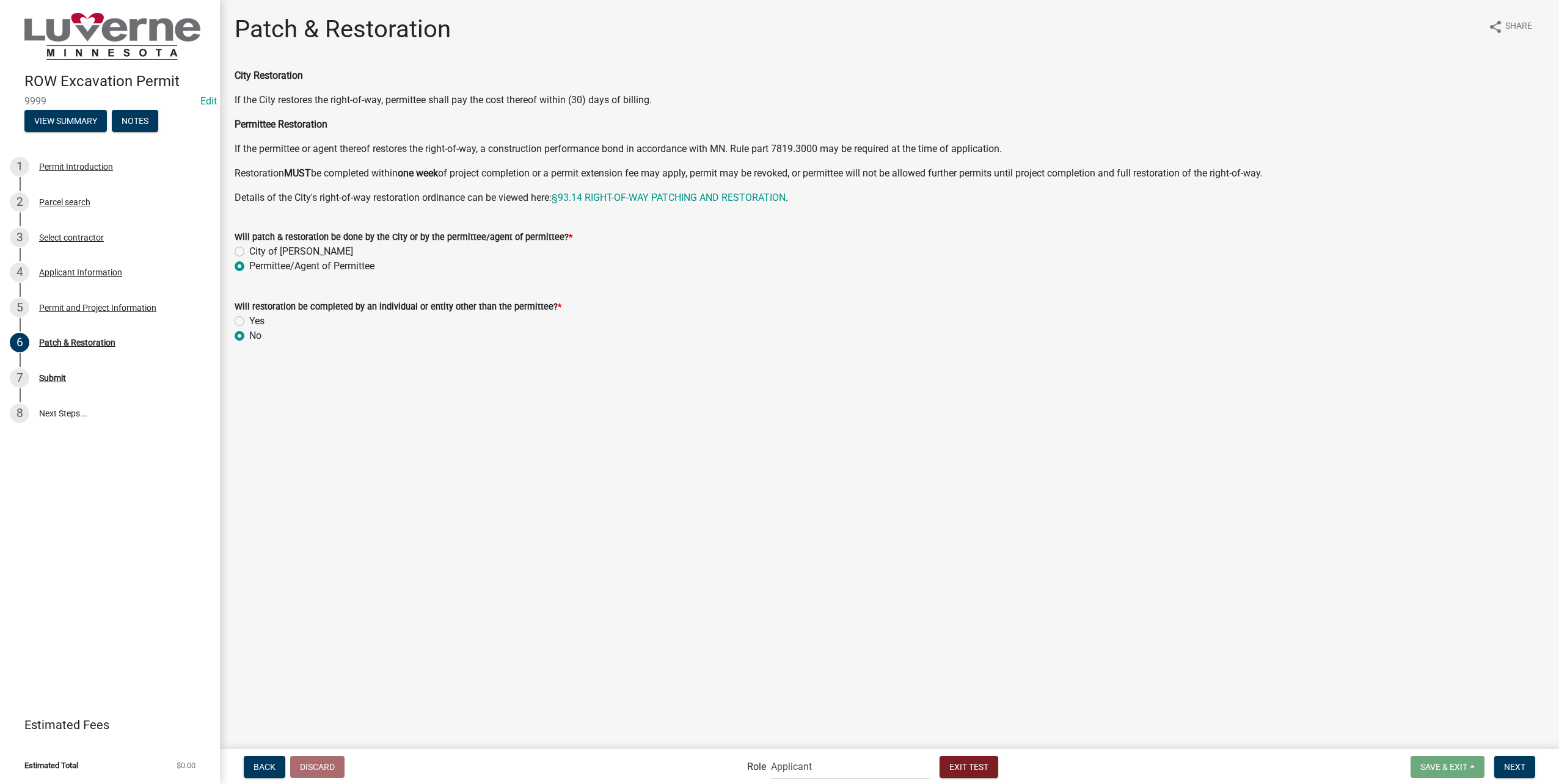
radio input "true"
click at [1495, 753] on nav "Back Discard Role Applicant Public Works City Clerk Water/Wastewater Department…" at bounding box center [889, 767] width 1339 height 35
click at [1510, 765] on span "Next" at bounding box center [1515, 766] width 22 height 10
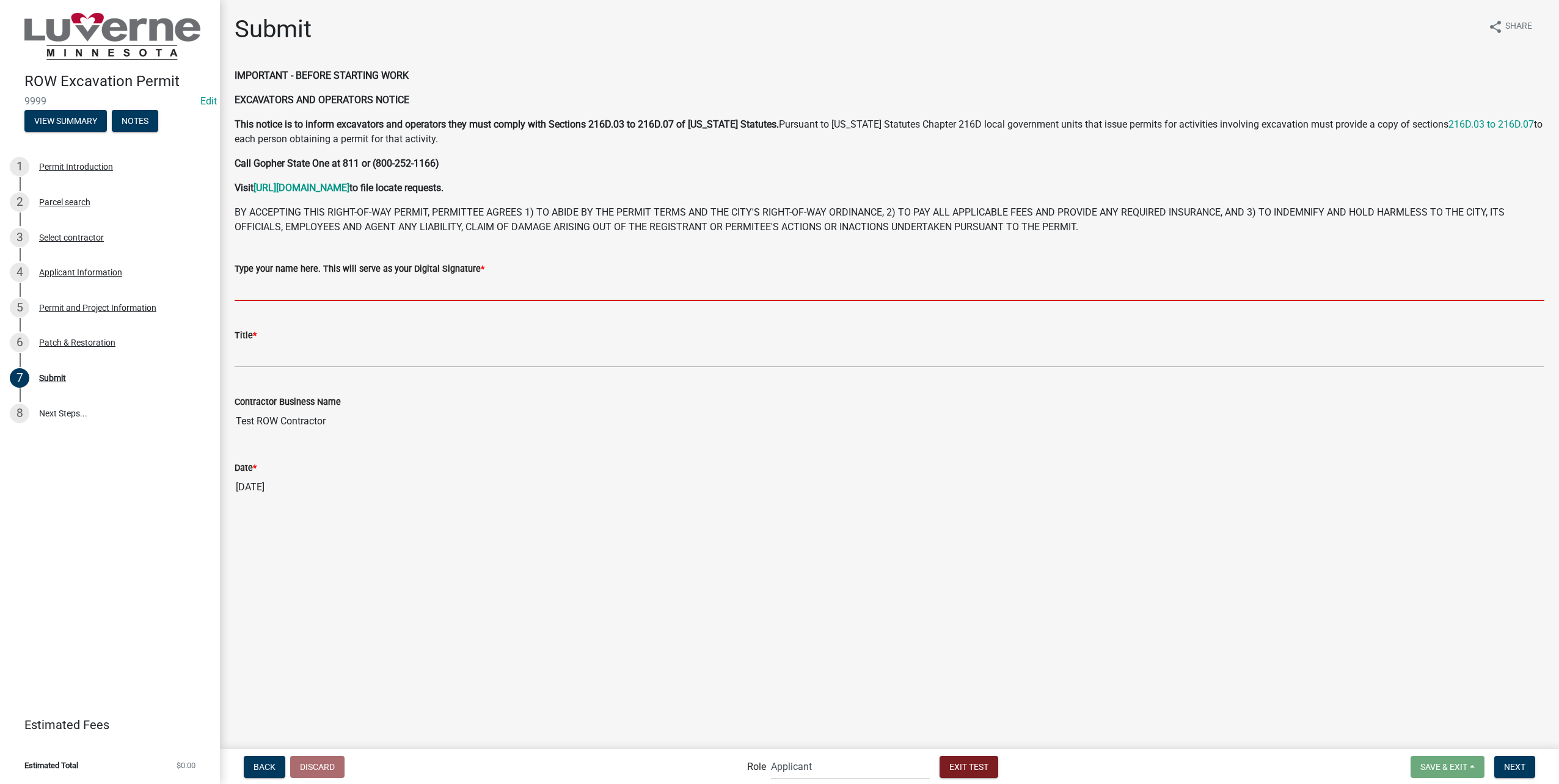
click at [588, 287] on input "Type your name here. This will serve as your Digital Signature *" at bounding box center [889, 288] width 1310 height 25
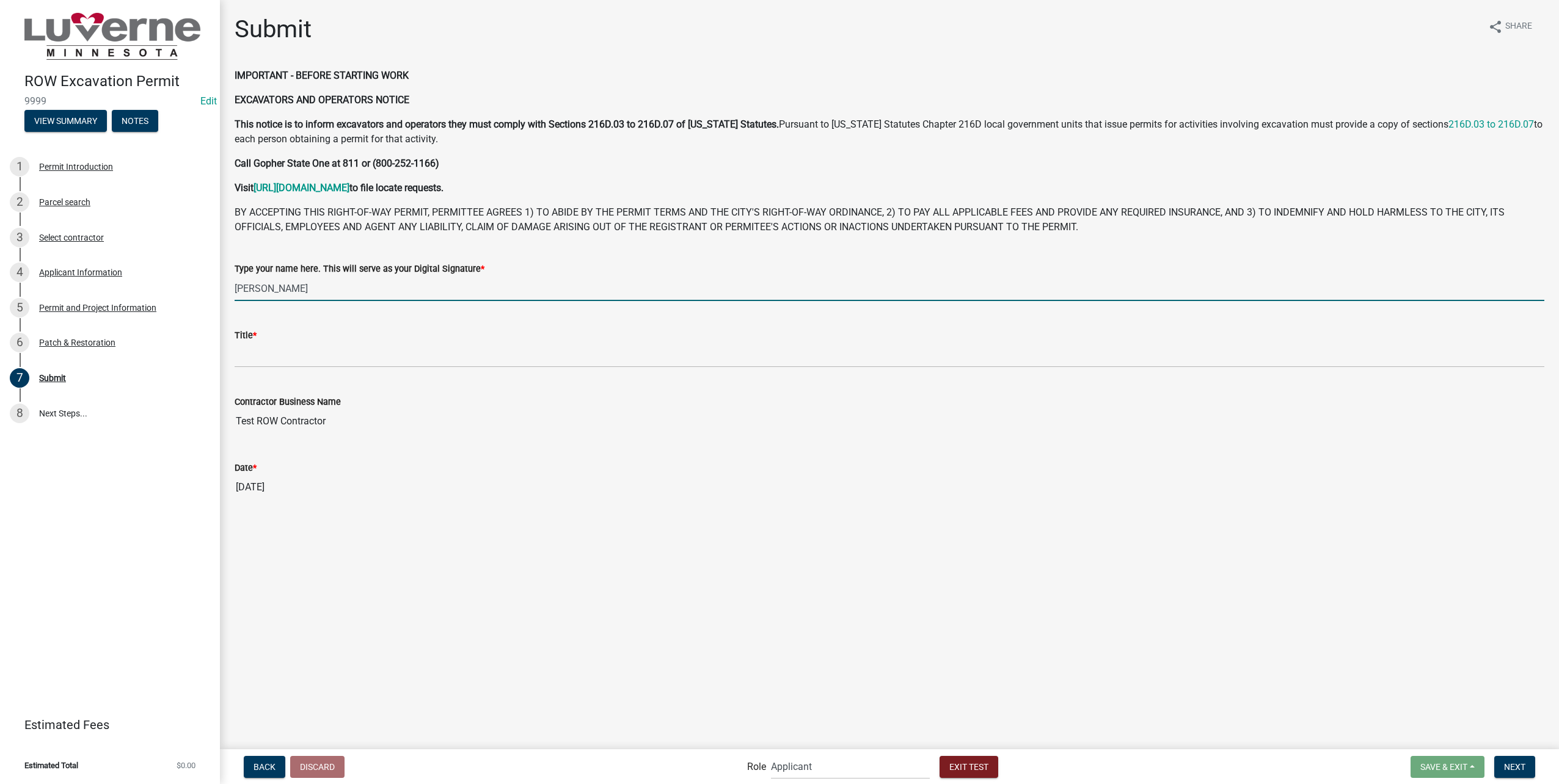
type input "[PERSON_NAME]"
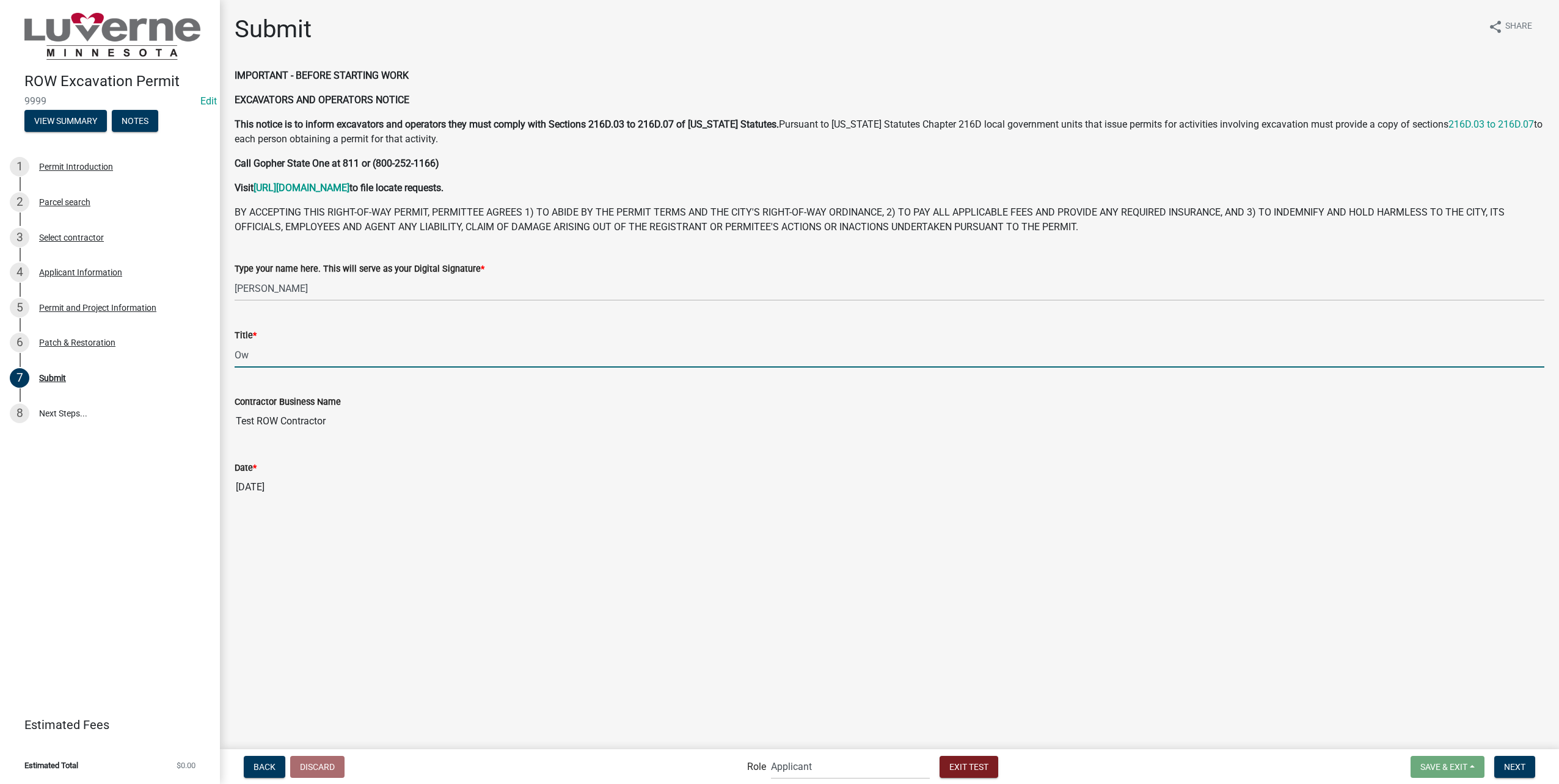
type input "O"
type input "Admin"
click at [1505, 760] on button "Next" at bounding box center [1515, 767] width 41 height 22
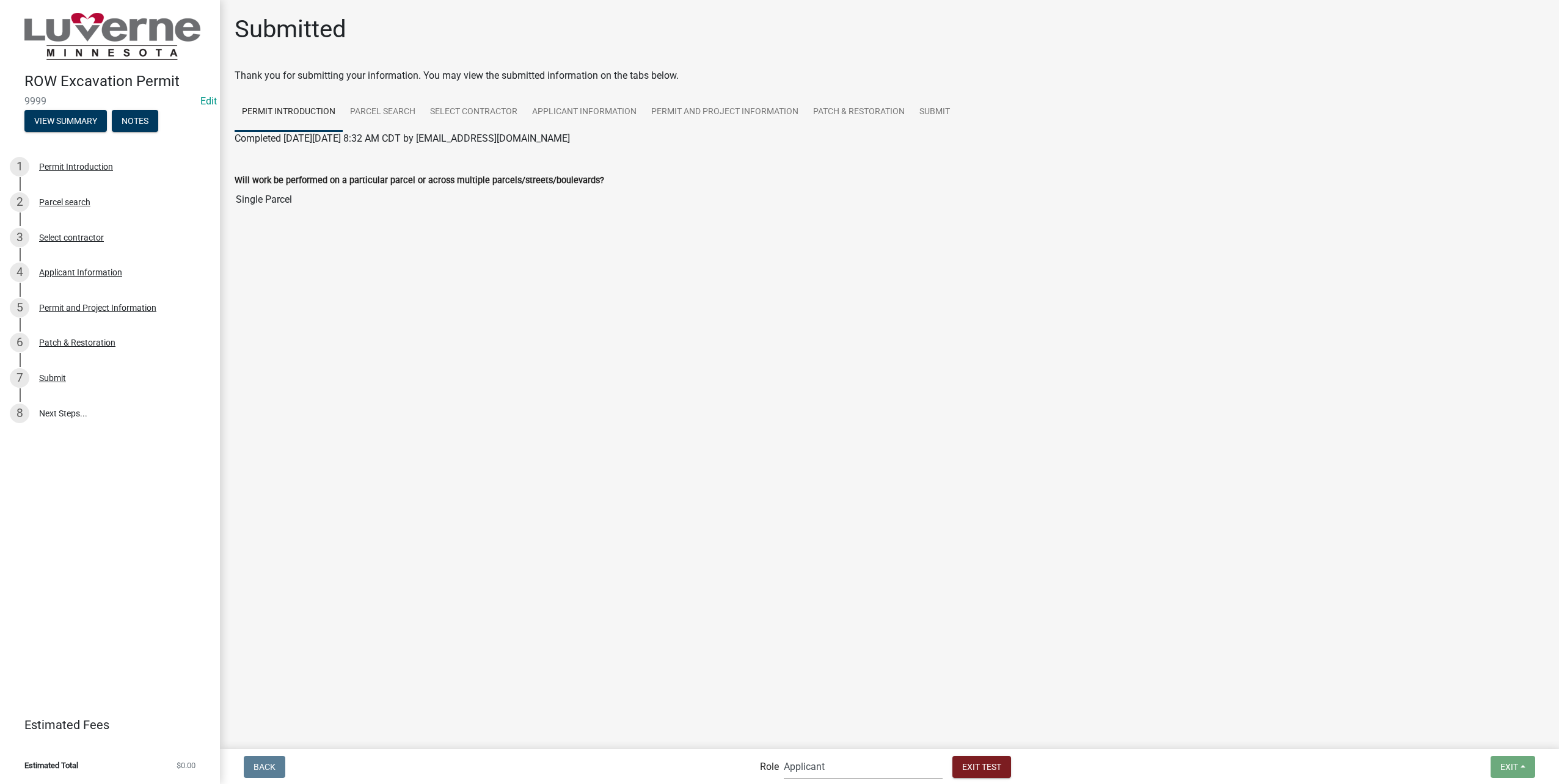
click at [852, 775] on select "Applicant Public Works City Clerk Water/Wastewater Department Admin Electric De…" at bounding box center [863, 766] width 159 height 25
select select "510dac6a-3646-4f14-b049-18fe2023224d"
click at [784, 754] on select "Applicant Public Works City Clerk Water/Wastewater Department Admin Electric De…" at bounding box center [863, 766] width 159 height 25
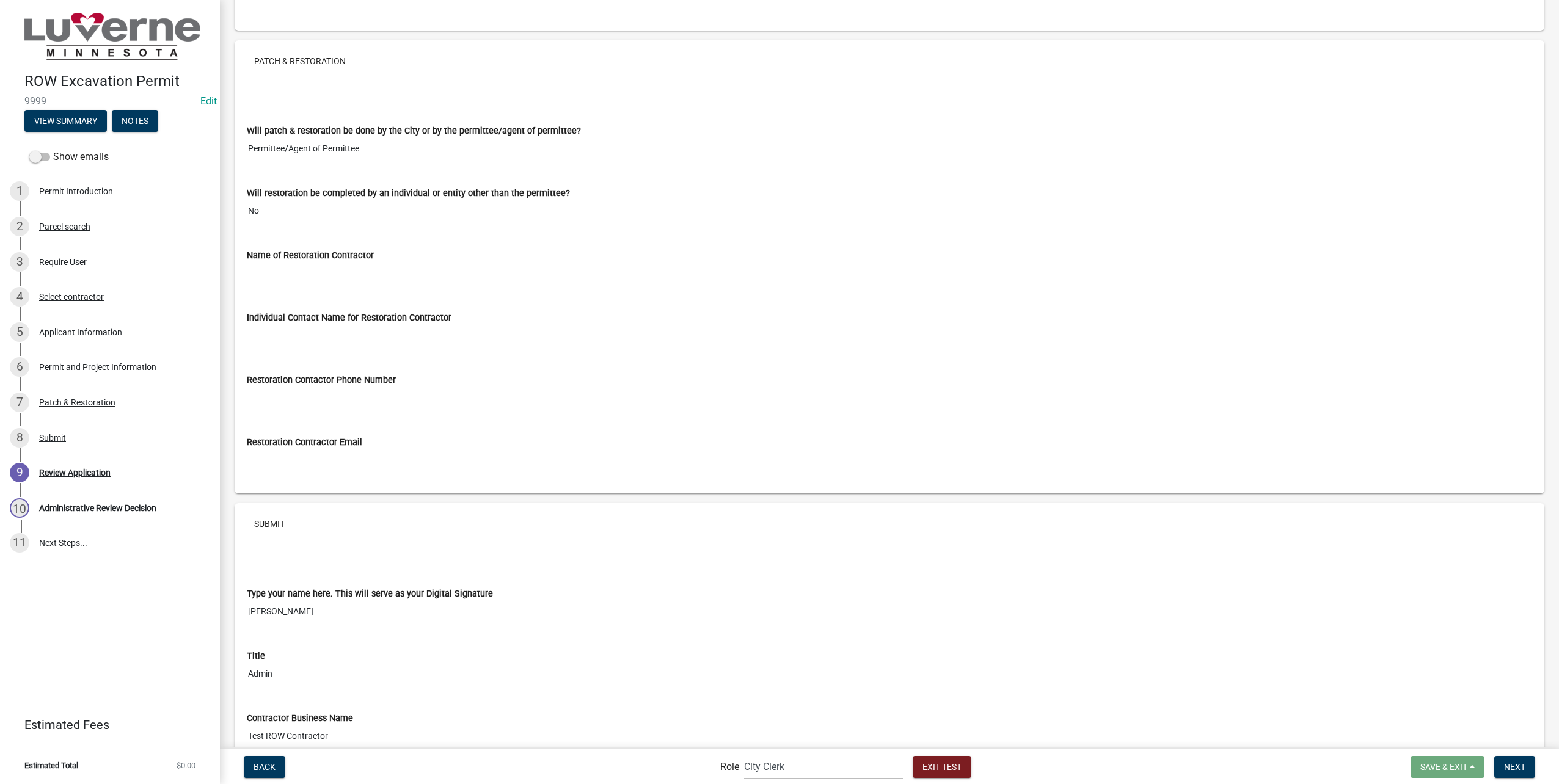
scroll to position [5177, 0]
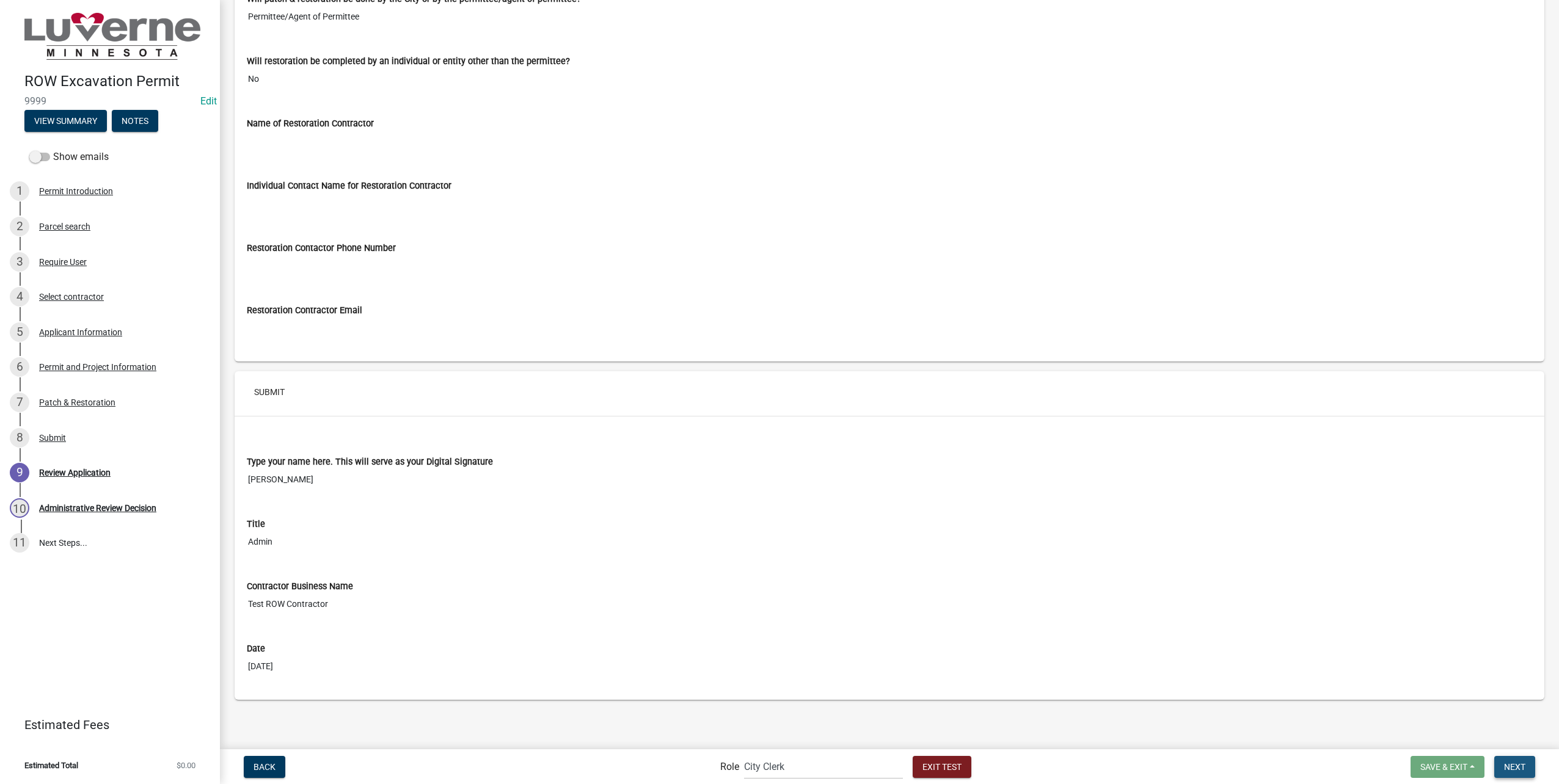
drag, startPoint x: 1530, startPoint y: 768, endPoint x: 1033, endPoint y: 668, distance: 507.0
click at [1530, 768] on button "Next" at bounding box center [1515, 767] width 41 height 22
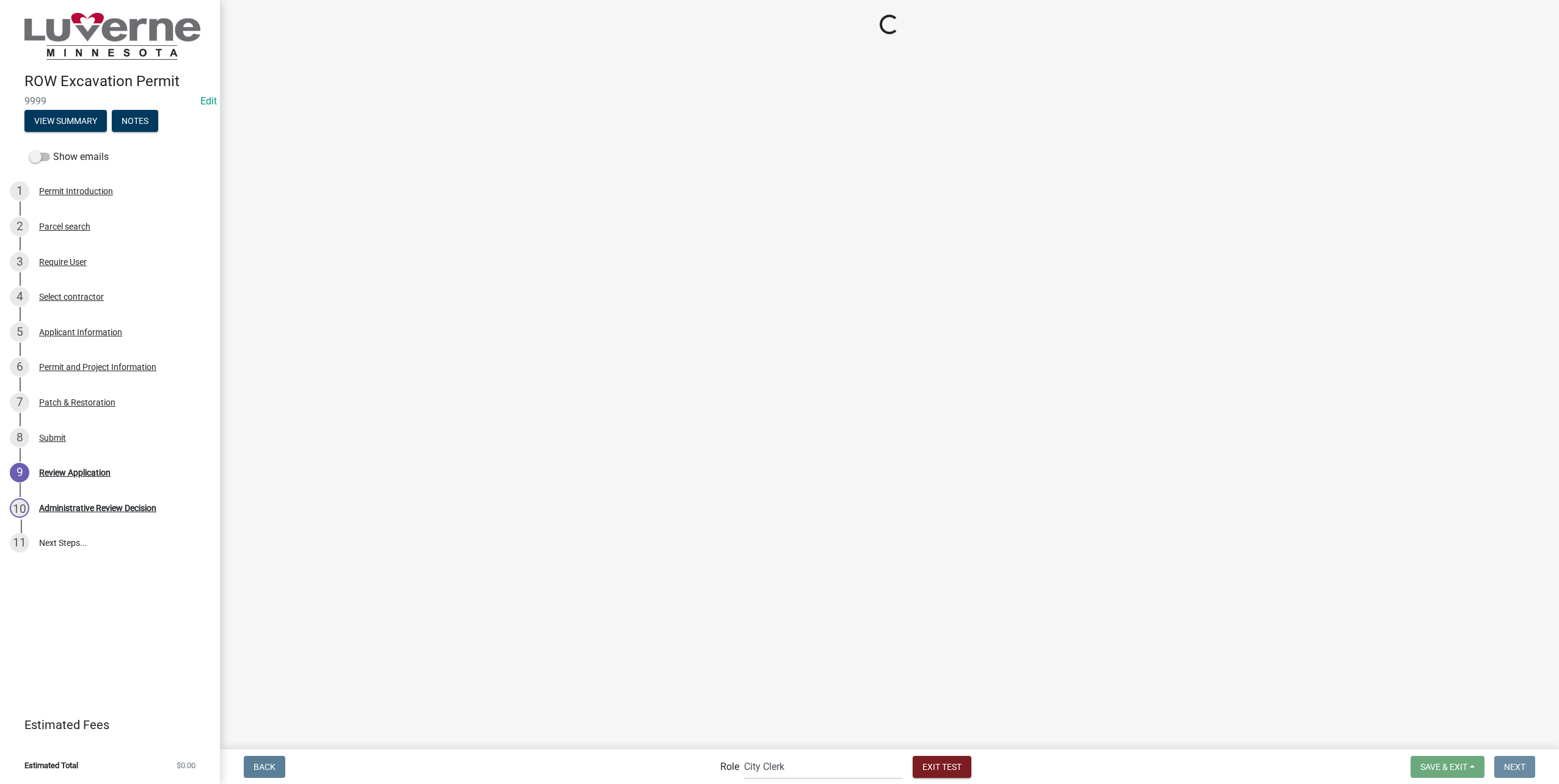
scroll to position [0, 0]
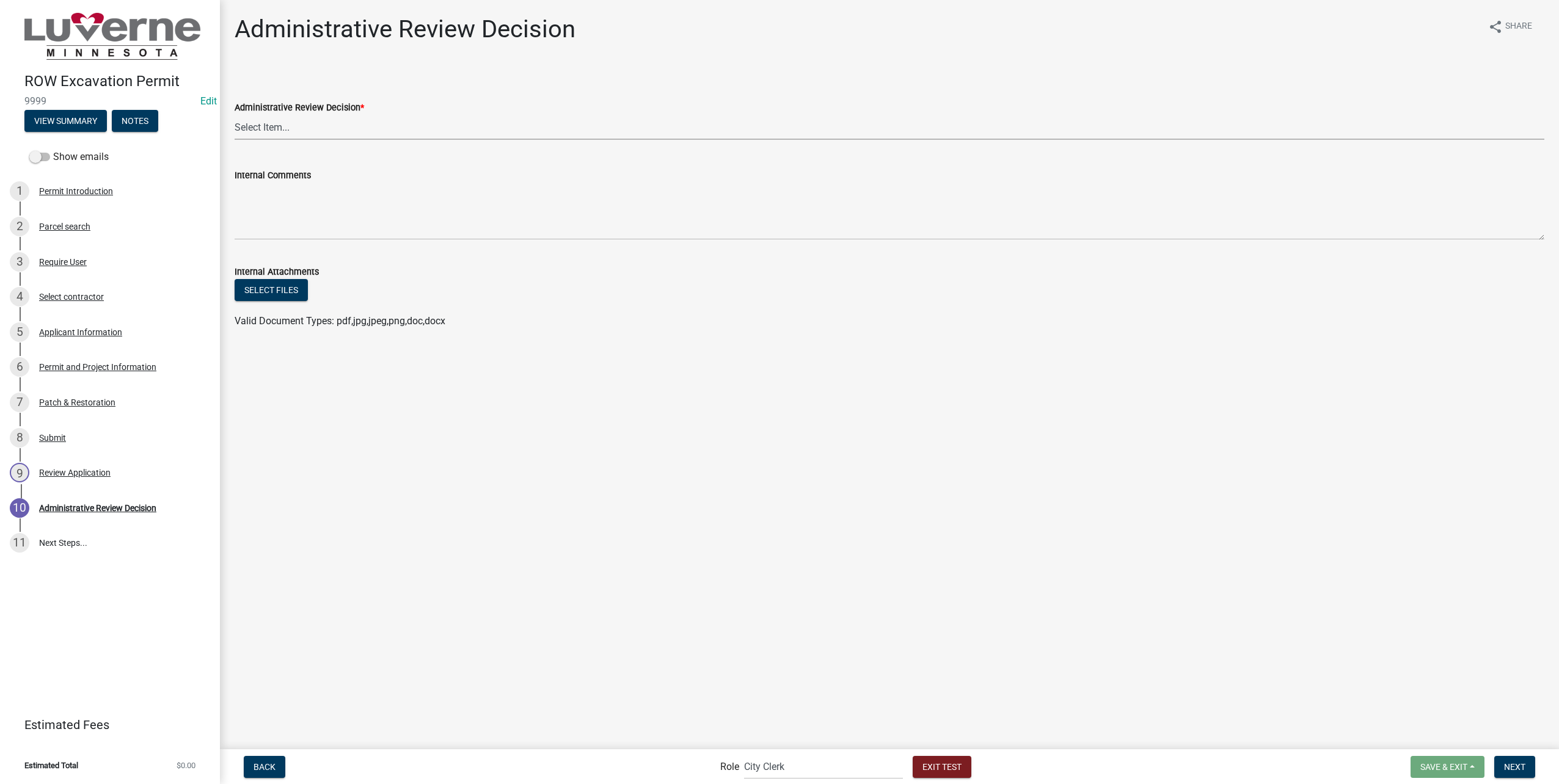
click at [314, 122] on select "Select Item... Approve - send to department heads for review Return - additiona…" at bounding box center [889, 126] width 1310 height 25
click at [234, 114] on select "Select Item... Approve - send to department heads for review Return - additiona…" at bounding box center [889, 126] width 1310 height 25
select select "a7548248-fc72-42ee-822e-89e72bd62c40"
click at [1521, 764] on span "Next" at bounding box center [1515, 766] width 22 height 10
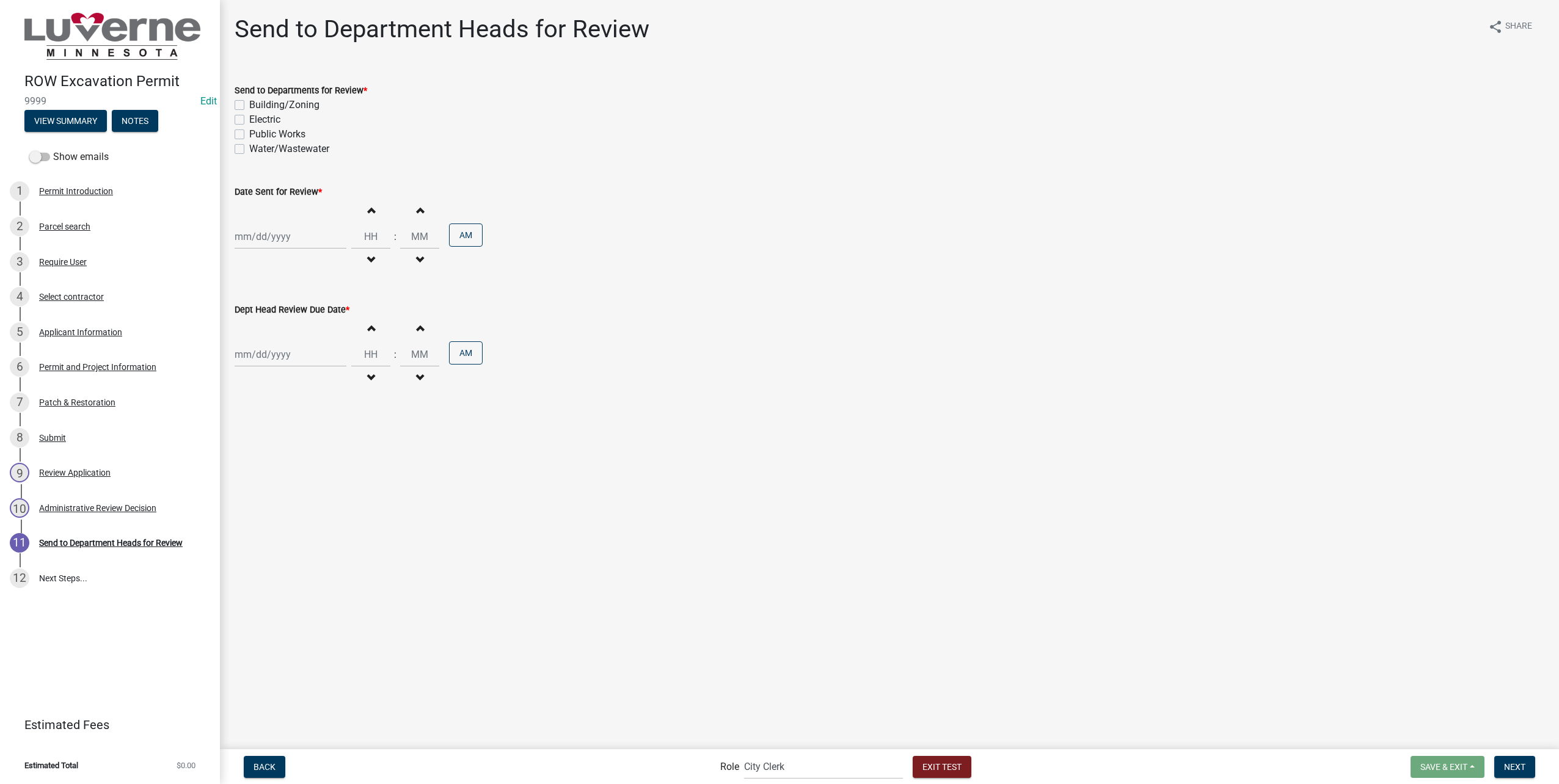
click at [278, 102] on label "Building/Zoning" at bounding box center [284, 105] width 70 height 15
click at [257, 102] on input "Building/Zoning" at bounding box center [253, 102] width 8 height 8
checkbox input "true"
checkbox input "false"
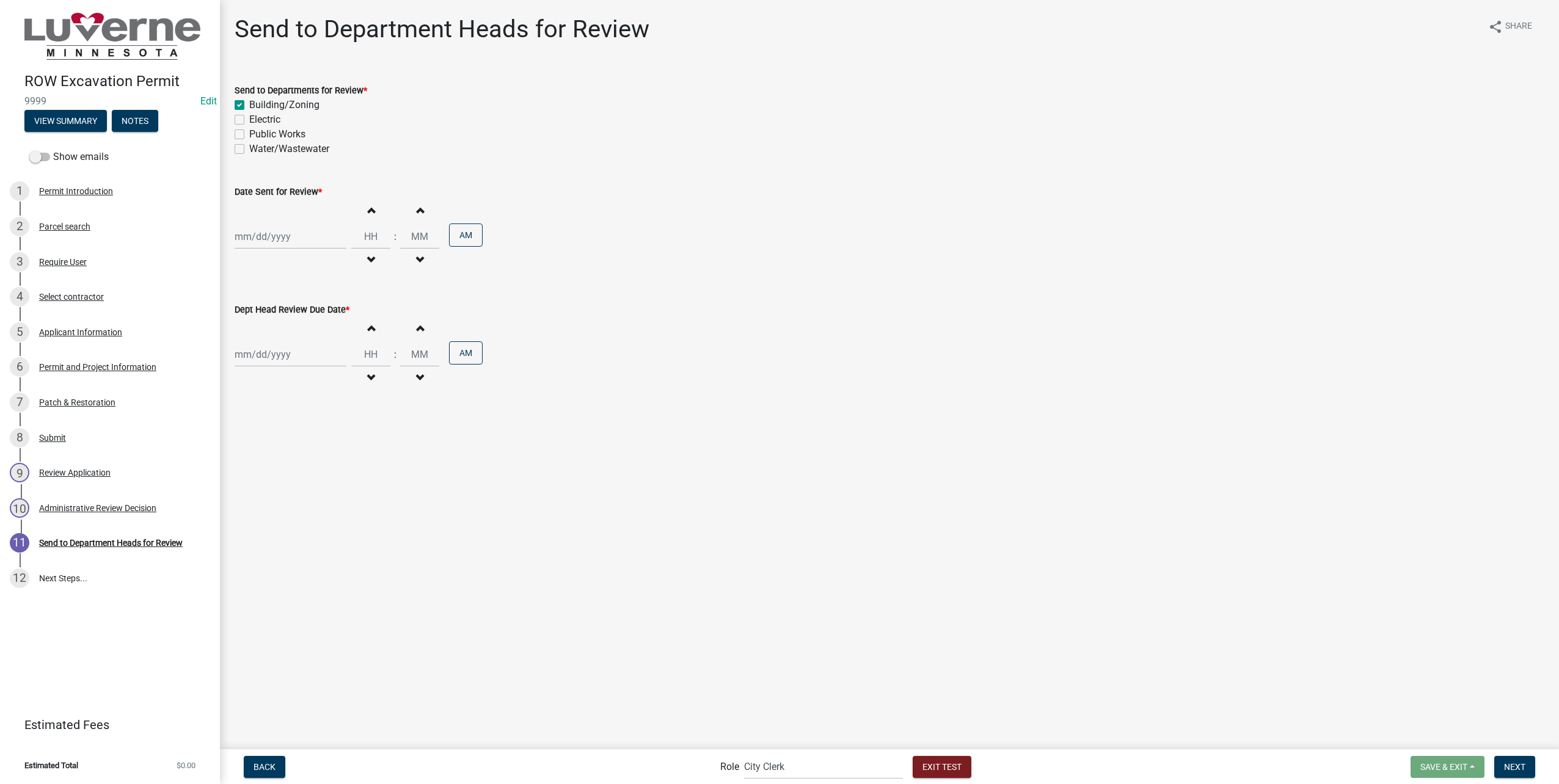
checkbox input "false"
click at [260, 124] on label "Electric" at bounding box center [265, 120] width 31 height 15
click at [257, 120] on input "Electric" at bounding box center [253, 116] width 8 height 8
checkbox input "true"
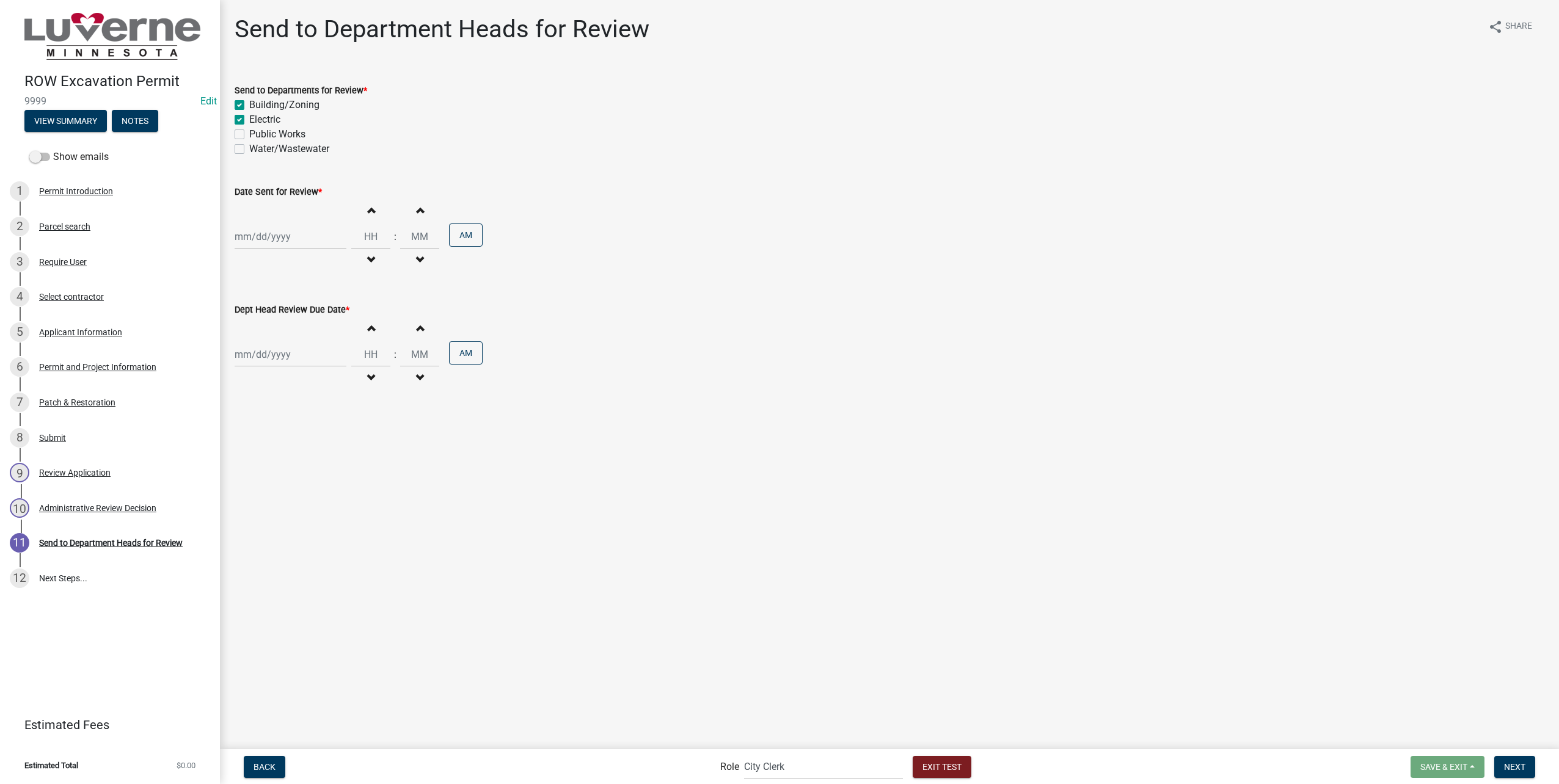
checkbox input "true"
checkbox input "false"
click at [262, 132] on label "Public Works" at bounding box center [277, 135] width 56 height 15
click at [257, 132] on input "Public Works" at bounding box center [253, 131] width 8 height 8
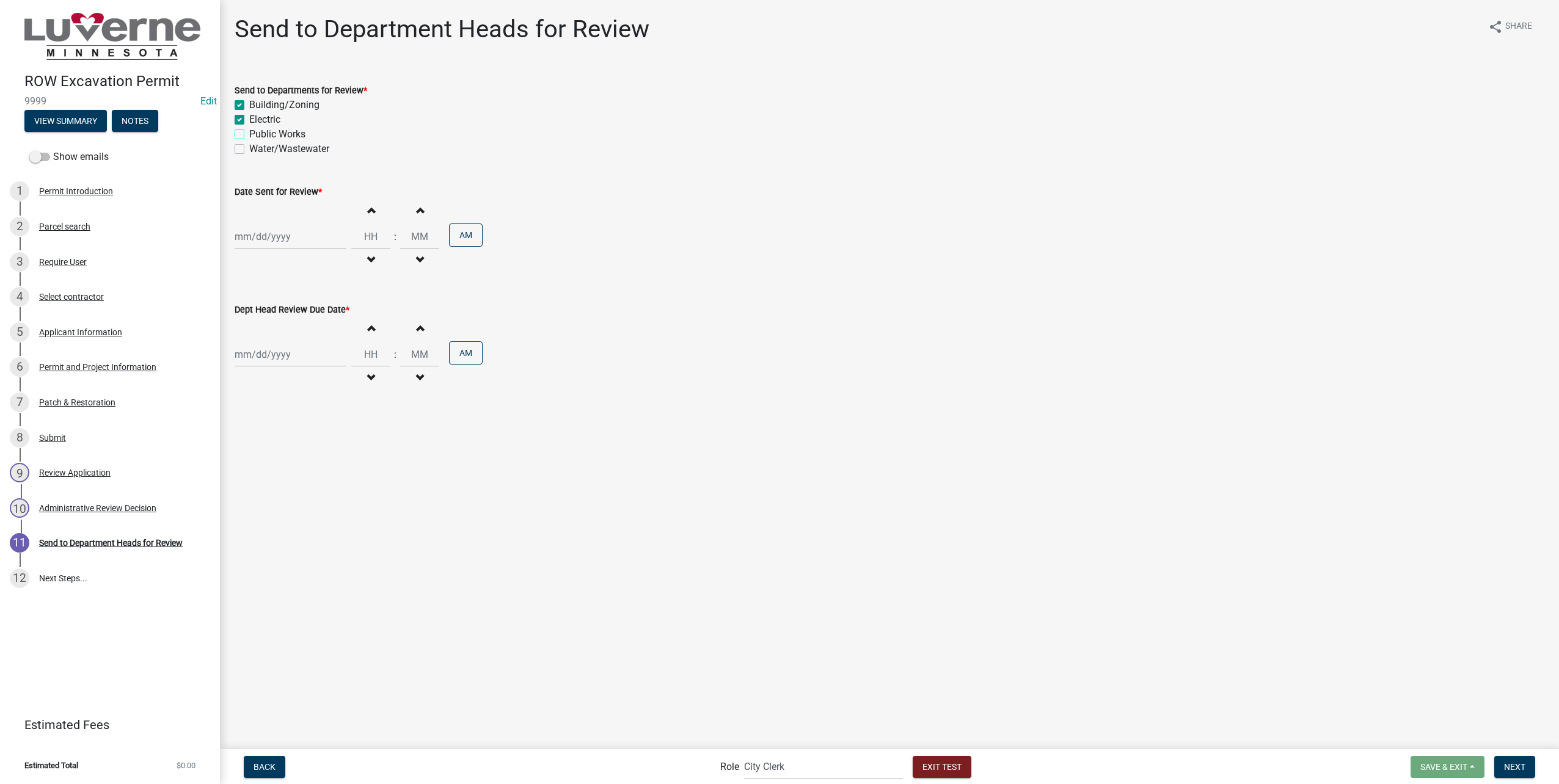
checkbox input "true"
click at [269, 150] on label "Water/Wastewater" at bounding box center [289, 149] width 80 height 15
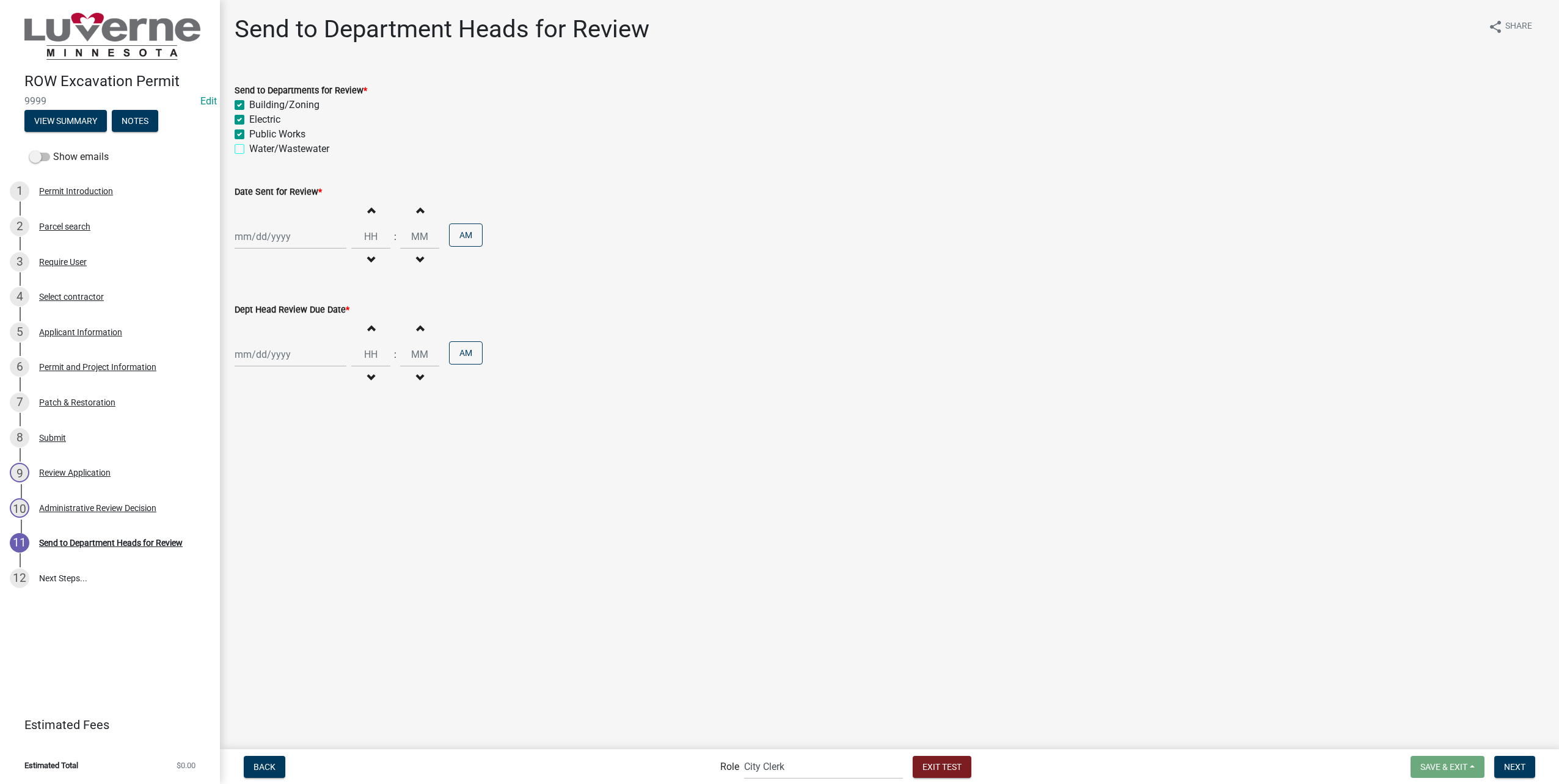
click at [257, 150] on input "Water/Wastewater" at bounding box center [253, 145] width 8 height 8
checkbox input "true"
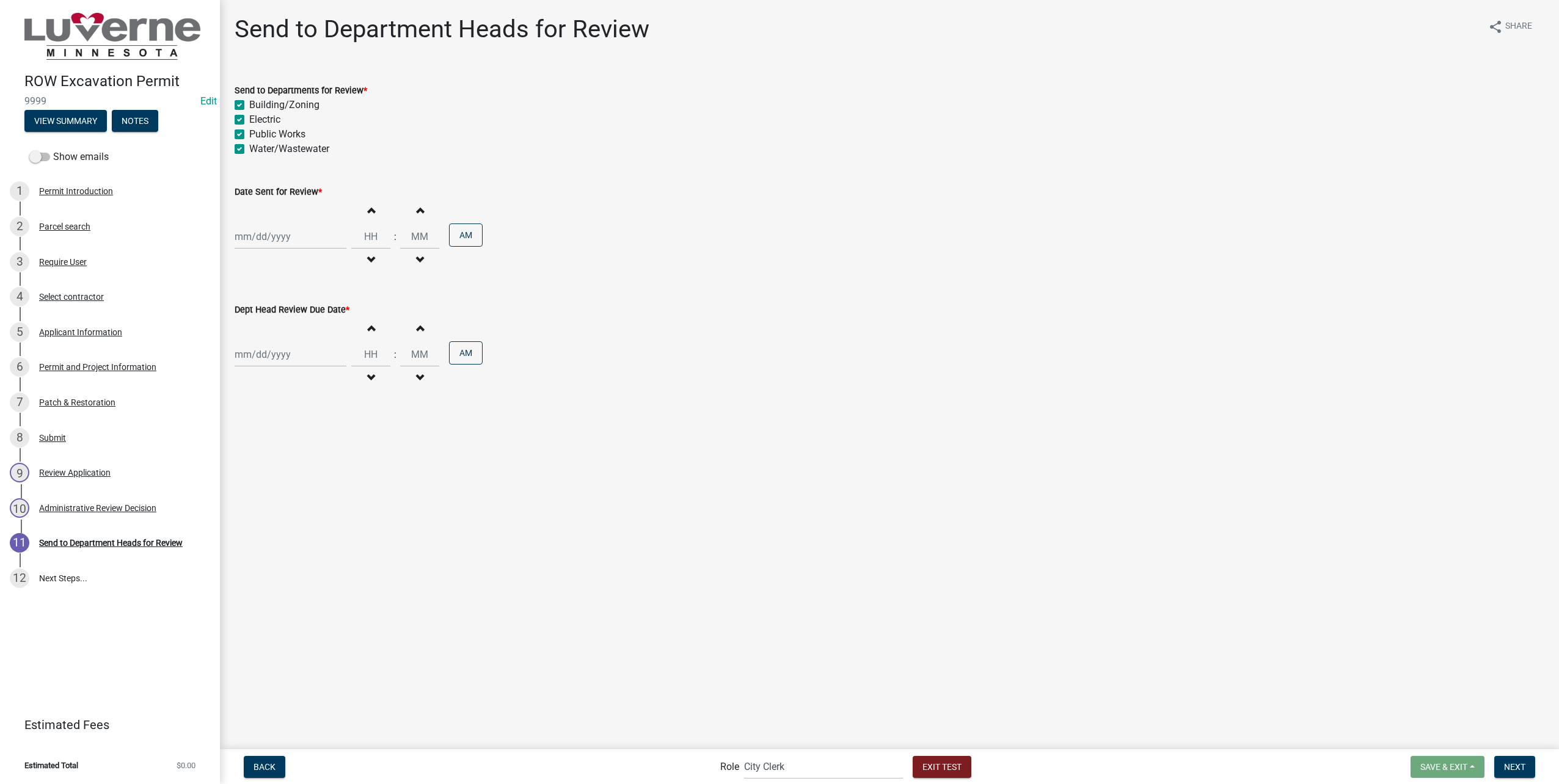
checkbox input "true"
select select "8"
select select "2025"
click at [285, 238] on div "[PERSON_NAME] Feb Mar Apr [PERSON_NAME][DATE] Oct Nov [DATE] 1526 1527 1528 152…" at bounding box center [290, 236] width 112 height 25
click at [254, 381] on div "25" at bounding box center [247, 380] width 19 height 19
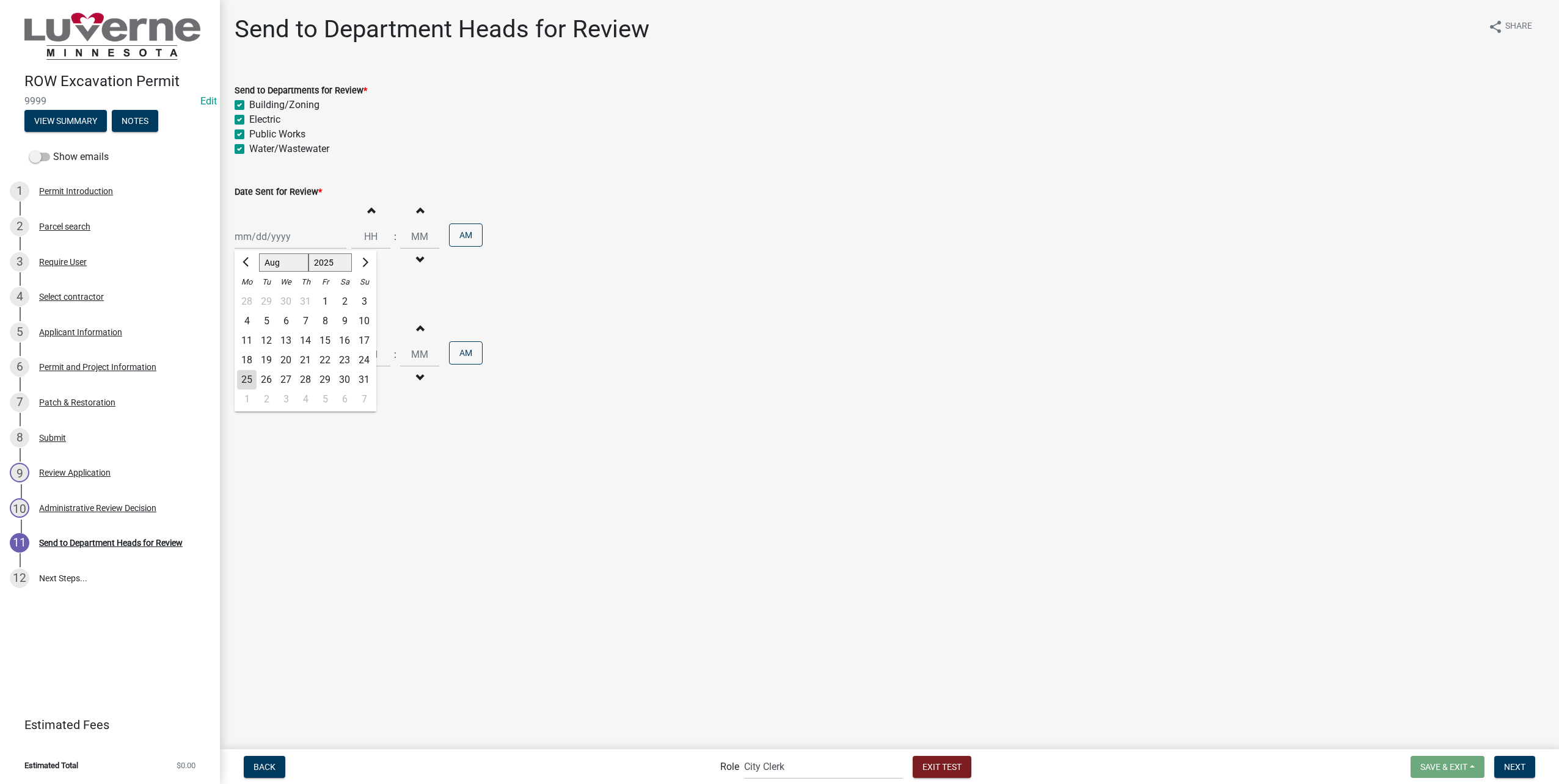
type input "[DATE]"
click at [365, 236] on input "Hours" at bounding box center [370, 236] width 39 height 25
type input "11"
type input "00"
drag, startPoint x: 373, startPoint y: 234, endPoint x: 356, endPoint y: 234, distance: 17.0
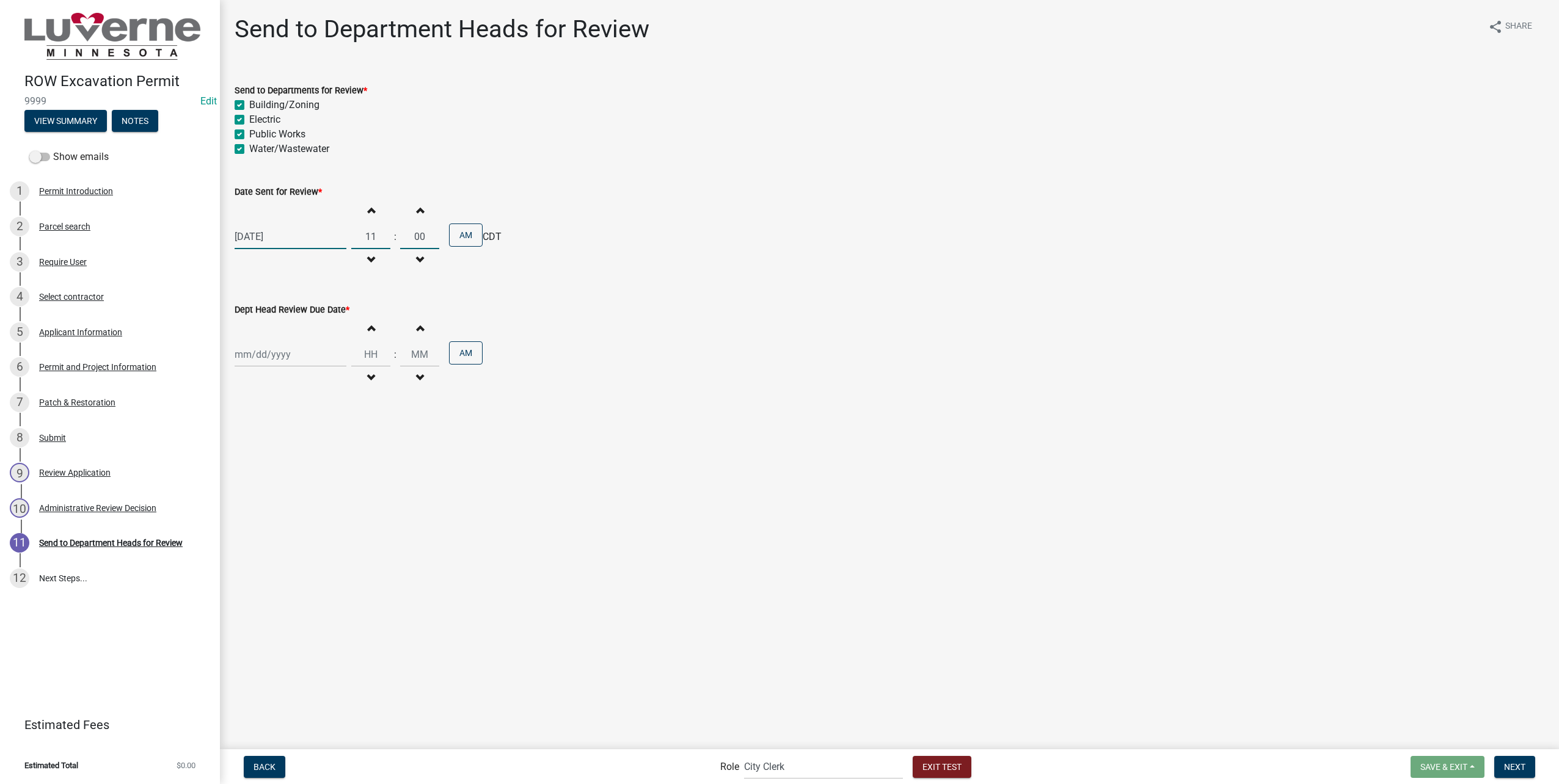
click at [356, 234] on input "11" at bounding box center [370, 236] width 39 height 25
type input "08"
type input "30"
click at [259, 367] on div at bounding box center [290, 354] width 112 height 25
select select "8"
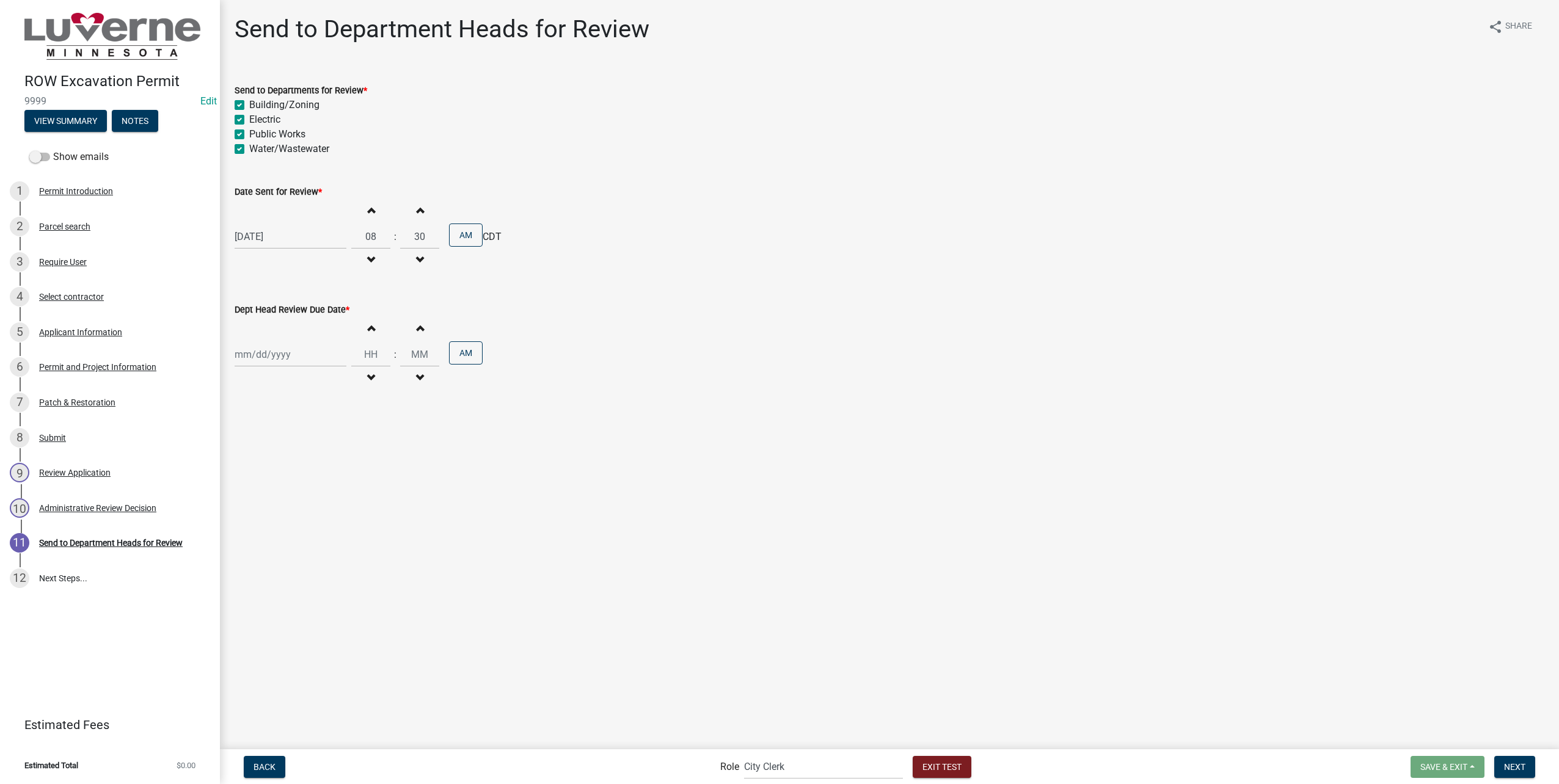
select select "2025"
click at [284, 500] on div "27" at bounding box center [286, 497] width 19 height 19
type input "[DATE]"
click at [374, 347] on input "Hours" at bounding box center [370, 354] width 39 height 25
type input "08"
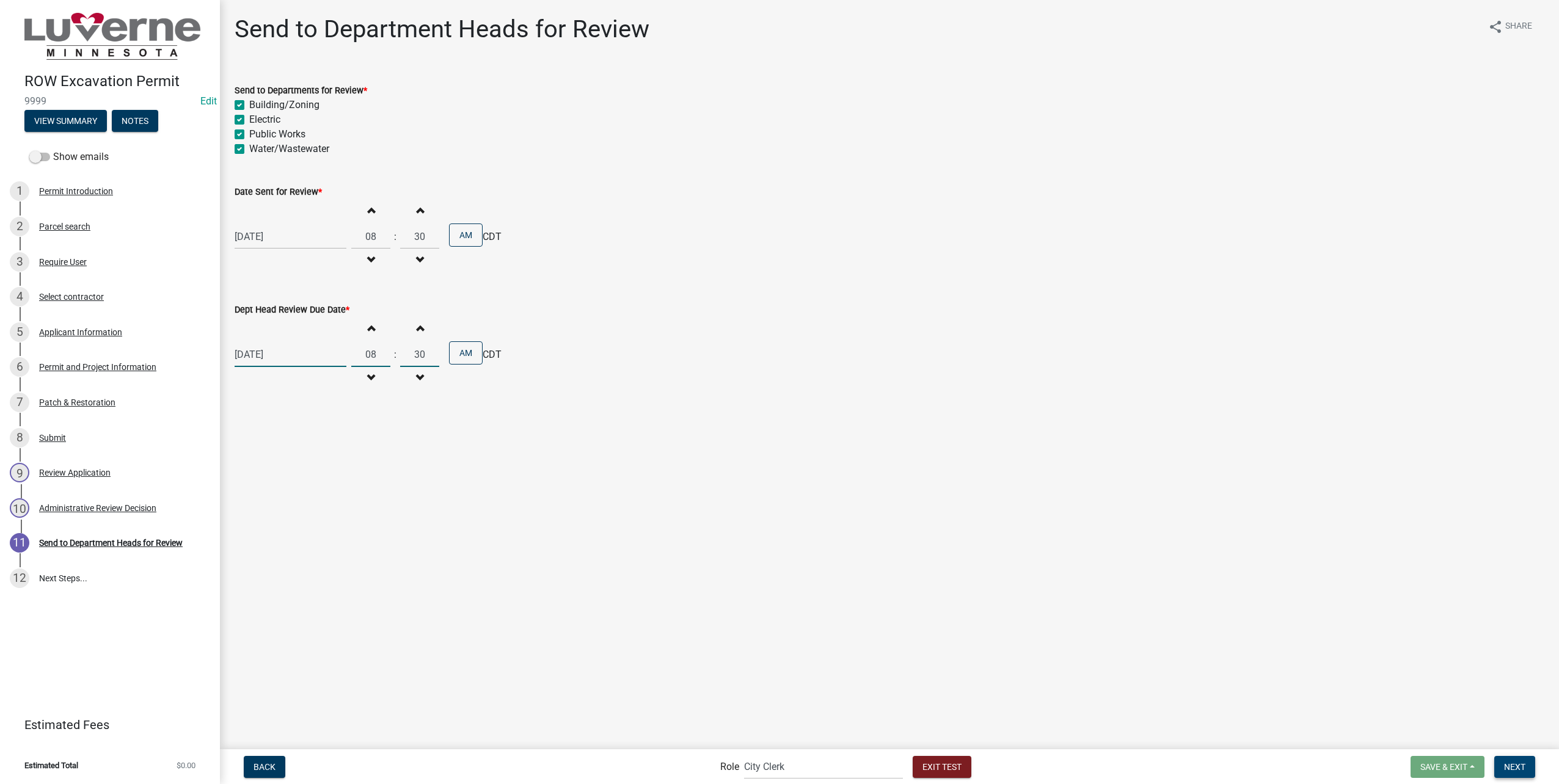
type input "30"
click at [1529, 763] on button "Next" at bounding box center [1515, 767] width 41 height 22
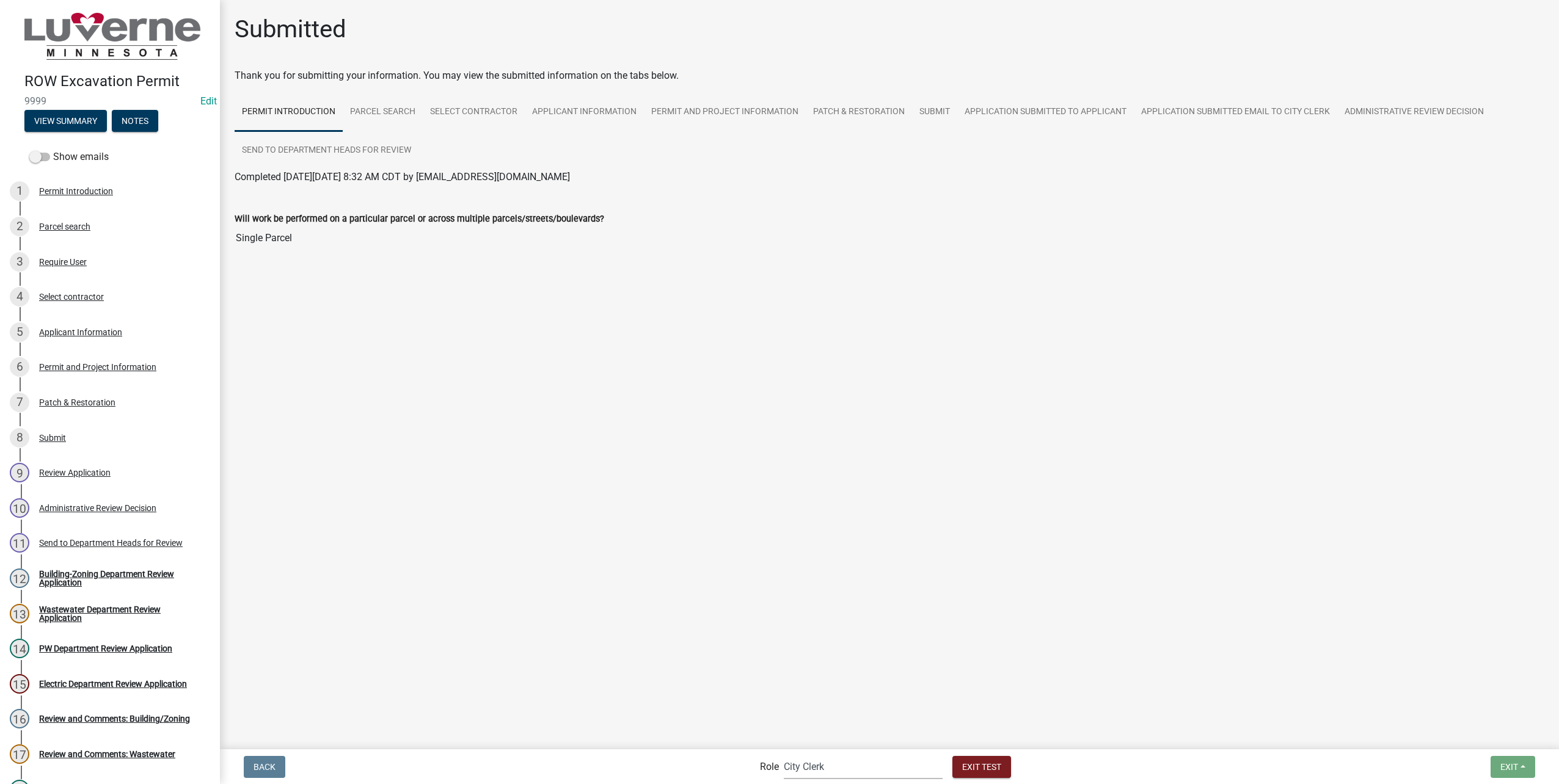
click at [799, 767] on select "Applicant Public Works City Clerk Water/Wastewater Department Admin Electric De…" at bounding box center [863, 766] width 159 height 25
select select "aa0f0e89-27ad-4056-a8df-c2d0f55e2258"
click at [784, 754] on select "Applicant Public Works City Clerk Water/Wastewater Department Admin Electric De…" at bounding box center [863, 766] width 159 height 25
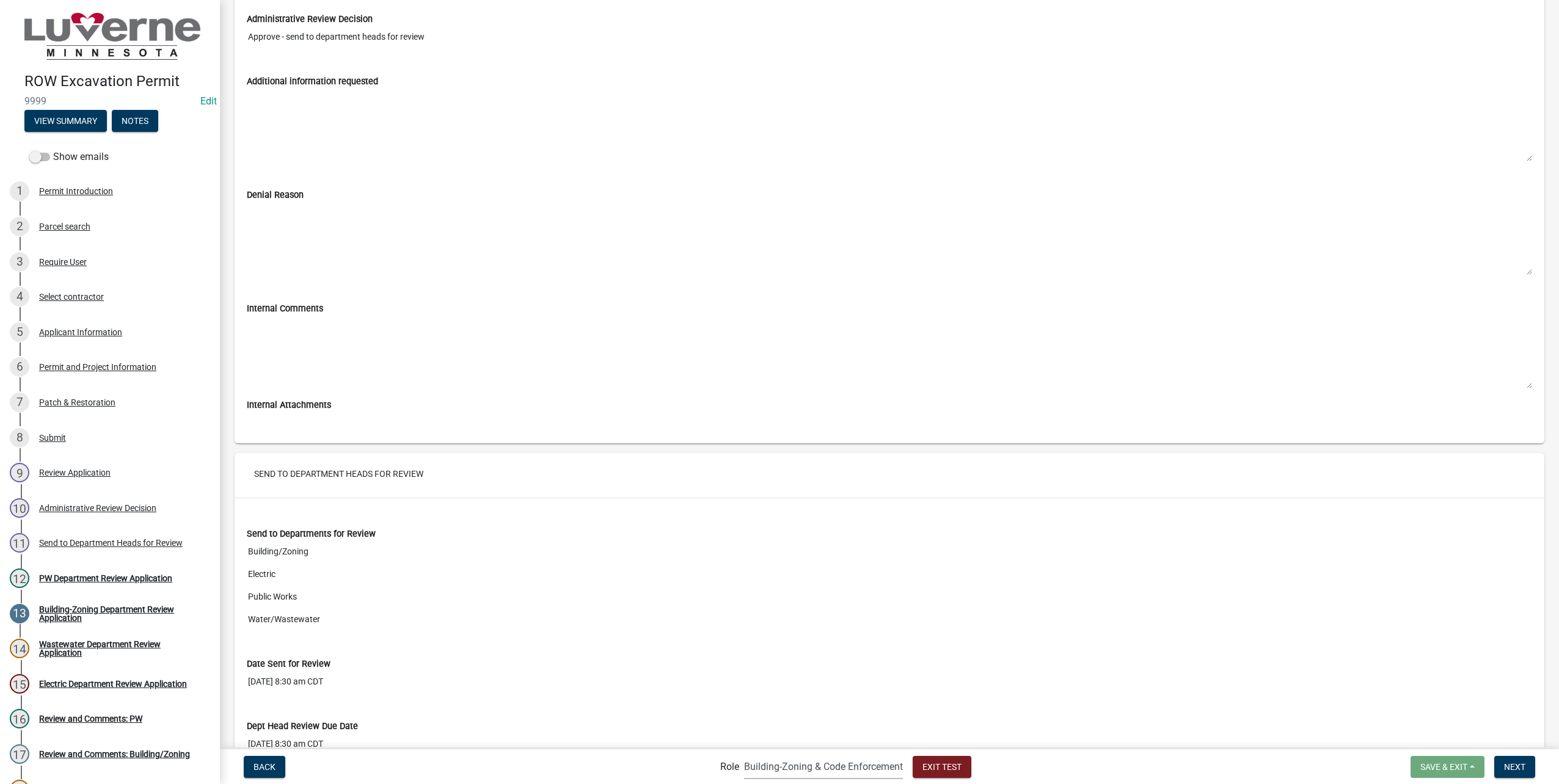
scroll to position [6026, 0]
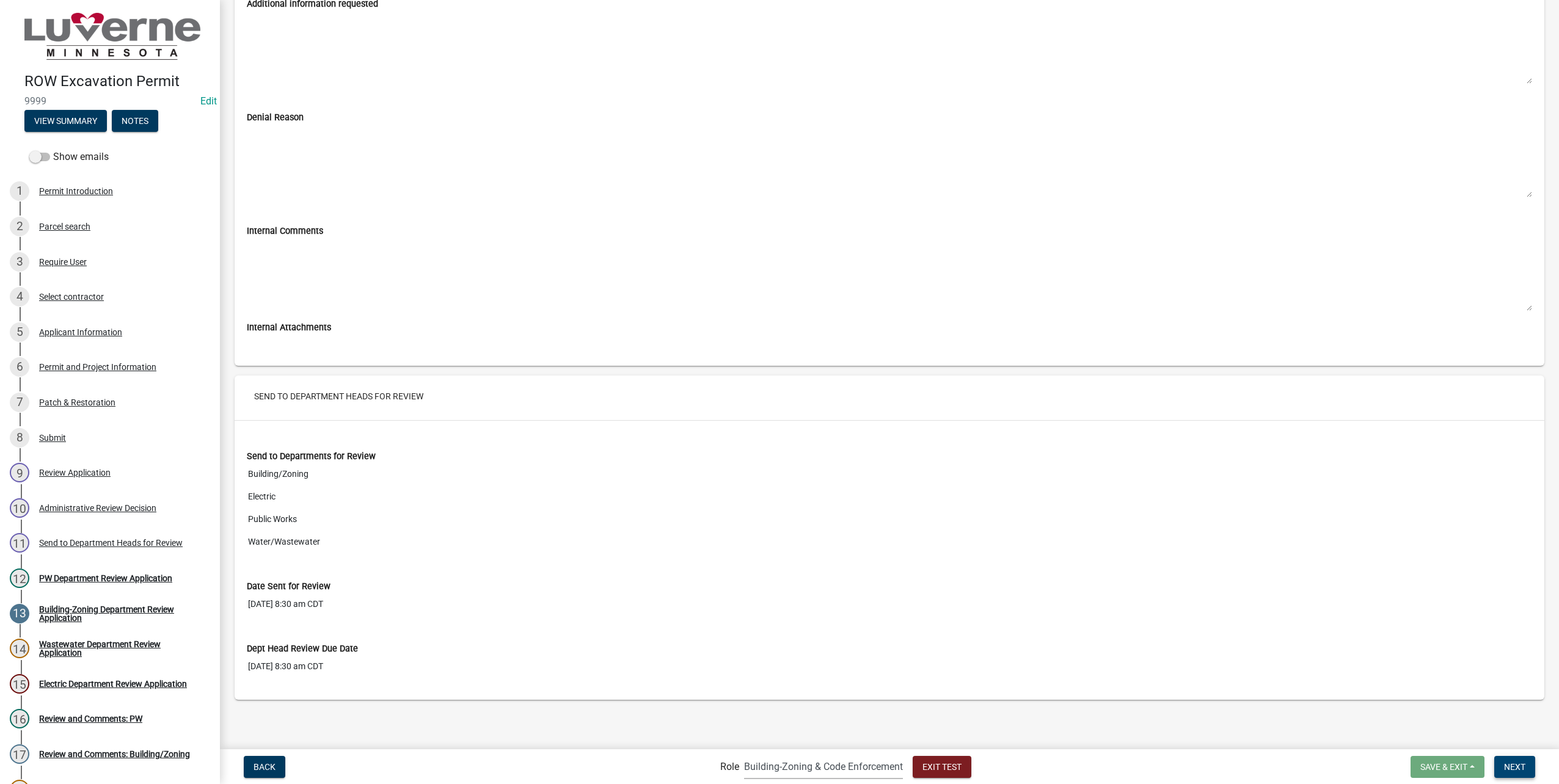
click at [1525, 762] on span "Next" at bounding box center [1515, 766] width 22 height 10
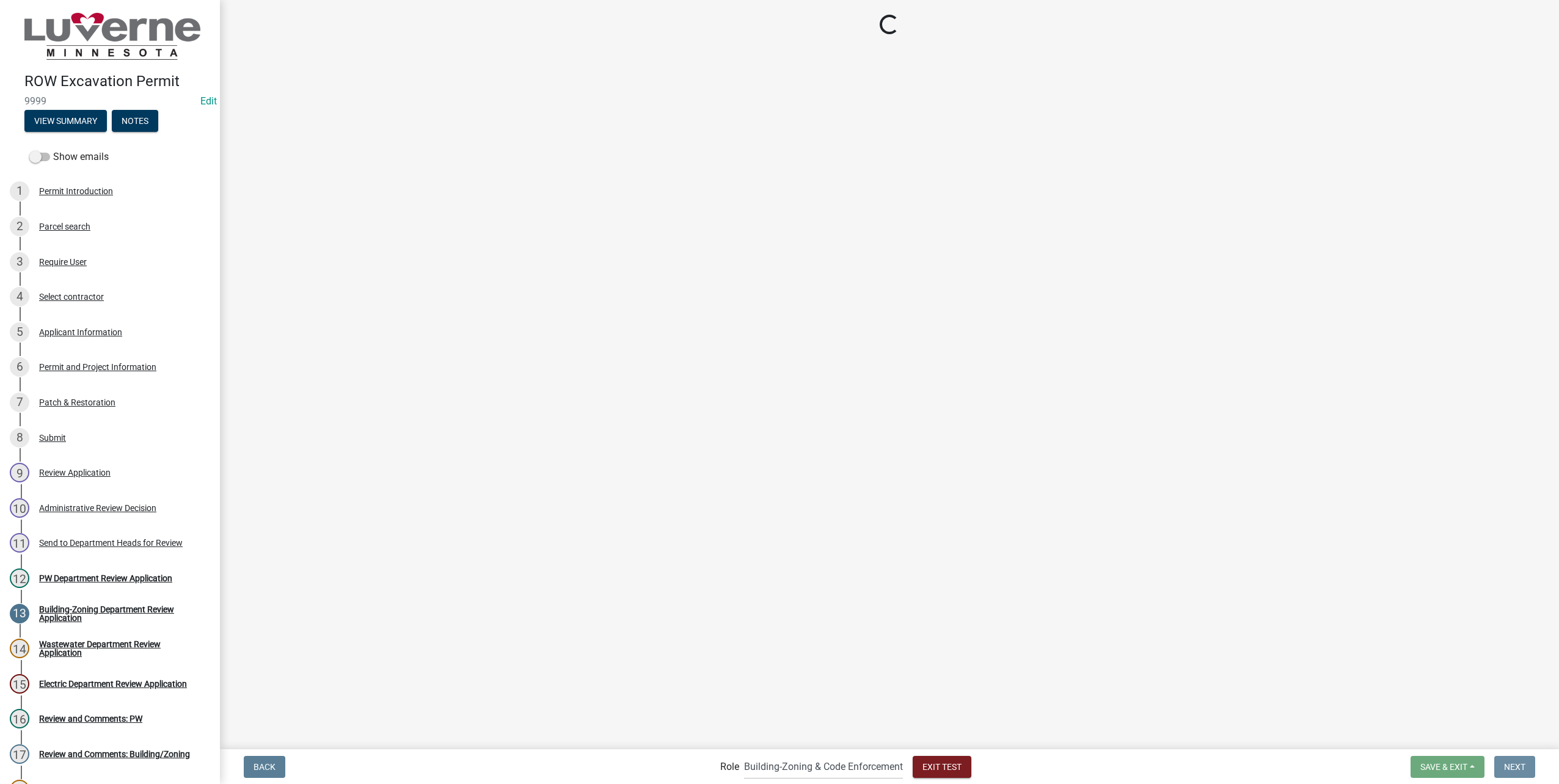
scroll to position [0, 0]
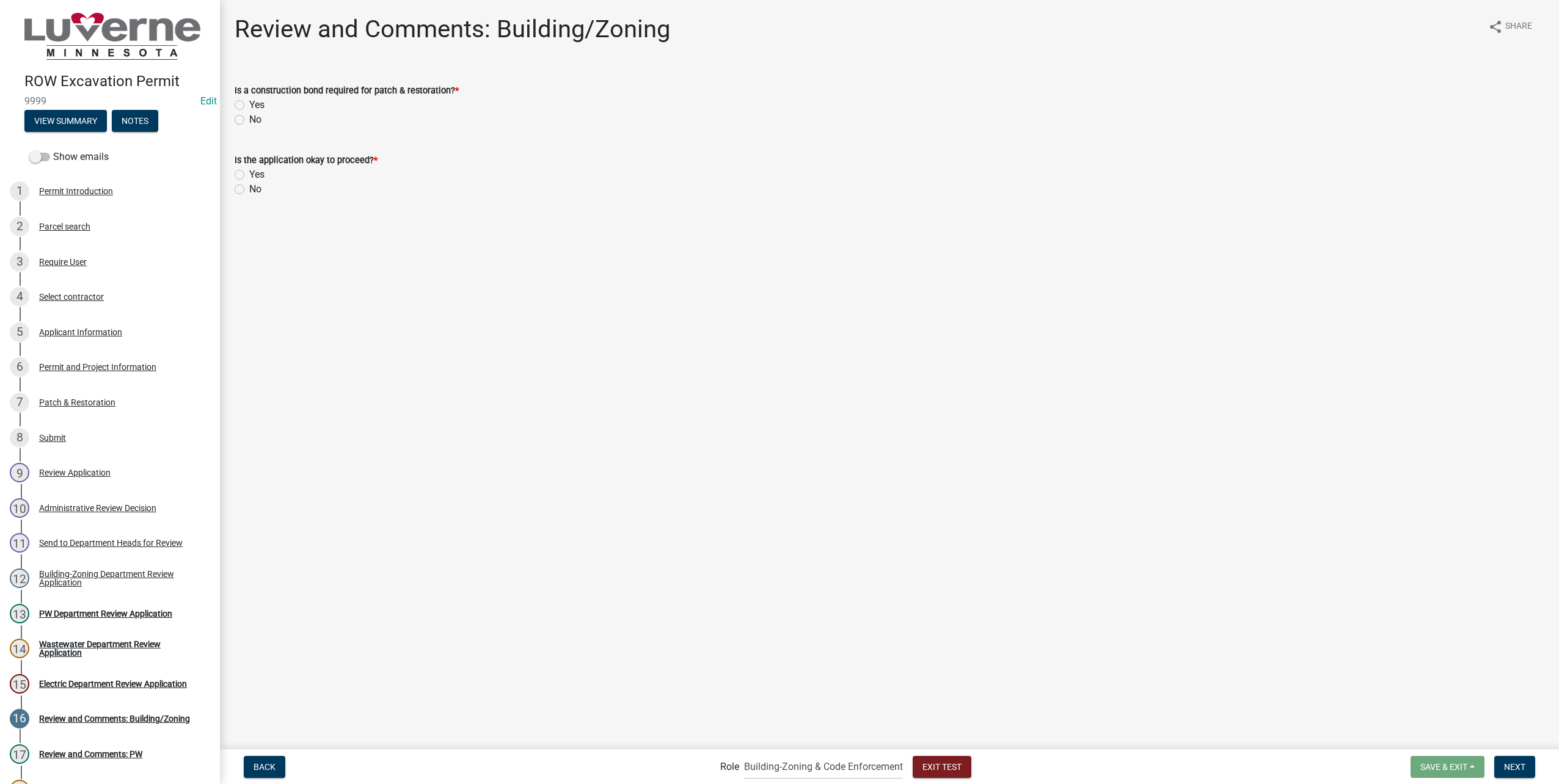
click at [249, 116] on label "No" at bounding box center [255, 120] width 12 height 15
click at [249, 116] on input "No" at bounding box center [253, 116] width 8 height 8
radio input "true"
click at [249, 176] on label "Yes" at bounding box center [257, 175] width 15 height 15
click at [249, 175] on input "Yes" at bounding box center [253, 171] width 8 height 8
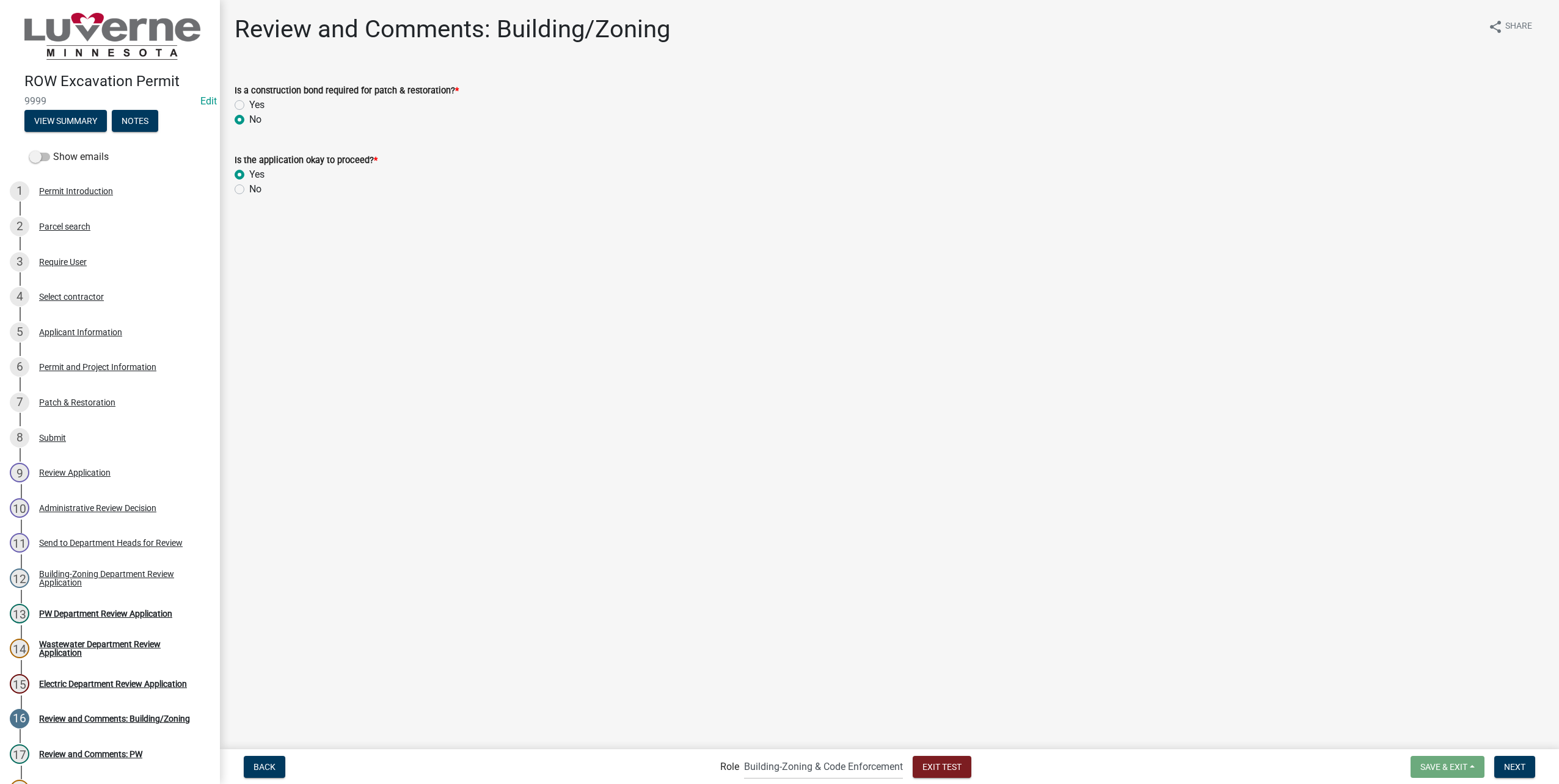
radio input "true"
click at [1512, 766] on span "Next" at bounding box center [1515, 766] width 22 height 10
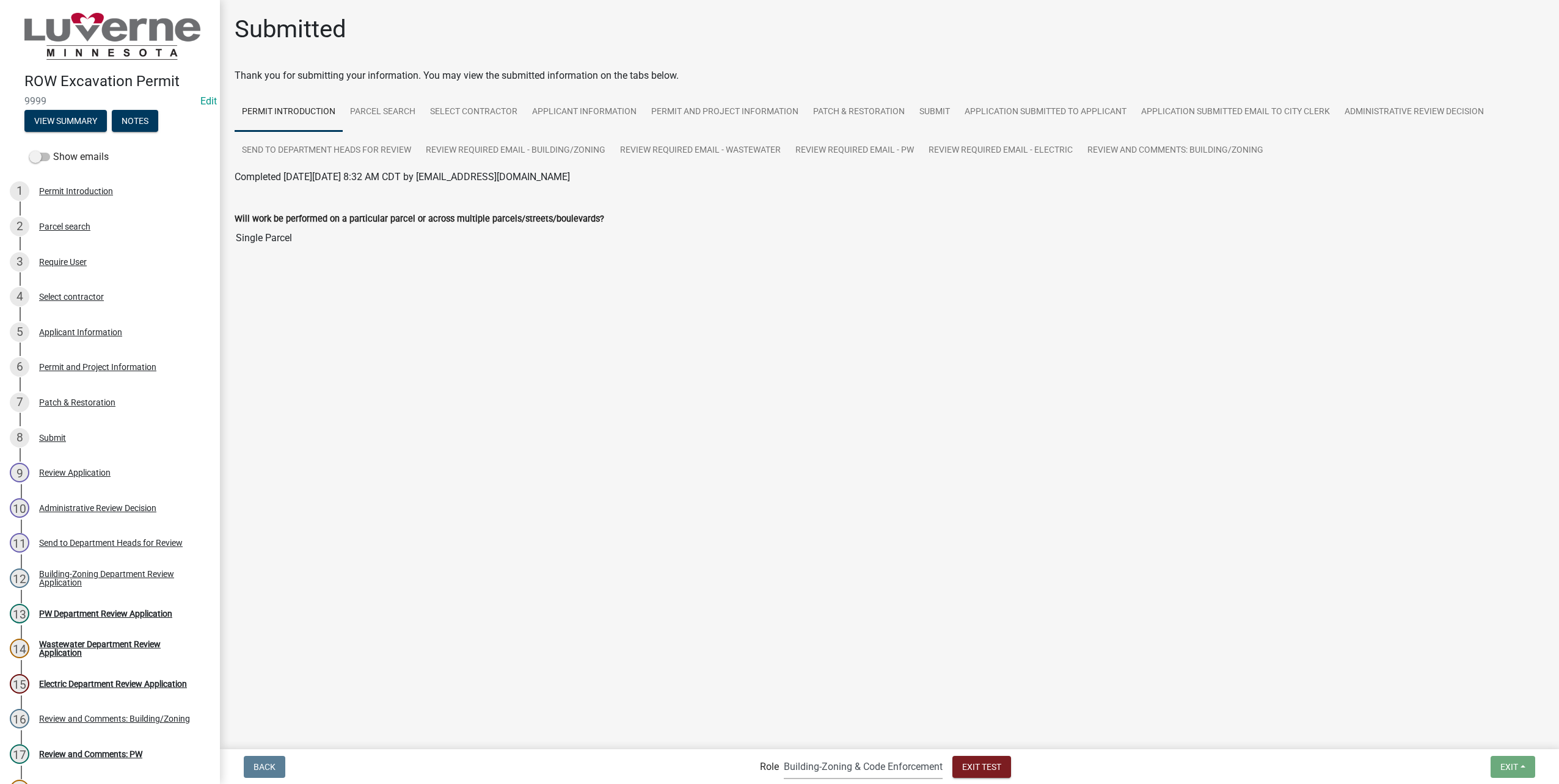
click at [847, 765] on select "Applicant Public Works City Clerk Water/Wastewater Department Admin Electric De…" at bounding box center [863, 766] width 159 height 25
select select "b8201c97-0578-4879-9db1-09b68815f4df"
click at [784, 754] on select "Applicant Public Works City Clerk Water/Wastewater Department Admin Electric De…" at bounding box center [863, 766] width 159 height 25
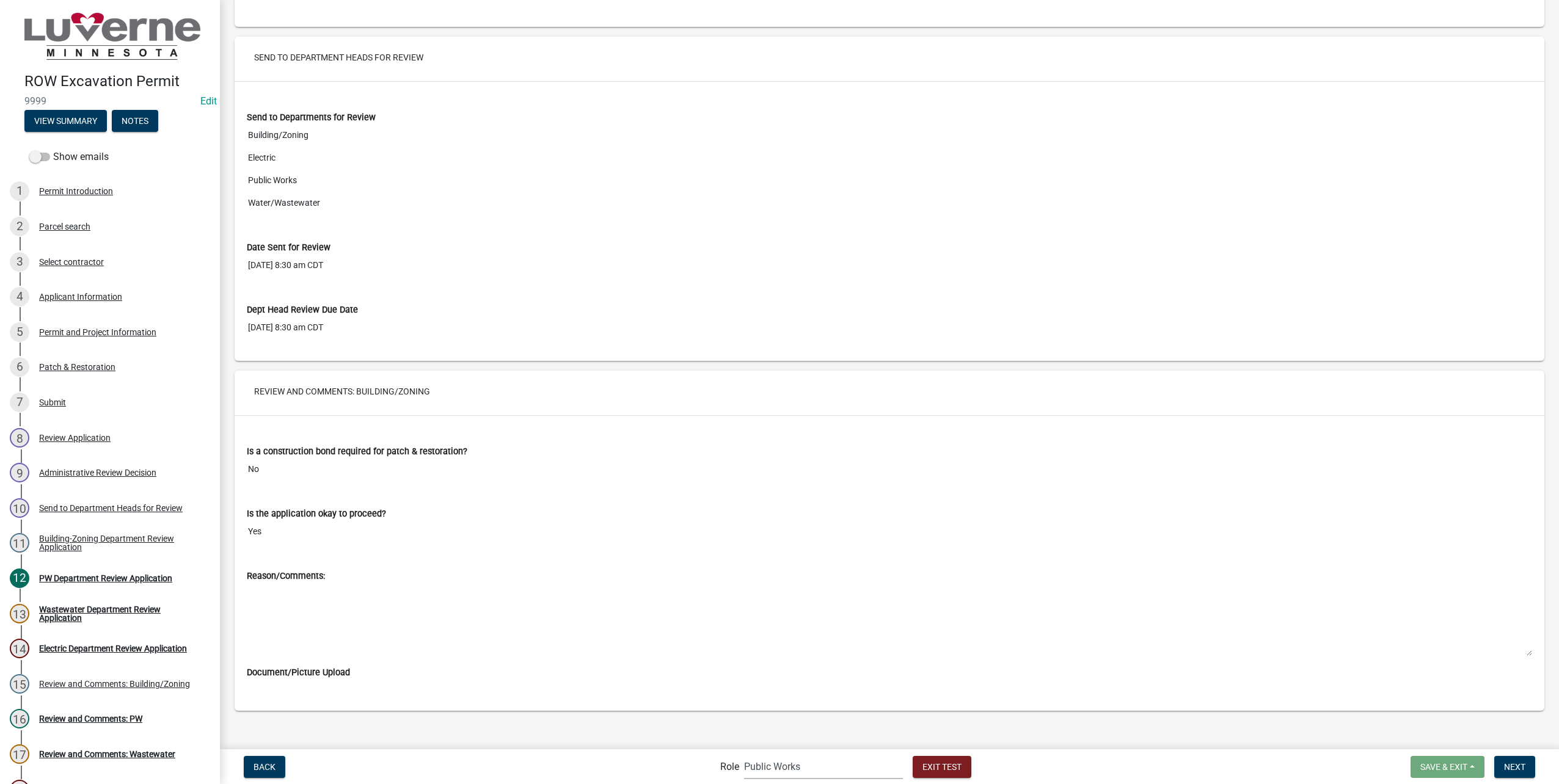
scroll to position [6375, 0]
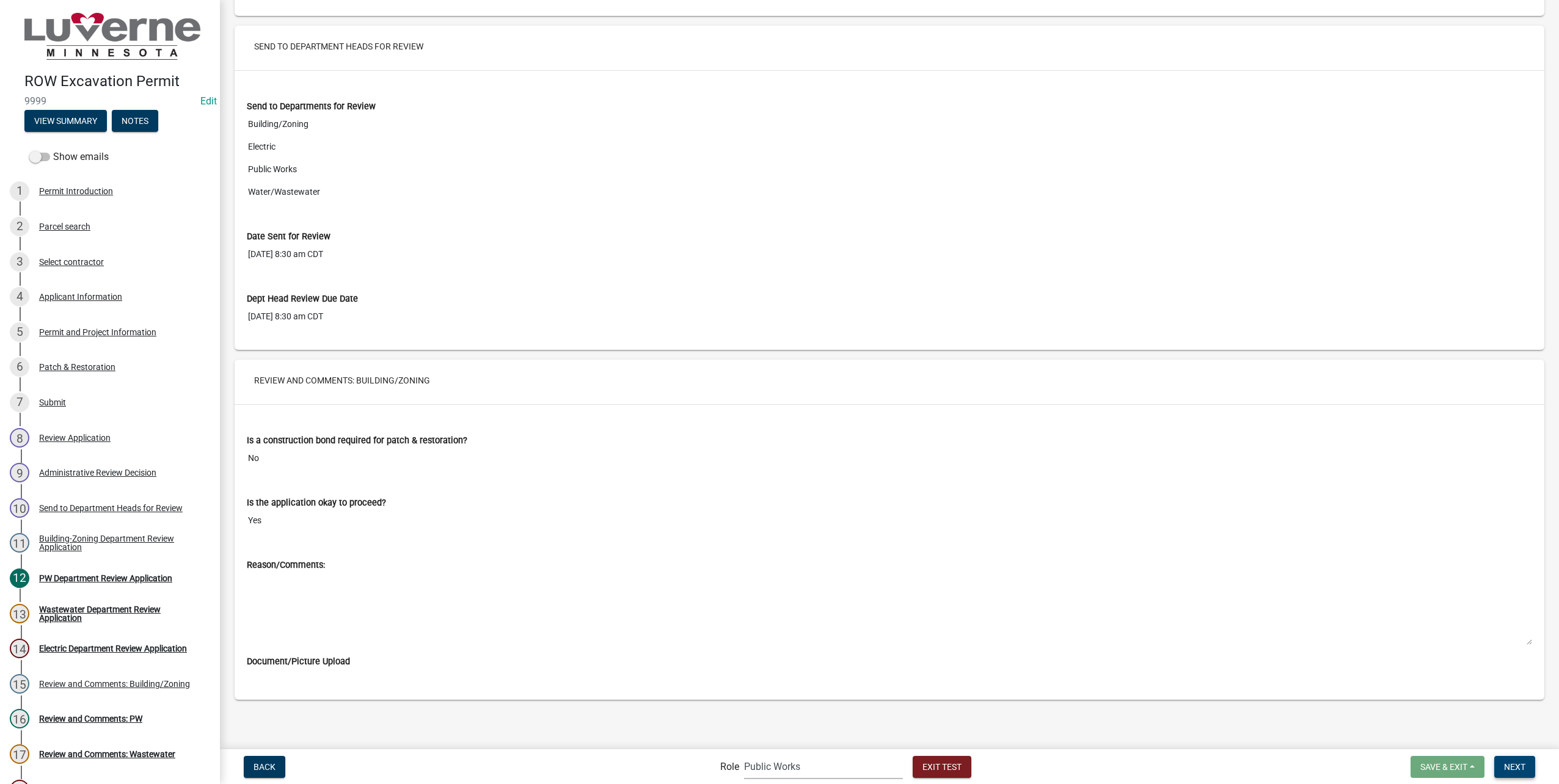
click at [1529, 768] on button "Next" at bounding box center [1515, 767] width 41 height 22
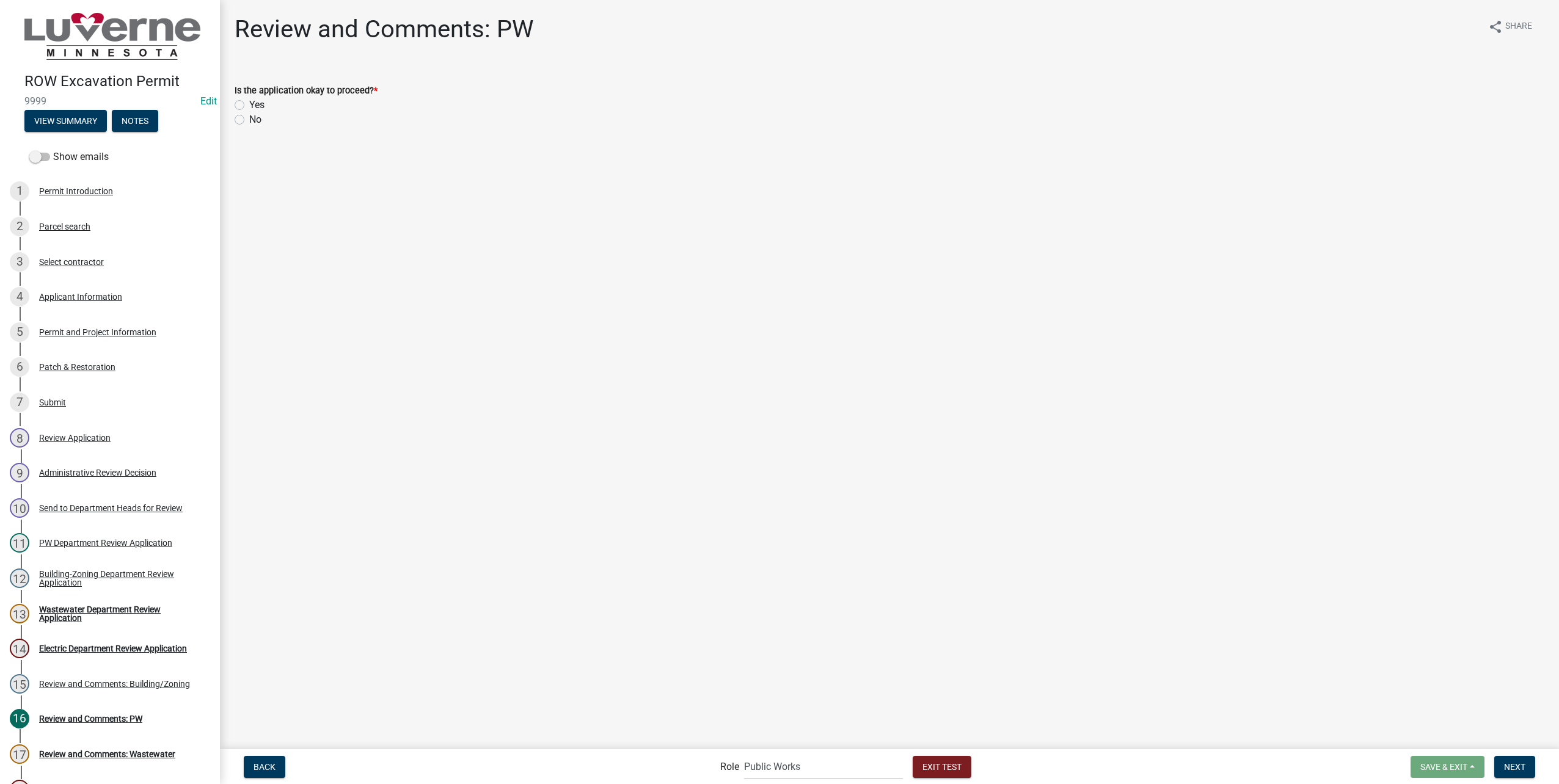
click at [249, 103] on label "Yes" at bounding box center [257, 105] width 15 height 15
click at [249, 103] on input "Yes" at bounding box center [253, 102] width 8 height 8
radio input "true"
click at [1516, 762] on span "Next" at bounding box center [1515, 766] width 22 height 10
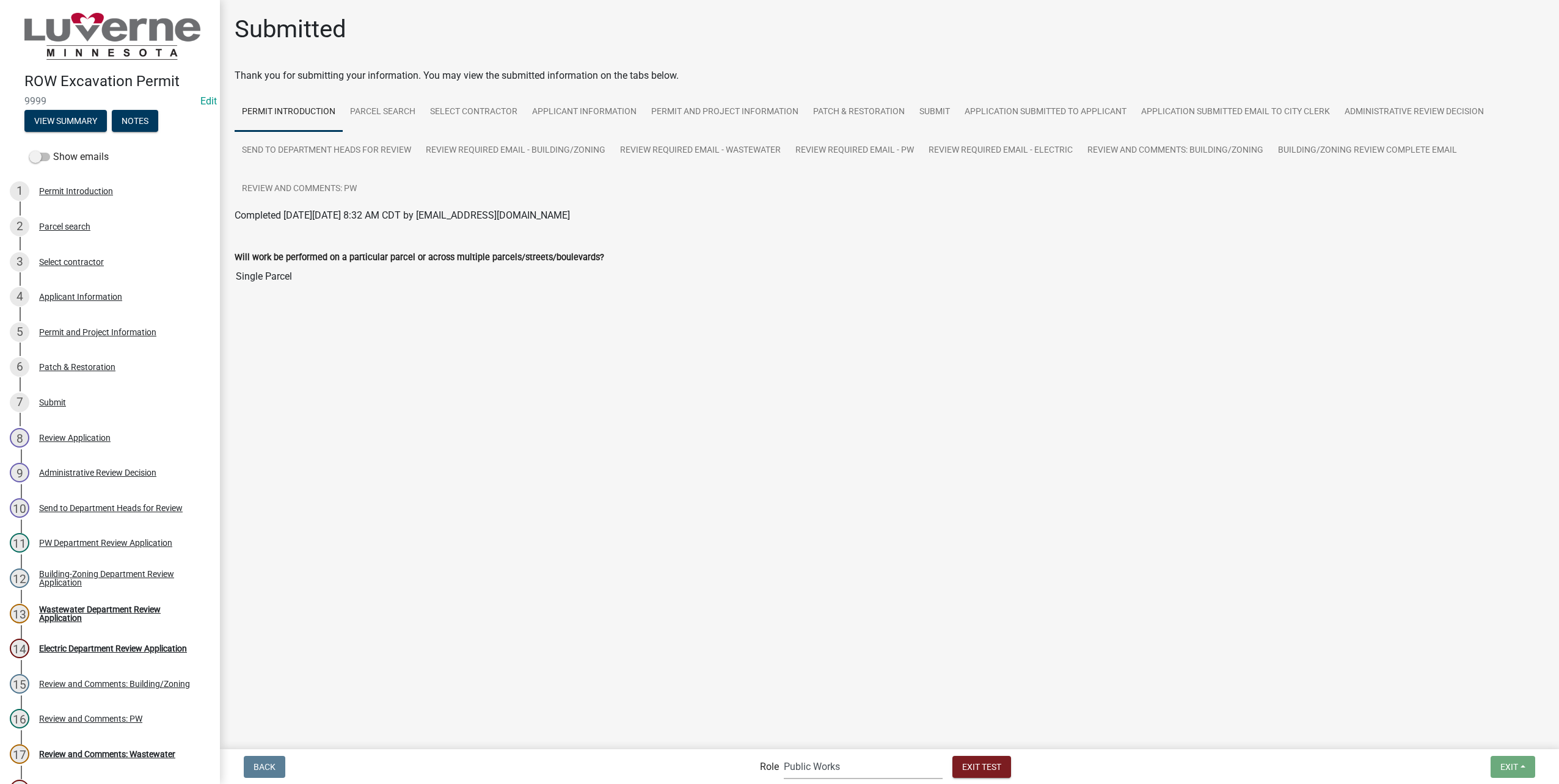
click at [807, 763] on select "Applicant Public Works City Clerk Water/Wastewater Department Admin Electric De…" at bounding box center [863, 766] width 159 height 25
select select "32a135e6-3b60-4157-b54a-23080f461975"
click at [784, 754] on select "Applicant Public Works City Clerk Water/Wastewater Department Admin Electric De…" at bounding box center [863, 766] width 159 height 25
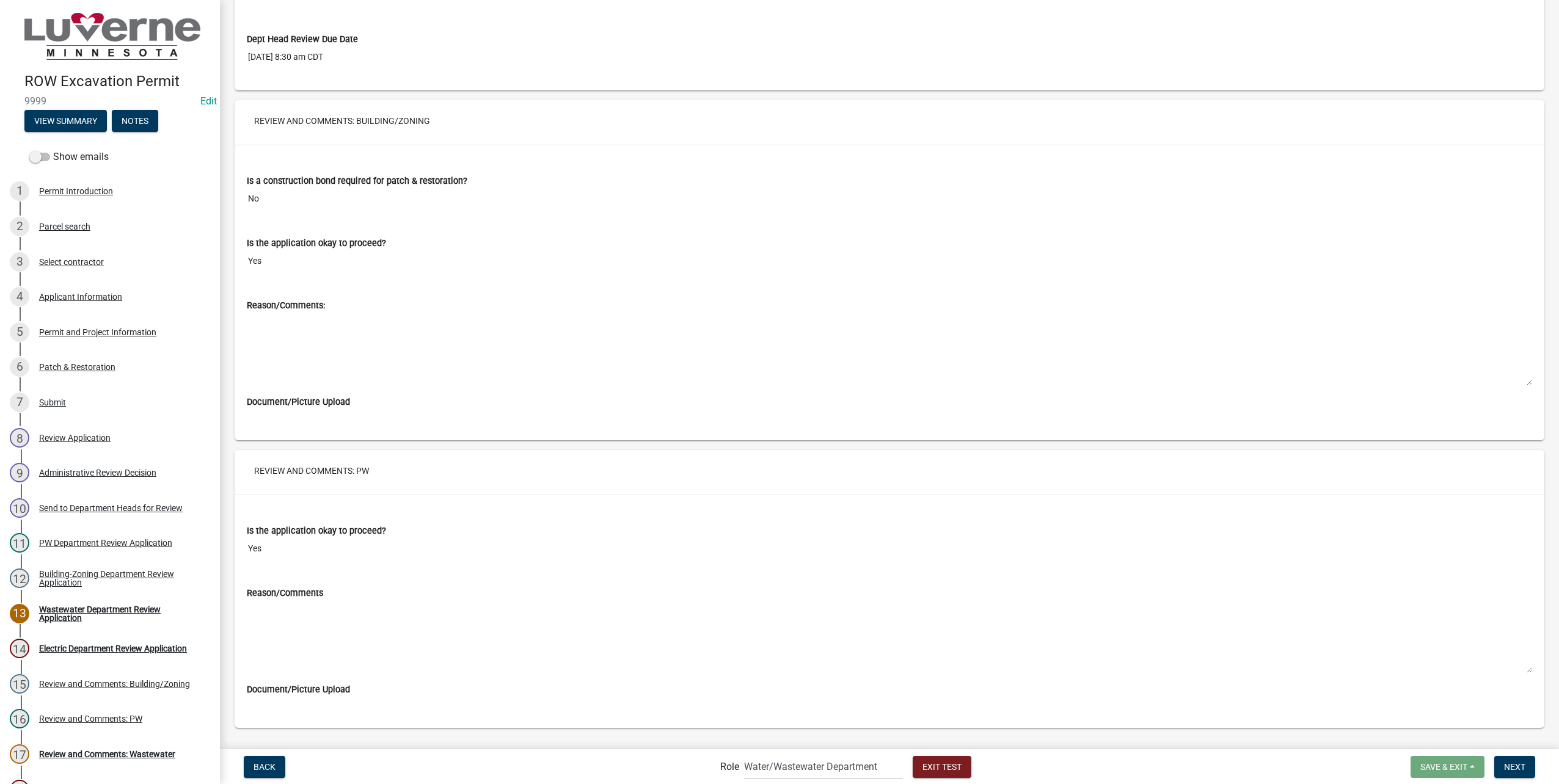
scroll to position [6663, 0]
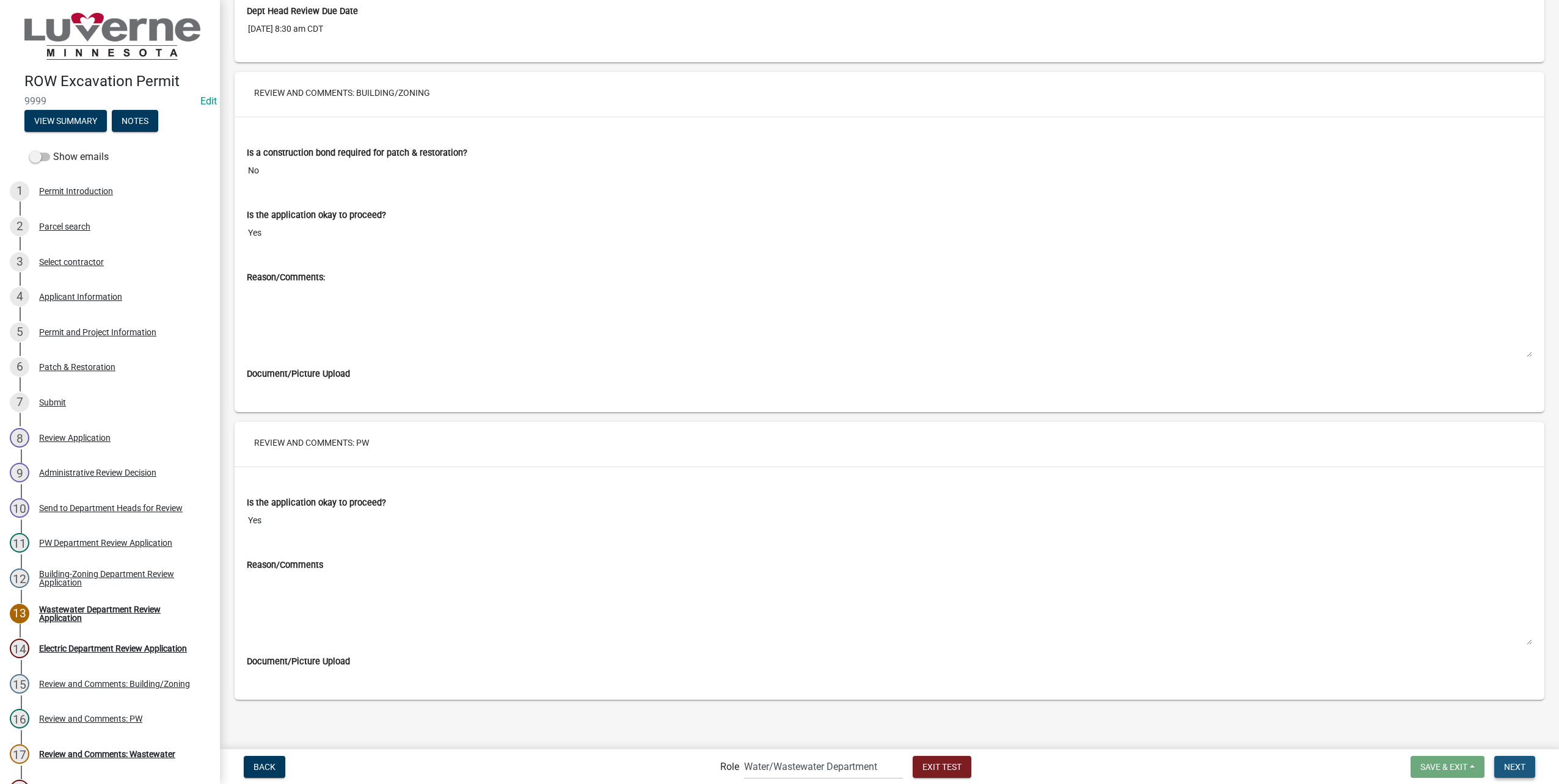
drag, startPoint x: 1512, startPoint y: 765, endPoint x: 1502, endPoint y: 762, distance: 10.4
click at [1512, 765] on span "Next" at bounding box center [1515, 766] width 22 height 10
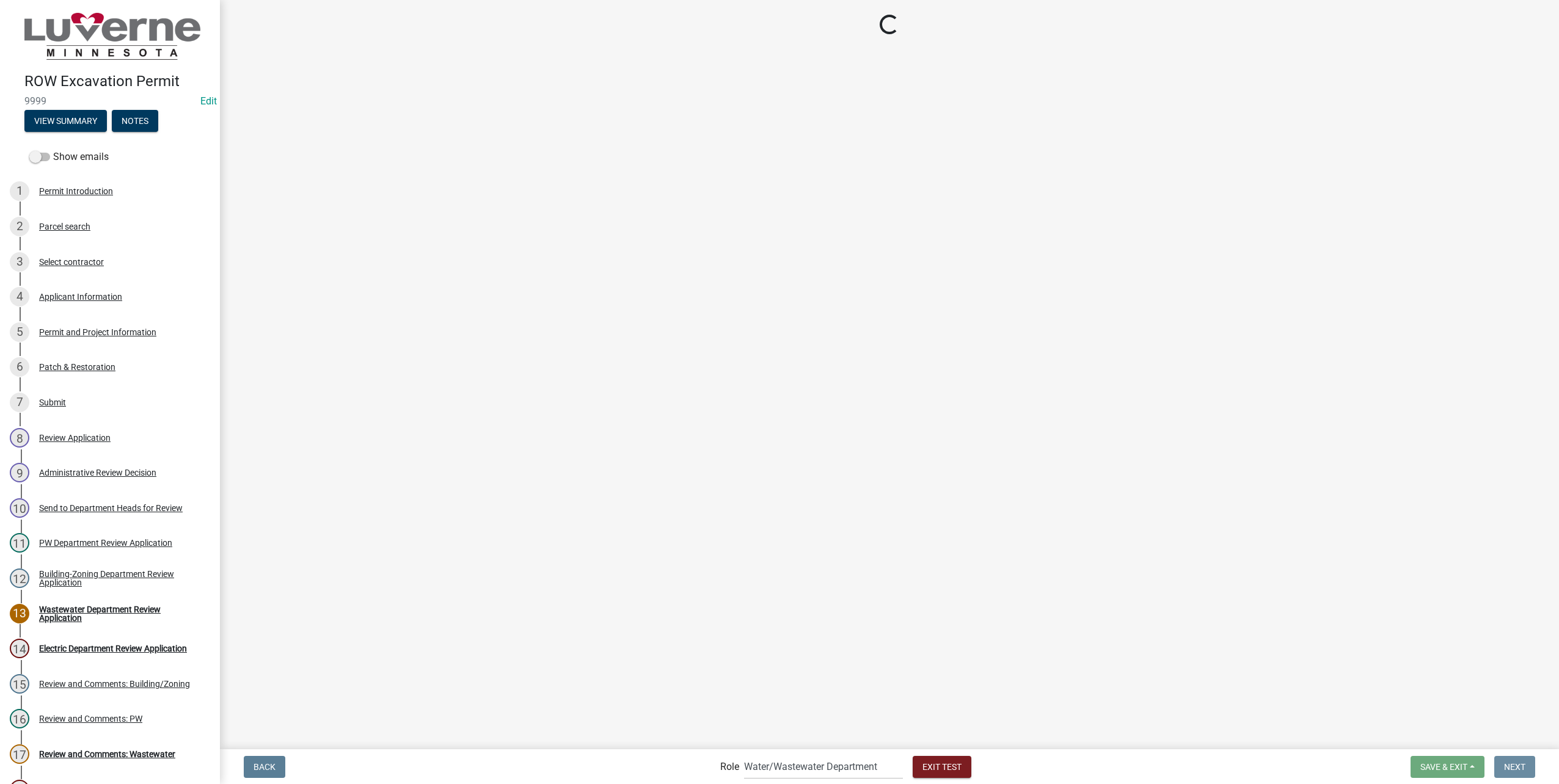
scroll to position [0, 0]
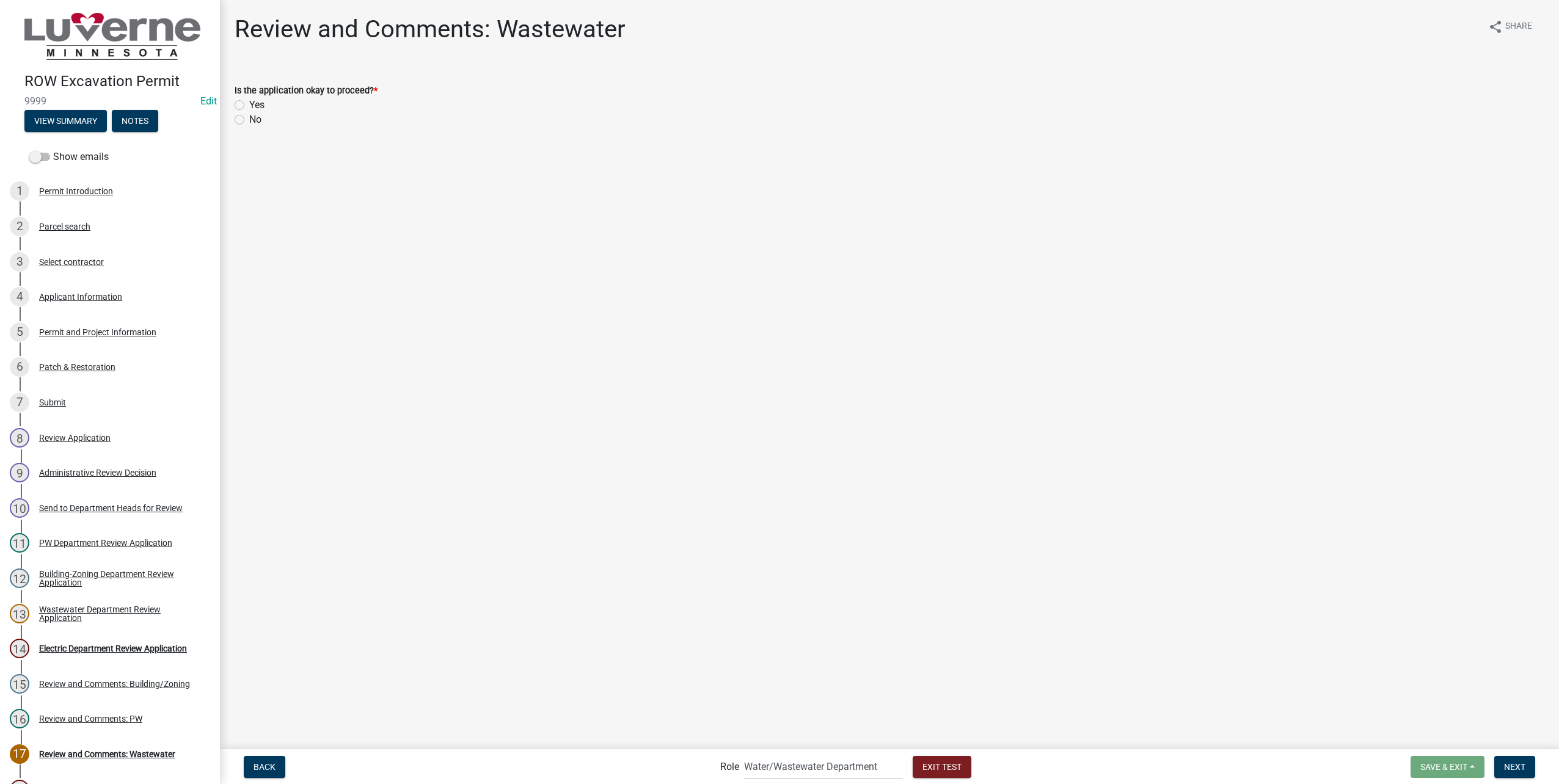
click at [249, 100] on label "Yes" at bounding box center [257, 105] width 15 height 15
click at [249, 100] on input "Yes" at bounding box center [253, 102] width 8 height 8
radio input "true"
click at [1526, 756] on button "Next" at bounding box center [1515, 767] width 41 height 22
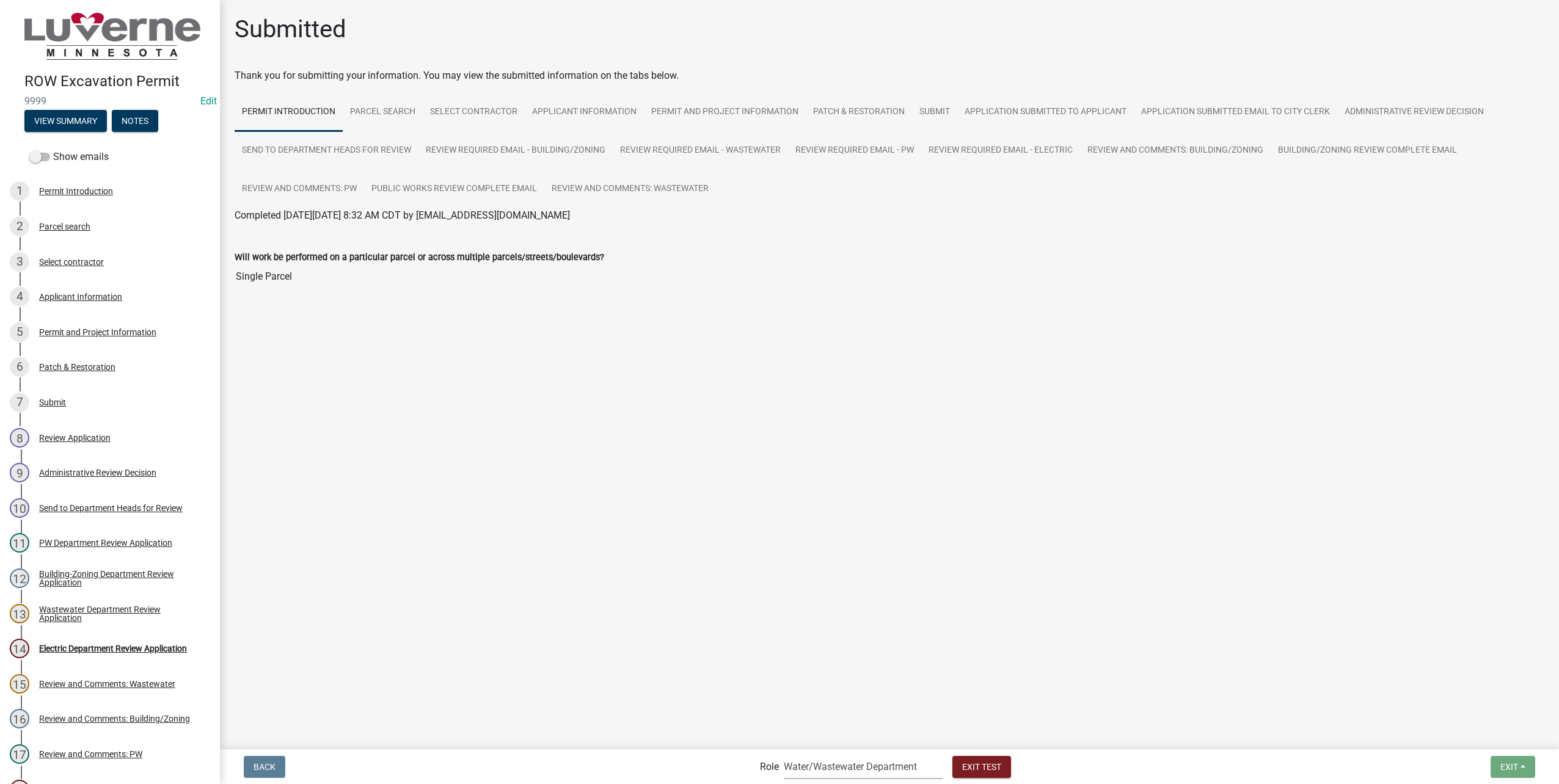
click at [823, 760] on select "Applicant Public Works City Clerk Water/Wastewater Department Admin Electric De…" at bounding box center [863, 766] width 159 height 25
select select "10c02e7f-48f0-41d5-b358-4b17e800125f"
click at [784, 754] on select "Applicant Public Works City Clerk Water/Wastewater Department Admin Electric De…" at bounding box center [863, 766] width 159 height 25
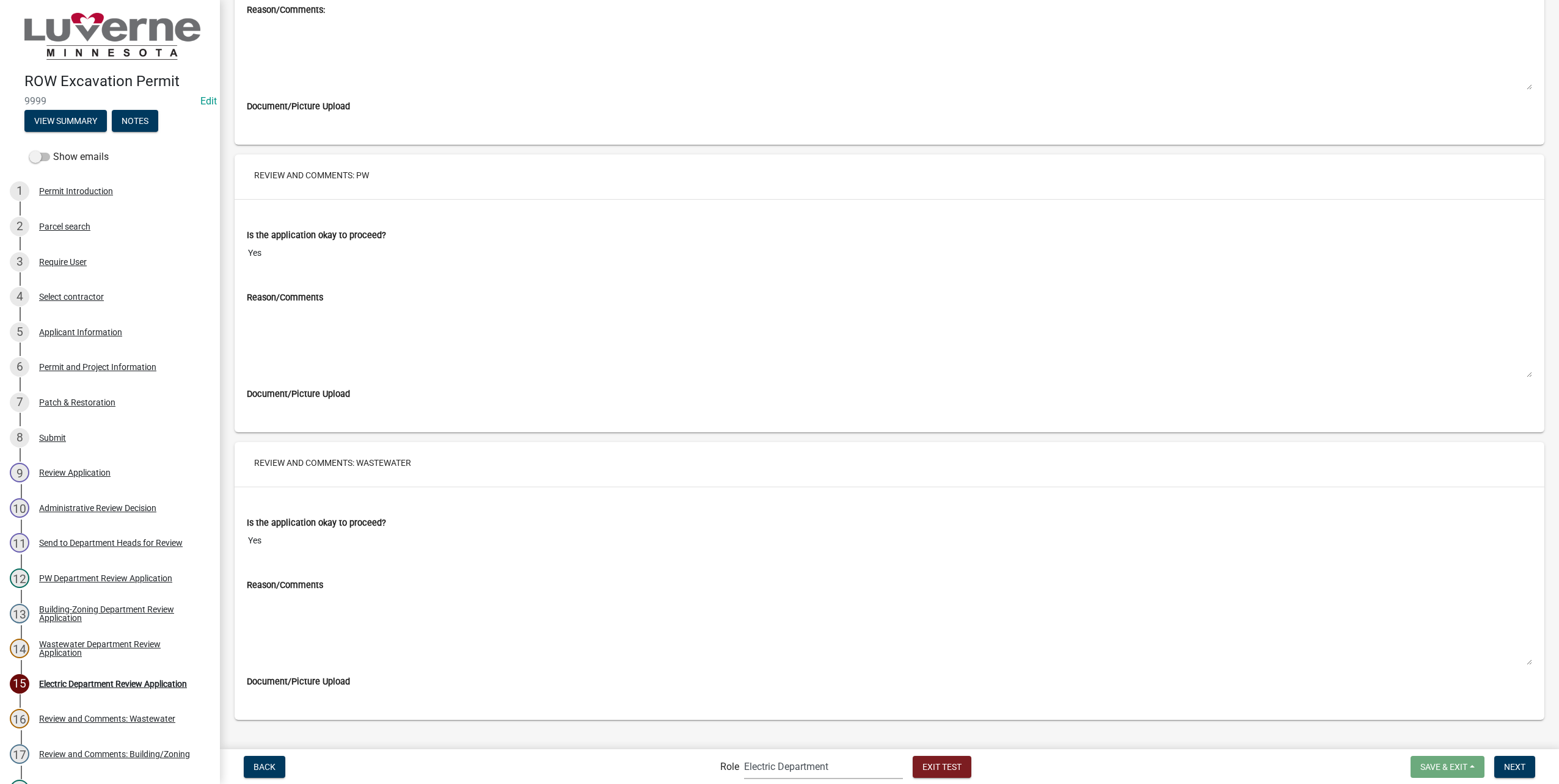
scroll to position [6951, 0]
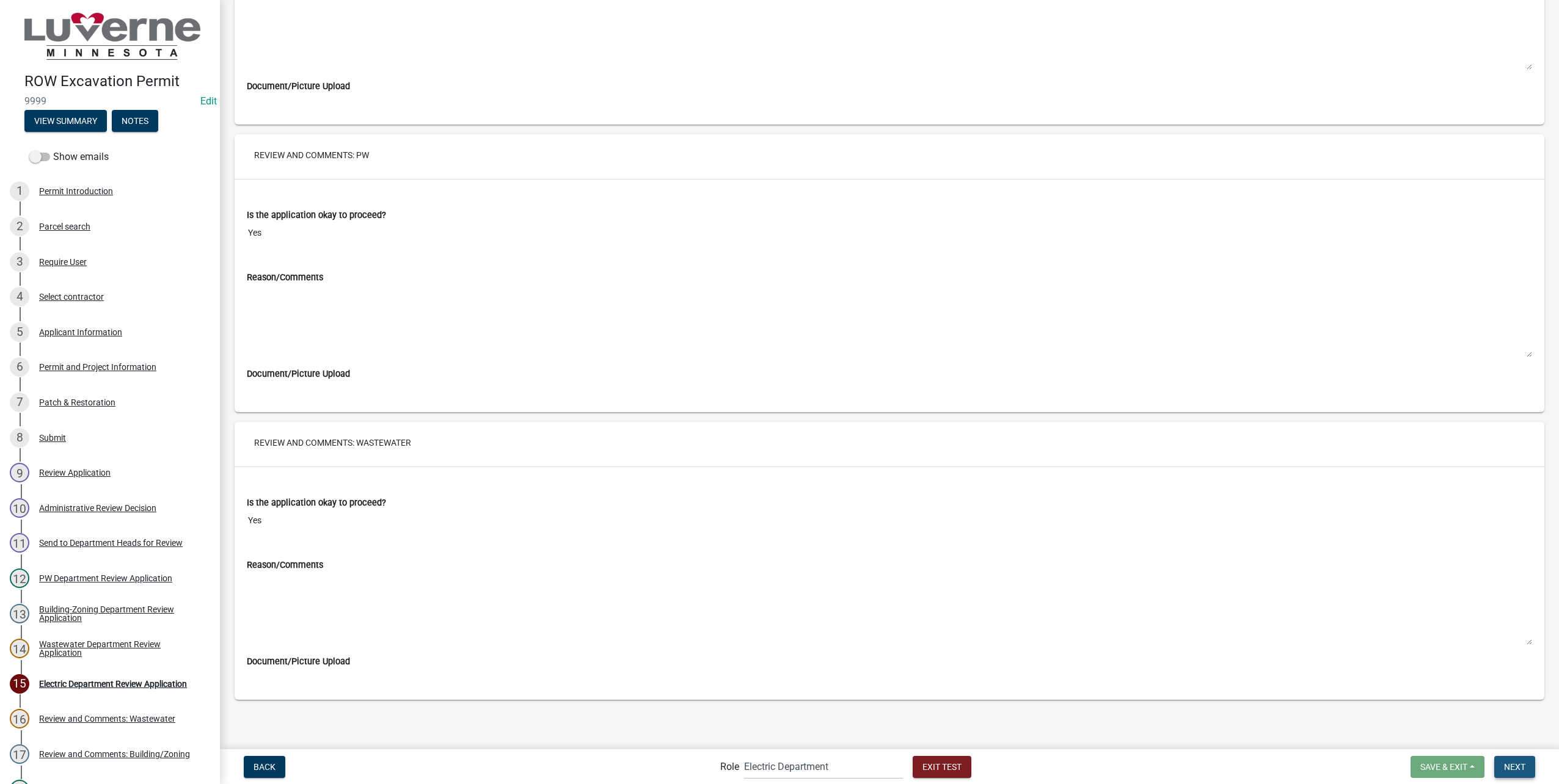
click at [1505, 764] on span "Next" at bounding box center [1515, 766] width 22 height 10
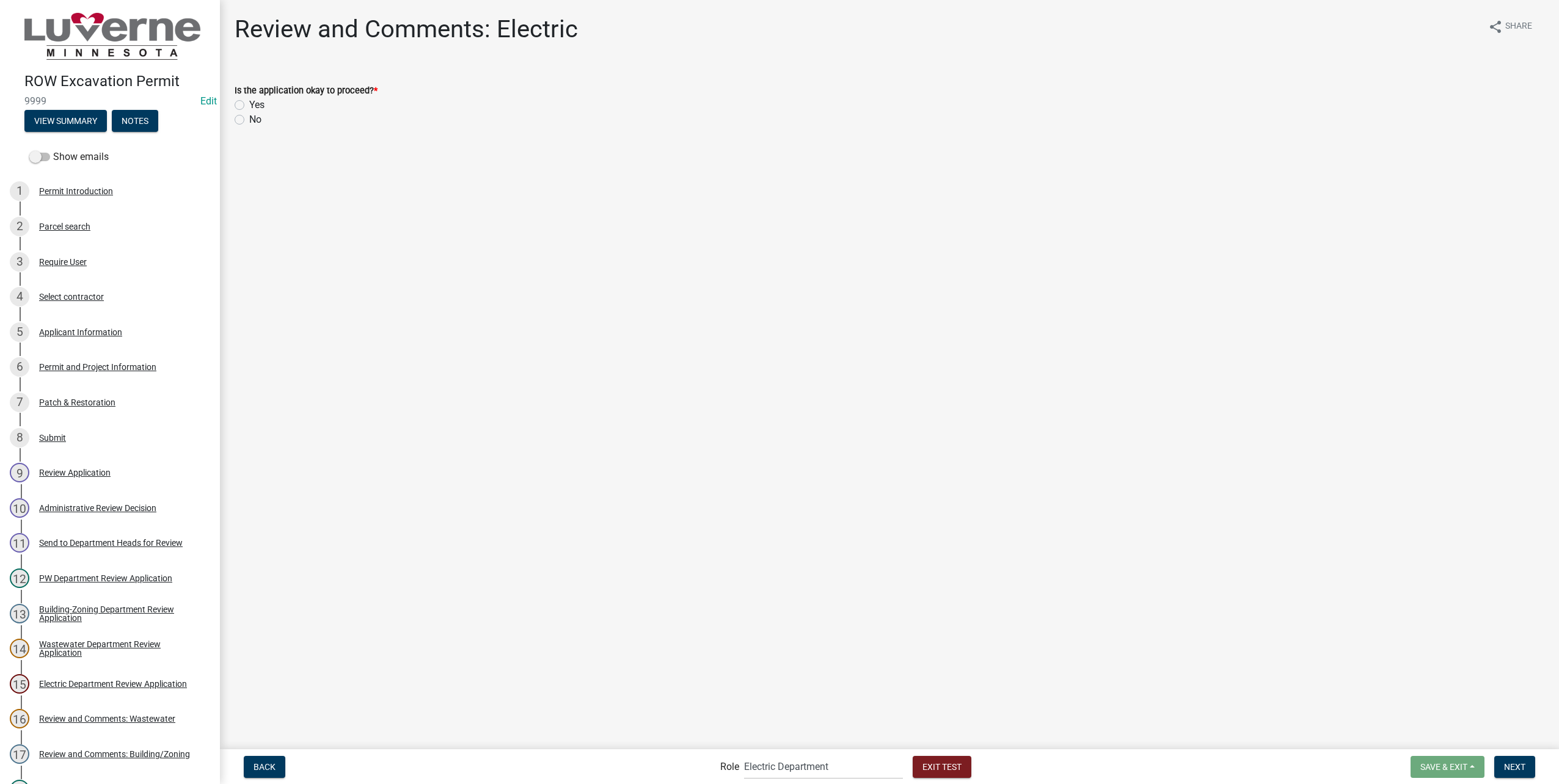
click at [249, 100] on label "Yes" at bounding box center [257, 105] width 15 height 15
click at [249, 100] on input "Yes" at bounding box center [253, 102] width 8 height 8
radio input "true"
click at [1519, 750] on nav "Back Role Applicant Public Works City Clerk Water/Wastewater Department Admin E…" at bounding box center [889, 767] width 1339 height 35
click at [1519, 768] on span "Next" at bounding box center [1515, 766] width 22 height 10
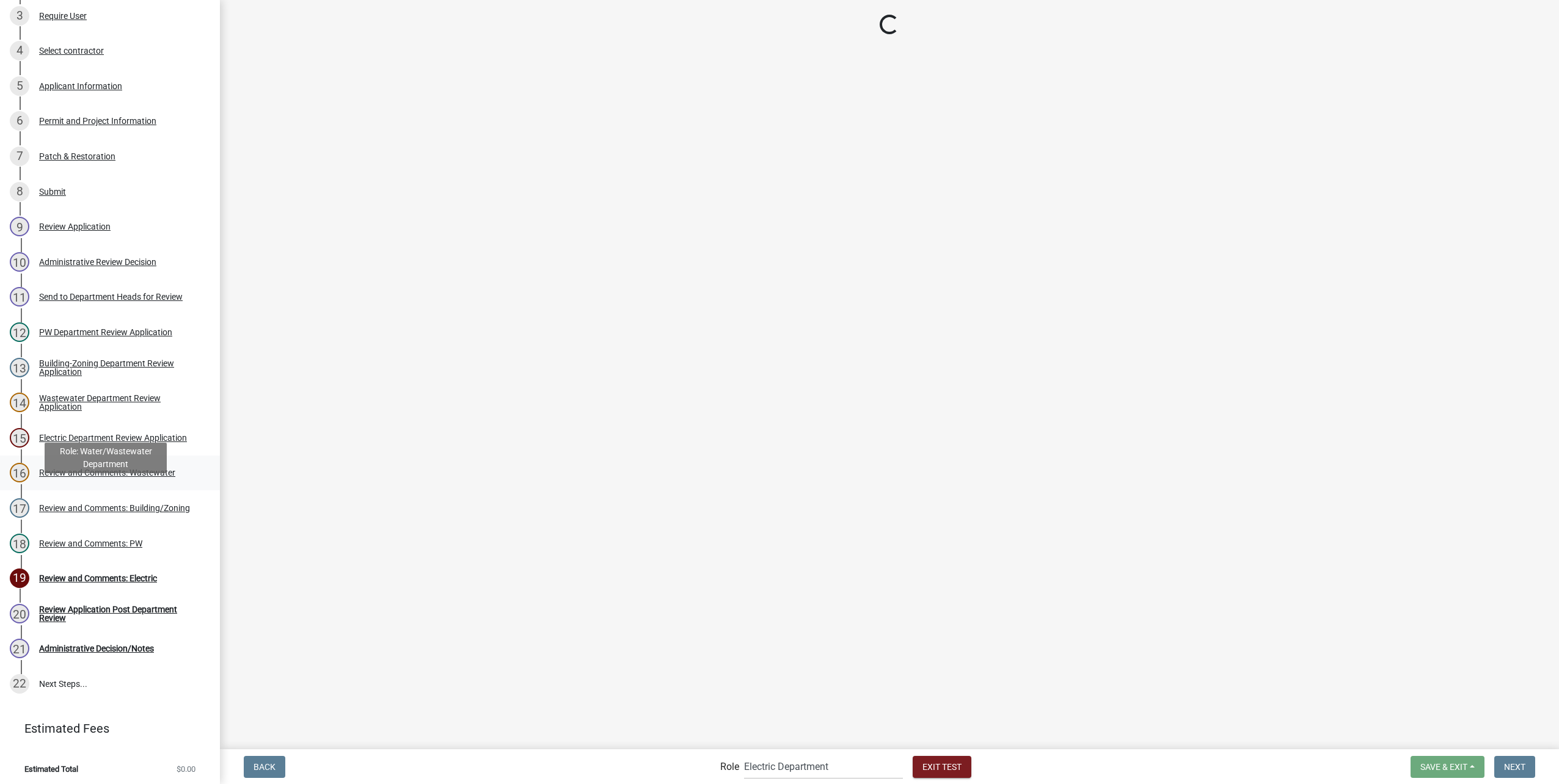
scroll to position [248, 0]
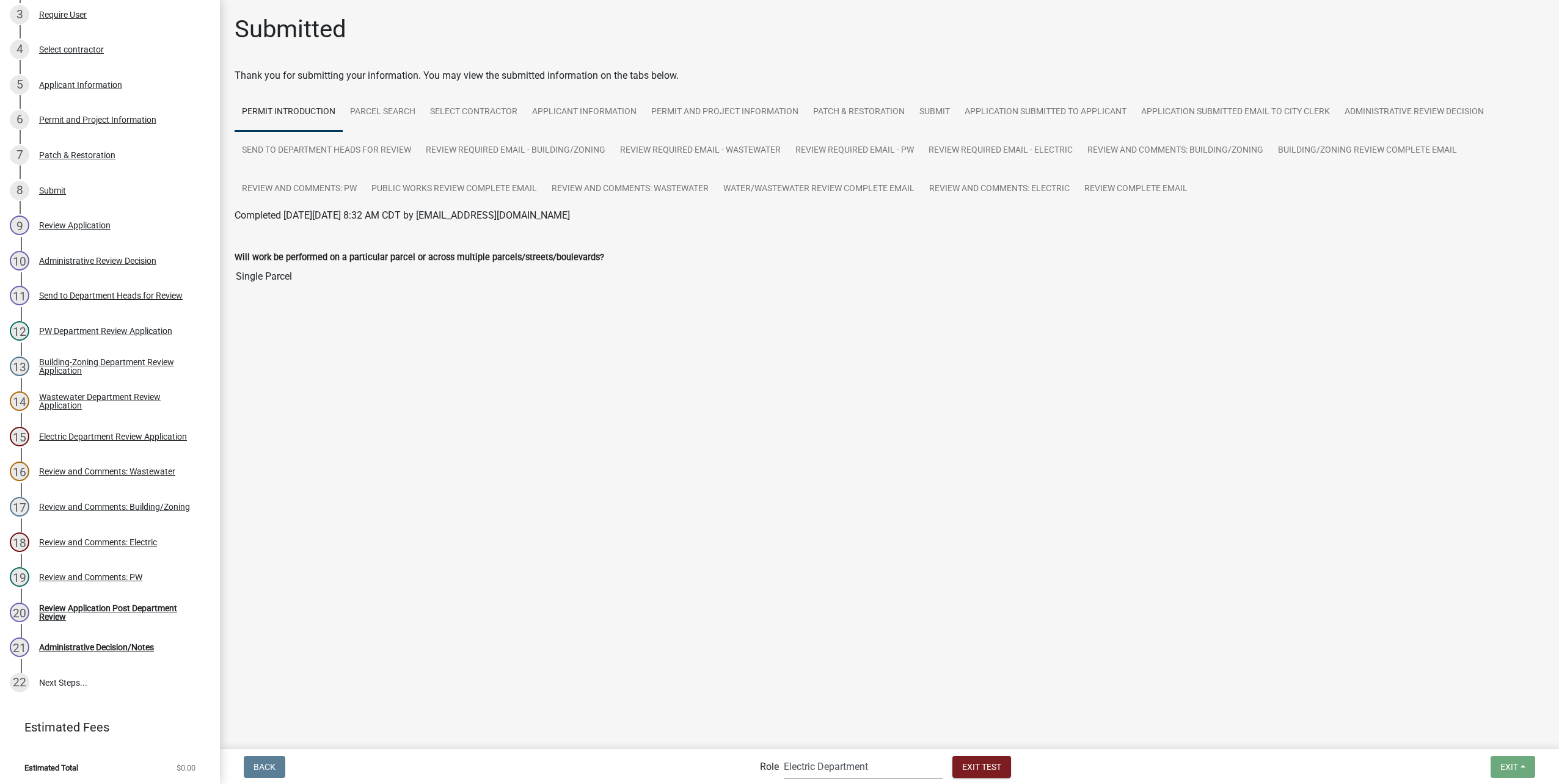
click at [884, 762] on select "Applicant Public Works City Clerk Water/Wastewater Department Admin Electric De…" at bounding box center [863, 766] width 159 height 25
select select "510dac6a-3646-4f14-b049-18fe2023224d"
click at [784, 754] on select "Applicant Public Works City Clerk Water/Wastewater Department Admin Electric De…" at bounding box center [863, 766] width 159 height 25
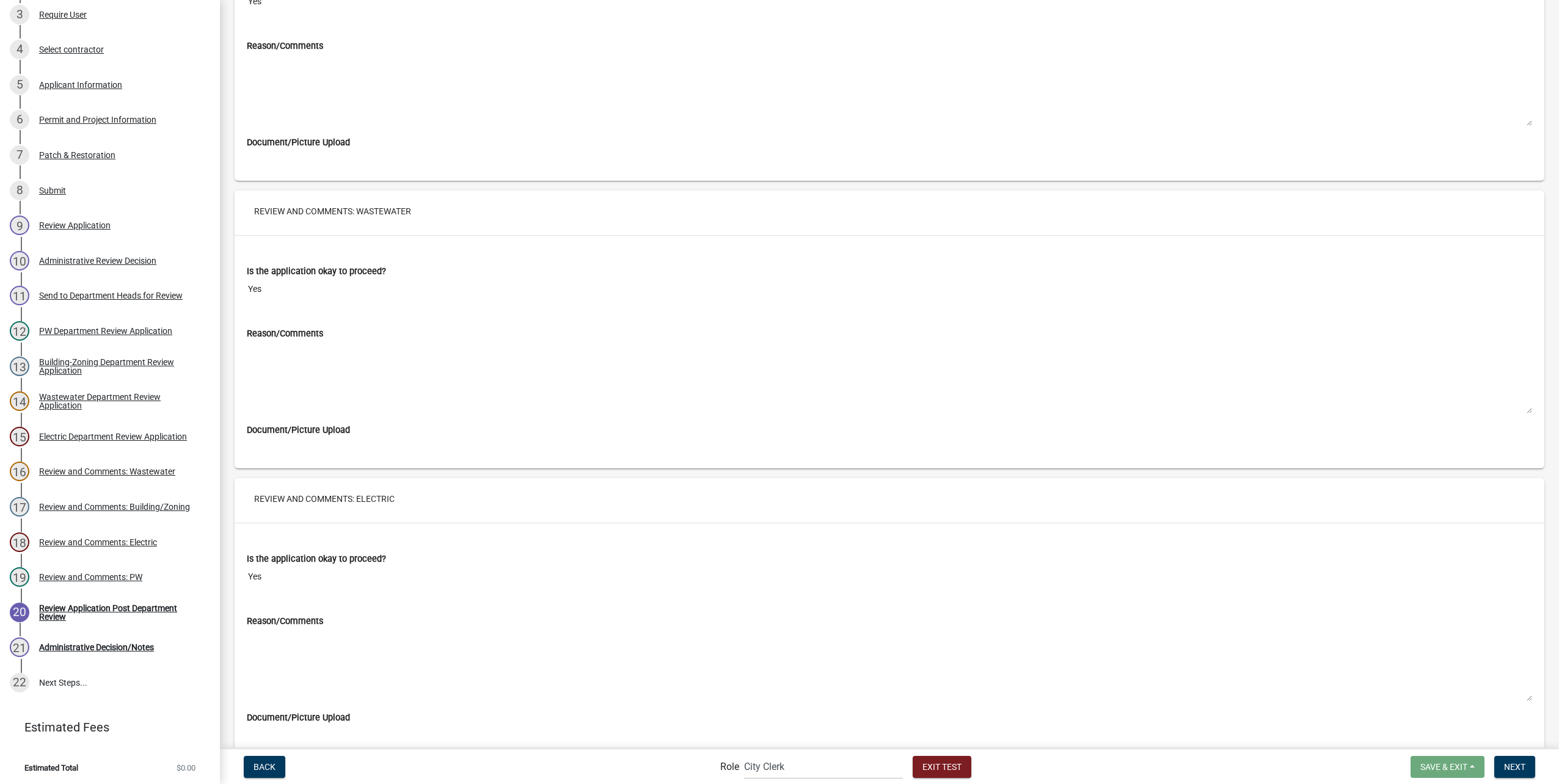
scroll to position [7239, 0]
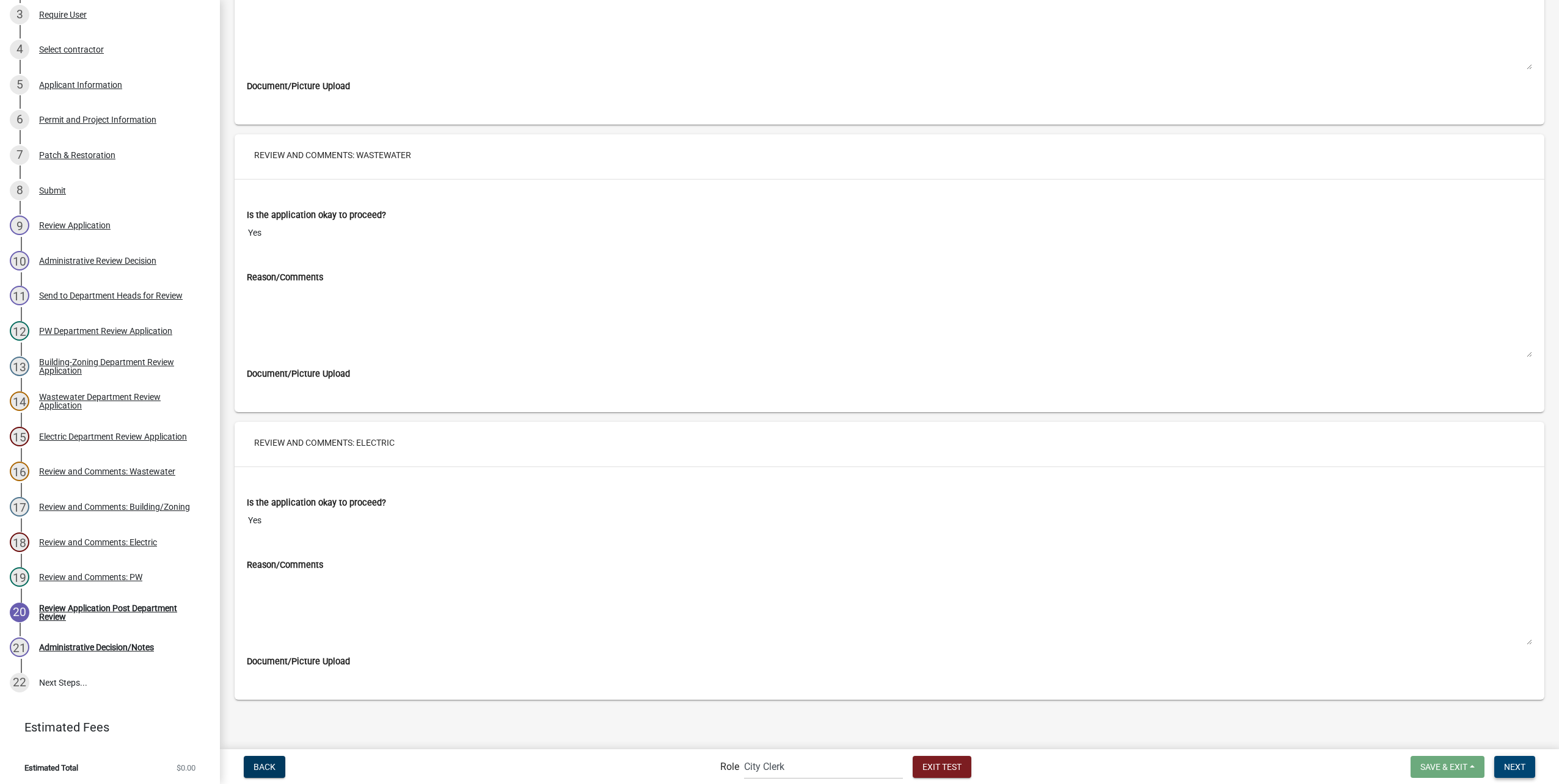
click at [1497, 763] on button "Next" at bounding box center [1515, 767] width 41 height 22
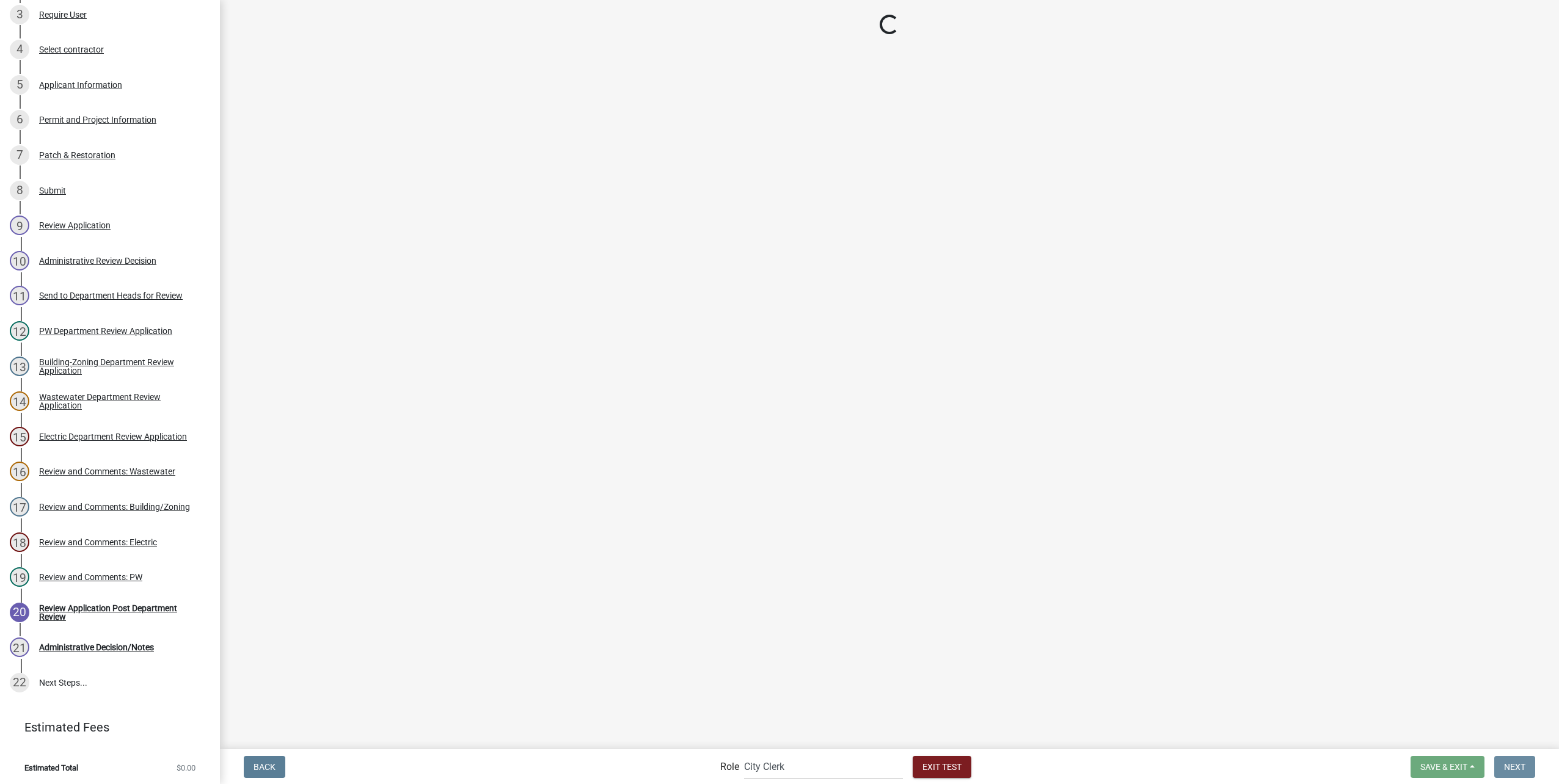
scroll to position [0, 0]
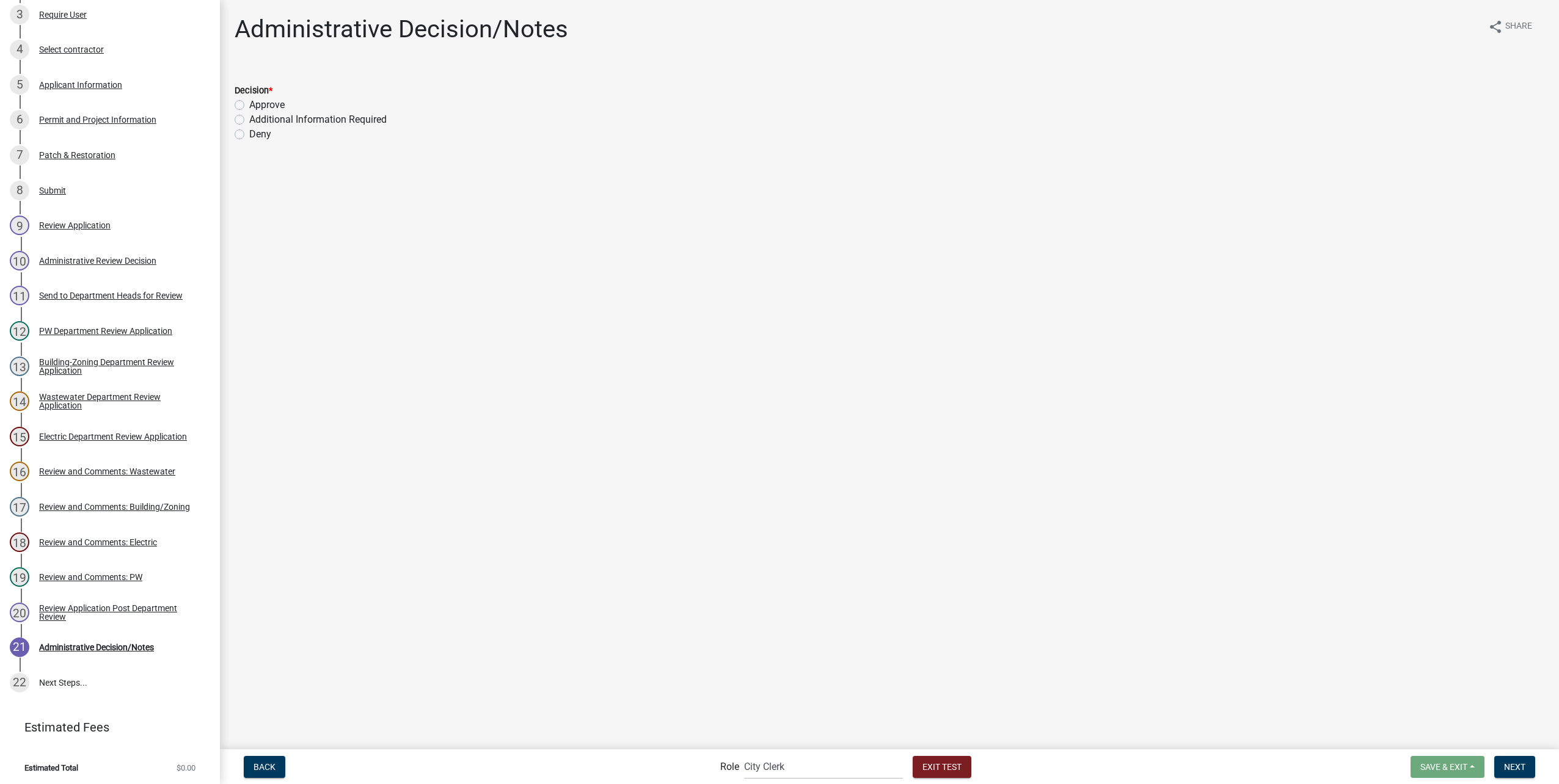
click at [271, 102] on label "Approve" at bounding box center [266, 105] width 35 height 15
click at [257, 102] on input "Approve" at bounding box center [253, 102] width 8 height 8
radio input "true"
click at [1516, 762] on span "Next" at bounding box center [1515, 766] width 22 height 10
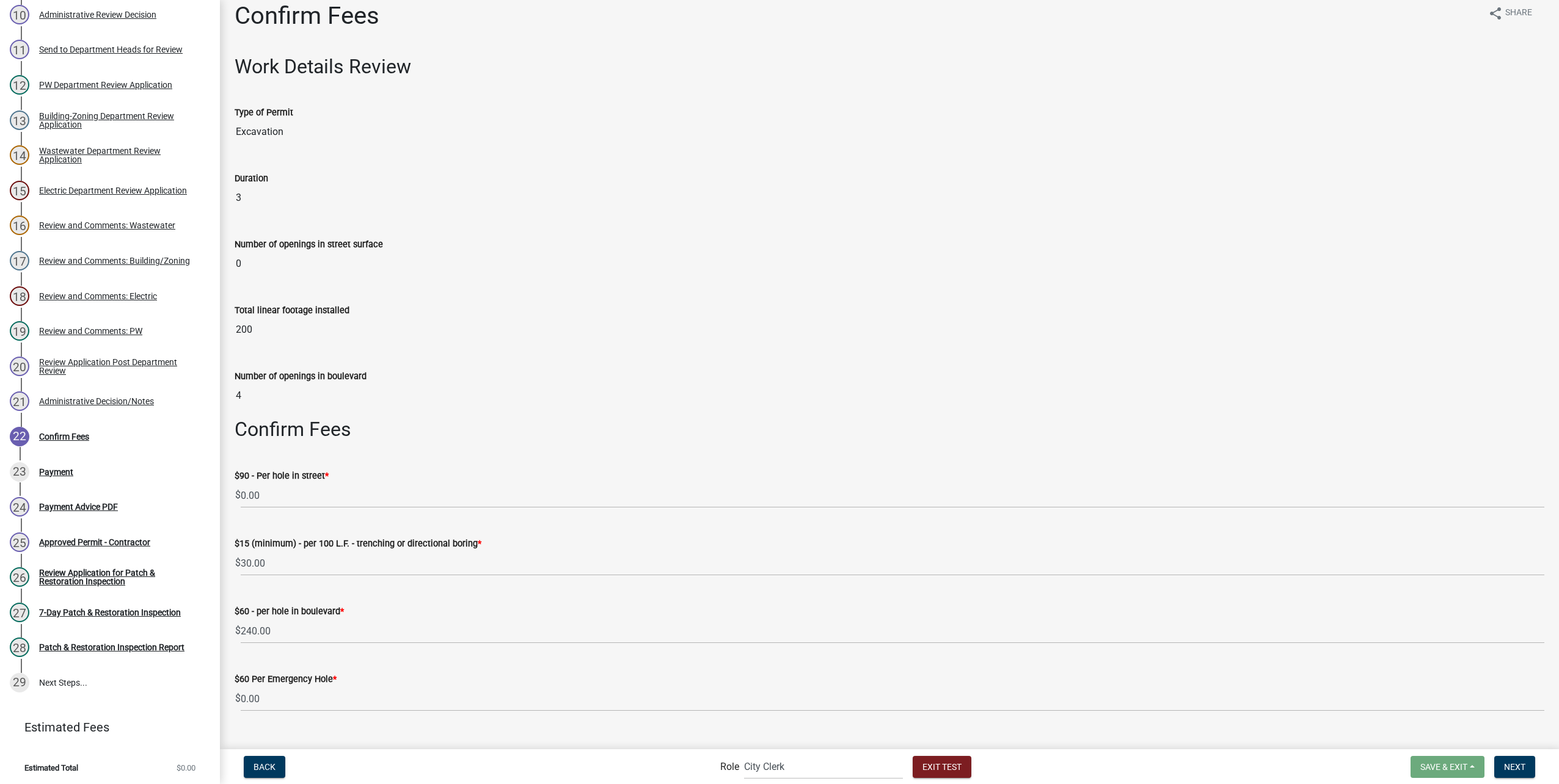
scroll to position [36, 0]
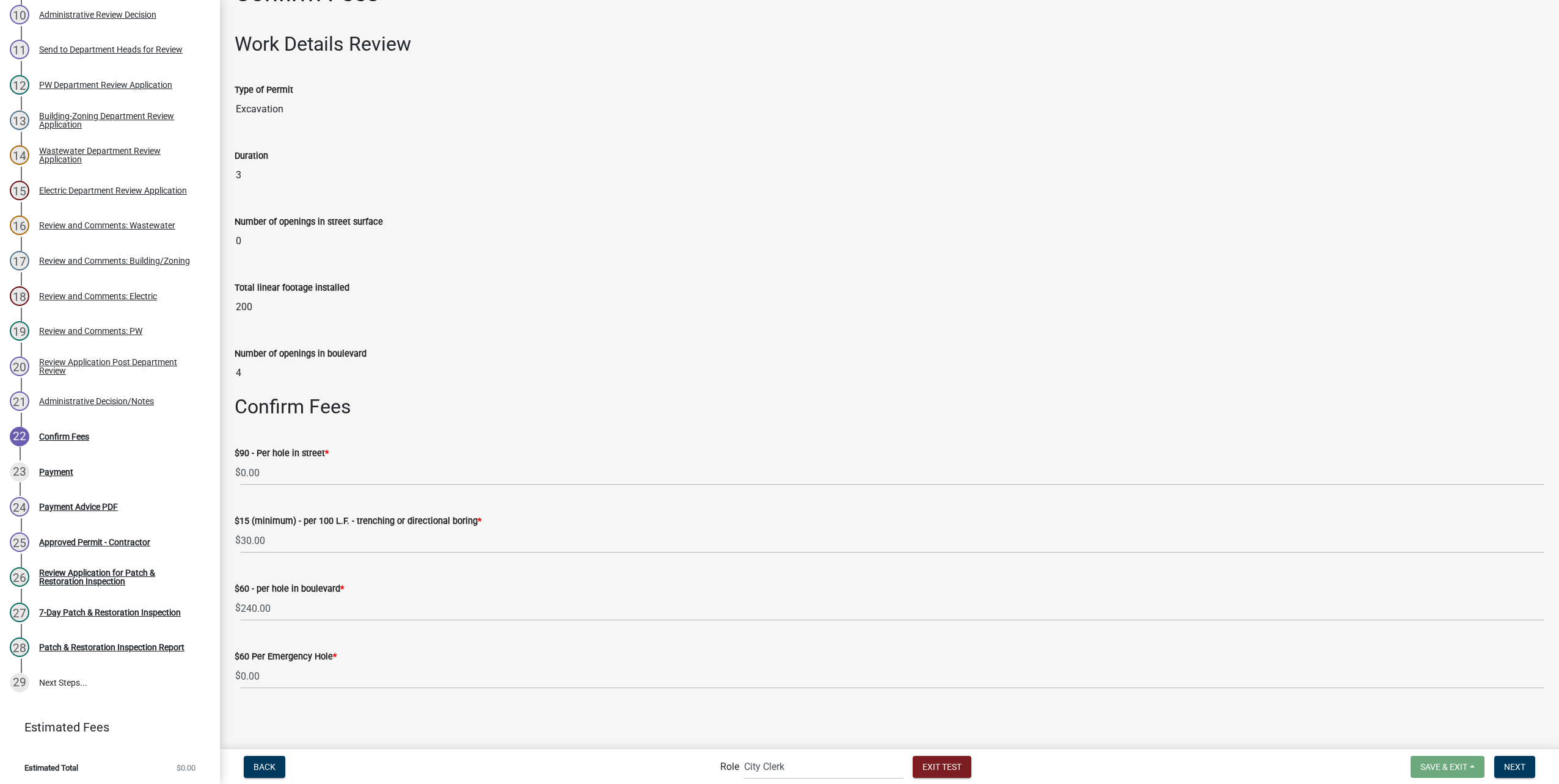
click at [1025, 346] on div "Number of openings in [GEOGRAPHIC_DATA]" at bounding box center [889, 357] width 1310 height 56
click at [1513, 762] on span "Next" at bounding box center [1515, 766] width 22 height 10
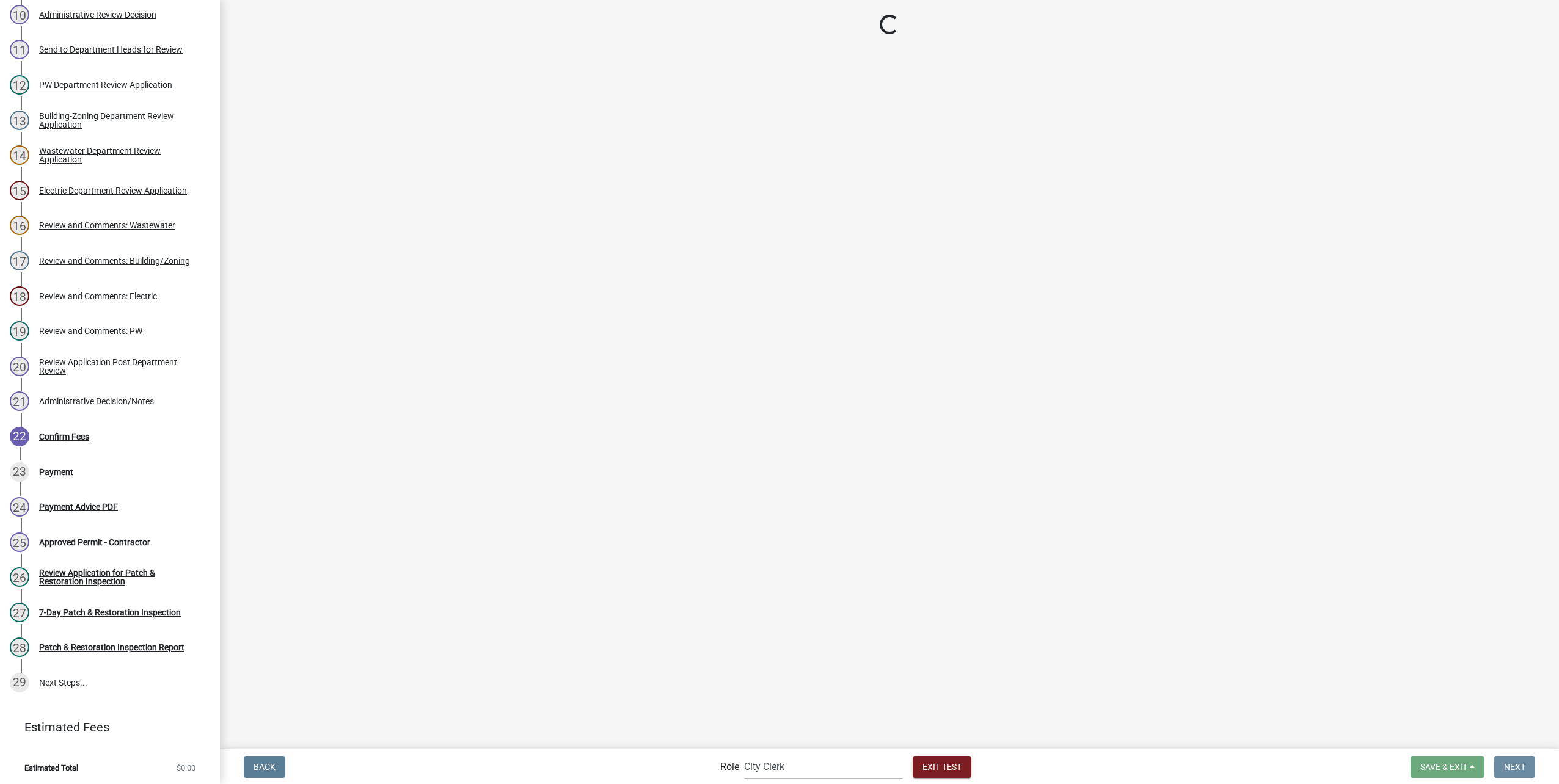
scroll to position [0, 0]
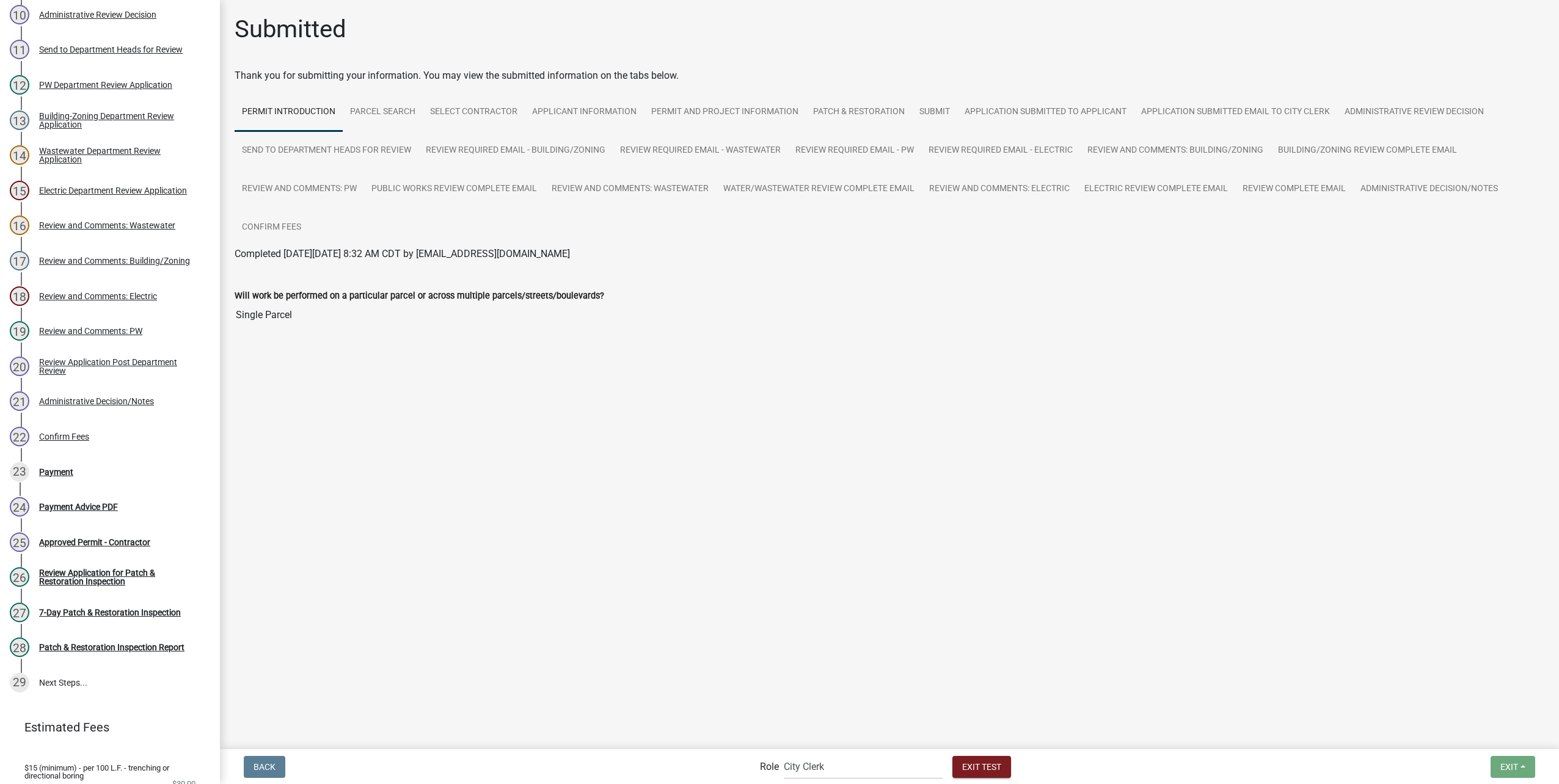
drag, startPoint x: 71, startPoint y: 465, endPoint x: 225, endPoint y: 473, distance: 154.2
click at [71, 468] on div "Payment" at bounding box center [56, 471] width 34 height 8
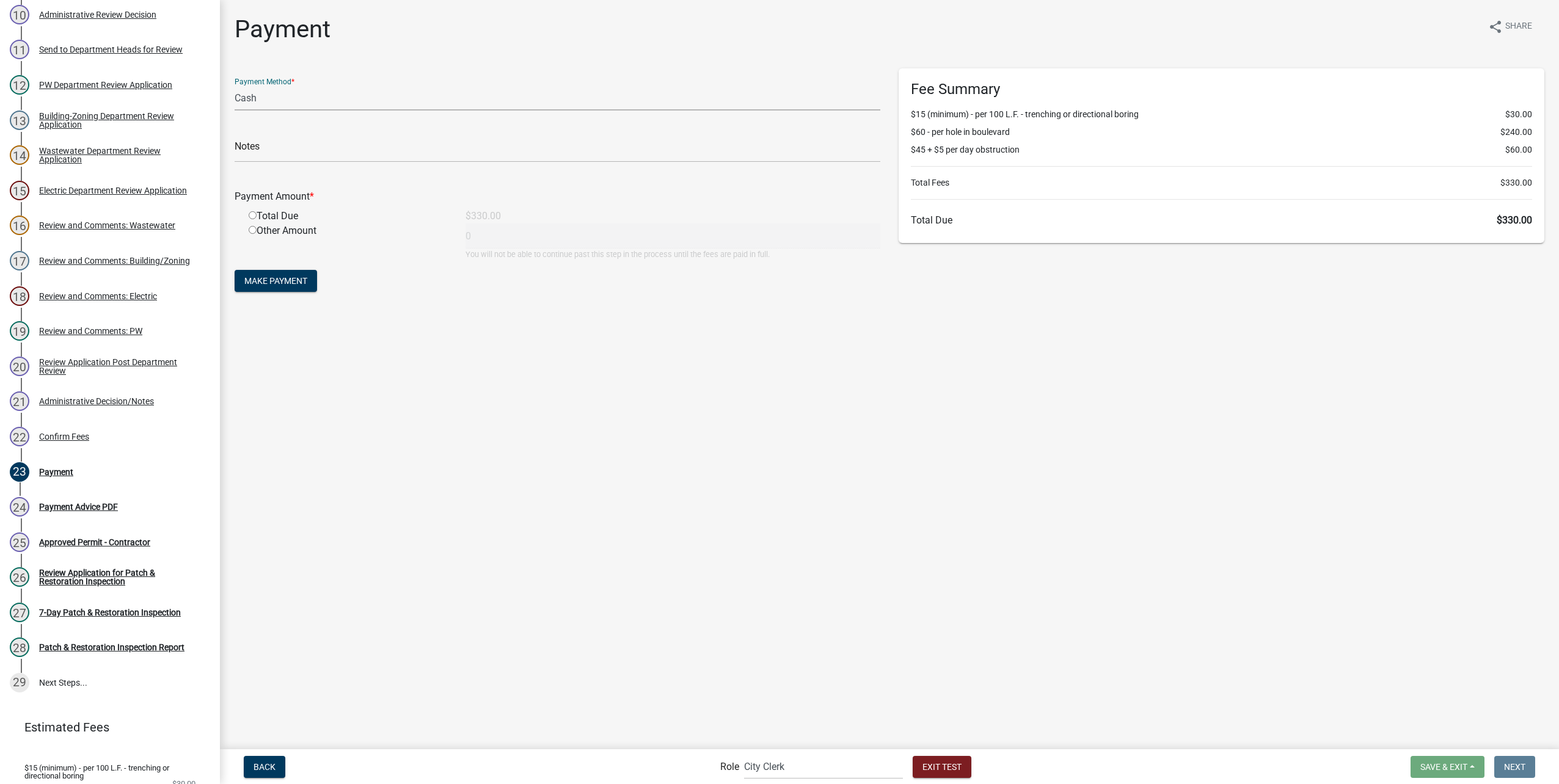
click at [332, 95] on select "Credit Card POS Check Cash" at bounding box center [557, 97] width 646 height 25
select select "1: 0"
click at [234, 85] on select "Credit Card POS Check Cash" at bounding box center [557, 97] width 646 height 25
drag, startPoint x: 254, startPoint y: 215, endPoint x: 399, endPoint y: 278, distance: 158.1
click at [254, 215] on input "radio" at bounding box center [252, 215] width 8 height 8
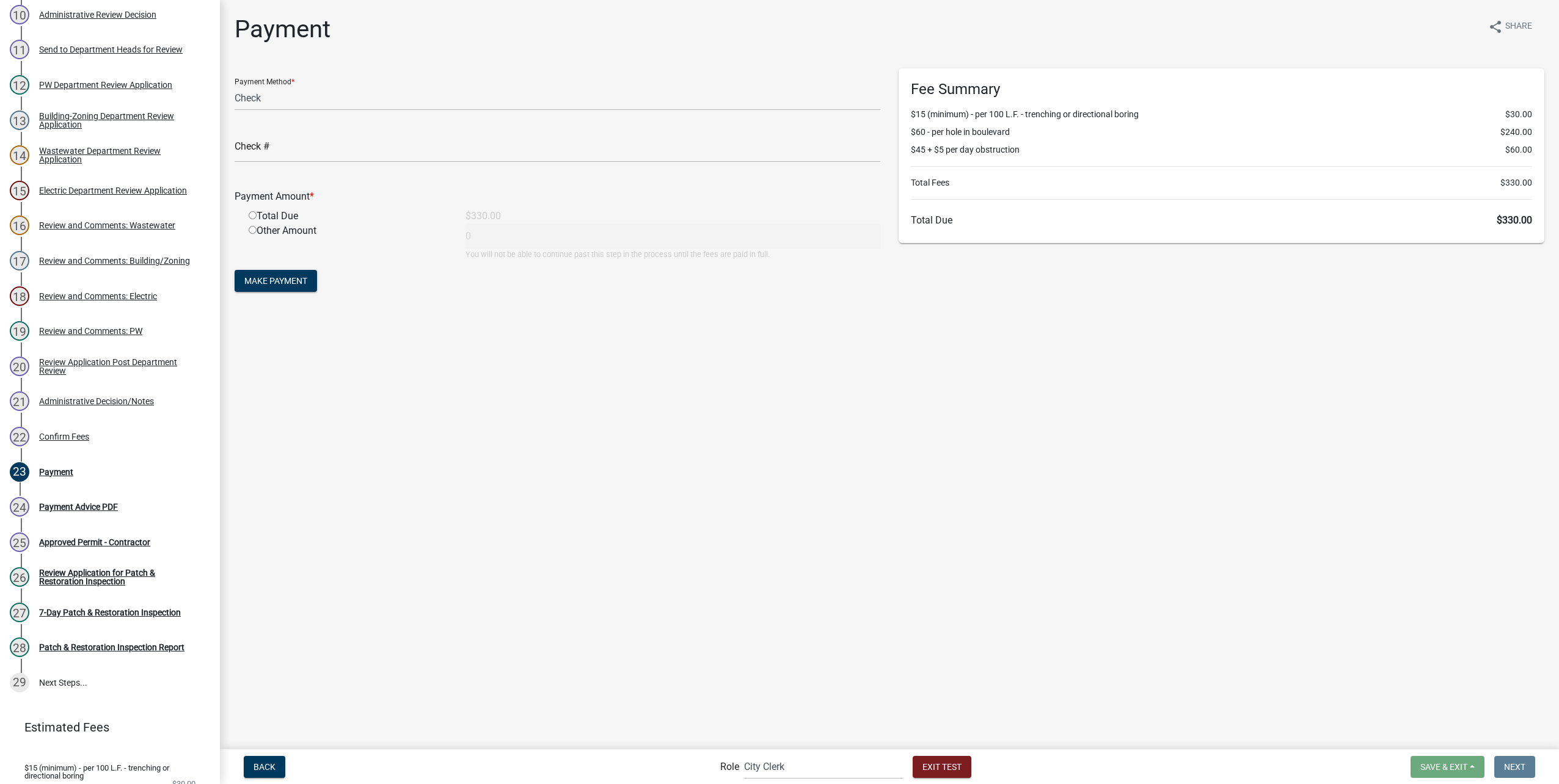
radio input "true"
type input "330"
click at [274, 257] on div "Other Amount" at bounding box center [348, 242] width 217 height 37
click at [280, 274] on button "Make Payment" at bounding box center [275, 281] width 82 height 22
